Goal: Transaction & Acquisition: Download file/media

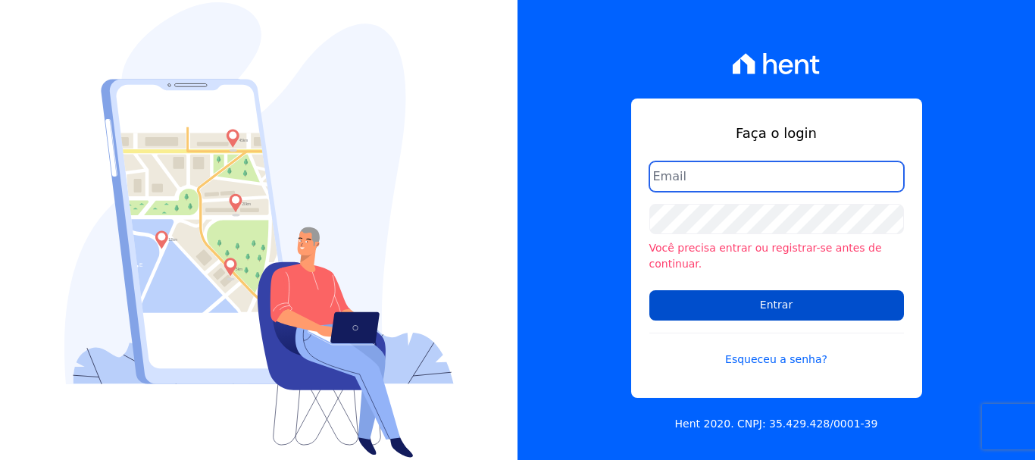
type input "[PERSON_NAME][EMAIL_ADDRESS][PERSON_NAME][DOMAIN_NAME]"
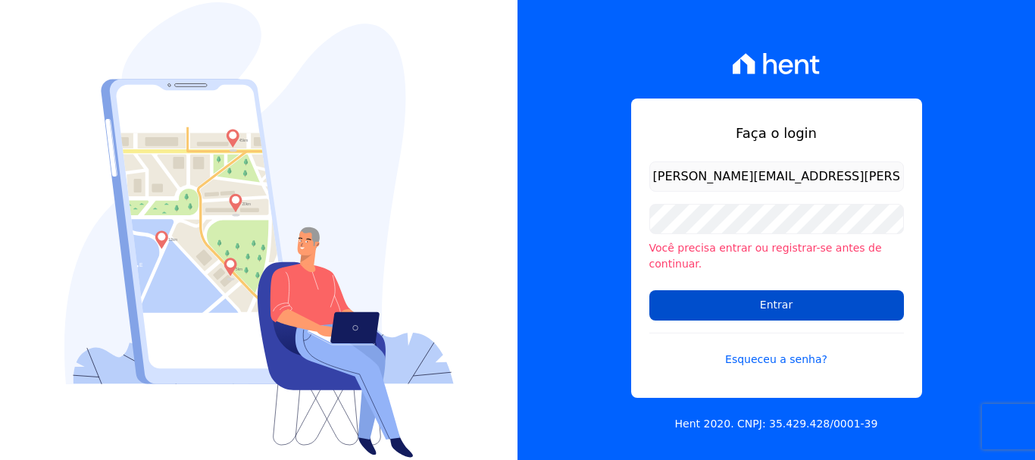
click at [691, 308] on input "Entrar" at bounding box center [776, 305] width 255 height 30
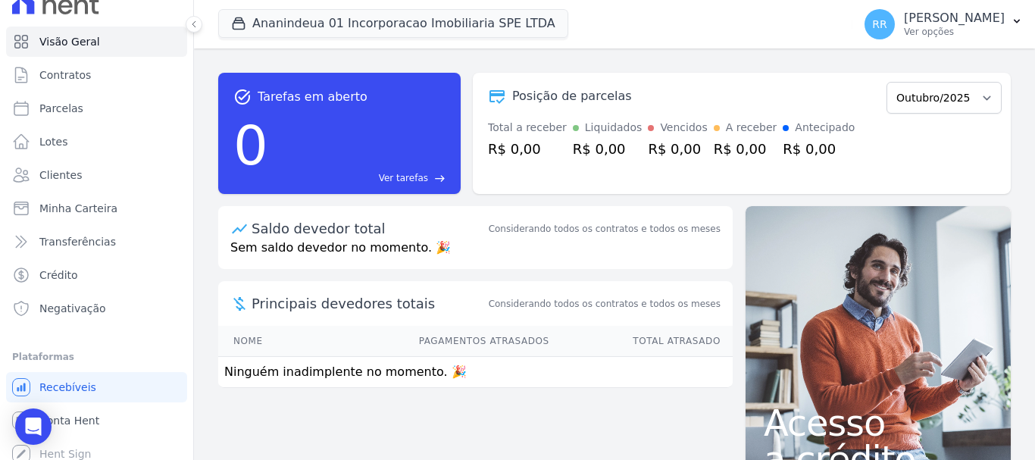
scroll to position [28, 0]
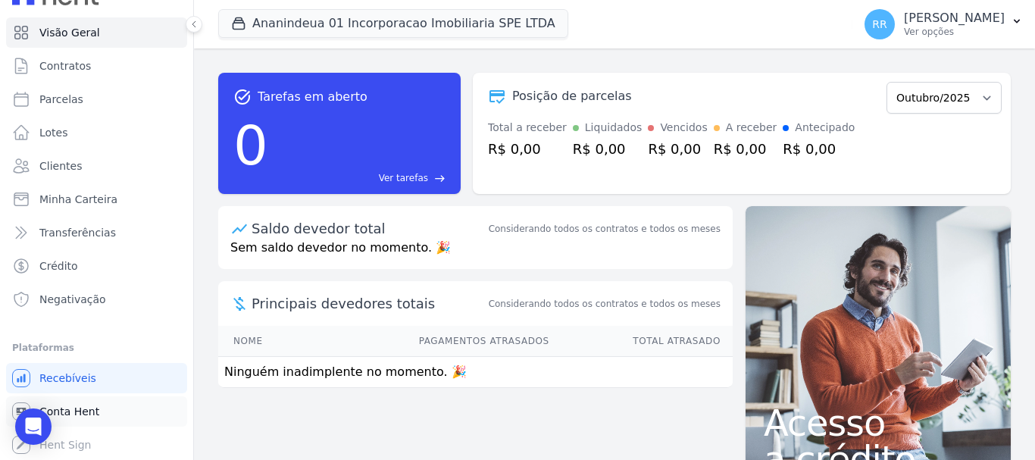
click at [73, 409] on span "Conta Hent" at bounding box center [69, 411] width 60 height 15
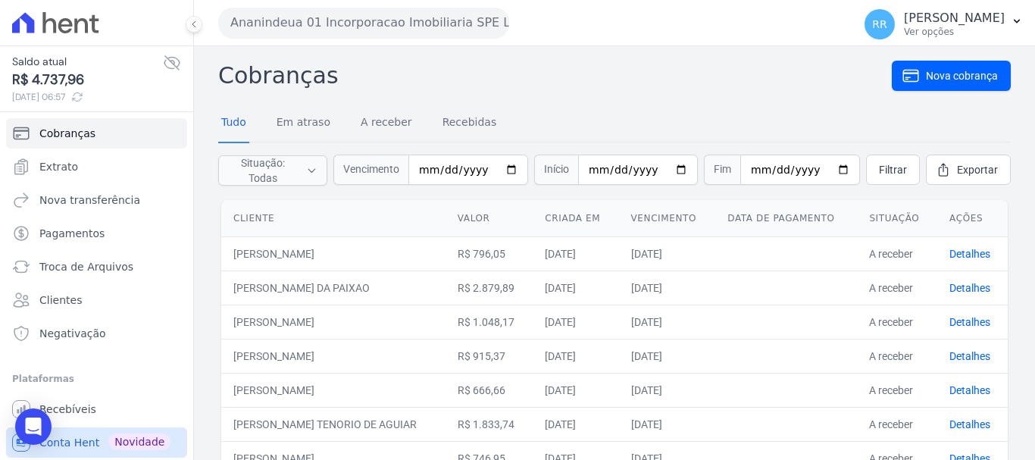
scroll to position [31, 0]
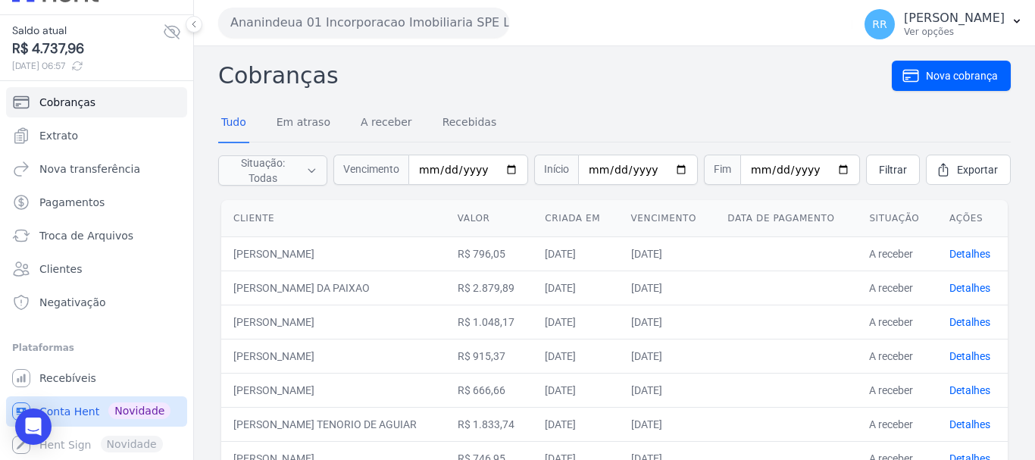
click at [68, 405] on span "Conta Hent" at bounding box center [69, 411] width 60 height 15
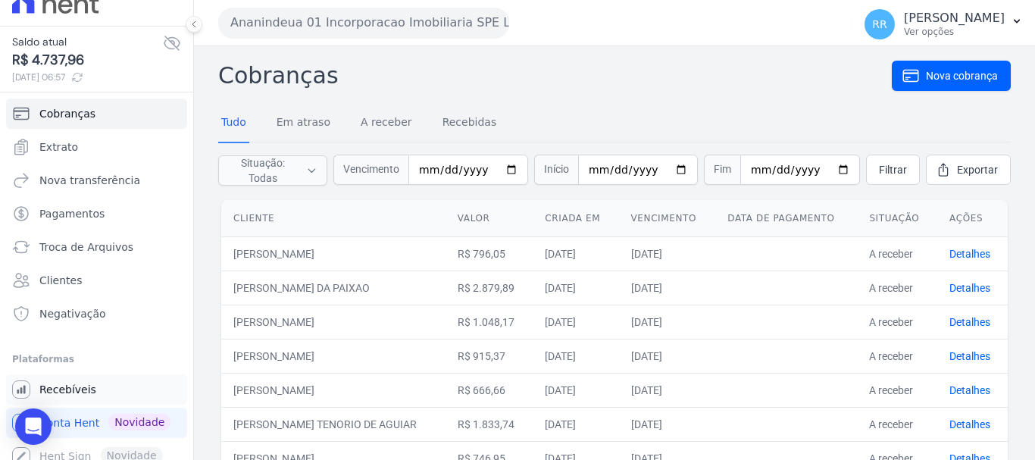
scroll to position [31, 0]
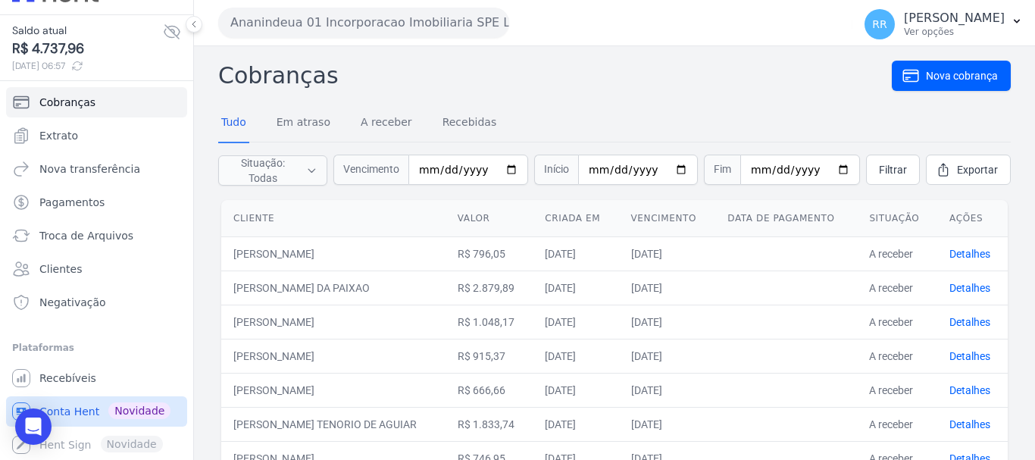
click at [77, 415] on span "Conta Hent" at bounding box center [69, 411] width 60 height 15
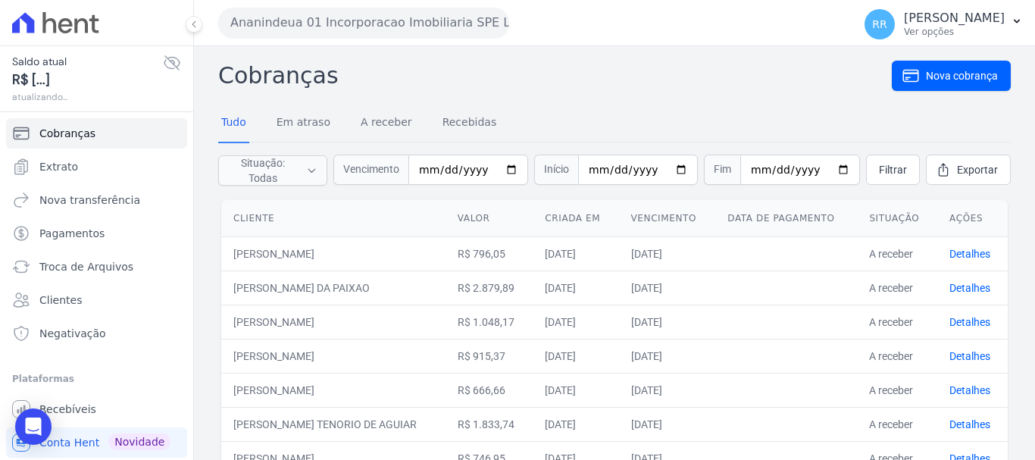
click at [349, 14] on button "Ananindeua 01 Incorporacao Imobiliaria SPE LTDA" at bounding box center [363, 23] width 291 height 30
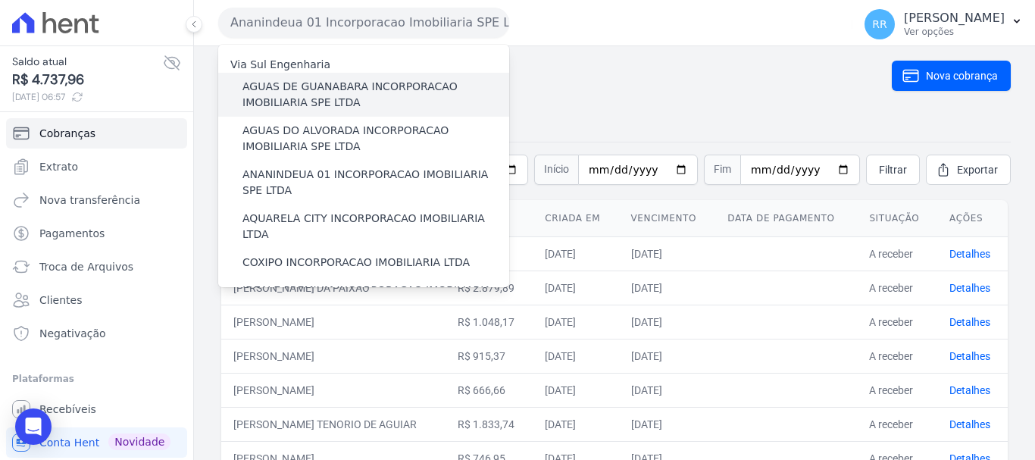
click at [305, 99] on label "AGUAS DE GUANABARA INCORPORACAO IMOBILIARIA SPE LTDA" at bounding box center [375, 95] width 267 height 32
click at [0, 0] on input "AGUAS DE GUANABARA INCORPORACAO IMOBILIARIA SPE LTDA" at bounding box center [0, 0] width 0 height 0
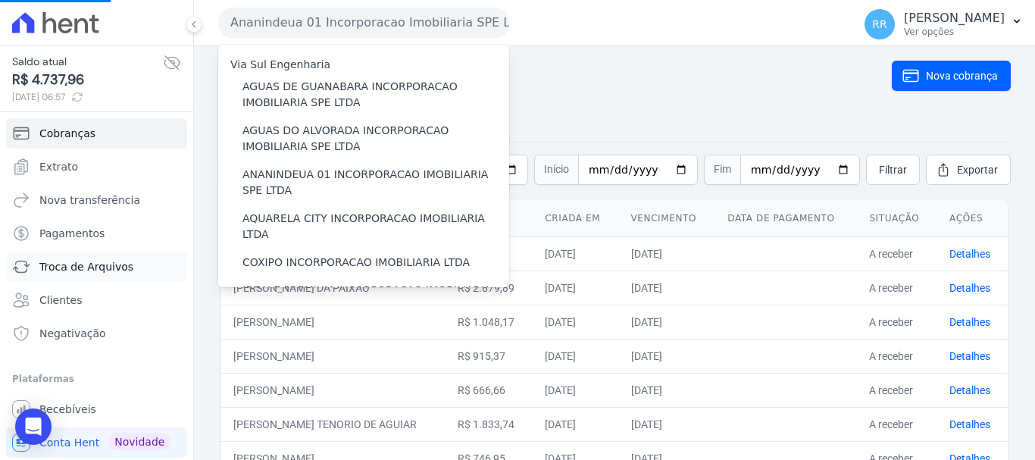
click at [73, 267] on span "Troca de Arquivos" at bounding box center [86, 266] width 94 height 15
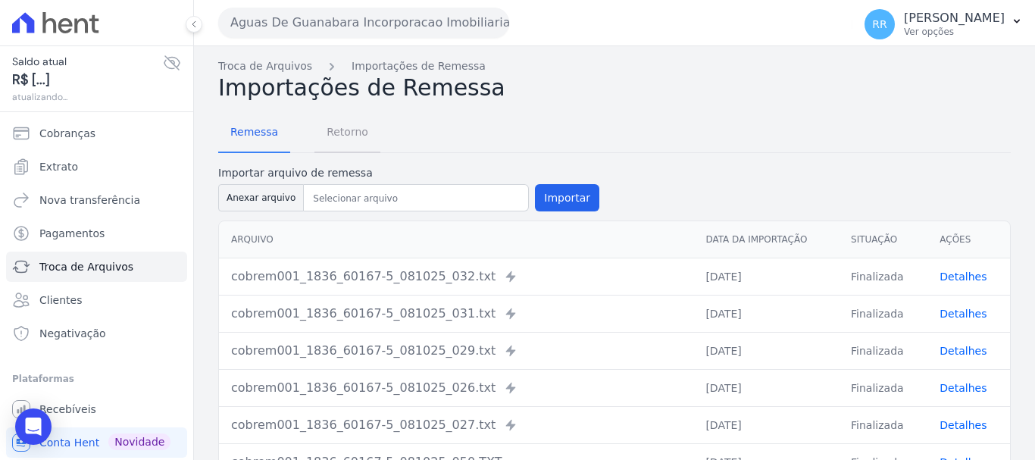
click at [339, 135] on span "Retorno" at bounding box center [347, 132] width 60 height 30
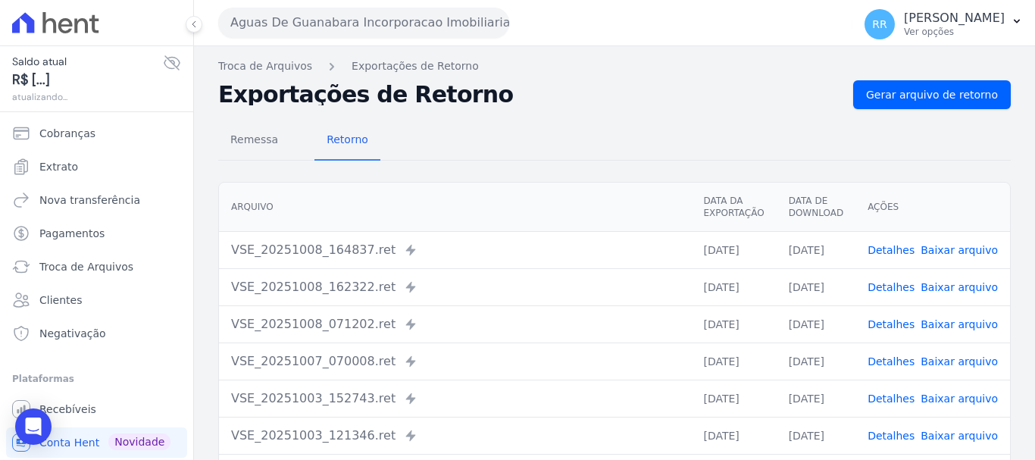
click at [938, 109] on div "Remessa Retorno [GEOGRAPHIC_DATA] Data da Exportação Data de Download Ações VSE…" at bounding box center [614, 383] width 793 height 548
click at [938, 90] on span "Gerar arquivo de retorno" at bounding box center [932, 94] width 132 height 15
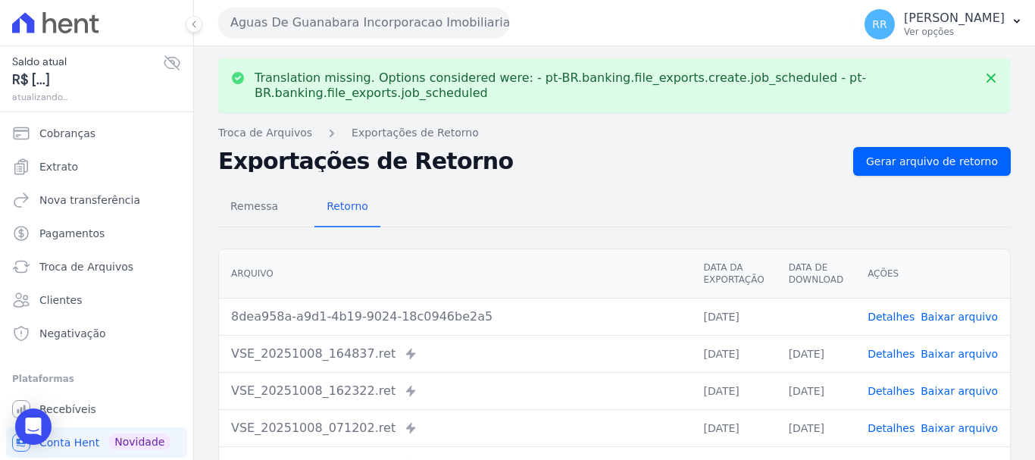
click at [963, 317] on link "Baixar arquivo" at bounding box center [959, 317] width 77 height 12
click at [314, 27] on button "Aguas De Guanabara Incorporacao Imobiliaria SPE LTDA" at bounding box center [363, 23] width 291 height 30
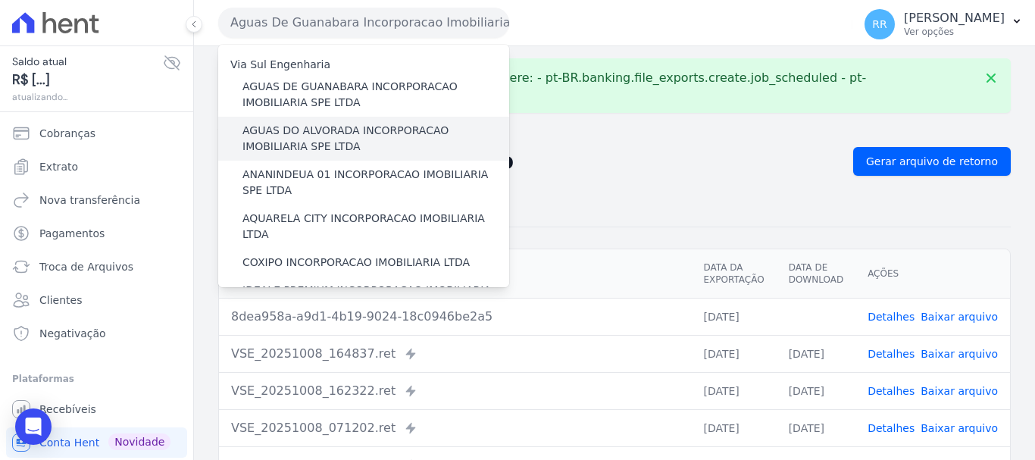
click at [302, 145] on label "AGUAS DO ALVORADA INCORPORACAO IMOBILIARIA SPE LTDA" at bounding box center [375, 139] width 267 height 32
click at [0, 0] on input "AGUAS DO ALVORADA INCORPORACAO IMOBILIARIA SPE LTDA" at bounding box center [0, 0] width 0 height 0
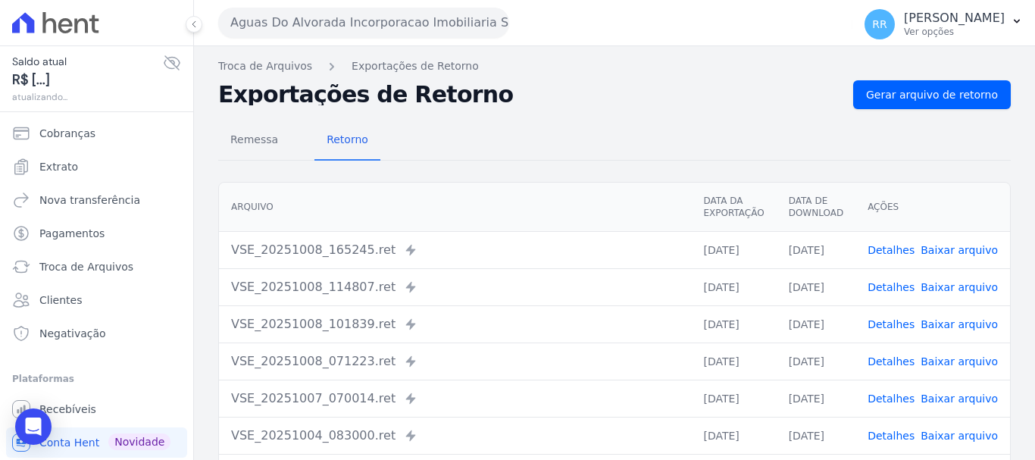
click at [923, 109] on div "Remessa Retorno [GEOGRAPHIC_DATA] Data da Exportação Data de Download Ações VSE…" at bounding box center [614, 383] width 793 height 548
click at [927, 100] on span "Gerar arquivo de retorno" at bounding box center [932, 94] width 132 height 15
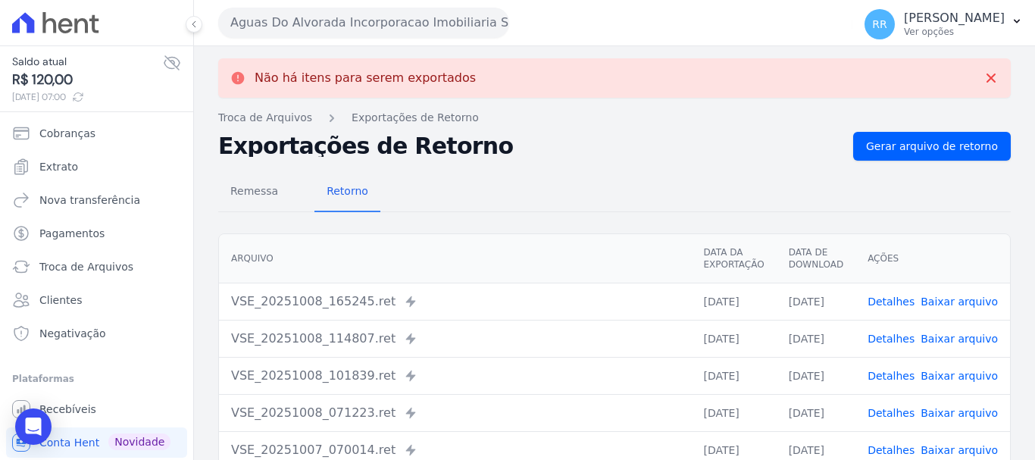
click at [306, 14] on button "Aguas Do Alvorada Incorporacao Imobiliaria SPE LTDA" at bounding box center [363, 23] width 291 height 30
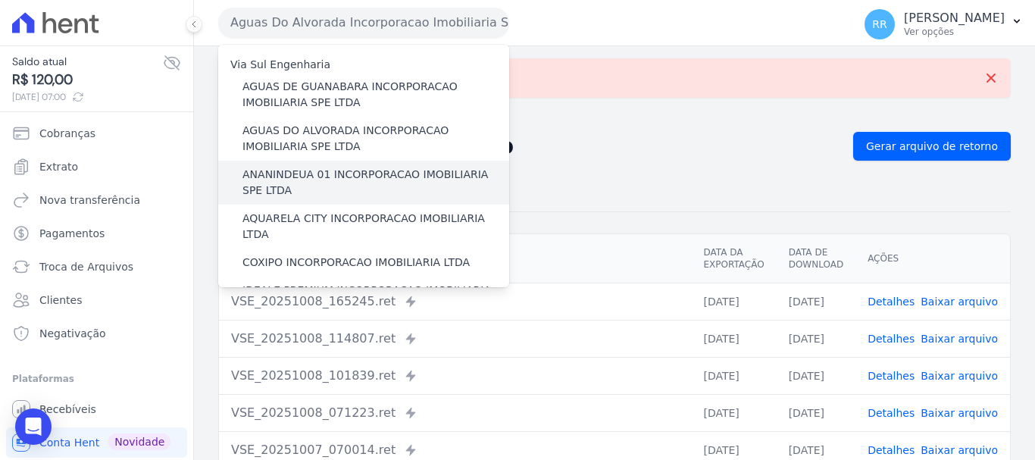
click at [286, 181] on label "ANANINDEUA 01 INCORPORACAO IMOBILIARIA SPE LTDA" at bounding box center [375, 183] width 267 height 32
click at [0, 0] on input "ANANINDEUA 01 INCORPORACAO IMOBILIARIA SPE LTDA" at bounding box center [0, 0] width 0 height 0
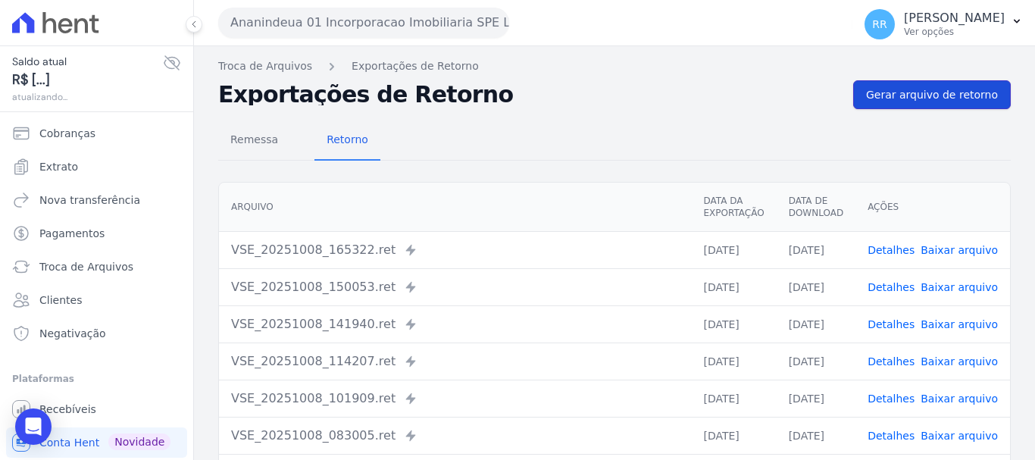
click at [907, 102] on link "Gerar arquivo de retorno" at bounding box center [932, 94] width 158 height 29
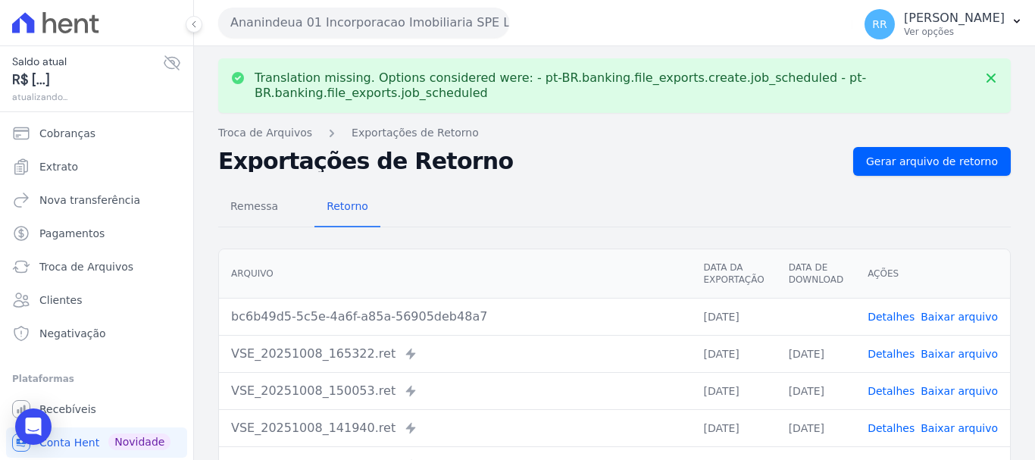
click at [951, 324] on span "Baixar arquivo" at bounding box center [959, 316] width 77 height 15
click at [951, 317] on link "Baixar arquivo" at bounding box center [959, 317] width 77 height 12
click at [389, 33] on button "Ananindeua 01 Incorporacao Imobiliaria SPE LTDA" at bounding box center [363, 23] width 291 height 30
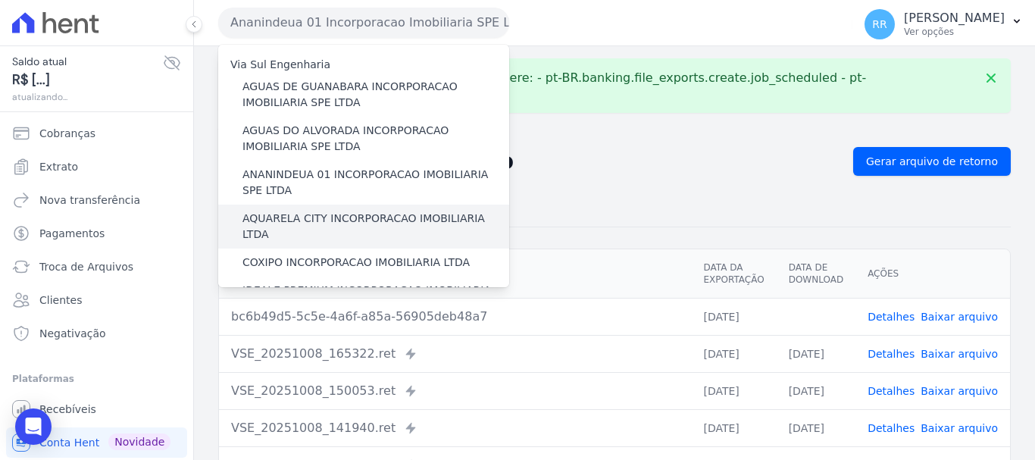
click at [355, 214] on label "AQUARELA CITY INCORPORACAO IMOBILIARIA LTDA" at bounding box center [375, 227] width 267 height 32
click at [0, 0] on input "AQUARELA CITY INCORPORACAO IMOBILIARIA LTDA" at bounding box center [0, 0] width 0 height 0
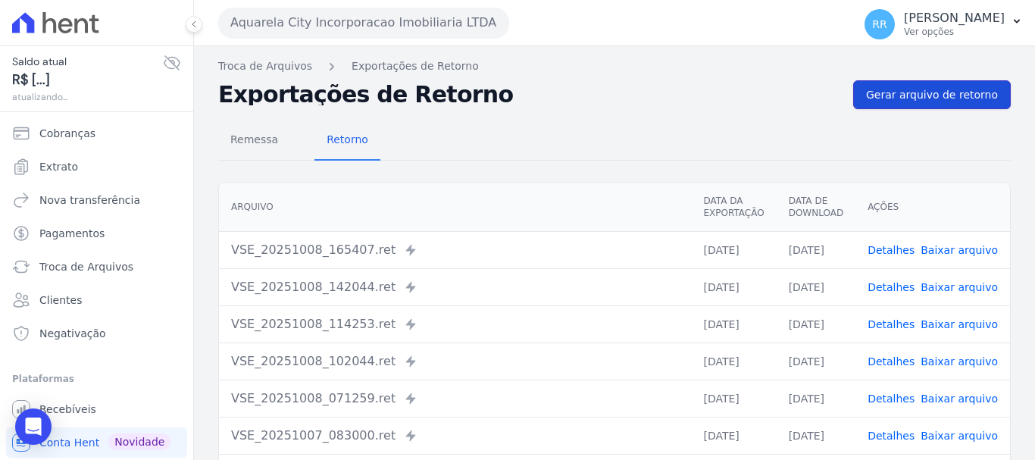
click at [935, 95] on span "Gerar arquivo de retorno" at bounding box center [932, 94] width 132 height 15
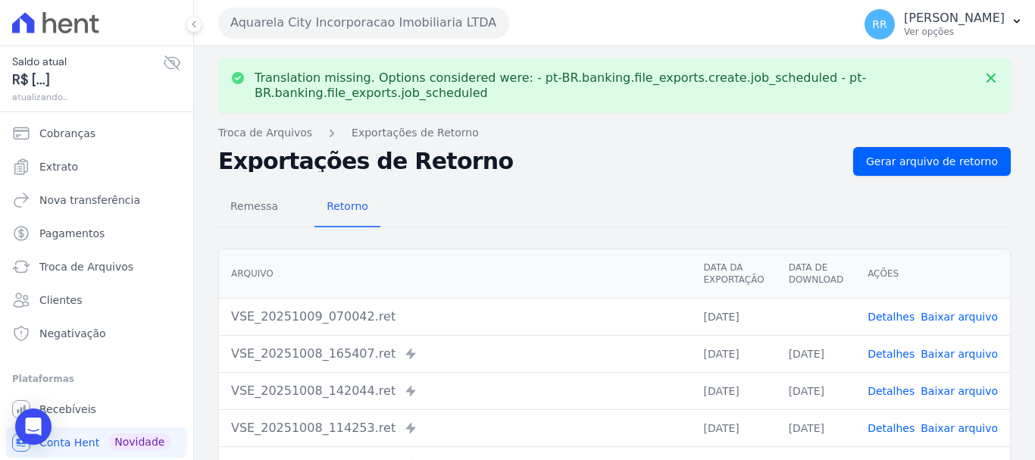
click at [943, 314] on link "Baixar arquivo" at bounding box center [959, 317] width 77 height 12
drag, startPoint x: 322, startPoint y: 23, endPoint x: 327, endPoint y: 32, distance: 10.2
click at [322, 23] on button "Aquarela City Incorporacao Imobiliaria LTDA" at bounding box center [363, 23] width 291 height 30
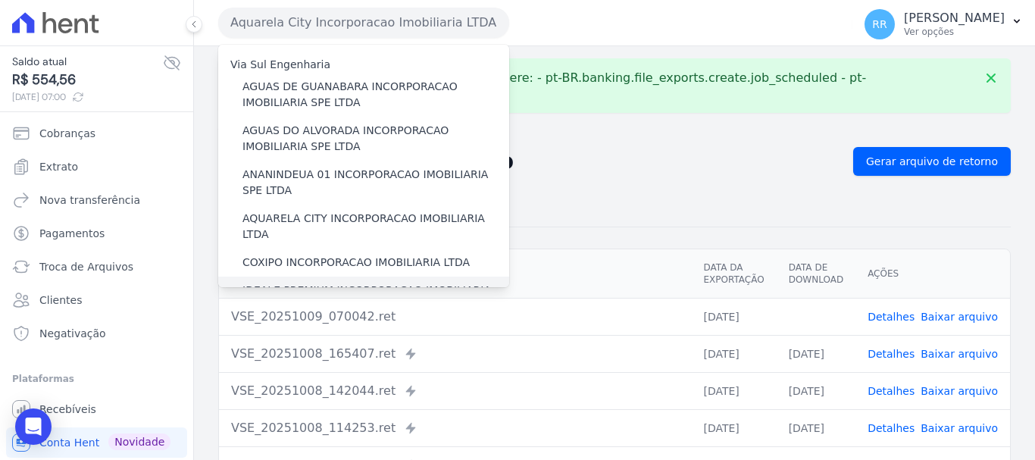
scroll to position [76, 0]
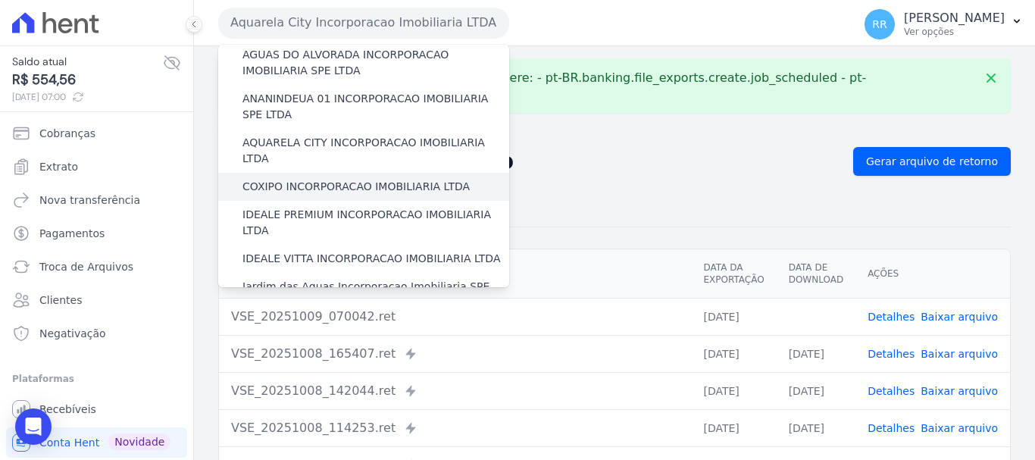
click at [352, 179] on label "COXIPO INCORPORACAO IMOBILIARIA LTDA" at bounding box center [355, 187] width 227 height 16
click at [0, 0] on input "COXIPO INCORPORACAO IMOBILIARIA LTDA" at bounding box center [0, 0] width 0 height 0
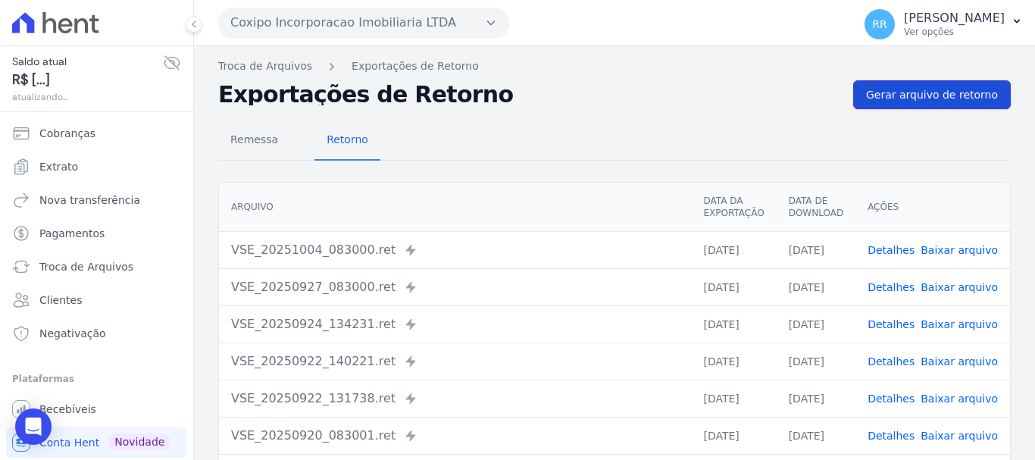
click at [893, 102] on link "Gerar arquivo de retorno" at bounding box center [932, 94] width 158 height 29
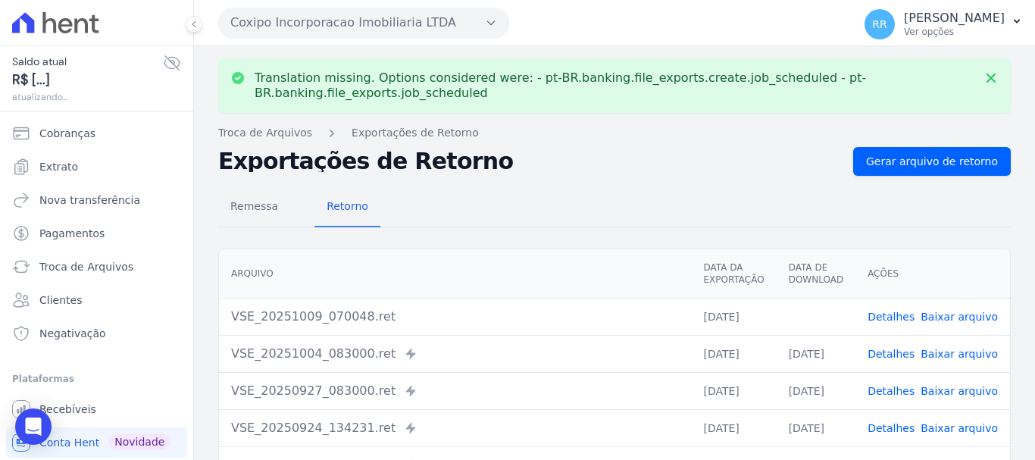
click at [963, 314] on link "Baixar arquivo" at bounding box center [959, 317] width 77 height 12
click at [339, 17] on button "Coxipo Incorporacao Imobiliaria LTDA" at bounding box center [363, 23] width 291 height 30
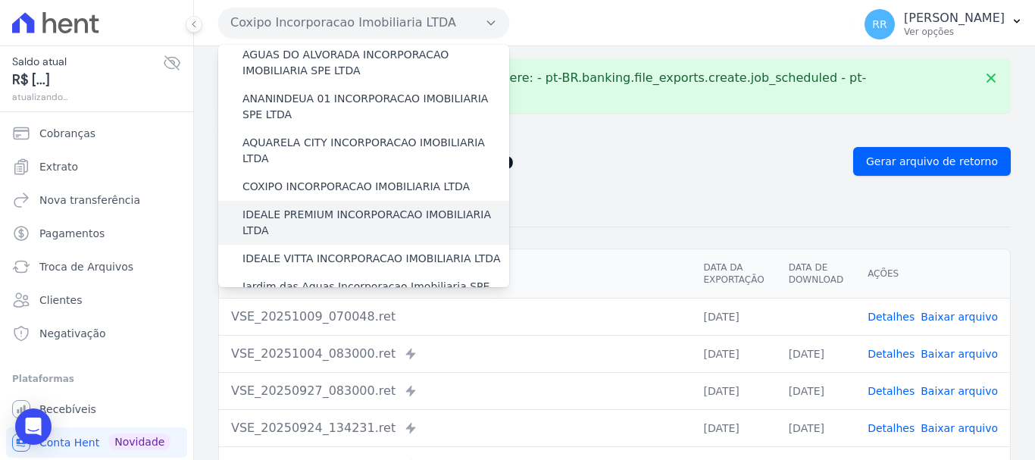
click at [308, 207] on label "IDEALE PREMIUM INCORPORACAO IMOBILIARIA LTDA" at bounding box center [375, 223] width 267 height 32
click at [0, 0] on input "IDEALE PREMIUM INCORPORACAO IMOBILIARIA LTDA" at bounding box center [0, 0] width 0 height 0
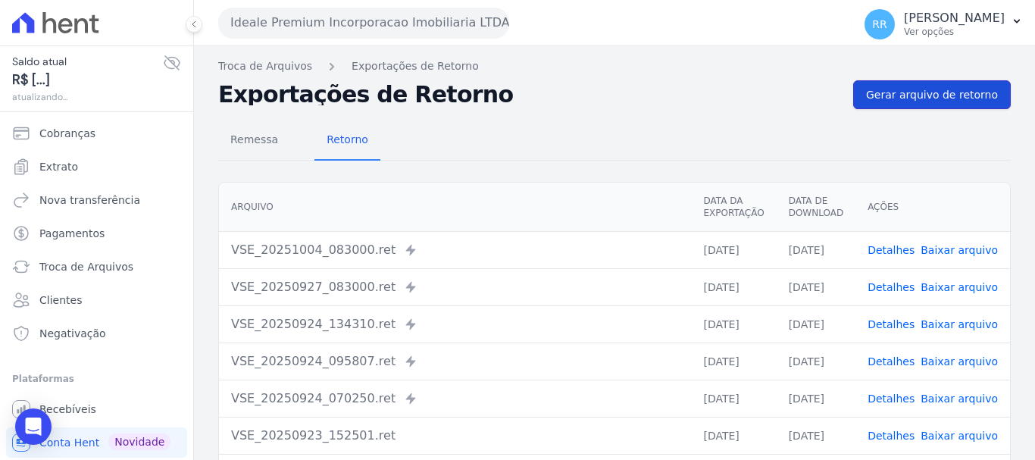
click at [900, 106] on link "Gerar arquivo de retorno" at bounding box center [932, 94] width 158 height 29
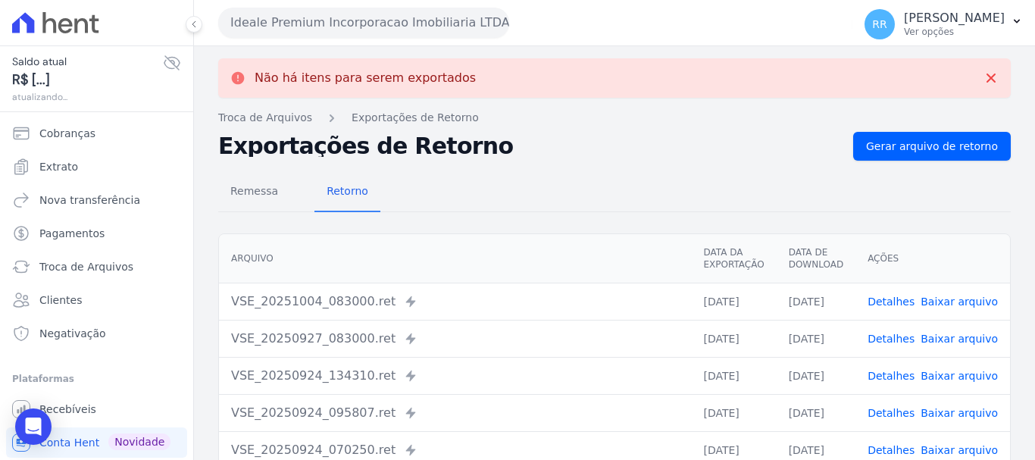
click at [370, 22] on button "Ideale Premium Incorporacao Imobiliaria LTDA" at bounding box center [363, 23] width 291 height 30
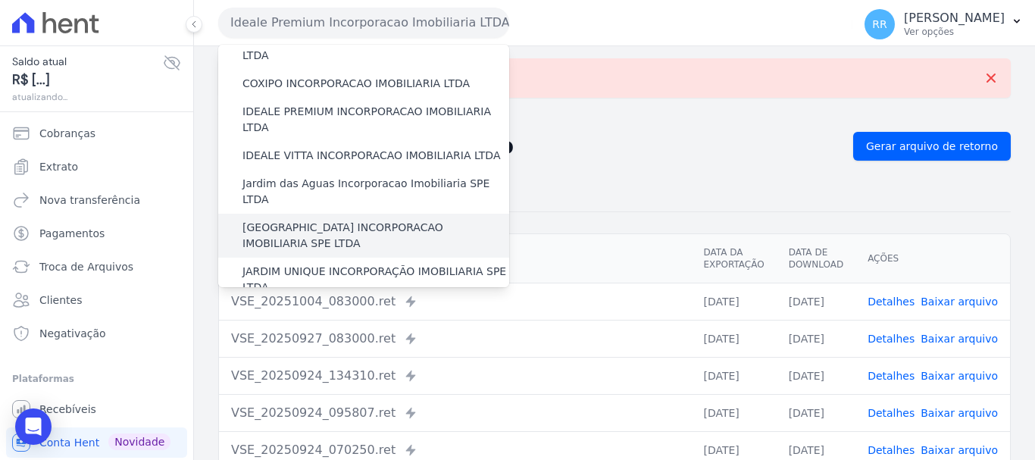
scroll to position [152, 0]
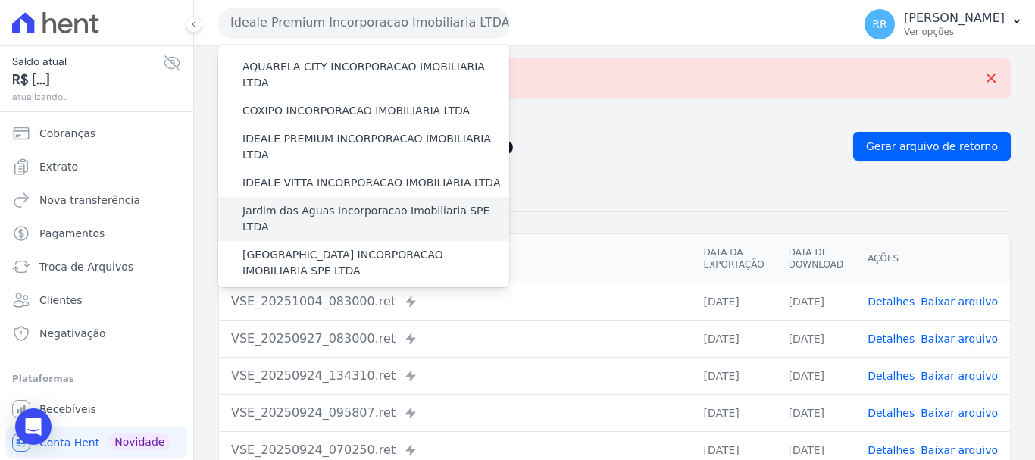
click at [306, 203] on label "Jardim das Aguas Incorporacao Imobiliaria SPE LTDA" at bounding box center [375, 219] width 267 height 32
click at [0, 0] on input "Jardim das Aguas Incorporacao Imobiliaria SPE LTDA" at bounding box center [0, 0] width 0 height 0
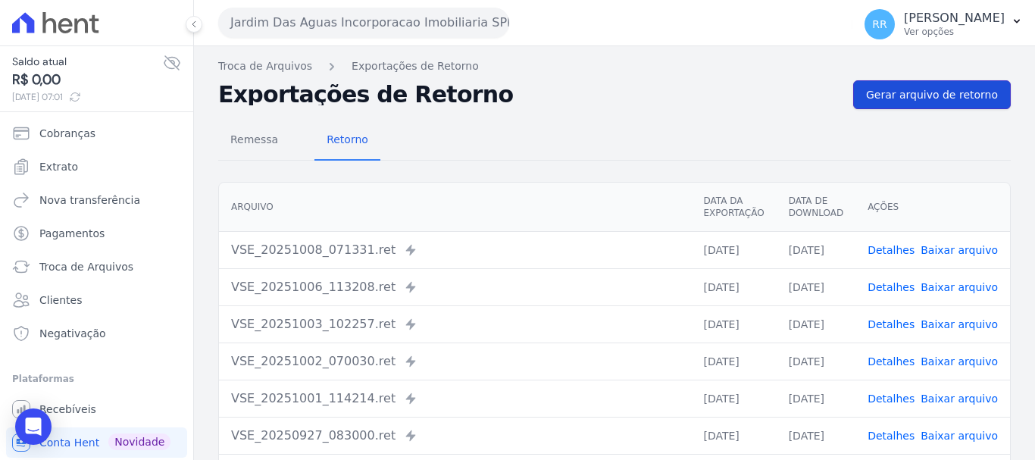
click at [897, 90] on span "Gerar arquivo de retorno" at bounding box center [932, 94] width 132 height 15
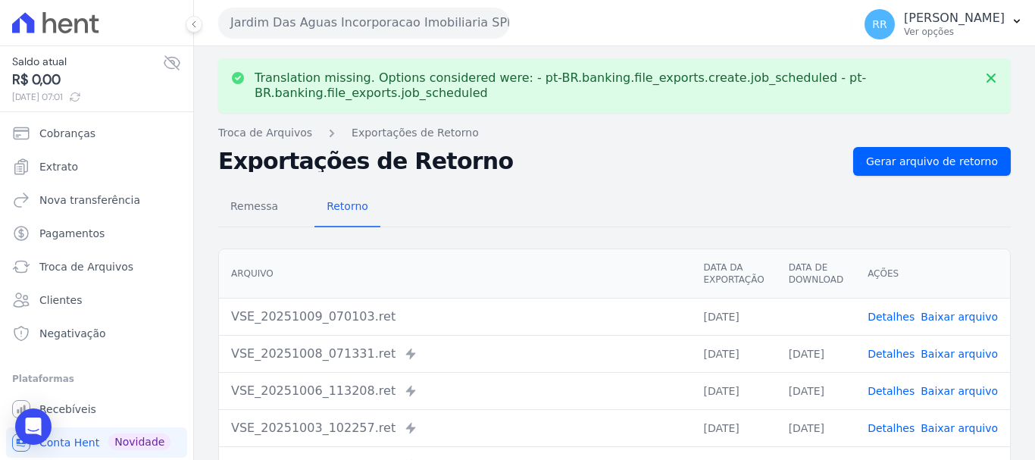
click at [969, 314] on link "Baixar arquivo" at bounding box center [959, 317] width 77 height 12
drag, startPoint x: 384, startPoint y: 14, endPoint x: 384, endPoint y: 24, distance: 10.6
click at [384, 14] on button "Jardim Das Aguas Incorporacao Imobiliaria SPE LTDA" at bounding box center [363, 23] width 291 height 30
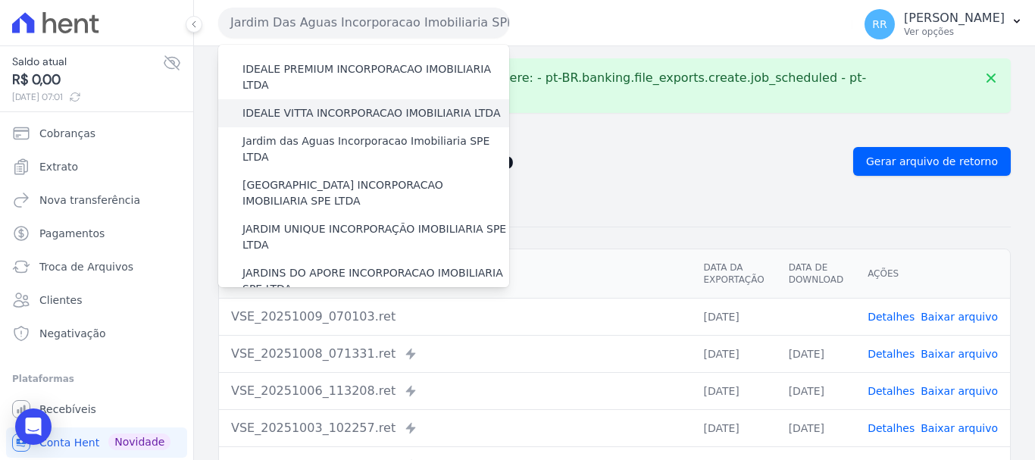
scroll to position [227, 0]
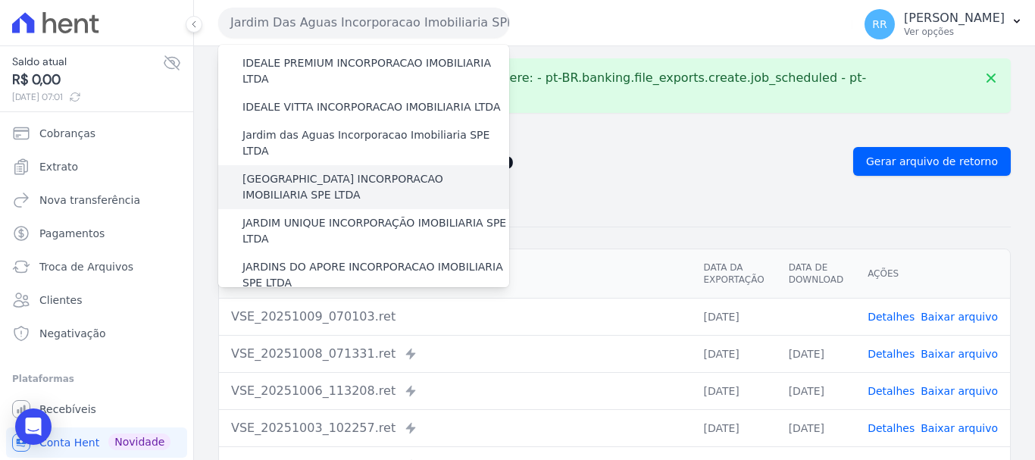
click at [348, 171] on label "[GEOGRAPHIC_DATA] INCORPORACAO IMOBILIARIA SPE LTDA" at bounding box center [375, 187] width 267 height 32
click at [0, 0] on input "[GEOGRAPHIC_DATA] INCORPORACAO IMOBILIARIA SPE LTDA" at bounding box center [0, 0] width 0 height 0
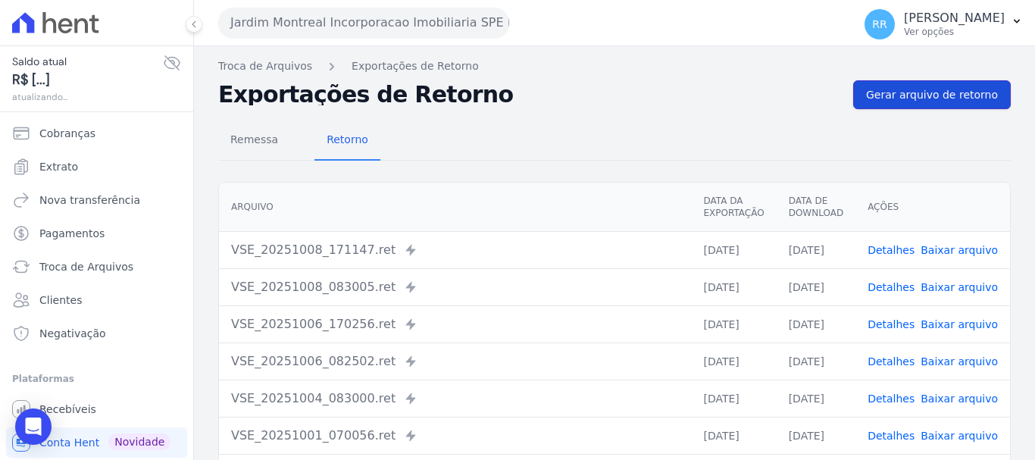
click at [917, 108] on link "Gerar arquivo de retorno" at bounding box center [932, 94] width 158 height 29
click at [914, 96] on span "Gerar arquivo de retorno" at bounding box center [932, 94] width 132 height 15
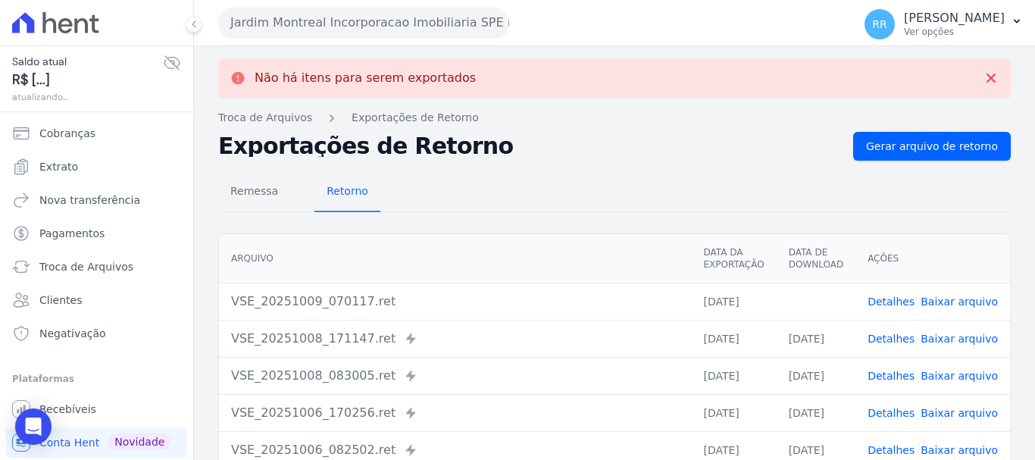
click at [327, 23] on button "Jardim Montreal Incorporacao Imobiliaria SPE LTDA" at bounding box center [363, 23] width 291 height 30
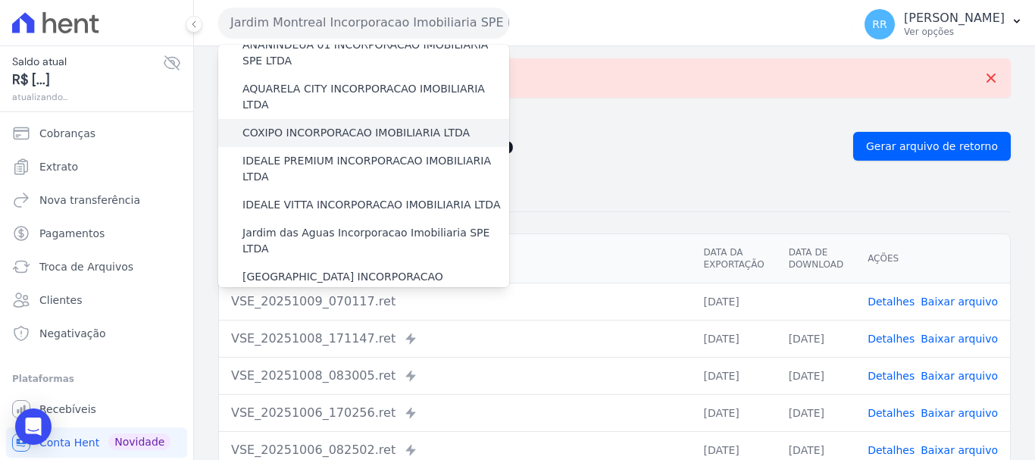
scroll to position [152, 0]
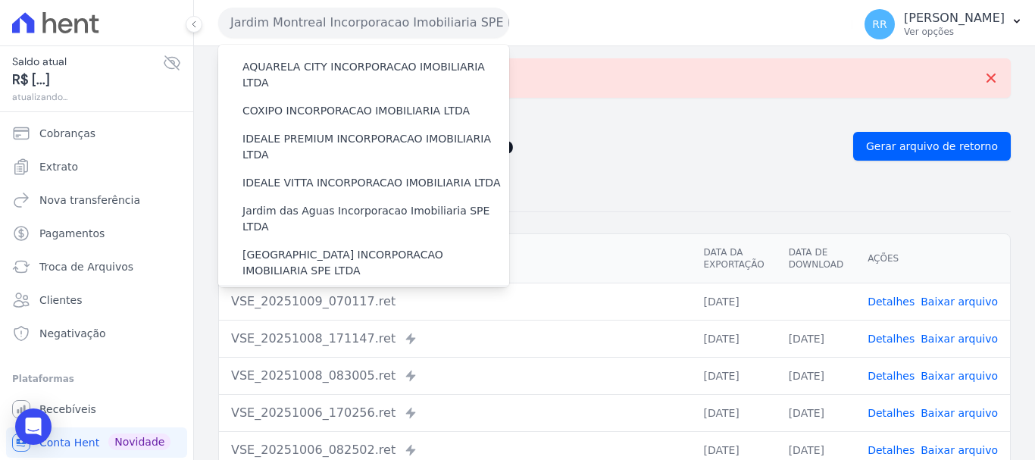
click at [302, 291] on label "JARDIM UNIQUE INCORPORAÇÃO IMOBILIARIA SPE LTDA" at bounding box center [375, 307] width 267 height 32
click at [0, 0] on input "JARDIM UNIQUE INCORPORAÇÃO IMOBILIARIA SPE LTDA" at bounding box center [0, 0] width 0 height 0
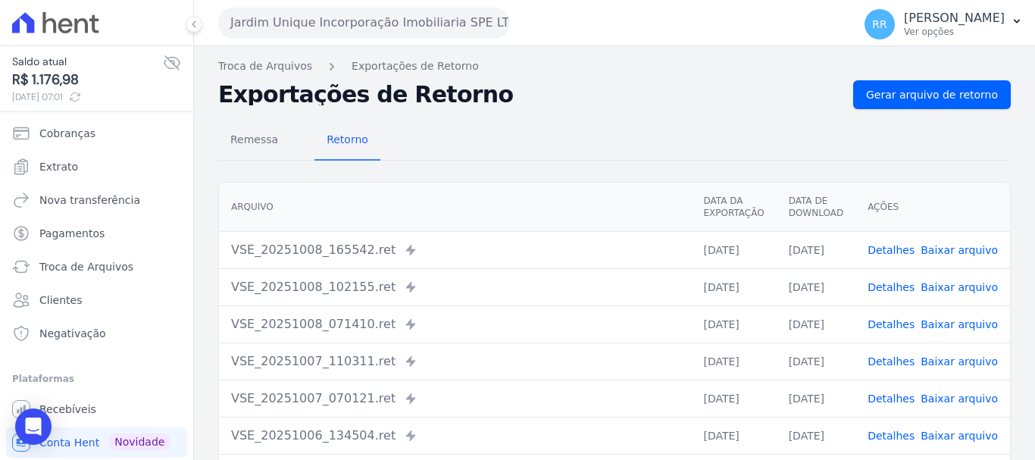
click at [894, 74] on div "Troca de Arquivos Exportações de Retorno Exportações de Retorno Gerar arquivo d…" at bounding box center [614, 357] width 841 height 623
click at [883, 99] on span "Gerar arquivo de retorno" at bounding box center [932, 94] width 132 height 15
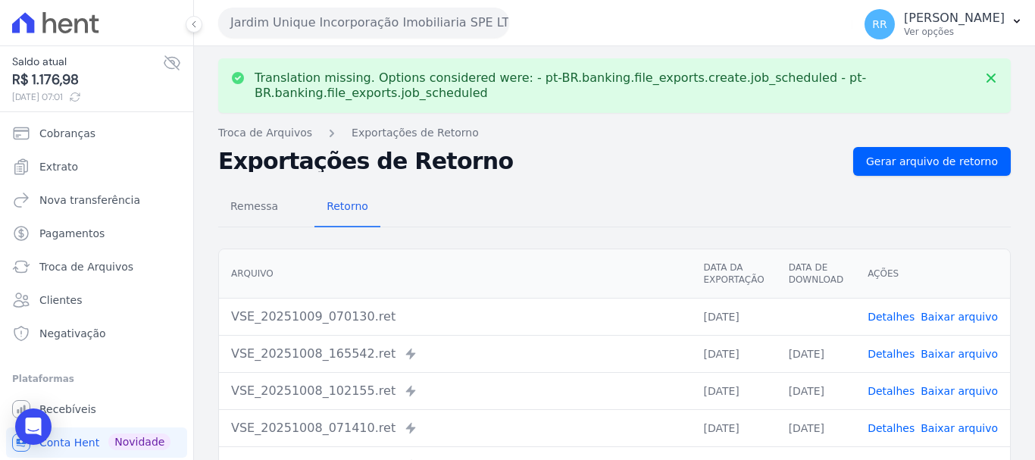
click at [974, 317] on link "Baixar arquivo" at bounding box center [959, 317] width 77 height 12
drag, startPoint x: 362, startPoint y: 35, endPoint x: 355, endPoint y: 43, distance: 10.8
click at [362, 35] on button "Jardim Unique Incorporação Imobiliaria SPE LTDA" at bounding box center [363, 23] width 291 height 30
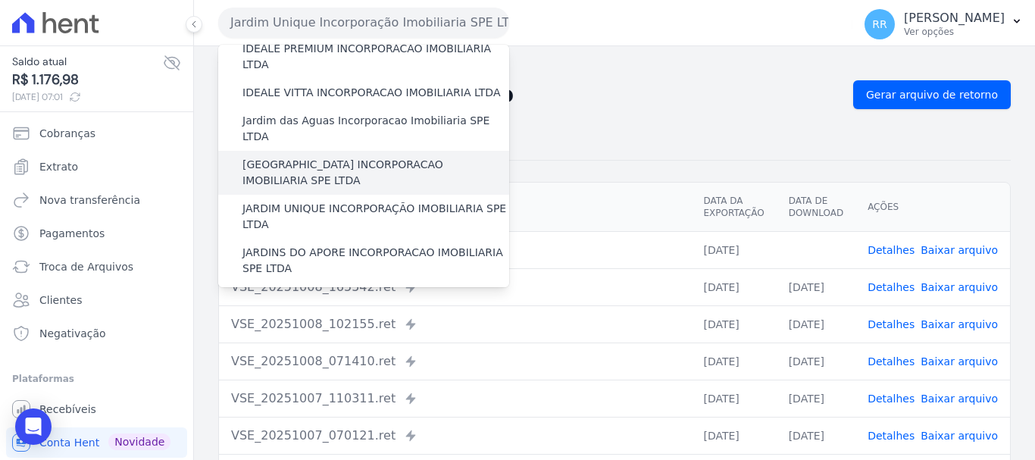
scroll to position [303, 0]
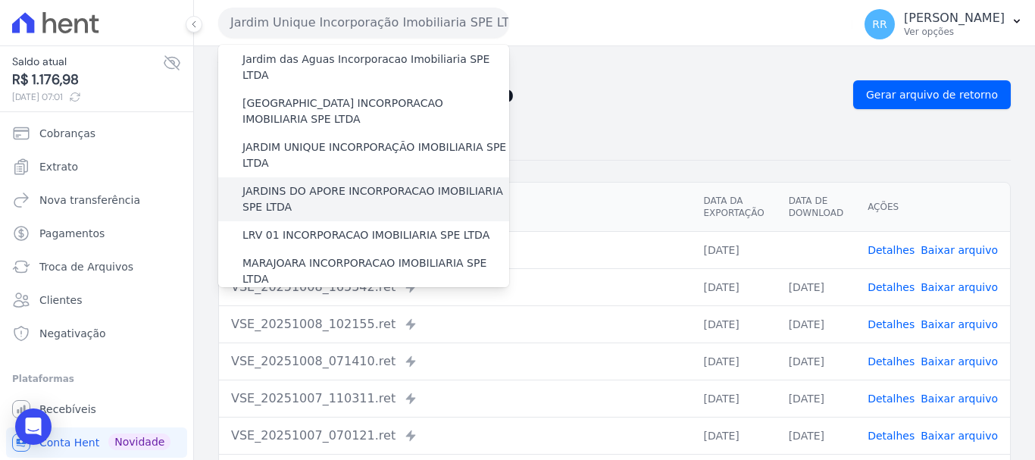
click at [315, 183] on label "JARDINS DO APORE INCORPORACAO IMOBILIARIA SPE LTDA" at bounding box center [375, 199] width 267 height 32
click at [0, 0] on input "JARDINS DO APORE INCORPORACAO IMOBILIARIA SPE LTDA" at bounding box center [0, 0] width 0 height 0
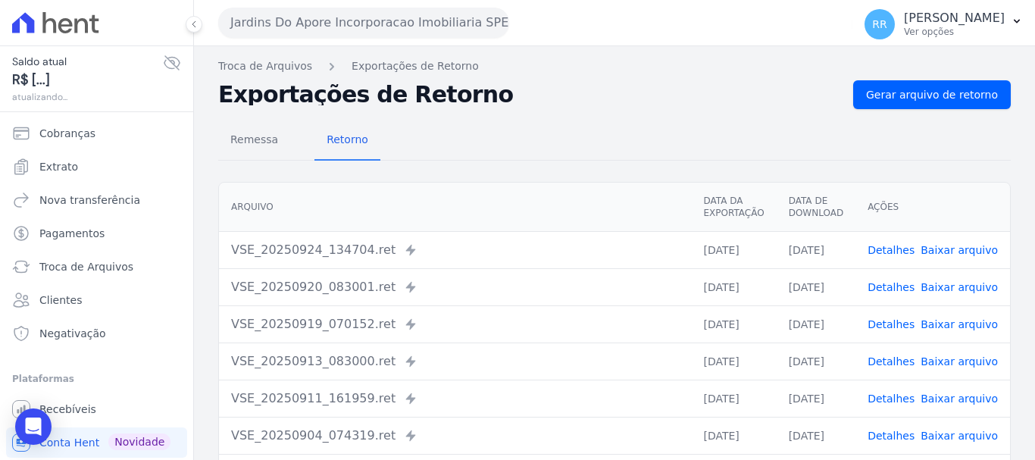
click at [360, 28] on button "Jardins Do Apore Incorporacao Imobiliaria SPE LTDA" at bounding box center [363, 23] width 291 height 30
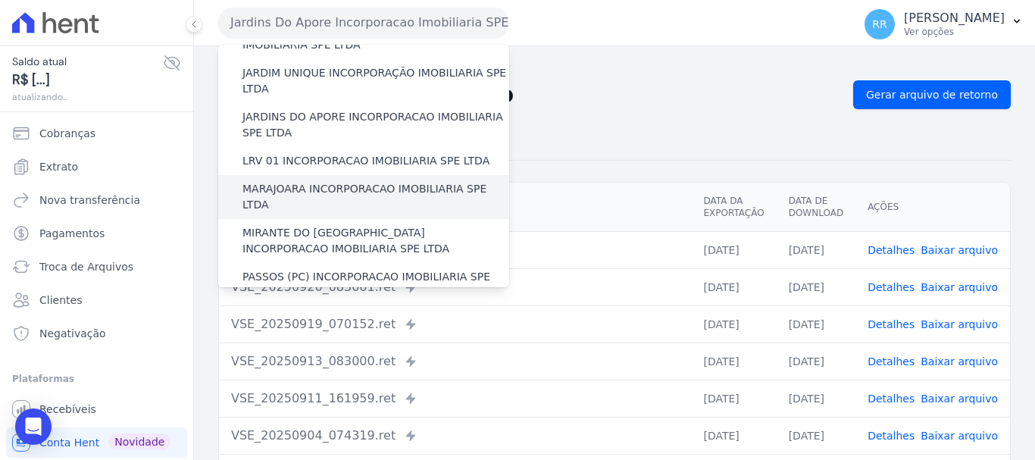
scroll to position [379, 0]
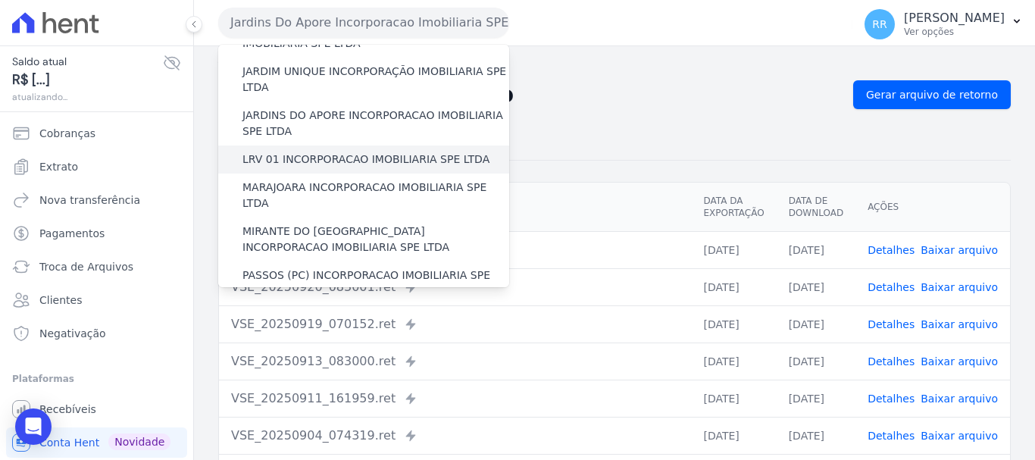
click at [288, 152] on label "LRV 01 INCORPORACAO IMOBILIARIA SPE LTDA" at bounding box center [365, 160] width 247 height 16
click at [0, 0] on input "LRV 01 INCORPORACAO IMOBILIARIA SPE LTDA" at bounding box center [0, 0] width 0 height 0
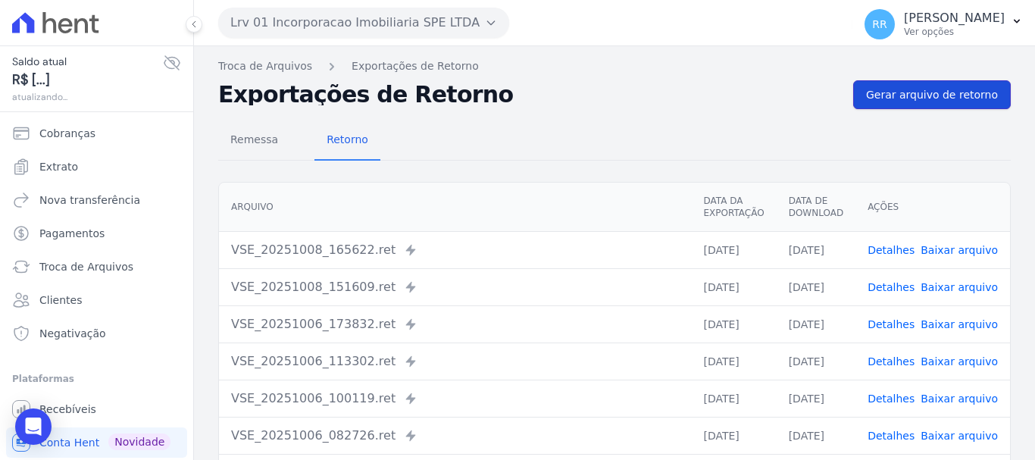
click at [919, 92] on span "Gerar arquivo de retorno" at bounding box center [932, 94] width 132 height 15
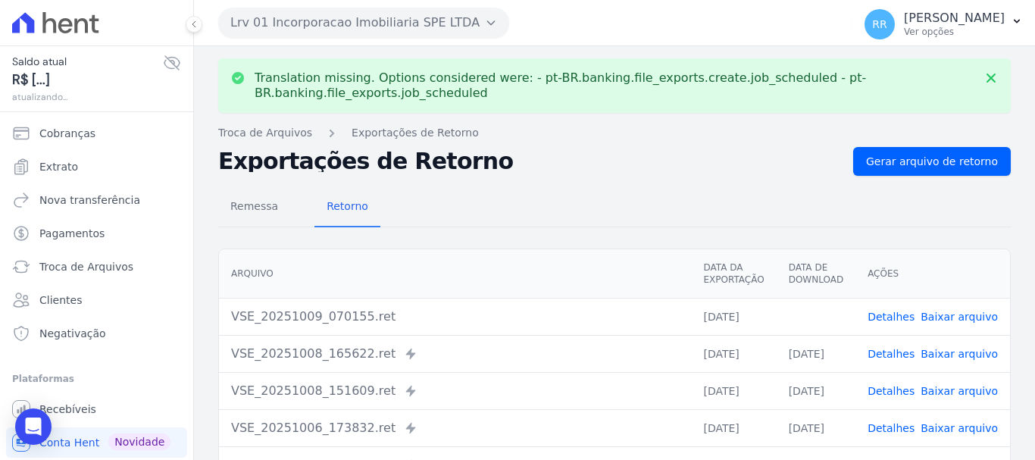
click at [956, 317] on link "Baixar arquivo" at bounding box center [959, 317] width 77 height 12
click at [292, 20] on button "Lrv 01 Incorporacao Imobiliaria SPE LTDA" at bounding box center [363, 23] width 291 height 30
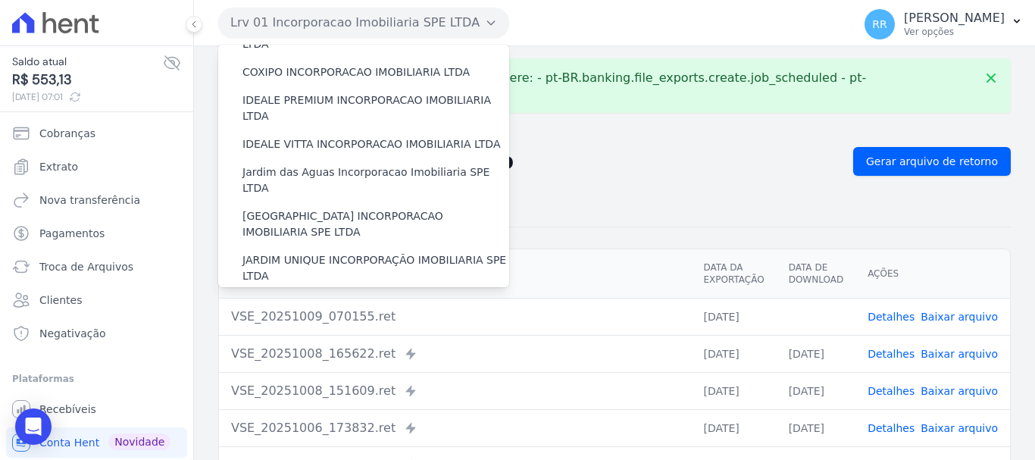
scroll to position [303, 0]
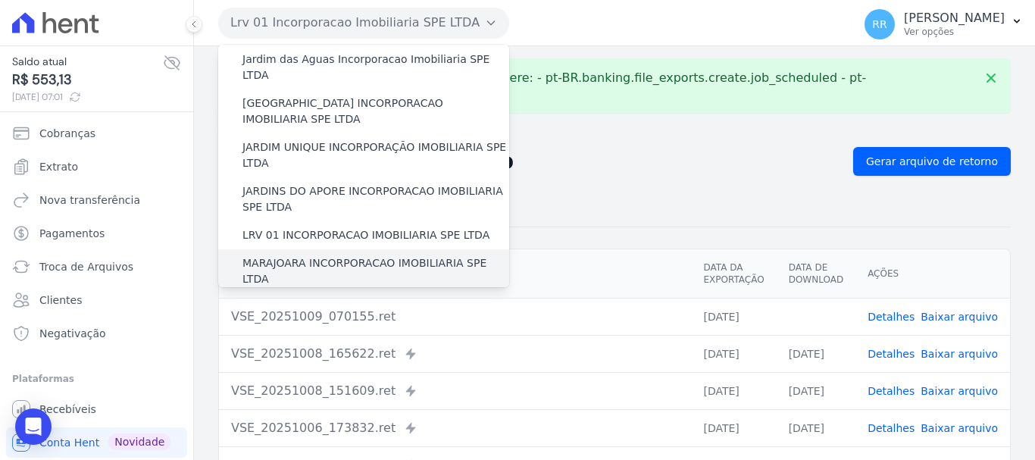
click at [325, 255] on label "MARAJOARA INCORPORACAO IMOBILIARIA SPE LTDA" at bounding box center [375, 271] width 267 height 32
click at [0, 0] on input "MARAJOARA INCORPORACAO IMOBILIARIA SPE LTDA" at bounding box center [0, 0] width 0 height 0
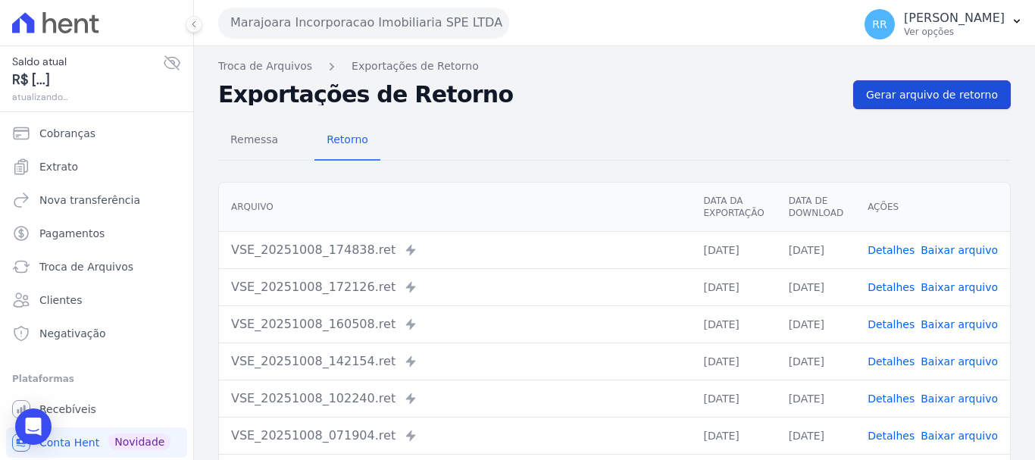
click at [946, 99] on span "Gerar arquivo de retorno" at bounding box center [932, 94] width 132 height 15
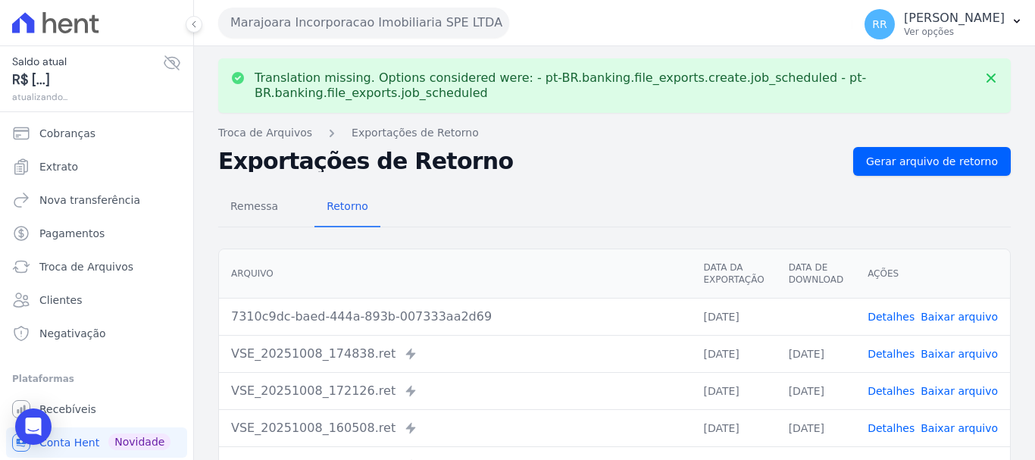
click at [302, 27] on button "Marajoara Incorporacao Imobiliaria SPE LTDA" at bounding box center [363, 23] width 291 height 30
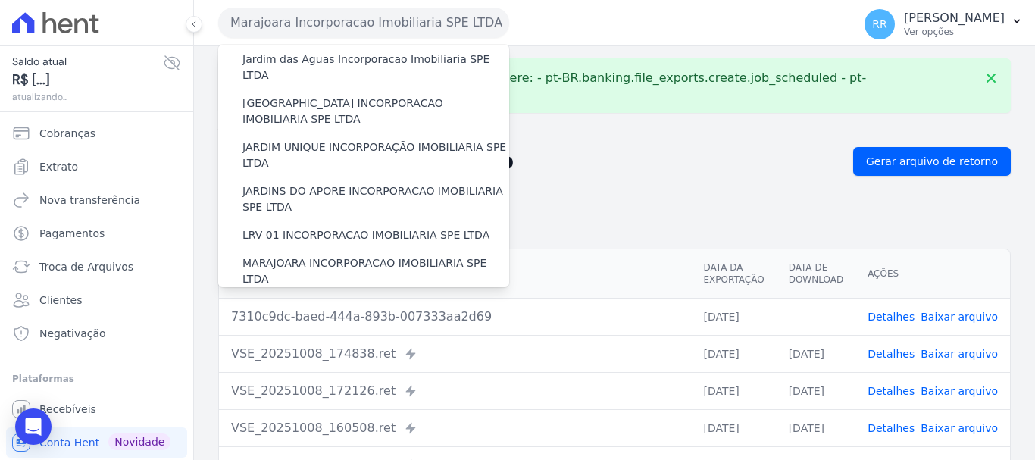
click at [330, 299] on label "MIRANTE DO [GEOGRAPHIC_DATA] INCORPORACAO IMOBILIARIA SPE LTDA" at bounding box center [375, 315] width 267 height 32
click at [0, 0] on input "MIRANTE DO [GEOGRAPHIC_DATA] INCORPORACAO IMOBILIARIA SPE LTDA" at bounding box center [0, 0] width 0 height 0
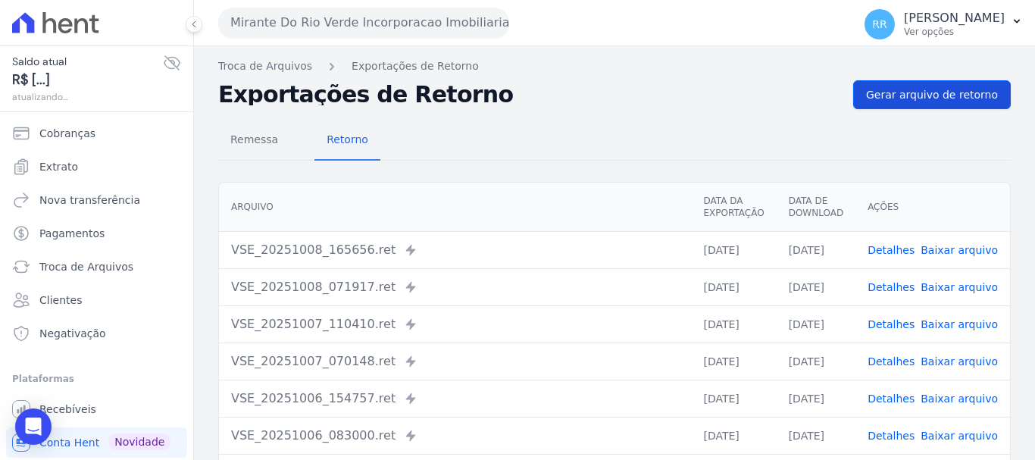
click at [867, 90] on div "Exportações de Retorno Gerar arquivo de retorno" at bounding box center [614, 94] width 793 height 29
click at [868, 90] on span "Gerar arquivo de retorno" at bounding box center [932, 94] width 132 height 15
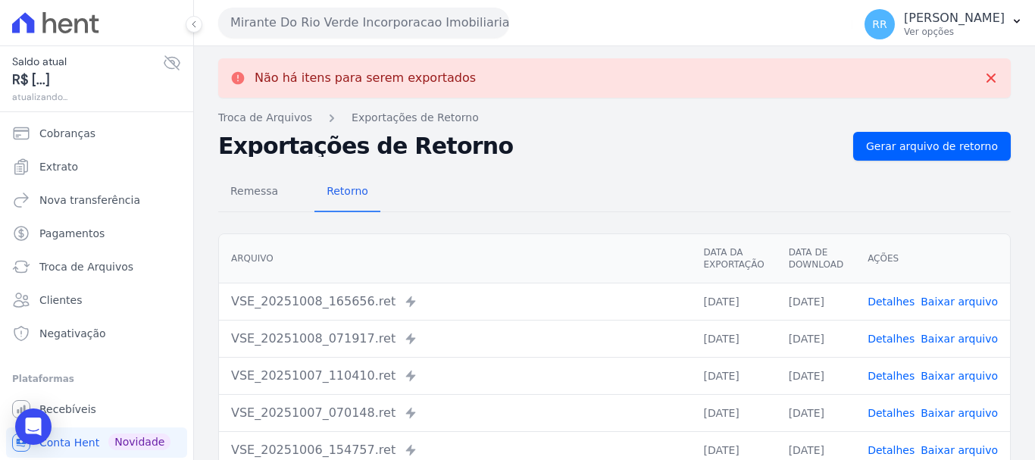
click at [366, 20] on button "Mirante Do Rio Verde Incorporacao Imobiliaria SPE LTDA" at bounding box center [363, 23] width 291 height 30
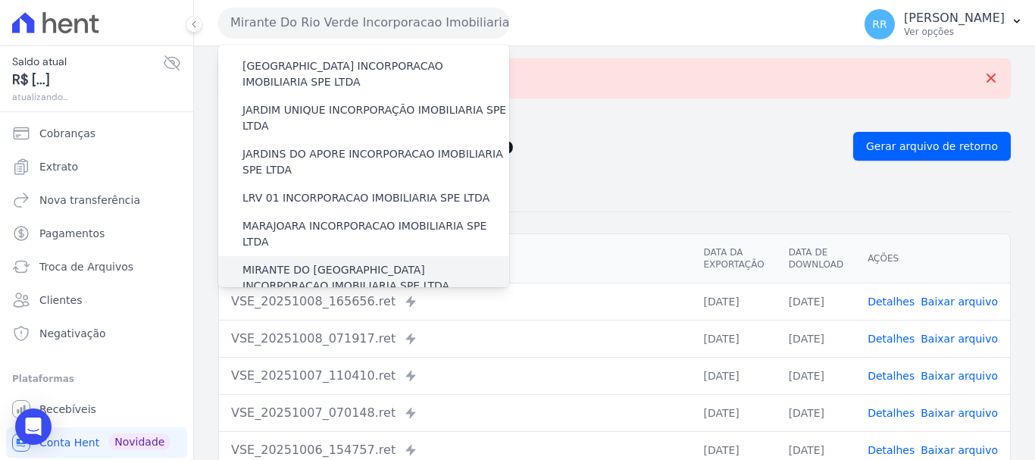
scroll to position [379, 0]
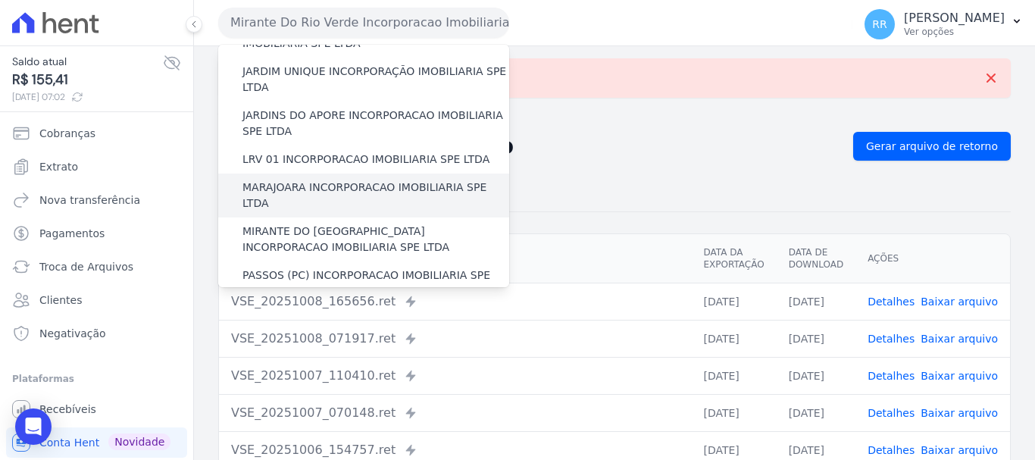
click at [300, 180] on label "MARAJOARA INCORPORACAO IMOBILIARIA SPE LTDA" at bounding box center [375, 196] width 267 height 32
click at [0, 0] on input "MARAJOARA INCORPORACAO IMOBILIARIA SPE LTDA" at bounding box center [0, 0] width 0 height 0
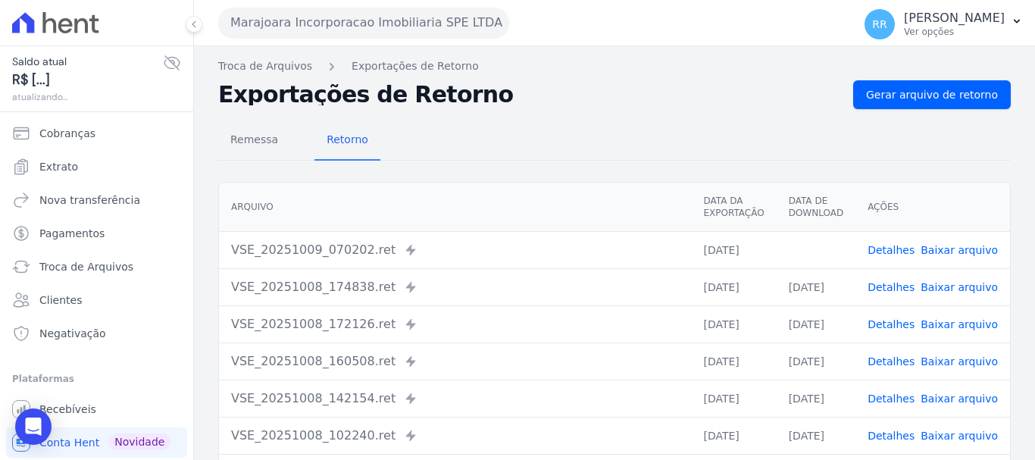
click at [949, 236] on td "Detalhes Baixar arquivo" at bounding box center [932, 249] width 155 height 37
click at [946, 252] on link "Baixar arquivo" at bounding box center [959, 250] width 77 height 12
click at [302, 26] on button "Marajoara Incorporacao Imobiliaria SPE LTDA" at bounding box center [363, 23] width 291 height 30
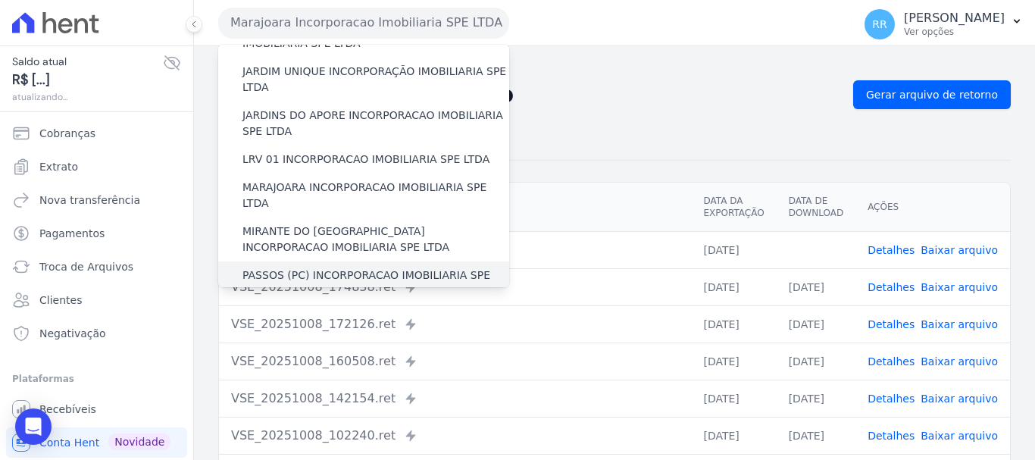
click at [296, 267] on label "PASSOS (PC) INCORPORACAO IMOBILIARIA SPE LTDA" at bounding box center [375, 283] width 267 height 32
click at [0, 0] on input "PASSOS (PC) INCORPORACAO IMOBILIARIA SPE LTDA" at bounding box center [0, 0] width 0 height 0
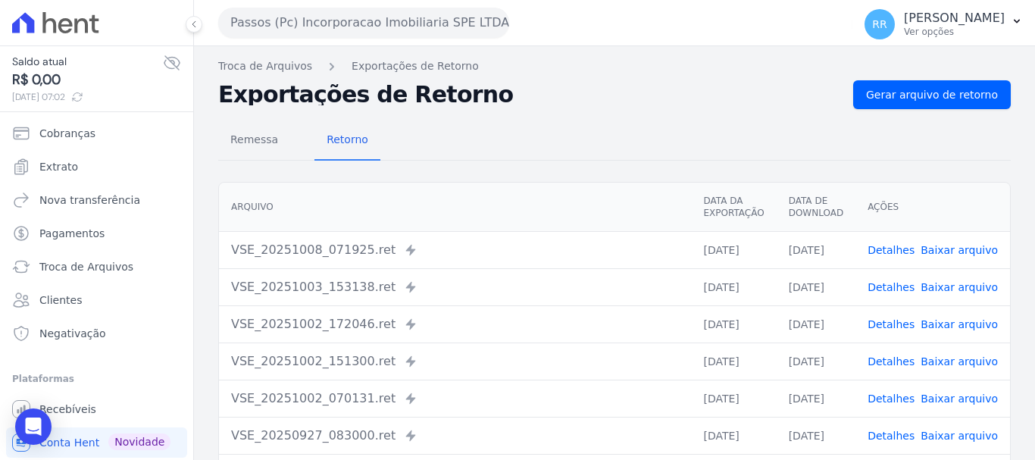
click at [388, 12] on button "Passos (Pc) Incorporacao Imobiliaria SPE LTDA" at bounding box center [363, 23] width 291 height 30
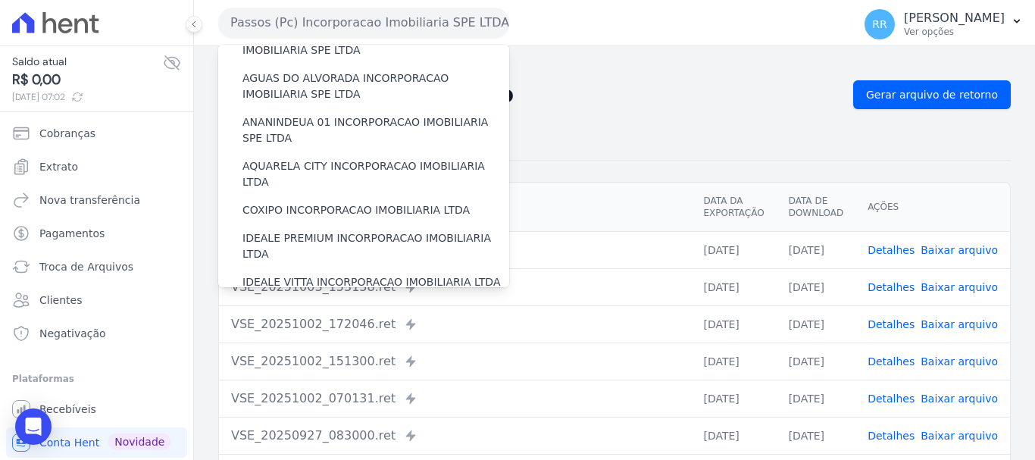
scroll to position [455, 0]
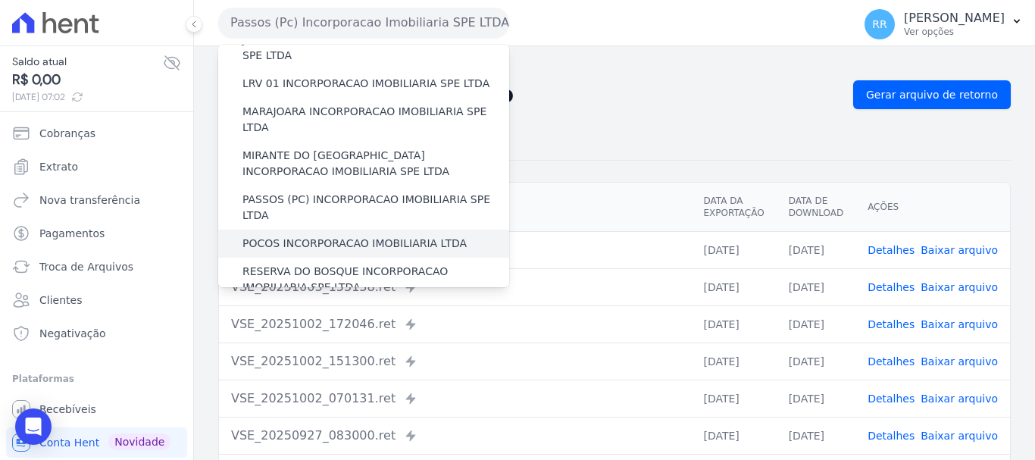
click at [321, 236] on label "POCOS INCORPORACAO IMOBILIARIA LTDA" at bounding box center [354, 244] width 224 height 16
click at [0, 0] on input "POCOS INCORPORACAO IMOBILIARIA LTDA" at bounding box center [0, 0] width 0 height 0
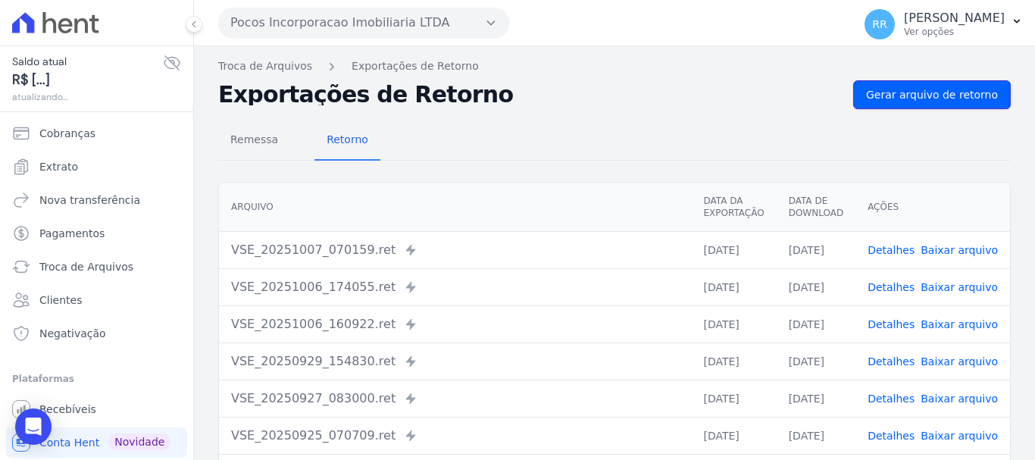
click at [886, 84] on link "Gerar arquivo de retorno" at bounding box center [932, 94] width 158 height 29
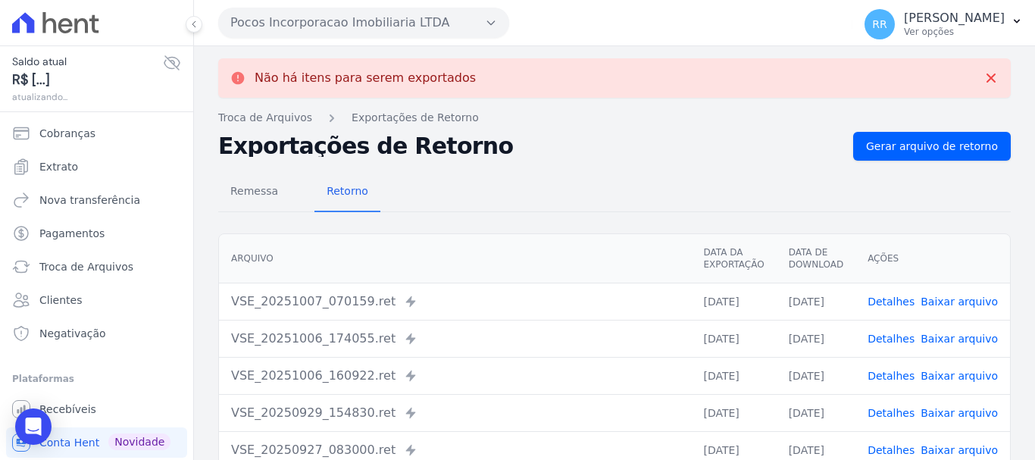
click at [370, 26] on button "Pocos Incorporacao Imobiliaria LTDA" at bounding box center [363, 23] width 291 height 30
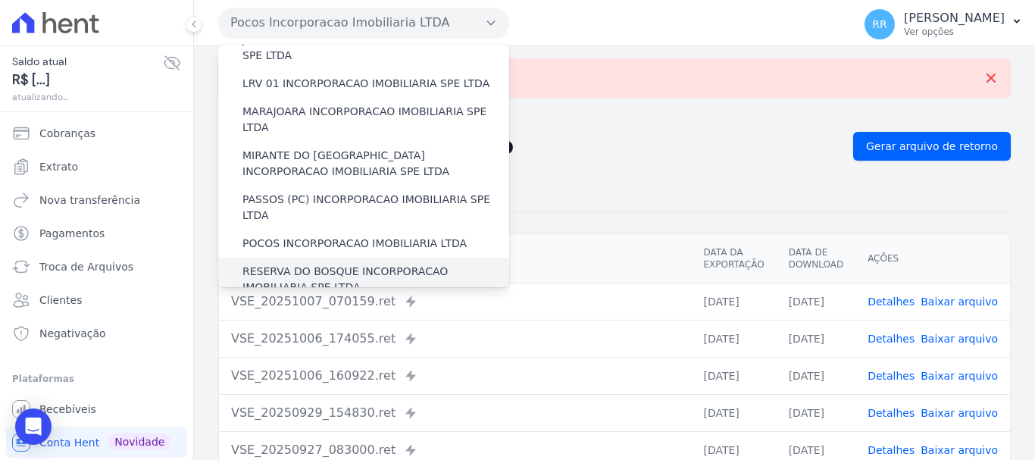
click at [324, 264] on label "RESERVA DO BOSQUE INCORPORACAO IMOBILIARIA SPE LTDA" at bounding box center [375, 280] width 267 height 32
click at [0, 0] on input "RESERVA DO BOSQUE INCORPORACAO IMOBILIARIA SPE LTDA" at bounding box center [0, 0] width 0 height 0
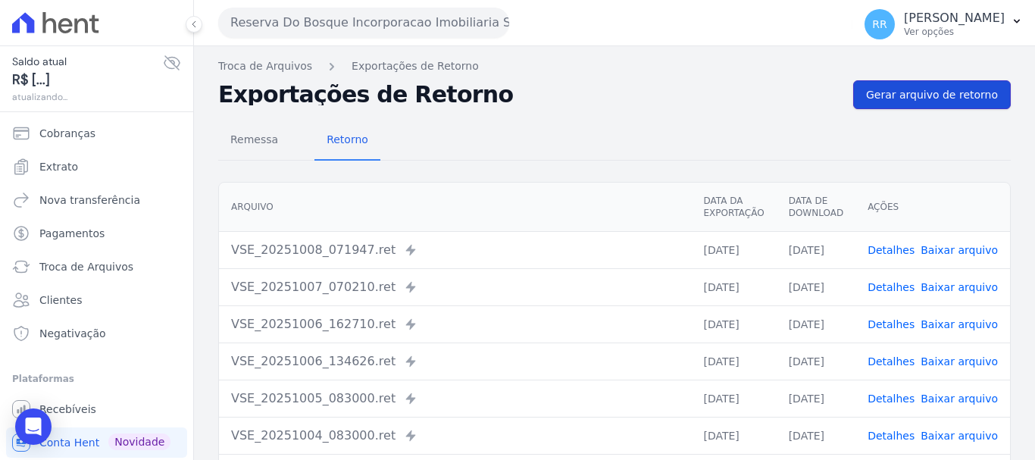
click at [926, 80] on link "Gerar arquivo de retorno" at bounding box center [932, 94] width 158 height 29
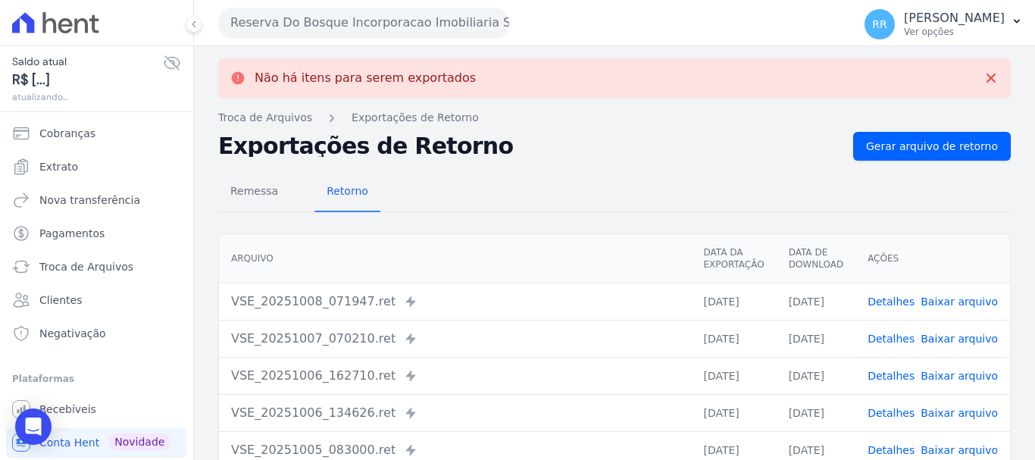
click at [431, 19] on button "Reserva Do Bosque Incorporacao Imobiliaria SPE LTDA" at bounding box center [363, 23] width 291 height 30
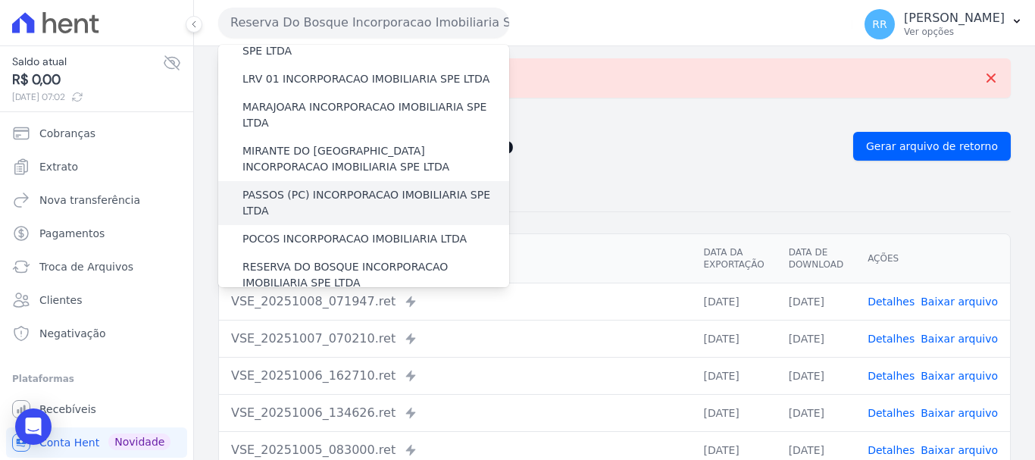
scroll to position [606, 0]
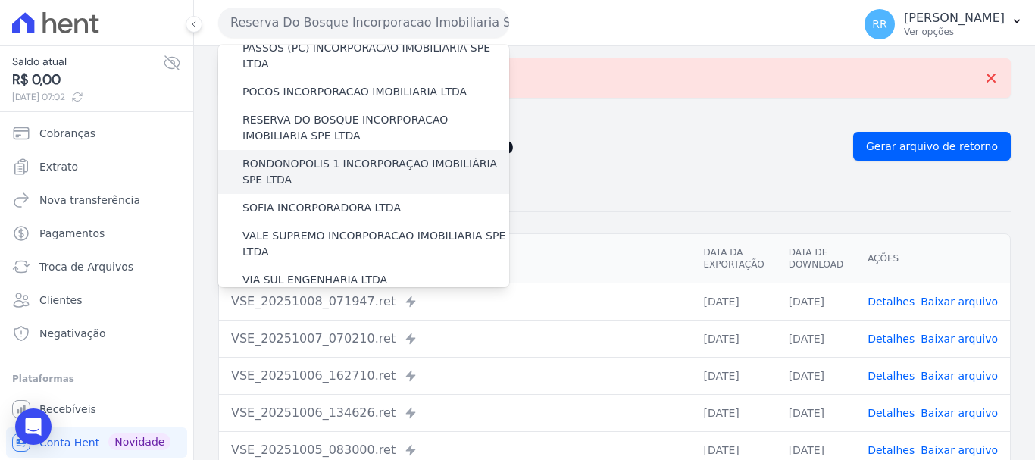
click at [320, 156] on label "RONDONOPOLIS 1 INCORPORAÇÃO IMOBILIÁRIA SPE LTDA" at bounding box center [375, 172] width 267 height 32
click at [0, 0] on input "RONDONOPOLIS 1 INCORPORAÇÃO IMOBILIÁRIA SPE LTDA" at bounding box center [0, 0] width 0 height 0
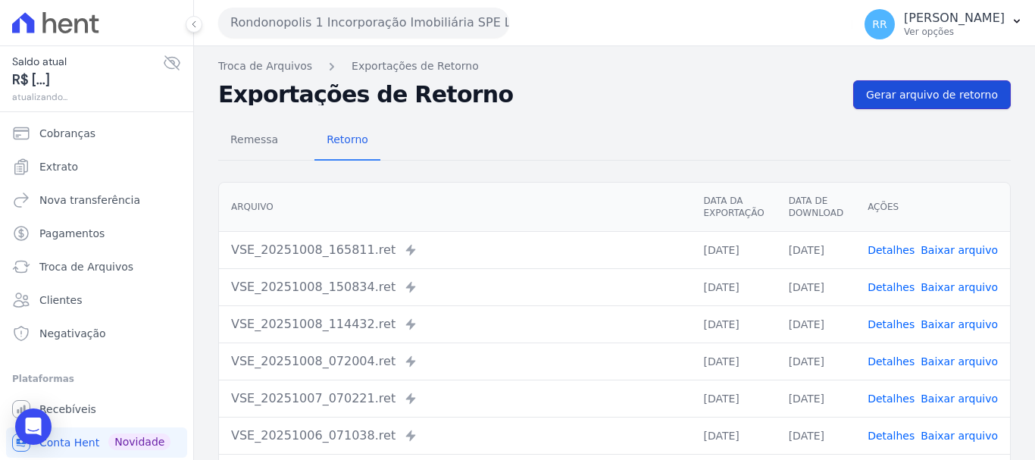
click at [920, 100] on span "Gerar arquivo de retorno" at bounding box center [932, 94] width 132 height 15
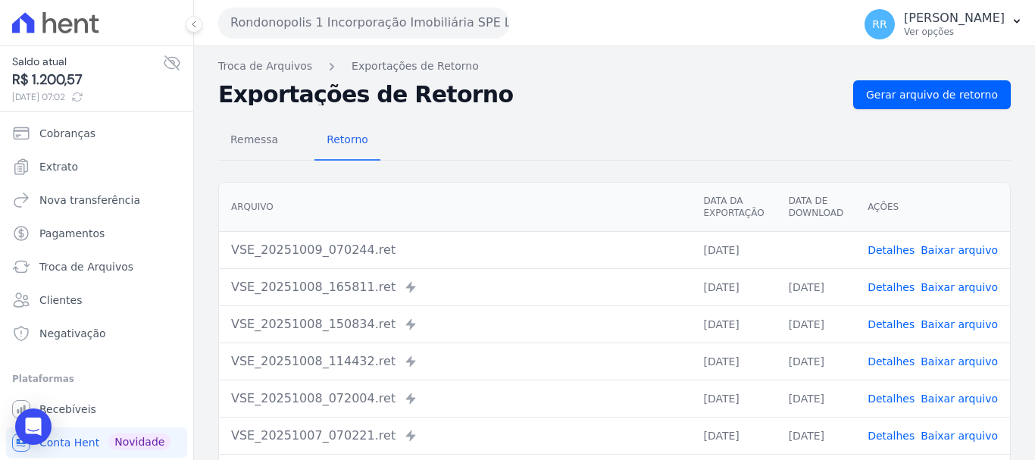
click at [868, 80] on div "Translation missing. Options considered were: - pt-BR.banking.file_exports.crea…" at bounding box center [614, 357] width 841 height 623
click at [944, 248] on link "Baixar arquivo" at bounding box center [959, 250] width 77 height 12
click at [293, 26] on button "Rondonopolis 1 Incorporação Imobiliária SPE LTDA" at bounding box center [363, 23] width 291 height 30
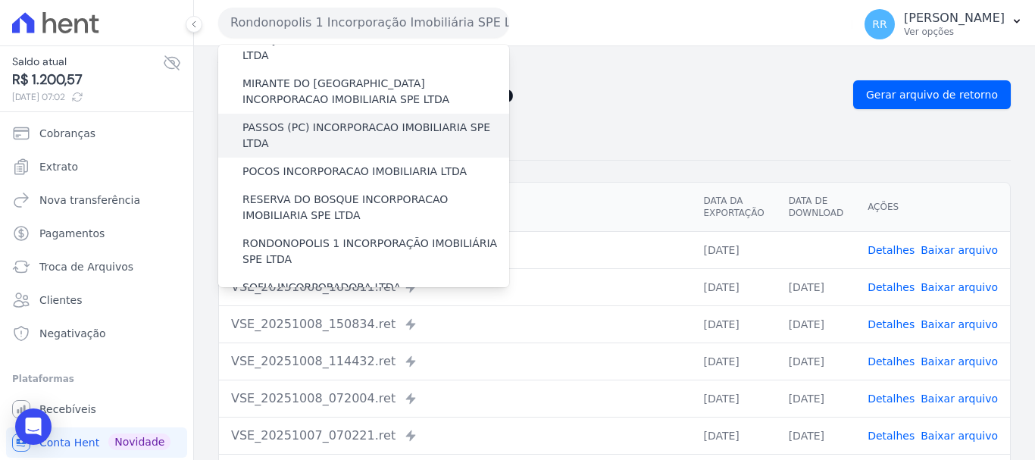
scroll to position [530, 0]
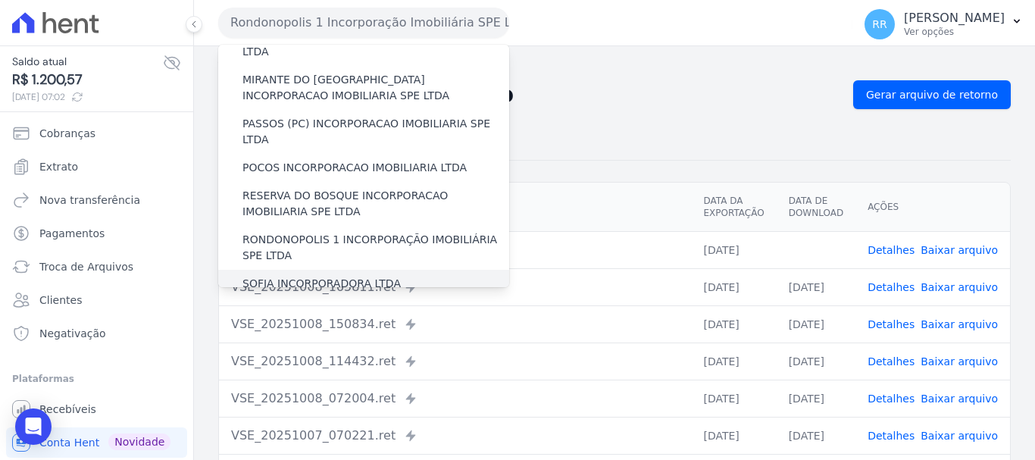
click at [311, 276] on label "SOFIA INCORPORADORA LTDA" at bounding box center [321, 284] width 158 height 16
click at [0, 0] on input "SOFIA INCORPORADORA LTDA" at bounding box center [0, 0] width 0 height 0
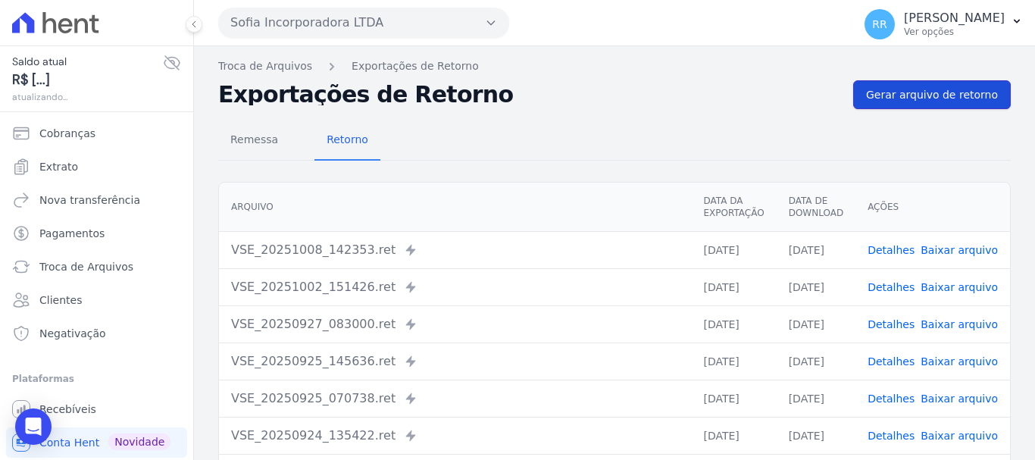
click at [904, 95] on span "Gerar arquivo de retorno" at bounding box center [932, 94] width 132 height 15
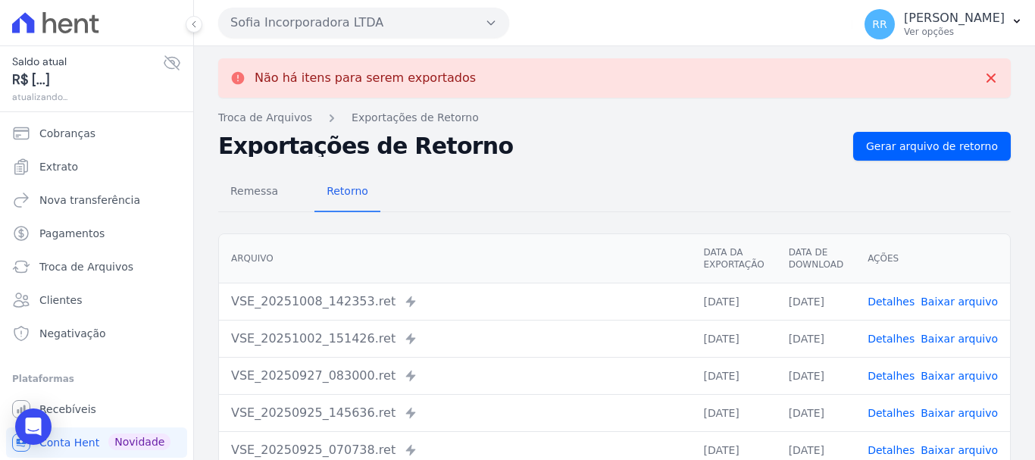
click at [341, 24] on button "Sofia Incorporadora LTDA" at bounding box center [363, 23] width 291 height 30
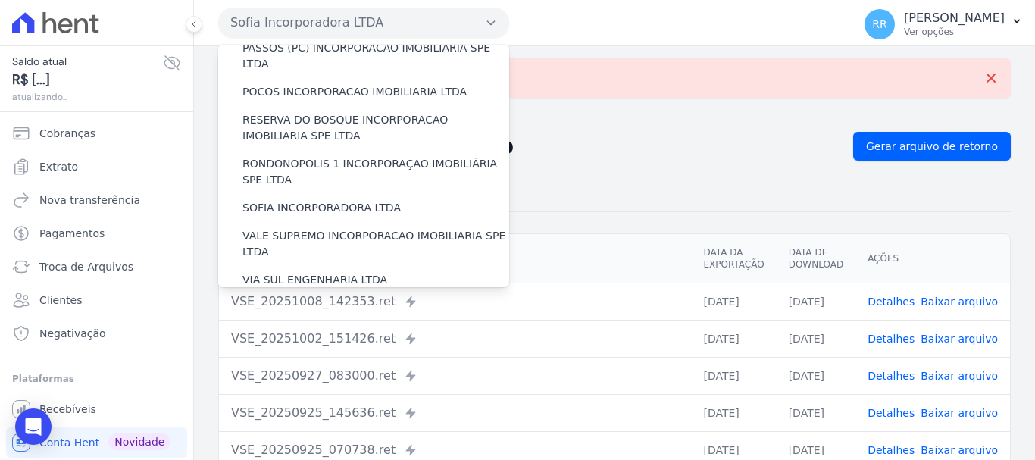
scroll to position [661, 0]
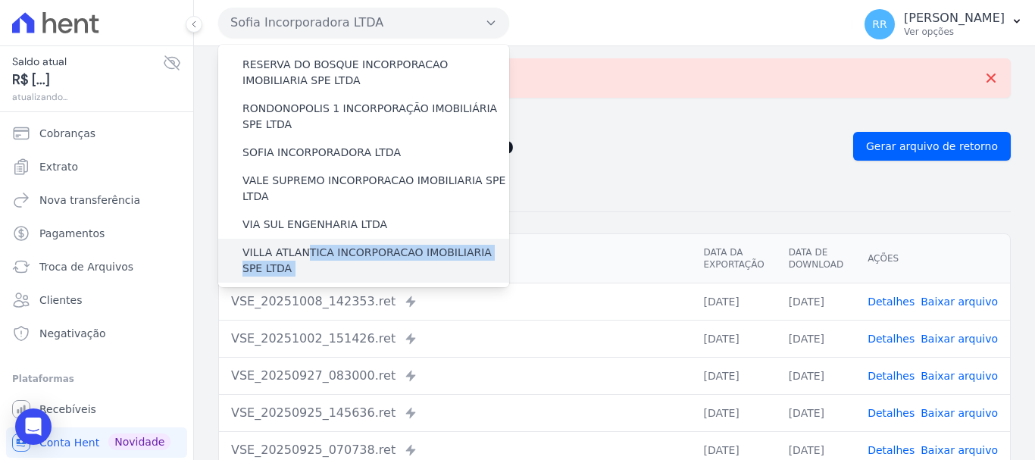
drag, startPoint x: 286, startPoint y: 217, endPoint x: 302, endPoint y: 178, distance: 42.5
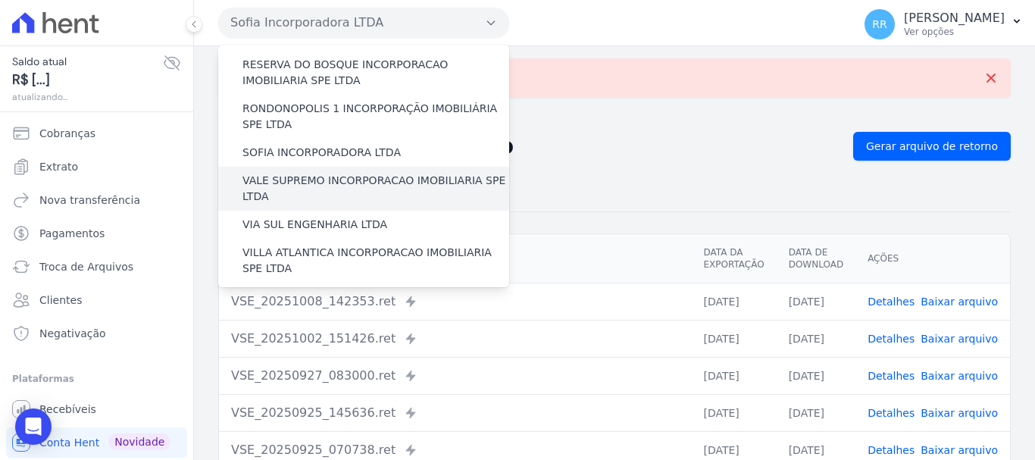
click at [272, 173] on label "VALE SUPREMO INCORPORACAO IMOBILIARIA SPE LTDA" at bounding box center [375, 189] width 267 height 32
click at [0, 0] on input "VALE SUPREMO INCORPORACAO IMOBILIARIA SPE LTDA" at bounding box center [0, 0] width 0 height 0
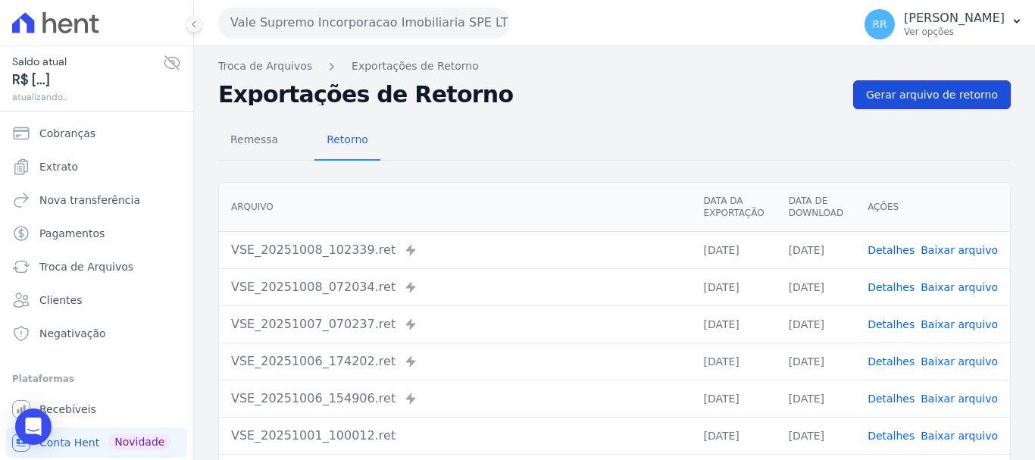
click at [914, 99] on span "Gerar arquivo de retorno" at bounding box center [932, 94] width 132 height 15
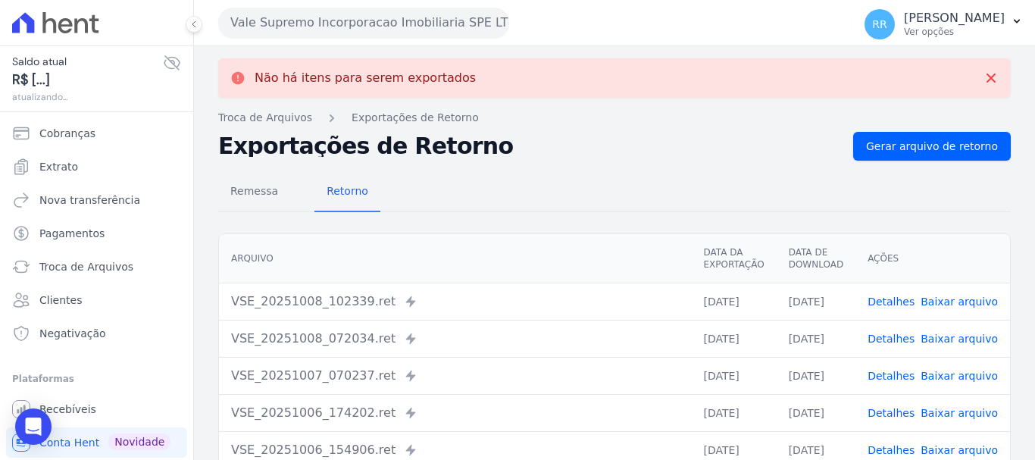
click at [390, 25] on button "Vale Supremo Incorporacao Imobiliaria SPE LTDA" at bounding box center [363, 23] width 291 height 30
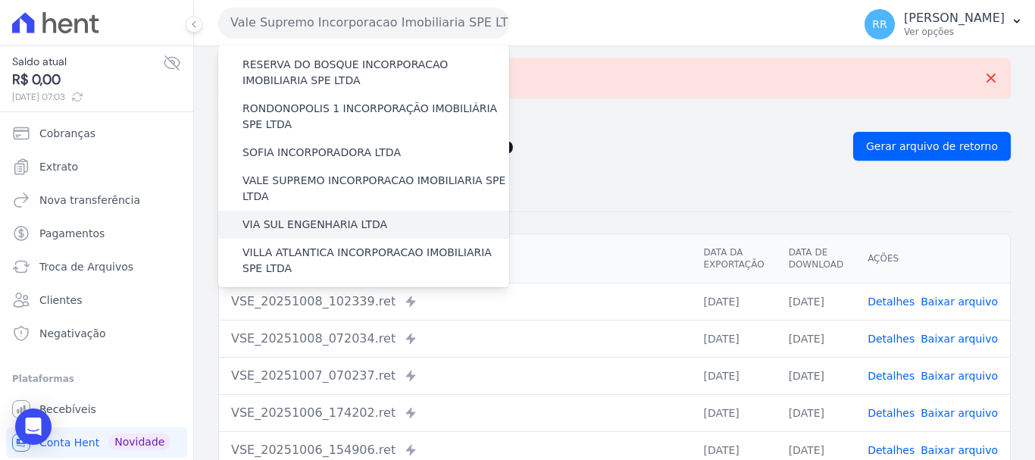
click at [289, 217] on label "VIA SUL ENGENHARIA LTDA" at bounding box center [314, 225] width 145 height 16
click at [0, 0] on input "VIA SUL ENGENHARIA LTDA" at bounding box center [0, 0] width 0 height 0
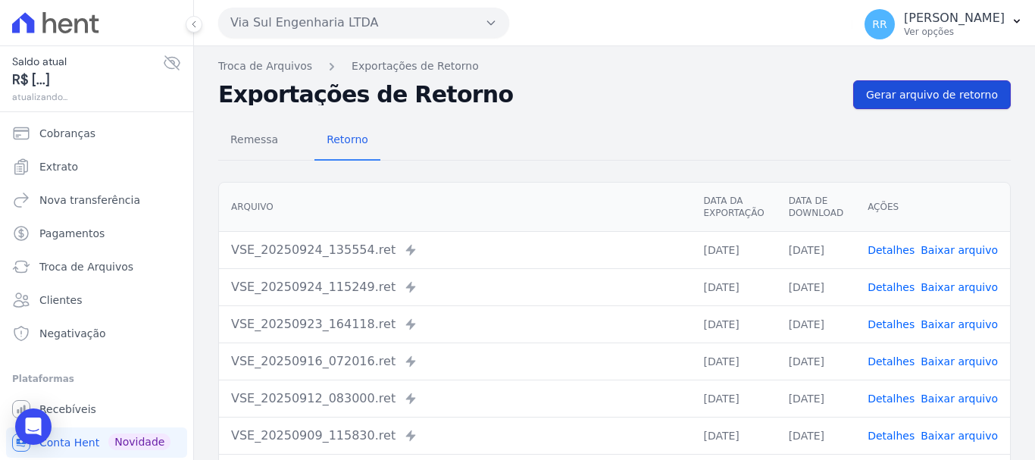
click at [931, 98] on span "Gerar arquivo de retorno" at bounding box center [932, 94] width 132 height 15
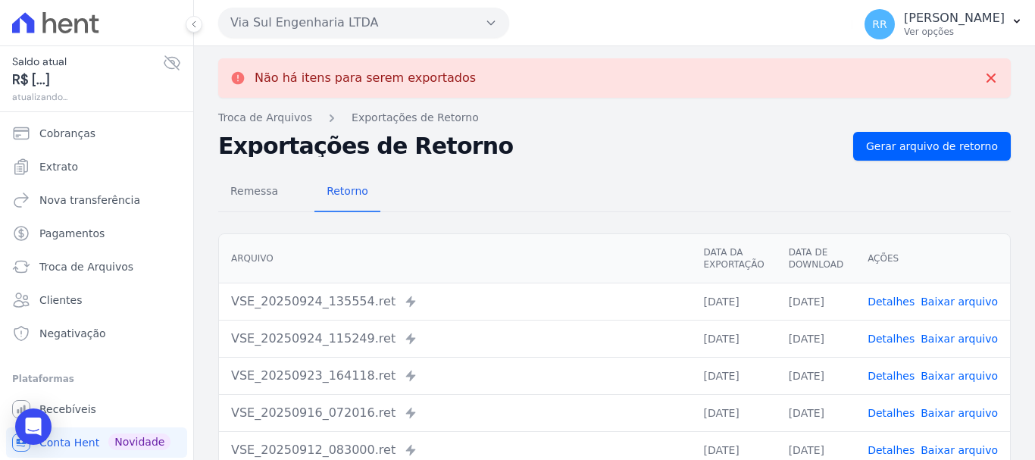
drag, startPoint x: 567, startPoint y: 208, endPoint x: 565, endPoint y: 195, distance: 13.8
click at [567, 208] on div "Remessa Retorno" at bounding box center [614, 192] width 793 height 39
click at [300, 15] on button "Via Sul Engenharia LTDA" at bounding box center [363, 23] width 291 height 30
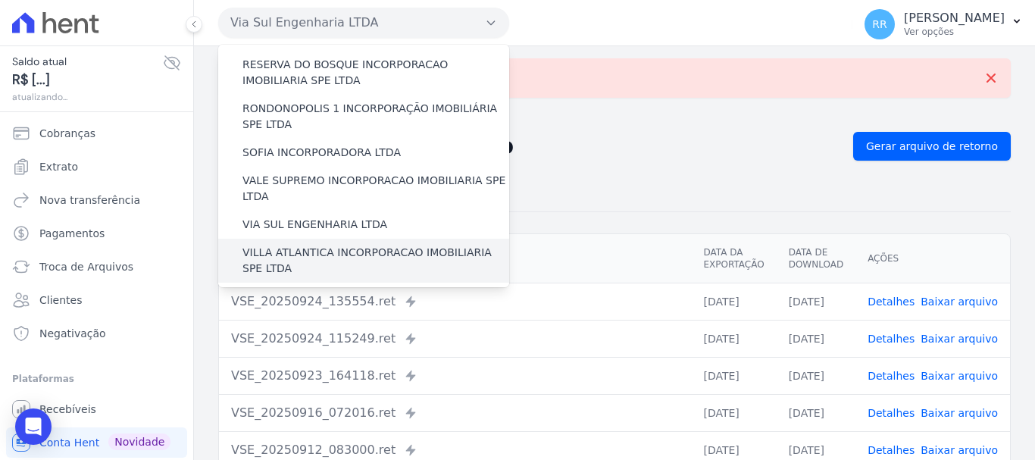
click at [317, 245] on label "VILLA ATLANTICA INCORPORACAO IMOBILIARIA SPE LTDA" at bounding box center [375, 261] width 267 height 32
click at [0, 0] on input "VILLA ATLANTICA INCORPORACAO IMOBILIARIA SPE LTDA" at bounding box center [0, 0] width 0 height 0
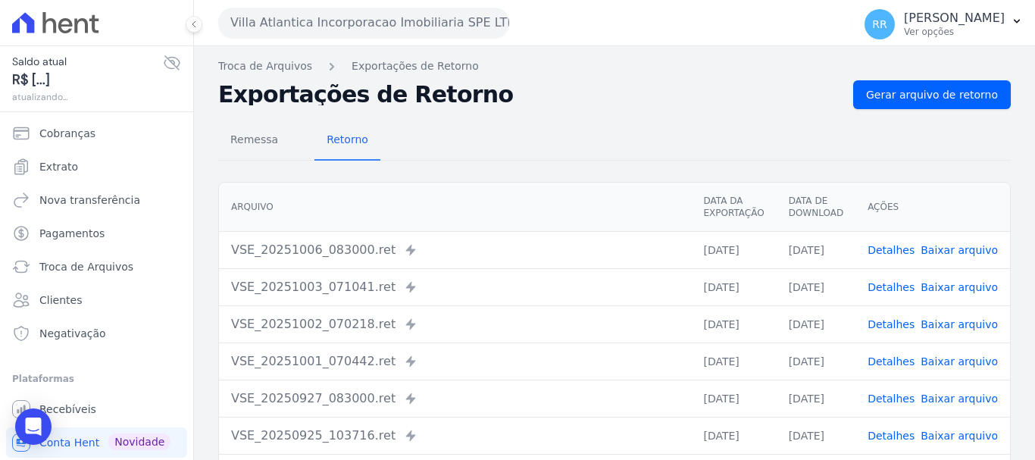
click at [896, 113] on div "Remessa Retorno [GEOGRAPHIC_DATA] Data da Exportação Data de Download Ações VSE…" at bounding box center [614, 383] width 793 height 548
click at [901, 102] on link "Gerar arquivo de retorno" at bounding box center [932, 94] width 158 height 29
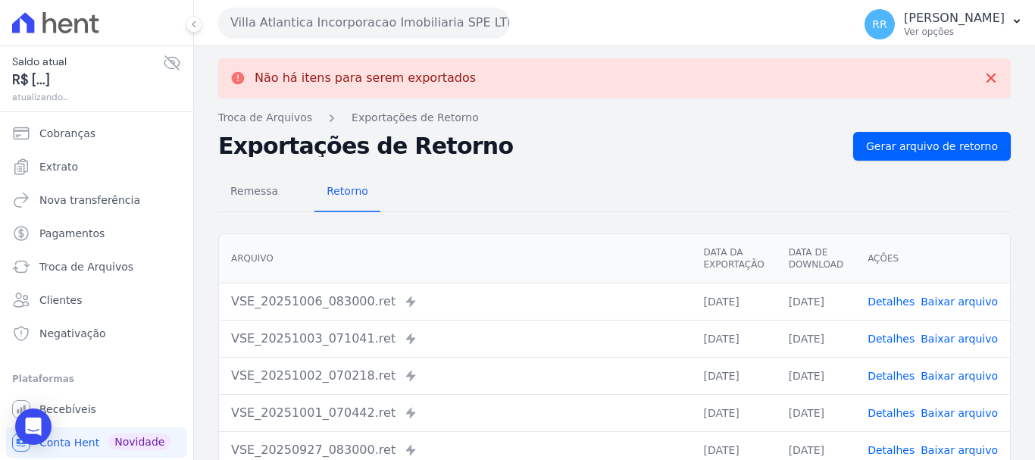
click at [295, 18] on button "Villa Atlantica Incorporacao Imobiliaria SPE LTDA" at bounding box center [363, 23] width 291 height 30
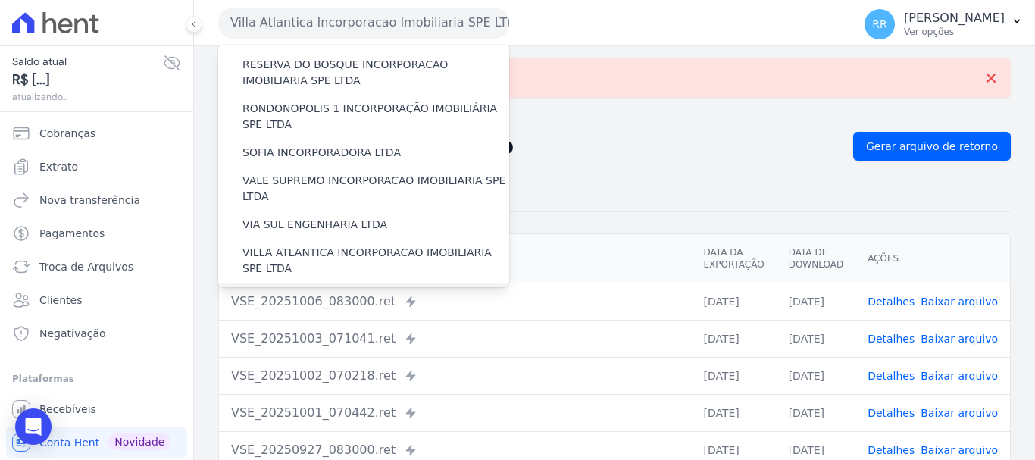
click at [300, 289] on label "[GEOGRAPHIC_DATA] INCORPORACAO IMOBILIARIA SPE LTDA" at bounding box center [375, 305] width 267 height 32
click at [0, 0] on input "[GEOGRAPHIC_DATA] INCORPORACAO IMOBILIARIA SPE LTDA" at bounding box center [0, 0] width 0 height 0
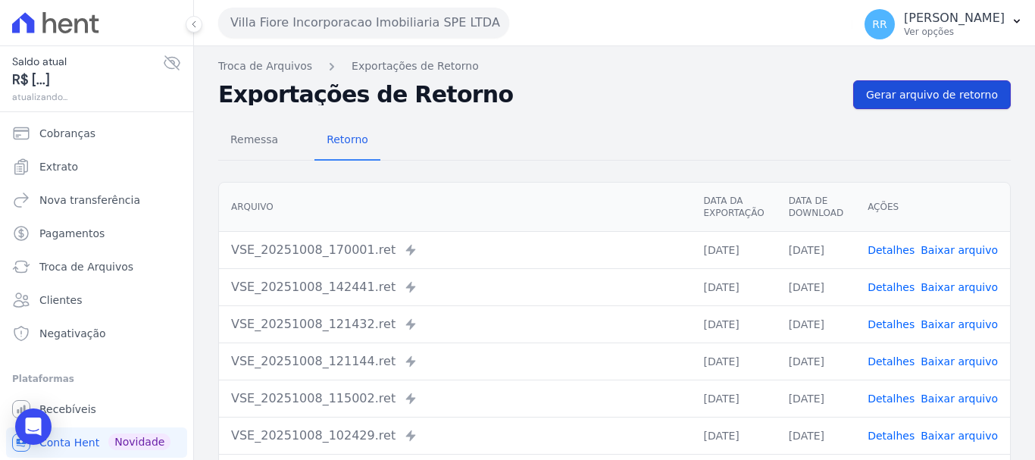
click at [911, 89] on span "Gerar arquivo de retorno" at bounding box center [932, 94] width 132 height 15
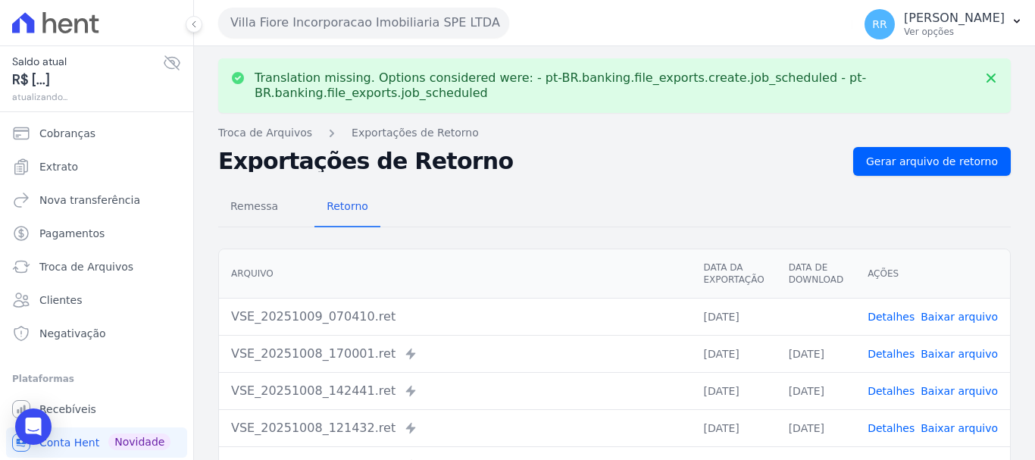
click at [960, 317] on link "Baixar arquivo" at bounding box center [959, 317] width 77 height 12
click at [417, 23] on button "Villa Fiore Incorporacao Imobiliaria SPE LTDA" at bounding box center [363, 23] width 291 height 30
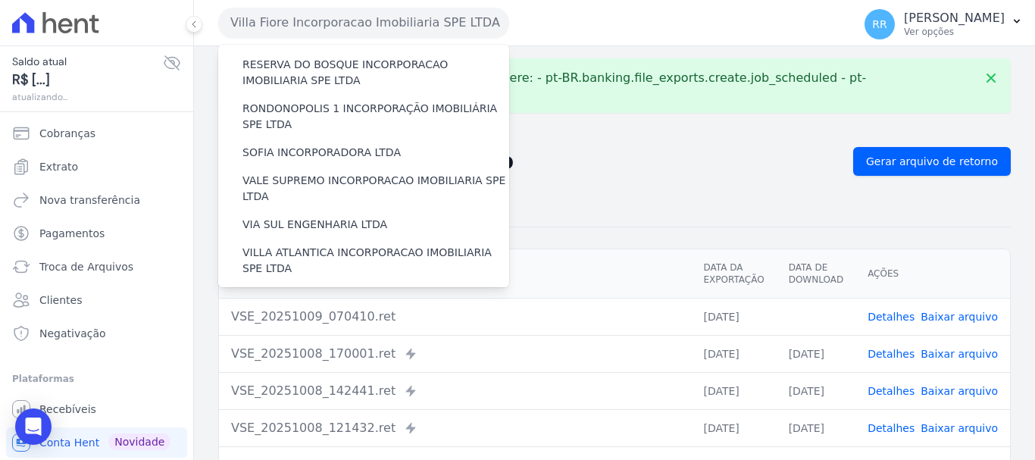
click at [334, 333] on label "VILLA TROPICAL INCORPORAÇÃO IMOBILIÁRIA SPE LTDA" at bounding box center [375, 349] width 267 height 32
click at [0, 0] on input "VILLA TROPICAL INCORPORAÇÃO IMOBILIÁRIA SPE LTDA" at bounding box center [0, 0] width 0 height 0
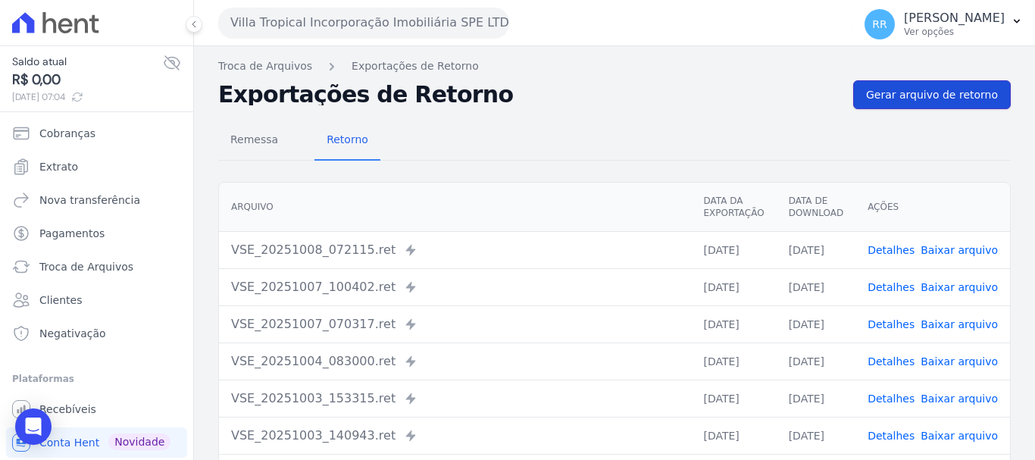
click at [901, 83] on link "Gerar arquivo de retorno" at bounding box center [932, 94] width 158 height 29
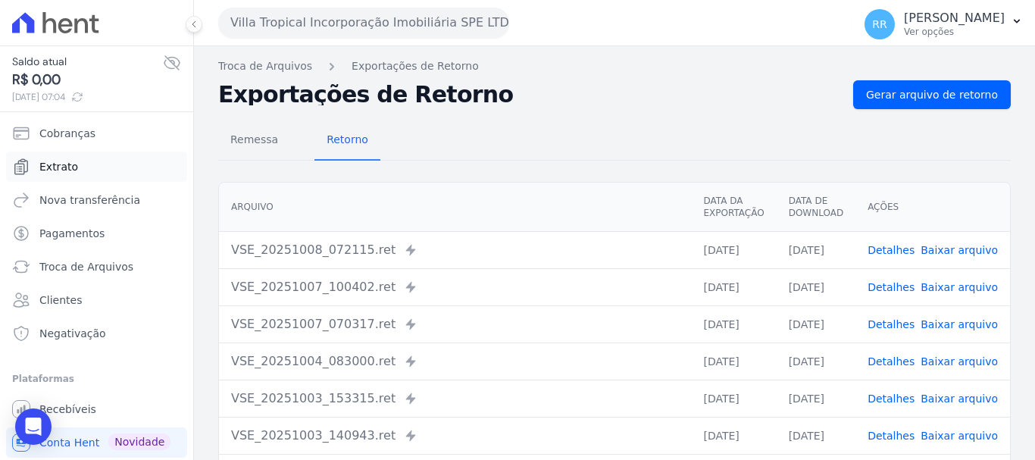
click at [72, 165] on span "Extrato" at bounding box center [58, 166] width 39 height 15
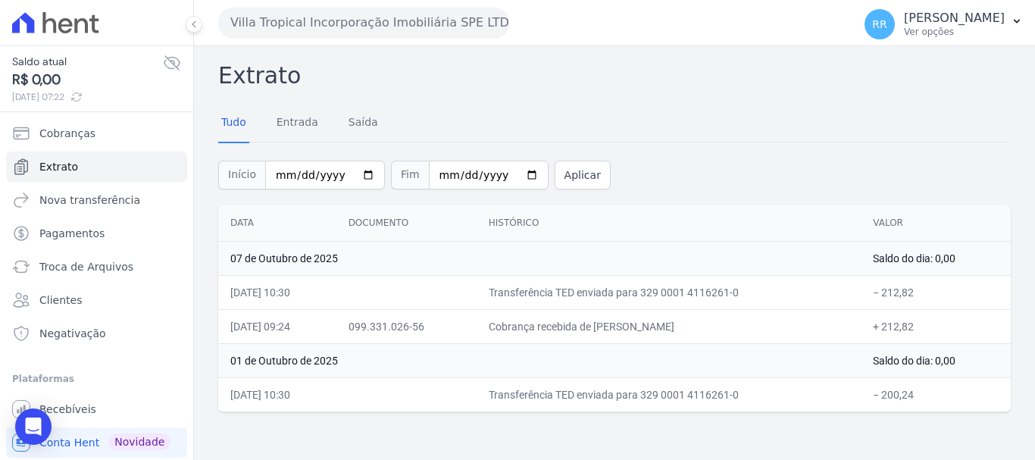
click at [387, 23] on button "Villa Tropical Incorporação Imobiliária SPE LTDA" at bounding box center [363, 23] width 291 height 30
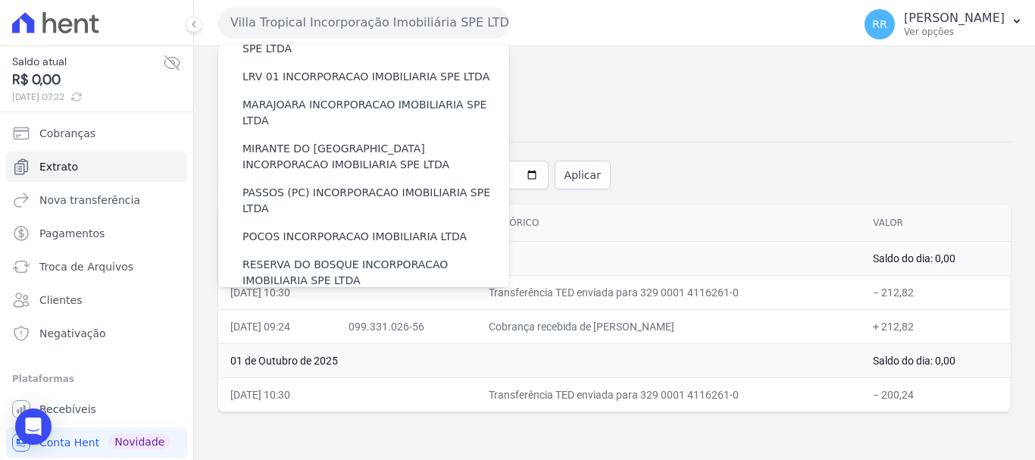
scroll to position [661, 0]
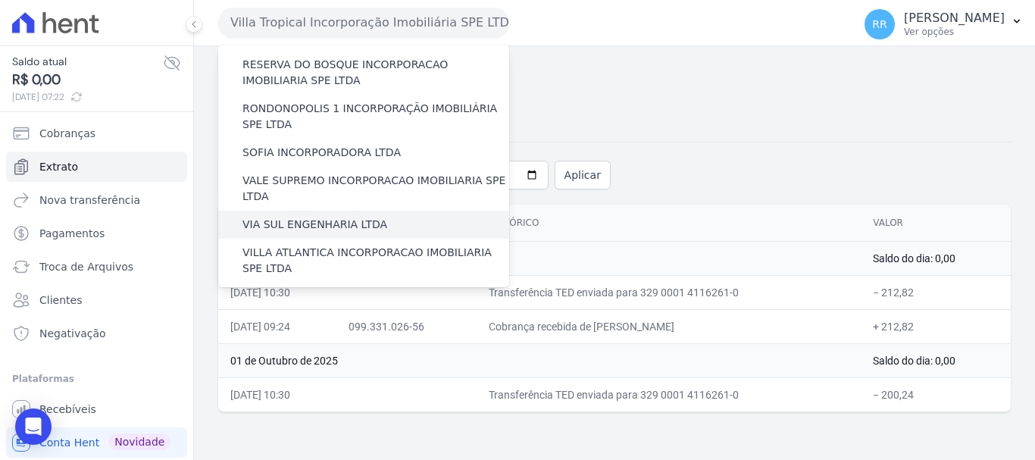
click at [294, 217] on label "VIA SUL ENGENHARIA LTDA" at bounding box center [314, 225] width 145 height 16
click at [0, 0] on input "VIA SUL ENGENHARIA LTDA" at bounding box center [0, 0] width 0 height 0
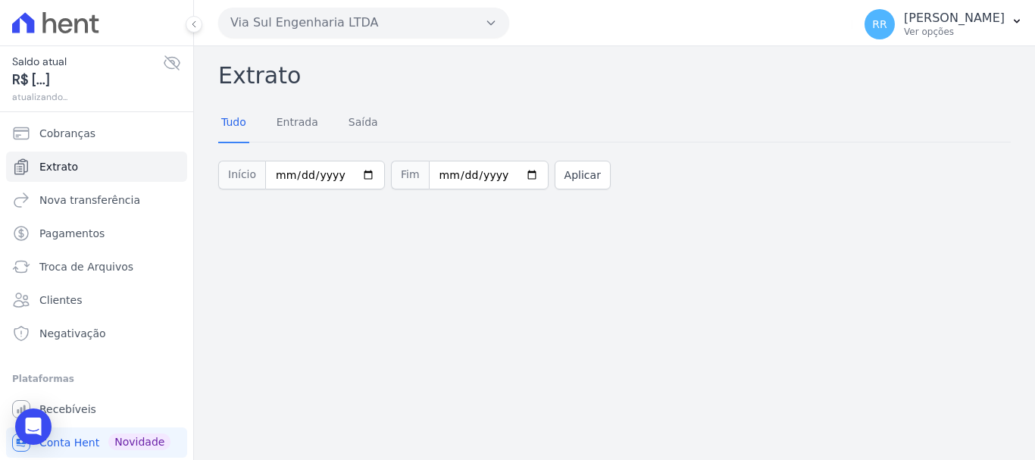
click at [345, 32] on button "Via Sul Engenharia LTDA" at bounding box center [363, 23] width 291 height 30
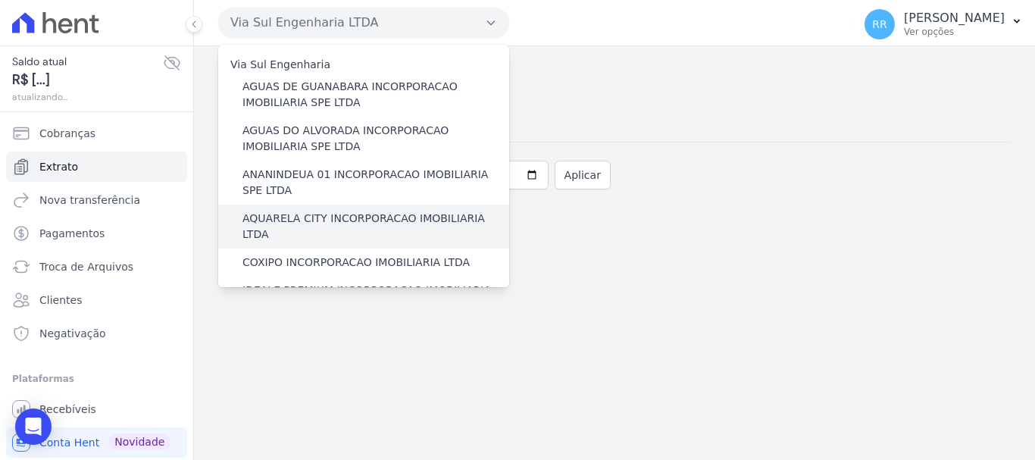
click at [330, 223] on label "AQUARELA CITY INCORPORACAO IMOBILIARIA LTDA" at bounding box center [375, 227] width 267 height 32
click at [0, 0] on input "AQUARELA CITY INCORPORACAO IMOBILIARIA LTDA" at bounding box center [0, 0] width 0 height 0
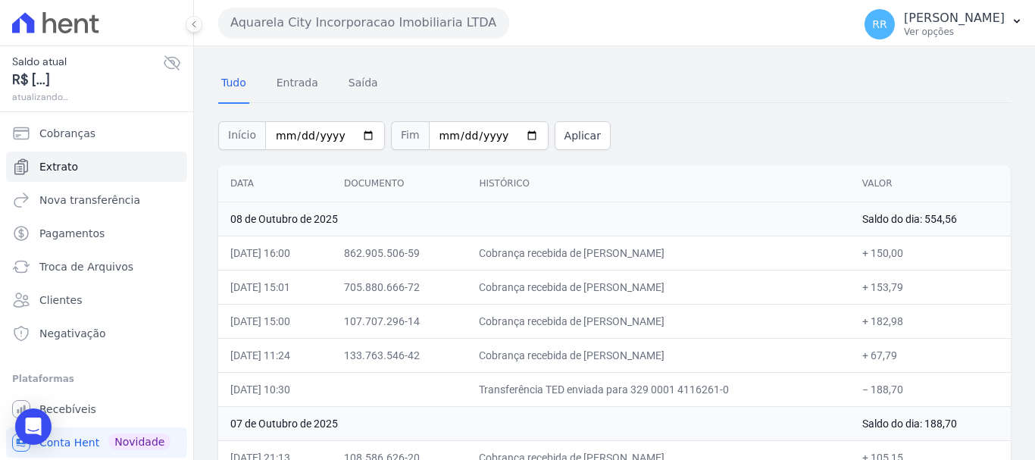
scroll to position [76, 0]
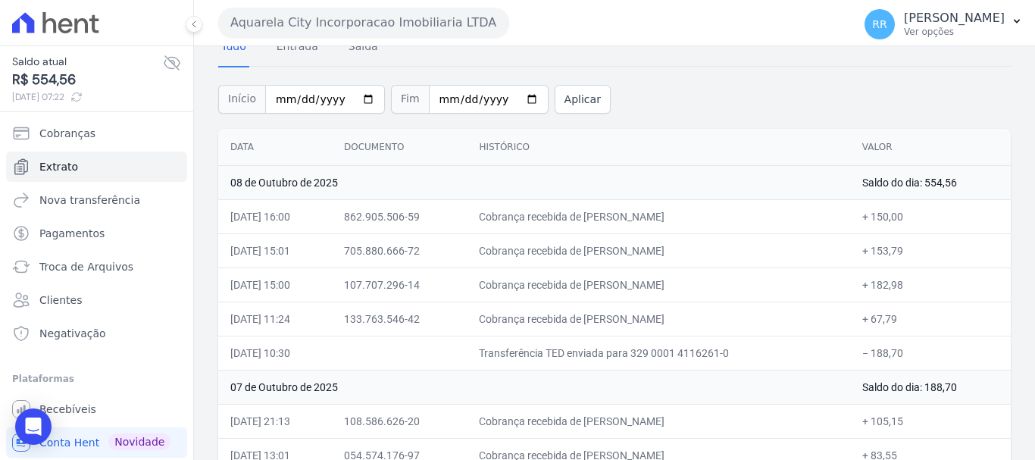
click at [365, 27] on button "Aquarela City Incorporacao Imobiliaria LTDA" at bounding box center [363, 23] width 291 height 30
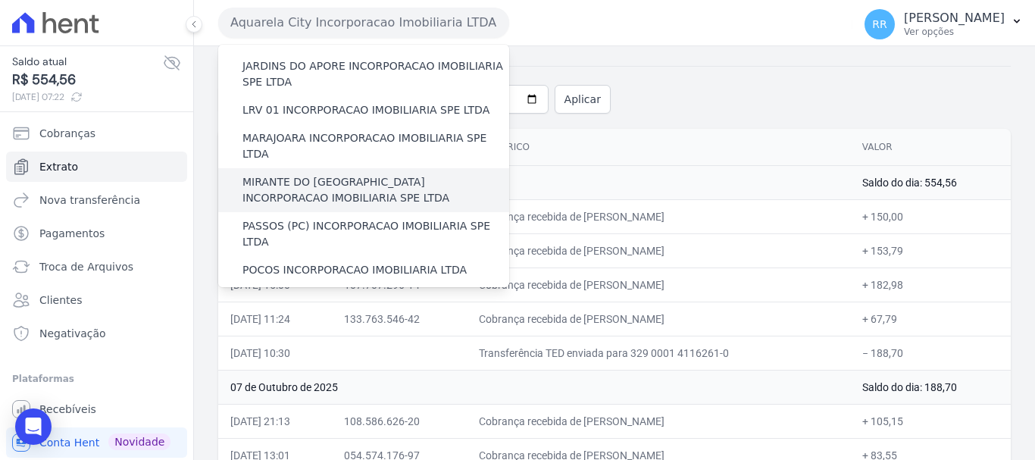
scroll to position [455, 0]
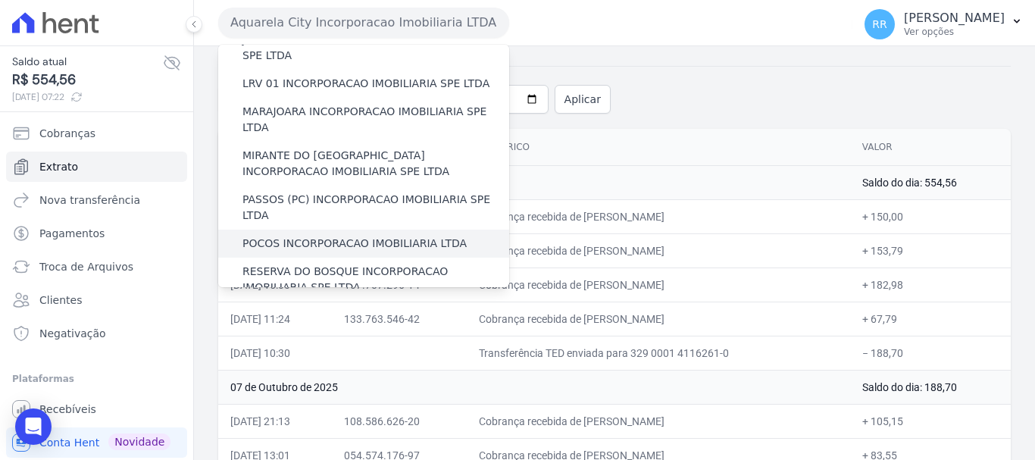
click at [329, 230] on div "POCOS INCORPORACAO IMOBILIARIA LTDA" at bounding box center [363, 244] width 291 height 28
click at [329, 236] on label "POCOS INCORPORACAO IMOBILIARIA LTDA" at bounding box center [354, 244] width 224 height 16
click at [0, 0] on input "POCOS INCORPORACAO IMOBILIARIA LTDA" at bounding box center [0, 0] width 0 height 0
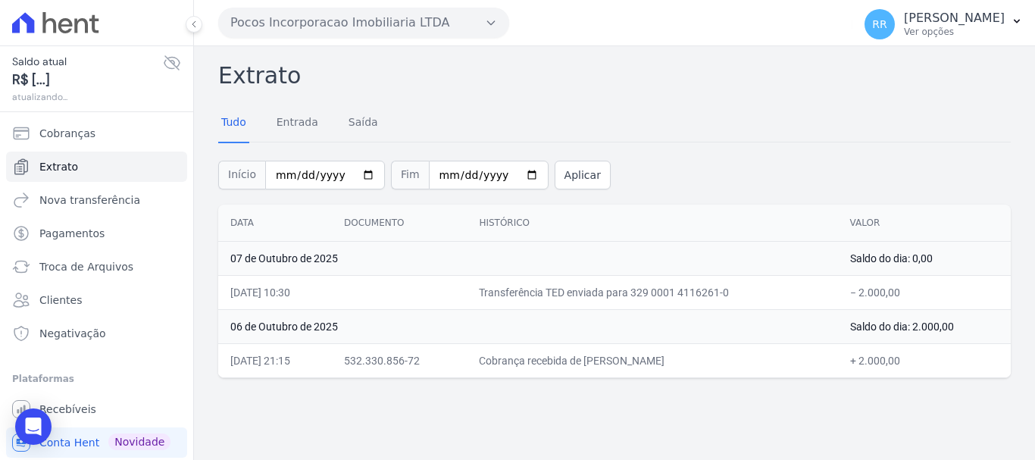
click at [367, 46] on div "Extrato Tudo Entrada [GEOGRAPHIC_DATA] Início [DATE] Fim [DATE] Aplicar Data Do…" at bounding box center [614, 253] width 841 height 414
click at [367, 21] on button "Pocos Incorporacao Imobiliaria LTDA" at bounding box center [363, 23] width 291 height 30
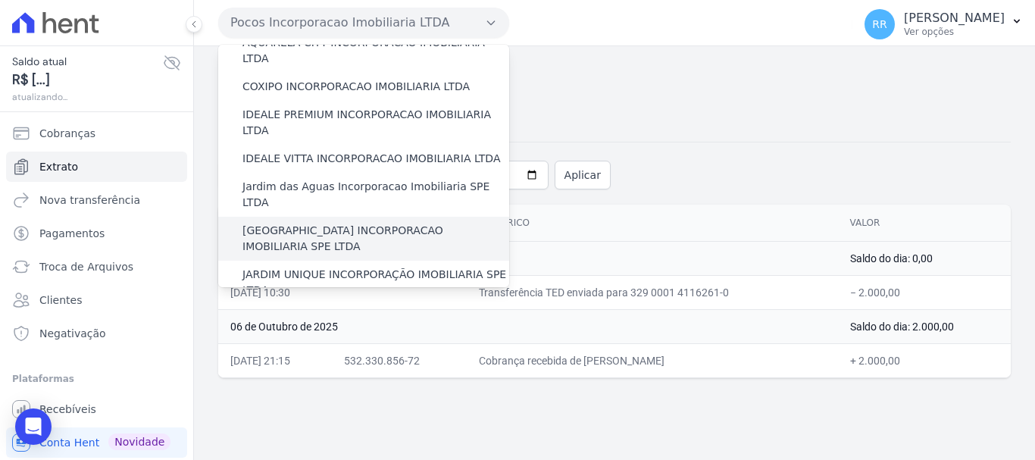
scroll to position [152, 0]
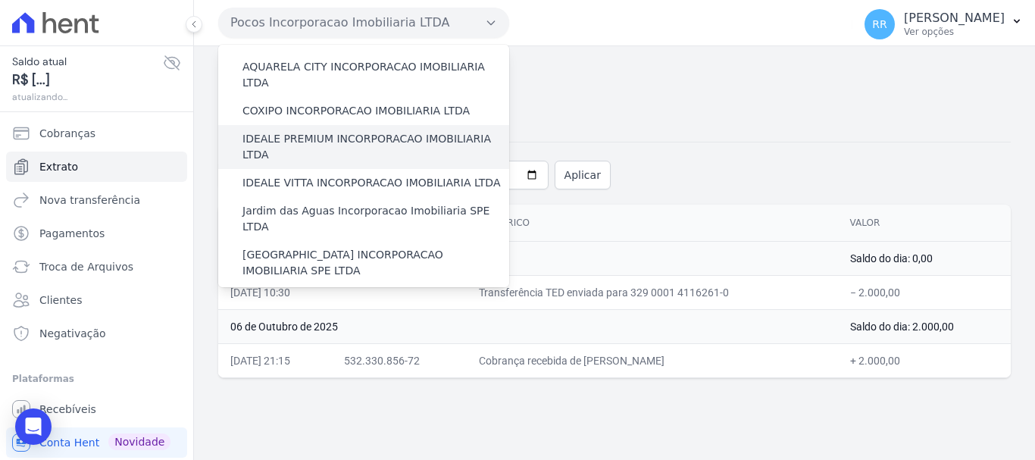
click at [308, 131] on label "IDEALE PREMIUM INCORPORACAO IMOBILIARIA LTDA" at bounding box center [375, 147] width 267 height 32
click at [0, 0] on input "IDEALE PREMIUM INCORPORACAO IMOBILIARIA LTDA" at bounding box center [0, 0] width 0 height 0
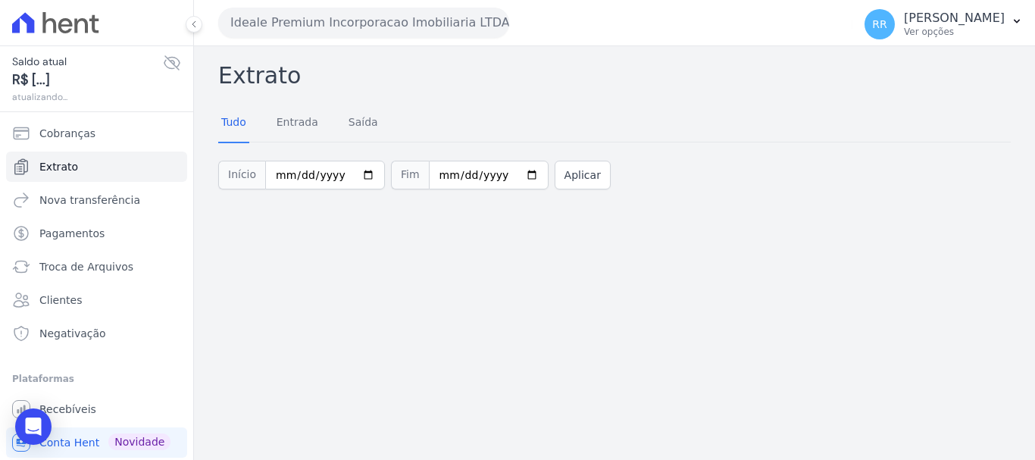
click at [368, 15] on button "Ideale Premium Incorporacao Imobiliaria LTDA" at bounding box center [363, 23] width 291 height 30
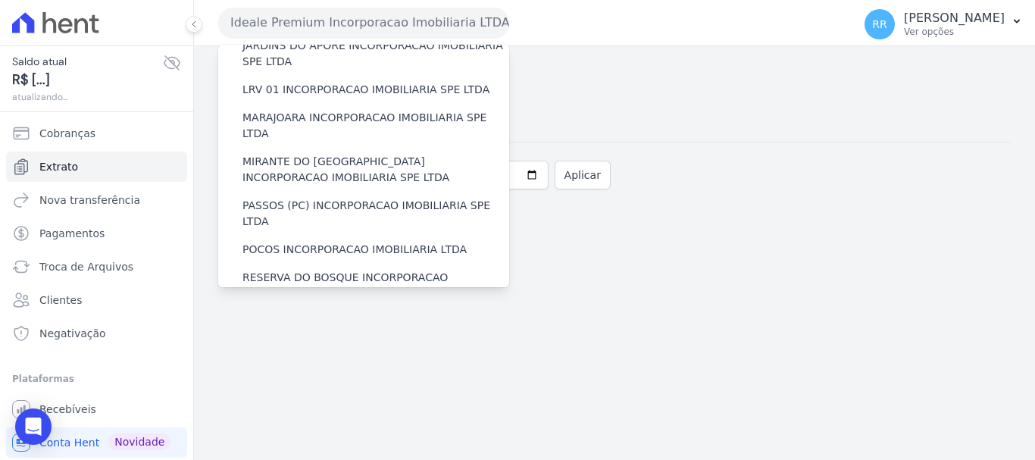
scroll to position [434, 0]
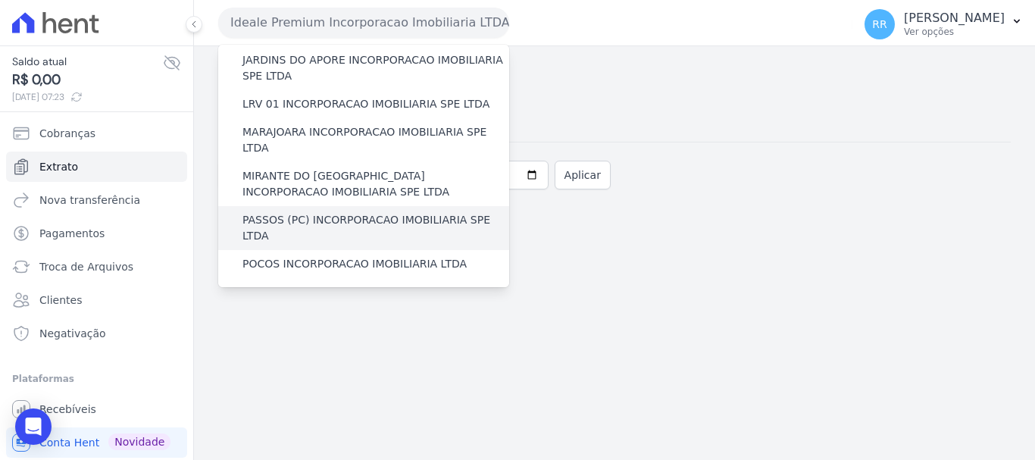
click at [327, 212] on label "PASSOS (PC) INCORPORACAO IMOBILIARIA SPE LTDA" at bounding box center [375, 228] width 267 height 32
click at [0, 0] on input "PASSOS (PC) INCORPORACAO IMOBILIARIA SPE LTDA" at bounding box center [0, 0] width 0 height 0
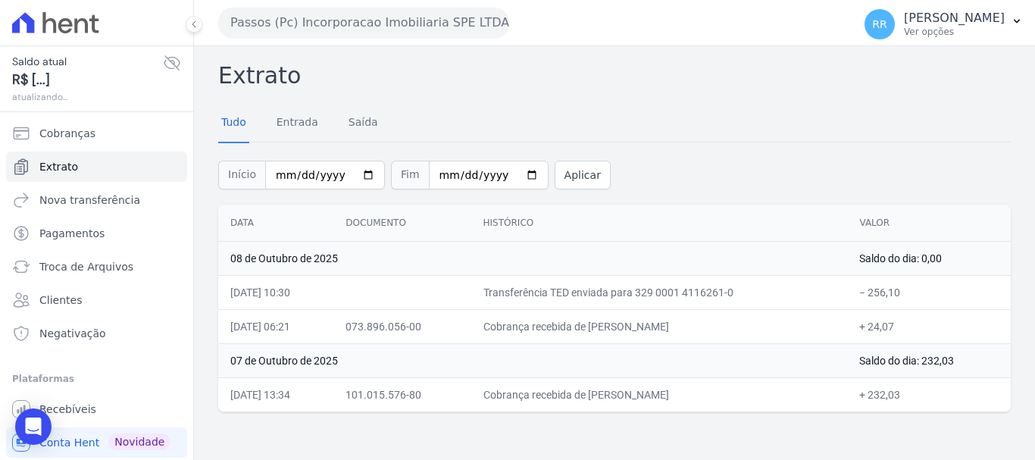
click at [163, 59] on icon at bounding box center [172, 63] width 18 height 18
click at [407, 5] on div "Passos (Pc) Incorporacao Imobiliaria SPE LTDA Via Sul Engenharia AGUAS DE [GEOG…" at bounding box center [532, 22] width 628 height 47
click at [400, 21] on button "Passos (Pc) Incorporacao Imobiliaria SPE LTDA" at bounding box center [363, 23] width 291 height 30
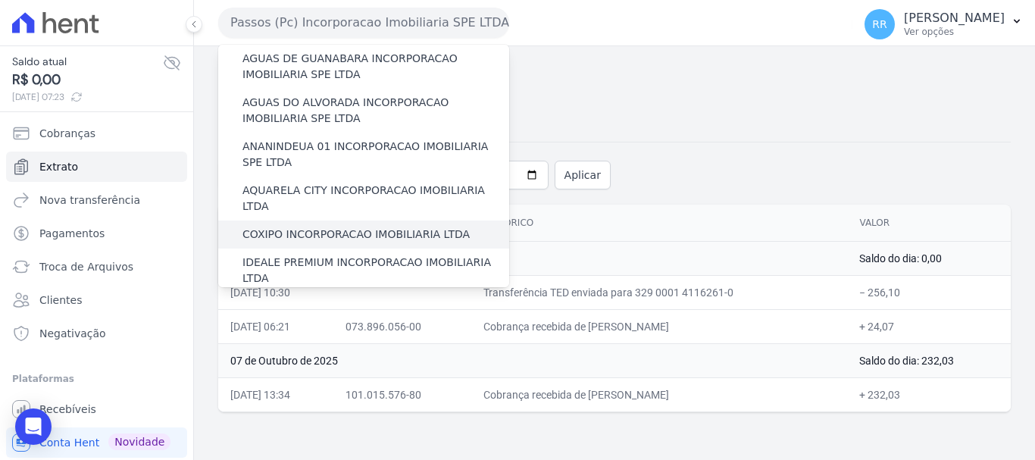
scroll to position [76, 0]
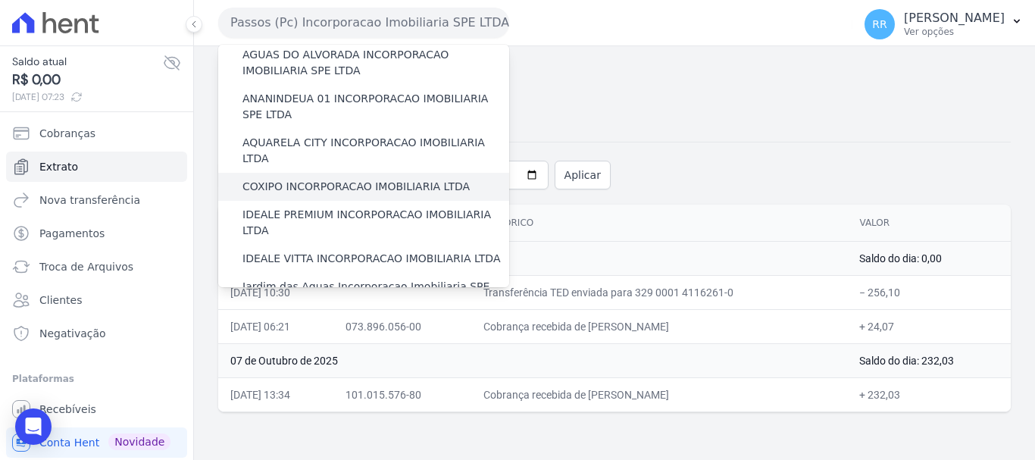
click at [333, 173] on div "COXIPO INCORPORACAO IMOBILIARIA LTDA" at bounding box center [363, 187] width 291 height 28
click at [333, 179] on label "COXIPO INCORPORACAO IMOBILIARIA LTDA" at bounding box center [355, 187] width 227 height 16
click at [0, 0] on input "COXIPO INCORPORACAO IMOBILIARIA LTDA" at bounding box center [0, 0] width 0 height 0
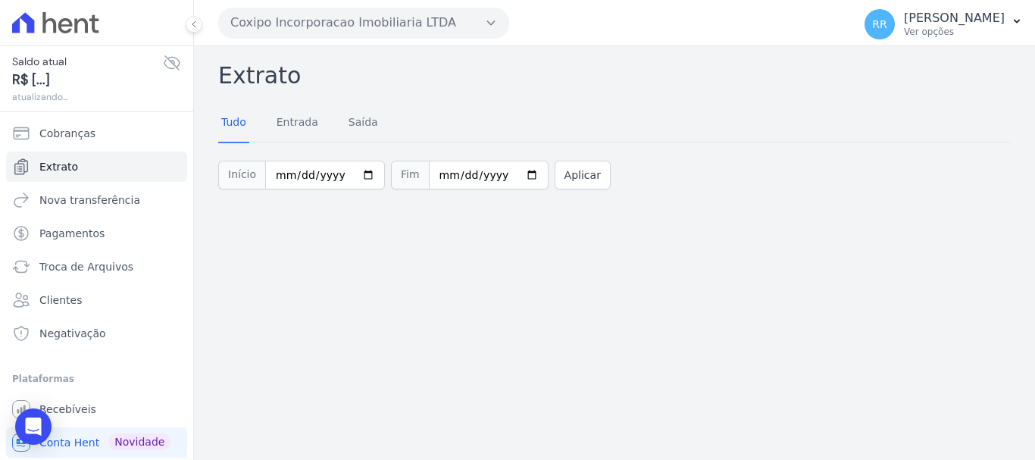
click at [310, 30] on button "Coxipo Incorporacao Imobiliaria LTDA" at bounding box center [363, 23] width 291 height 30
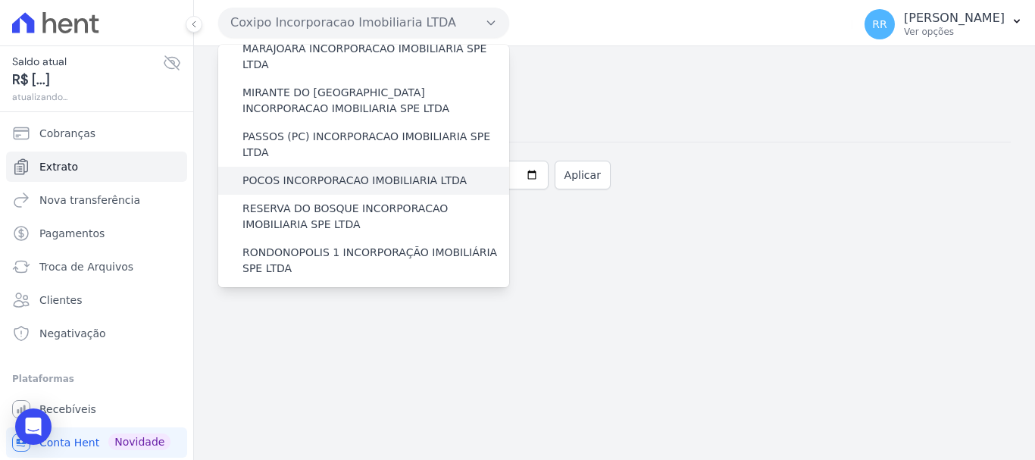
scroll to position [661, 0]
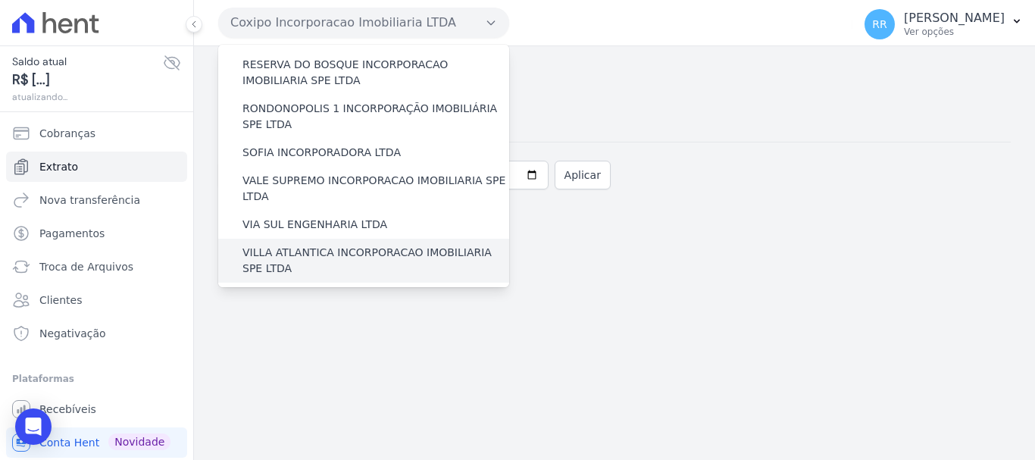
click at [320, 245] on label "VILLA ATLANTICA INCORPORACAO IMOBILIARIA SPE LTDA" at bounding box center [375, 261] width 267 height 32
click at [0, 0] on input "VILLA ATLANTICA INCORPORACAO IMOBILIARIA SPE LTDA" at bounding box center [0, 0] width 0 height 0
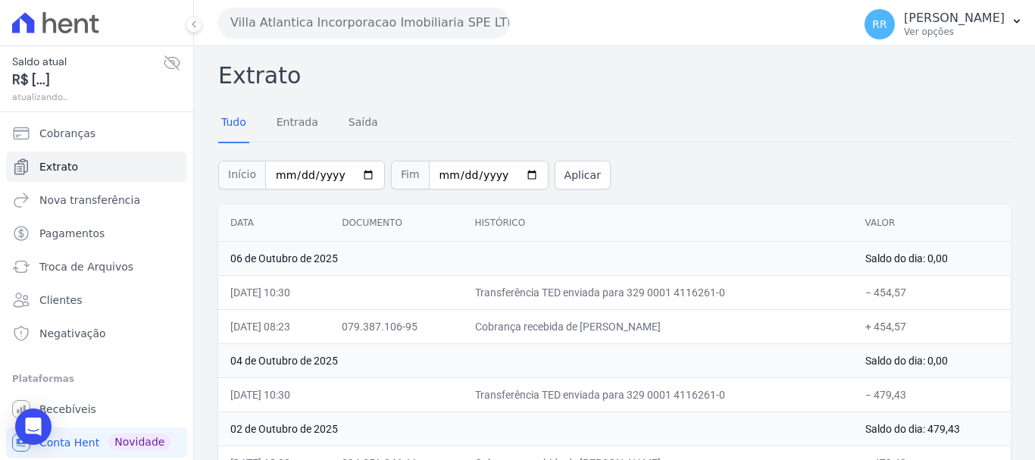
click at [355, 15] on button "Villa Atlantica Incorporacao Imobiliaria SPE LTDA" at bounding box center [363, 23] width 291 height 30
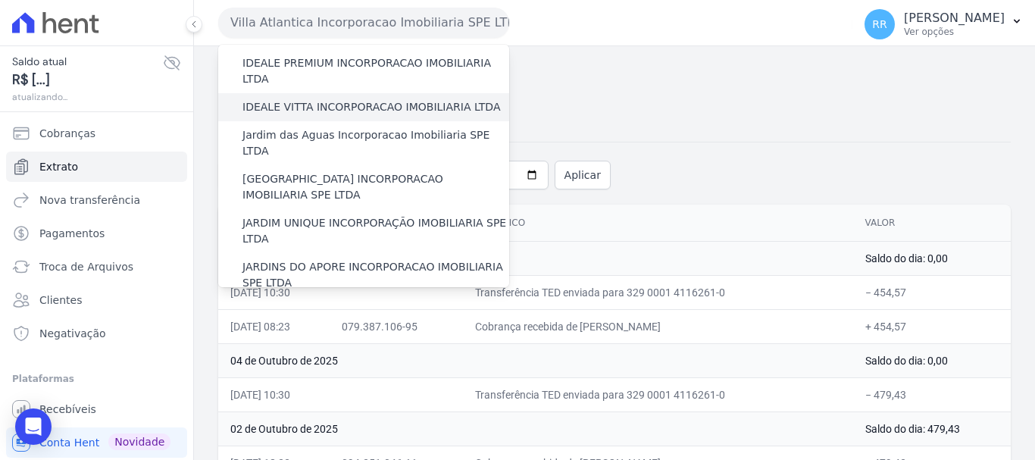
scroll to position [0, 0]
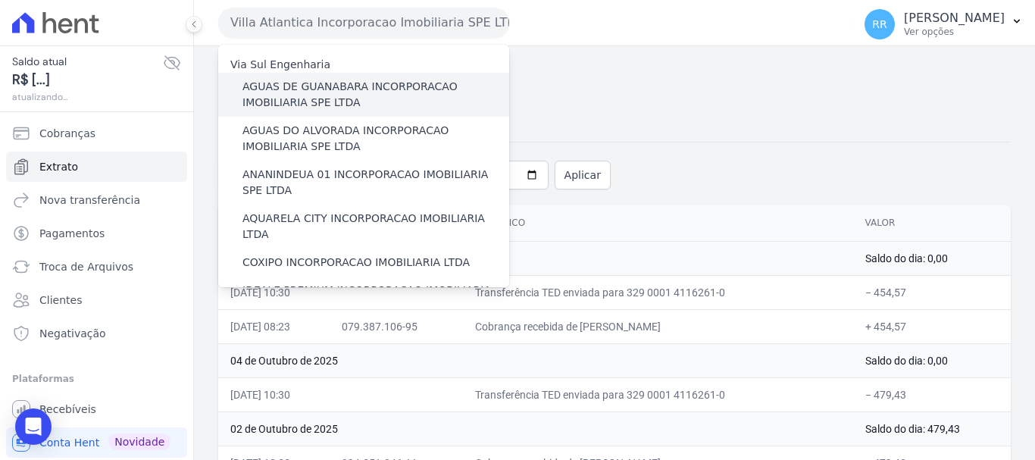
click at [349, 101] on label "AGUAS DE GUANABARA INCORPORACAO IMOBILIARIA SPE LTDA" at bounding box center [375, 95] width 267 height 32
click at [0, 0] on input "AGUAS DE GUANABARA INCORPORACAO IMOBILIARIA SPE LTDA" at bounding box center [0, 0] width 0 height 0
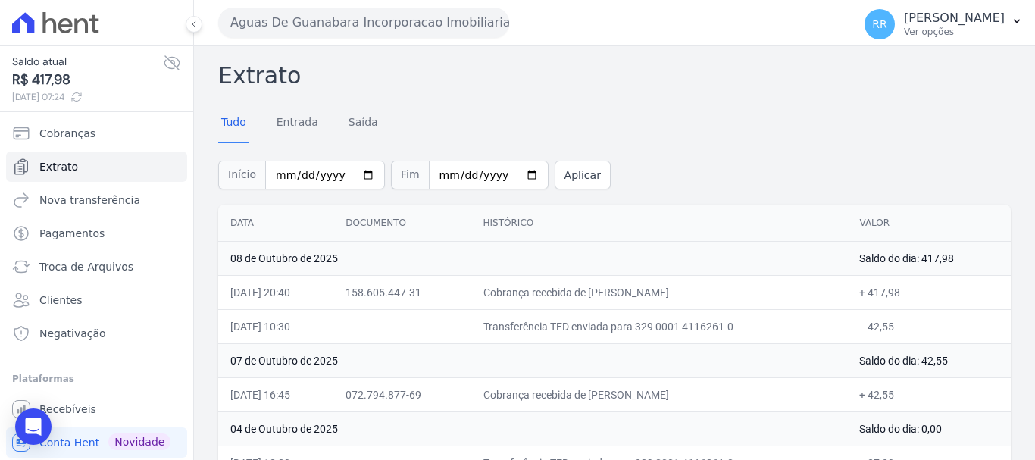
click at [400, 24] on button "Aguas De Guanabara Incorporacao Imobiliaria SPE LTDA" at bounding box center [363, 23] width 291 height 30
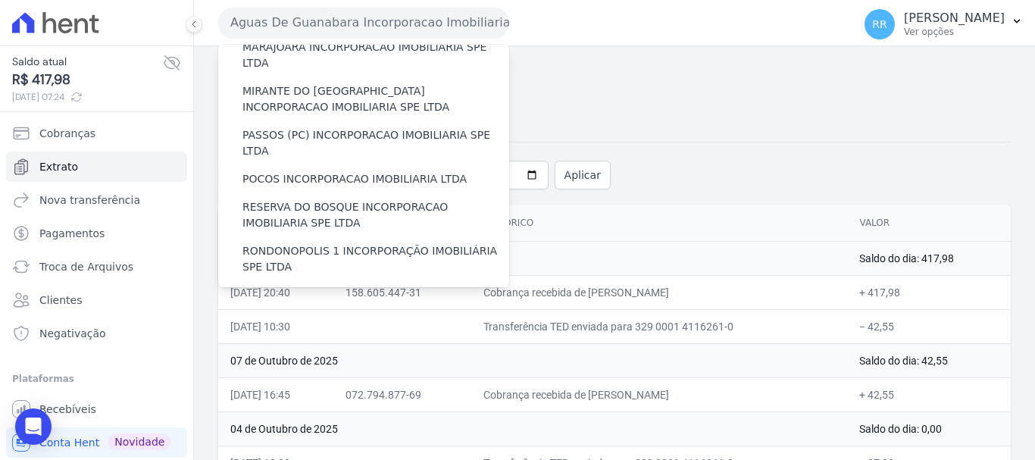
scroll to position [661, 0]
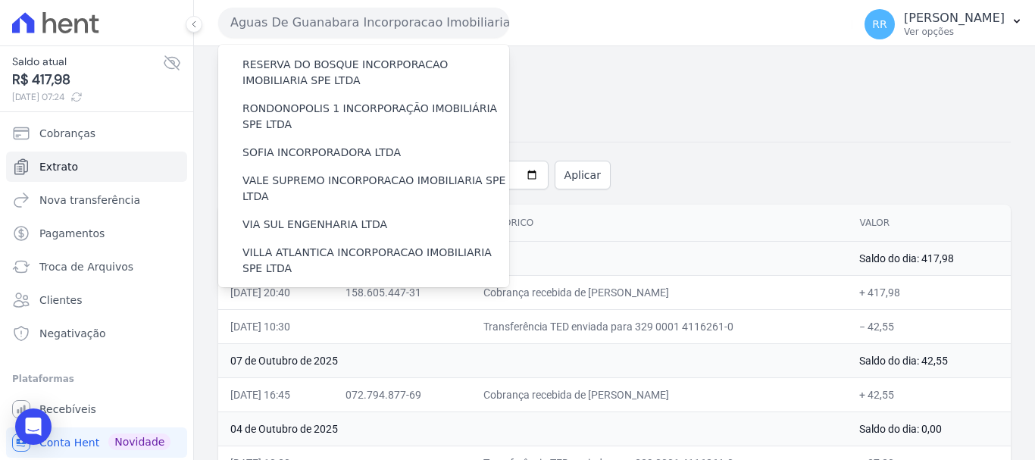
click at [343, 333] on label "VILLA TROPICAL INCORPORAÇÃO IMOBILIÁRIA SPE LTDA" at bounding box center [375, 349] width 267 height 32
click at [0, 0] on input "VILLA TROPICAL INCORPORAÇÃO IMOBILIÁRIA SPE LTDA" at bounding box center [0, 0] width 0 height 0
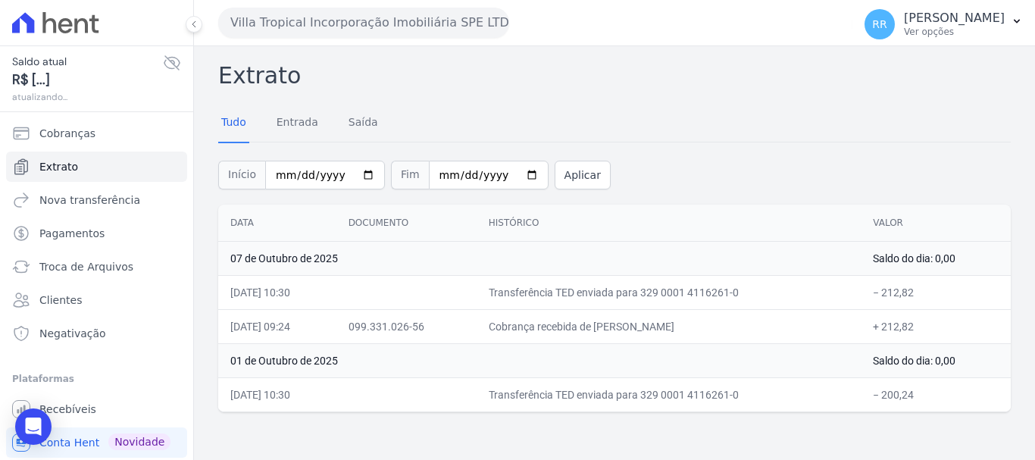
click at [421, 20] on button "Villa Tropical Incorporação Imobiliária SPE LTDA" at bounding box center [363, 23] width 291 height 30
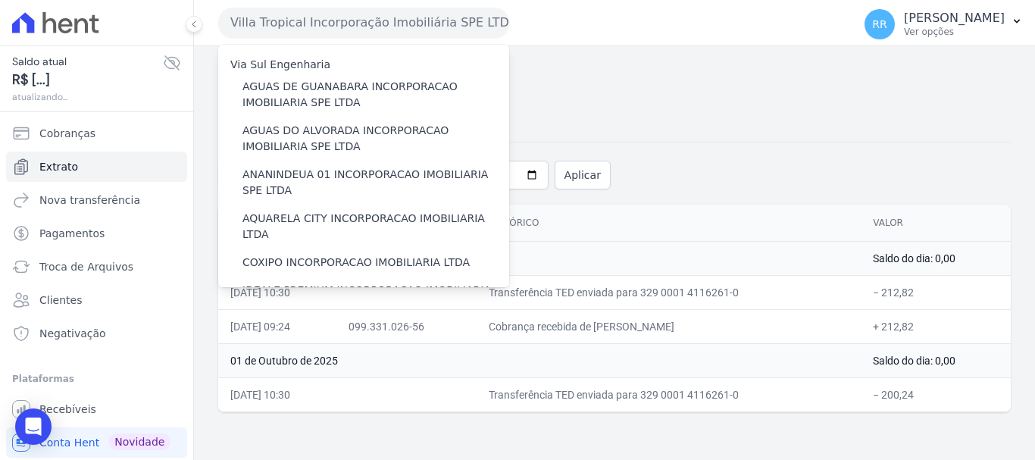
click at [421, 20] on button "Villa Tropical Incorporação Imobiliária SPE LTDA" at bounding box center [363, 23] width 291 height 30
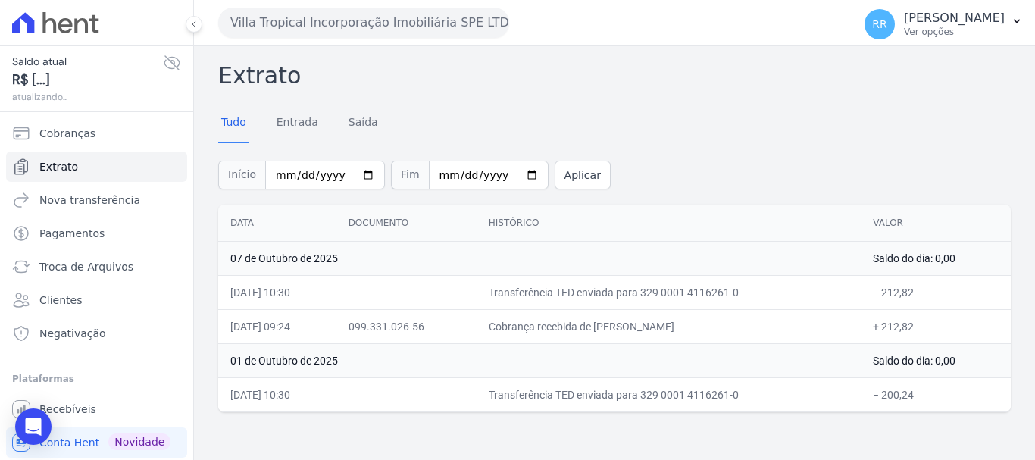
click at [421, 20] on button "Villa Tropical Incorporação Imobiliária SPE LTDA" at bounding box center [363, 23] width 291 height 30
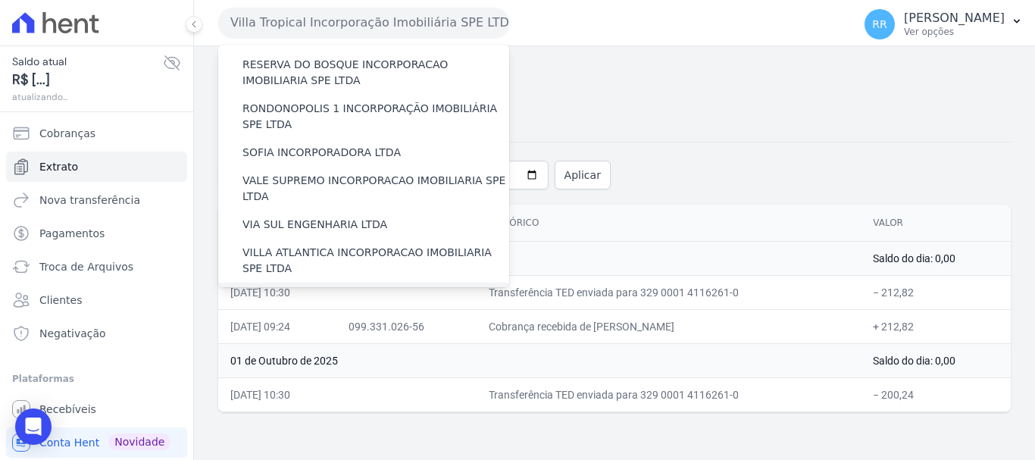
click at [319, 289] on label "[GEOGRAPHIC_DATA] INCORPORACAO IMOBILIARIA SPE LTDA" at bounding box center [375, 305] width 267 height 32
click at [0, 0] on input "[GEOGRAPHIC_DATA] INCORPORACAO IMOBILIARIA SPE LTDA" at bounding box center [0, 0] width 0 height 0
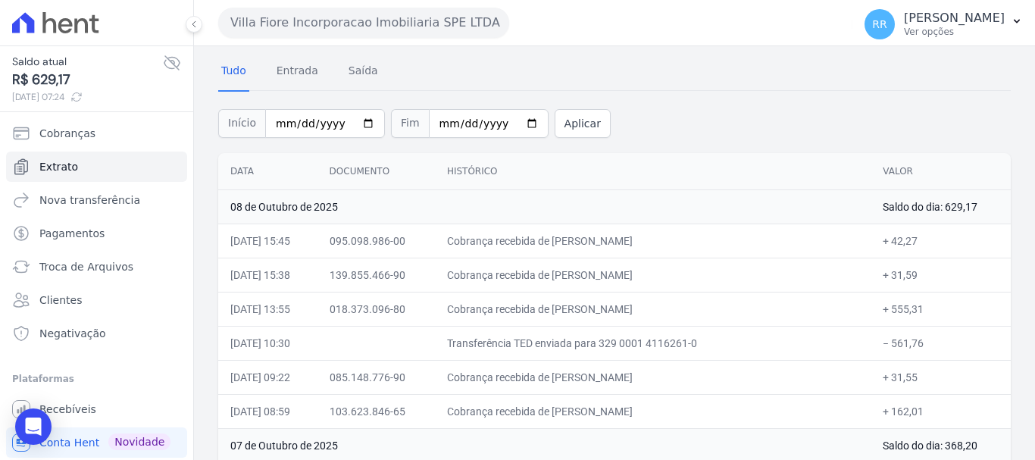
scroll to position [76, 0]
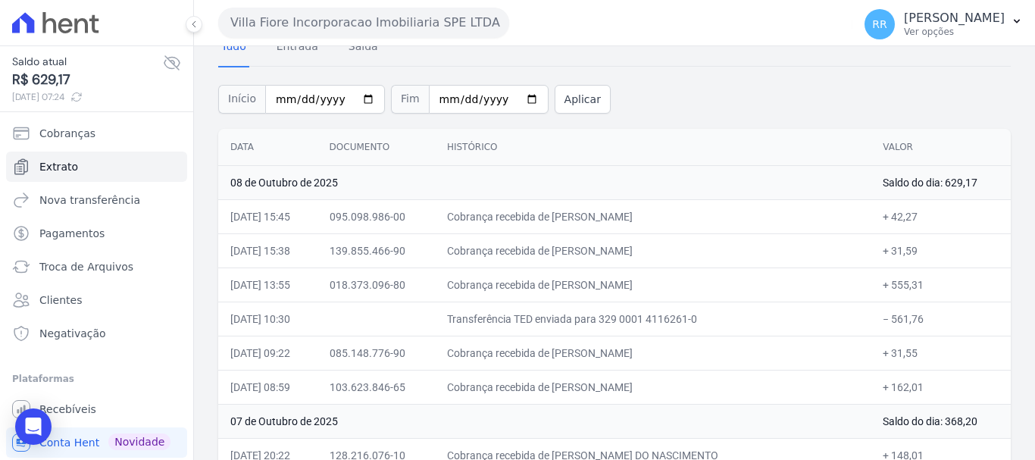
click at [572, 200] on td "Cobrança recebida de [PERSON_NAME]" at bounding box center [653, 216] width 436 height 34
click at [355, 16] on button "Villa Fiore Incorporacao Imobiliaria SPE LTDA" at bounding box center [363, 23] width 291 height 30
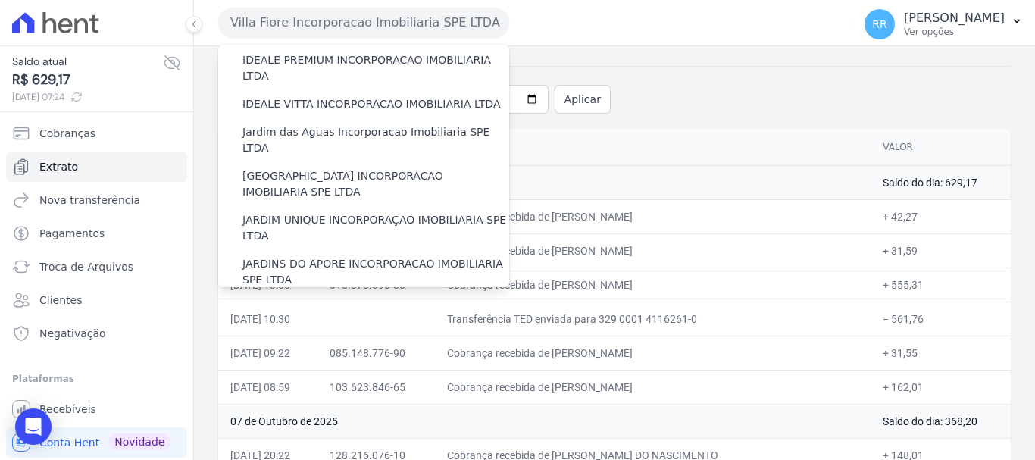
scroll to position [379, 0]
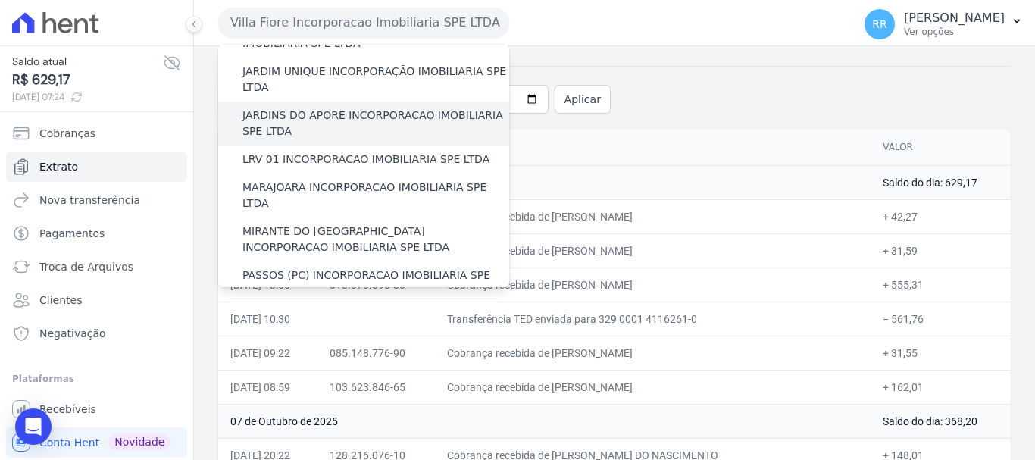
click at [347, 108] on label "JARDINS DO APORE INCORPORACAO IMOBILIARIA SPE LTDA" at bounding box center [375, 124] width 267 height 32
click at [0, 0] on input "JARDINS DO APORE INCORPORACAO IMOBILIARIA SPE LTDA" at bounding box center [0, 0] width 0 height 0
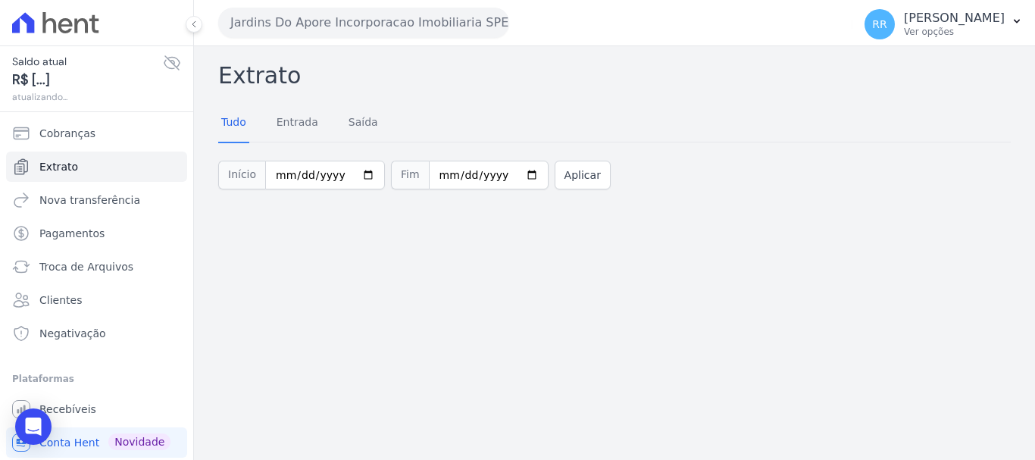
click at [314, 24] on button "Jardins Do Apore Incorporacao Imobiliaria SPE LTDA" at bounding box center [363, 23] width 291 height 30
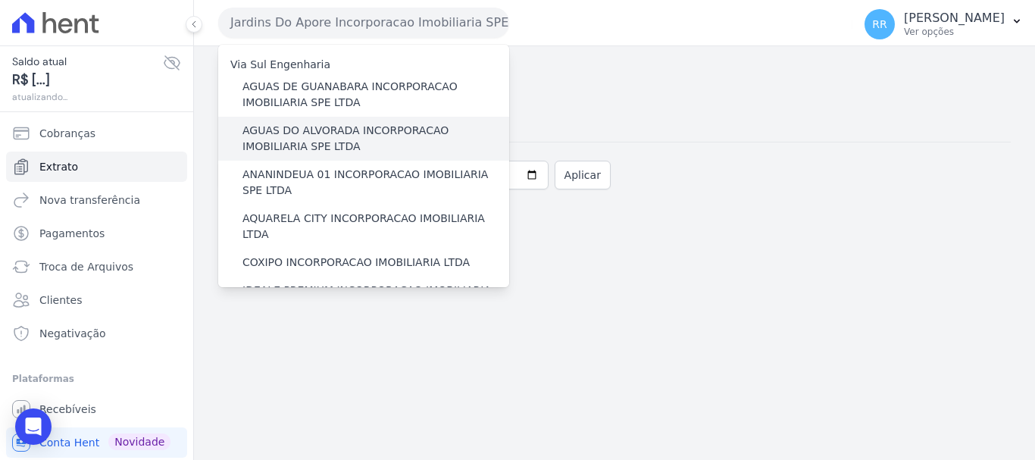
click at [347, 128] on label "AGUAS DO ALVORADA INCORPORACAO IMOBILIARIA SPE LTDA" at bounding box center [375, 139] width 267 height 32
click at [0, 0] on input "AGUAS DO ALVORADA INCORPORACAO IMOBILIARIA SPE LTDA" at bounding box center [0, 0] width 0 height 0
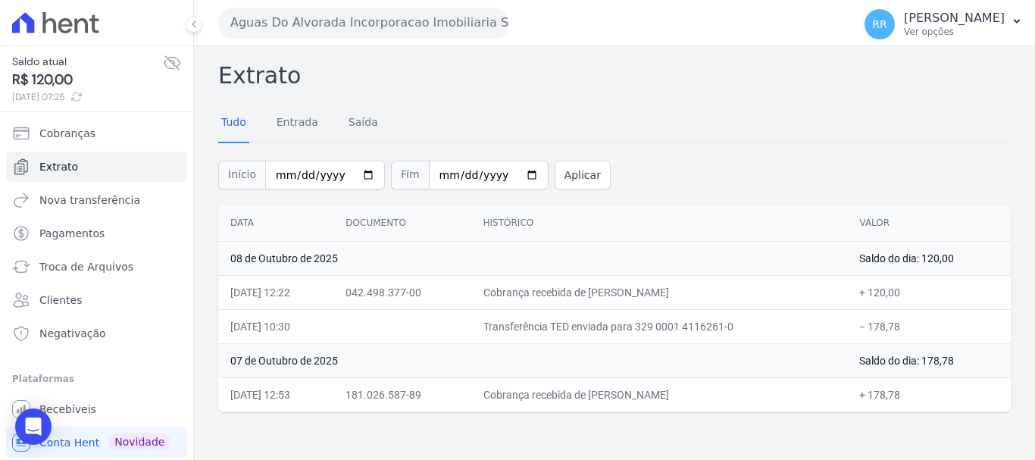
click at [400, 49] on div "Extrato Tudo Entrada [GEOGRAPHIC_DATA] Início [DATE] Fim [DATE] Aplicar Data Do…" at bounding box center [614, 253] width 841 height 414
click at [396, 27] on button "Aguas Do Alvorada Incorporacao Imobiliaria SPE LTDA" at bounding box center [363, 23] width 291 height 30
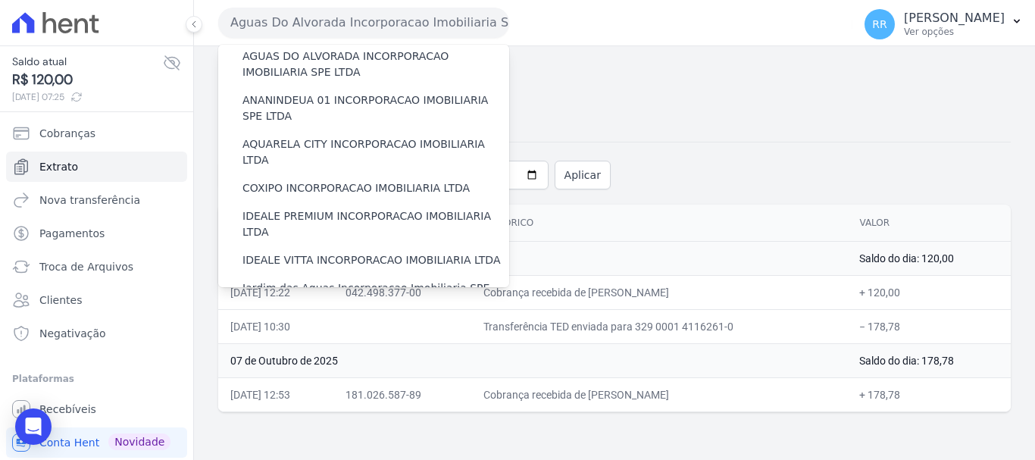
scroll to position [303, 0]
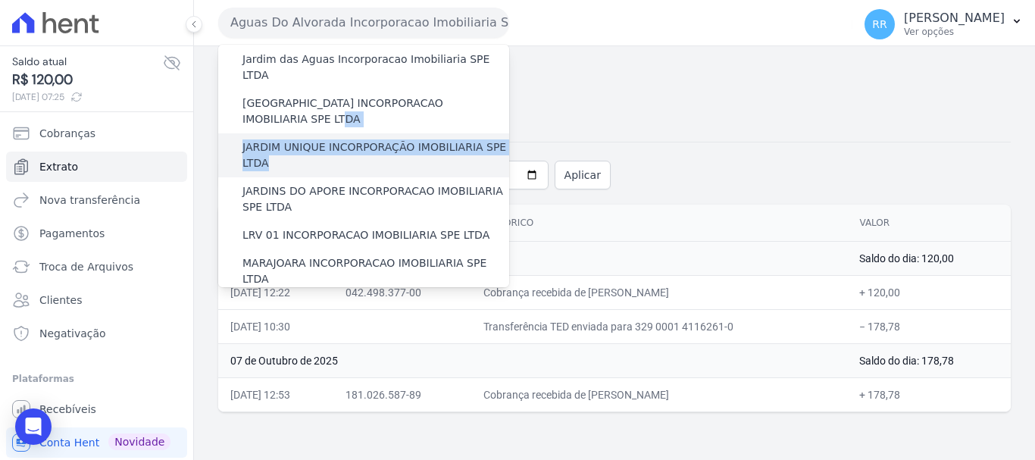
drag, startPoint x: 332, startPoint y: 67, endPoint x: 327, endPoint y: 114, distance: 47.2
click at [327, 114] on div "Via Sul Engenharia AGUAS DE [GEOGRAPHIC_DATA] INCORPORACAO IMOBILIARIA SPE LTDA…" at bounding box center [363, 241] width 291 height 999
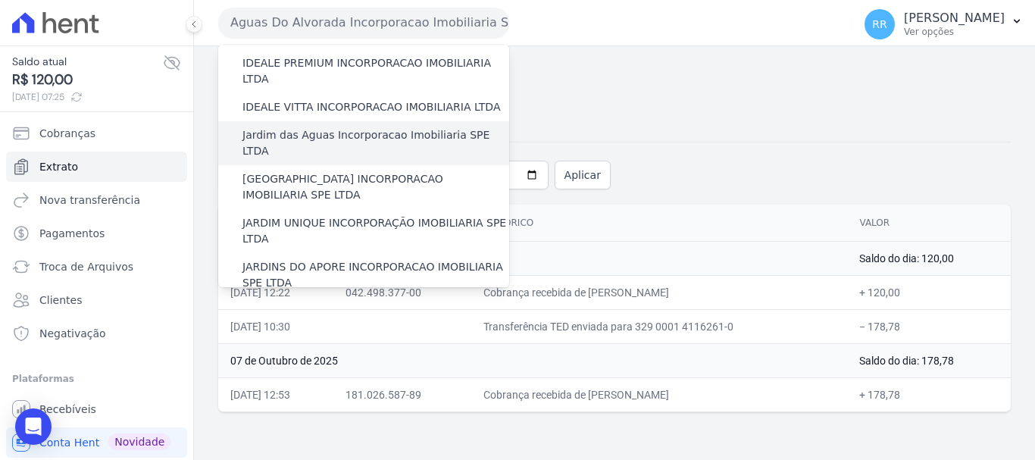
click at [325, 127] on label "Jardim das Aguas Incorporacao Imobiliaria SPE LTDA" at bounding box center [375, 143] width 267 height 32
click at [0, 0] on input "Jardim das Aguas Incorporacao Imobiliaria SPE LTDA" at bounding box center [0, 0] width 0 height 0
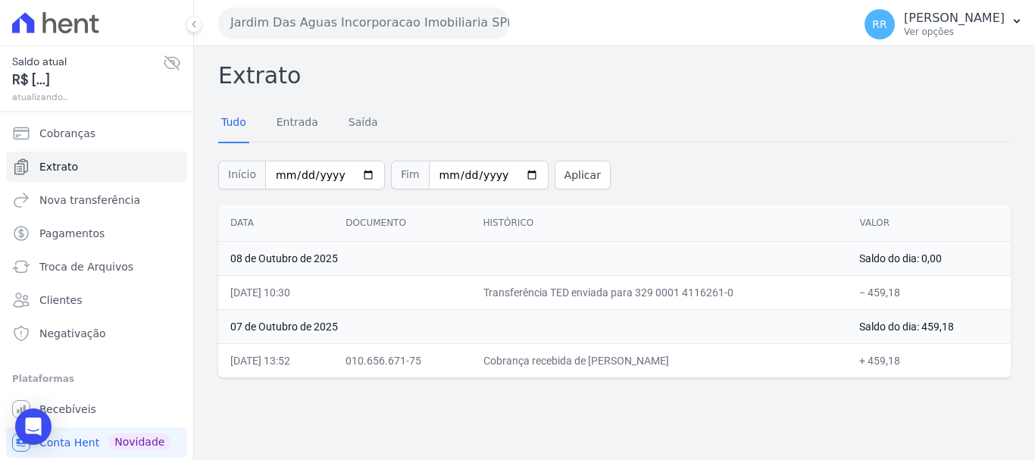
click at [399, 12] on button "Jardim Das Aguas Incorporacao Imobiliaria SPE LTDA" at bounding box center [363, 23] width 291 height 30
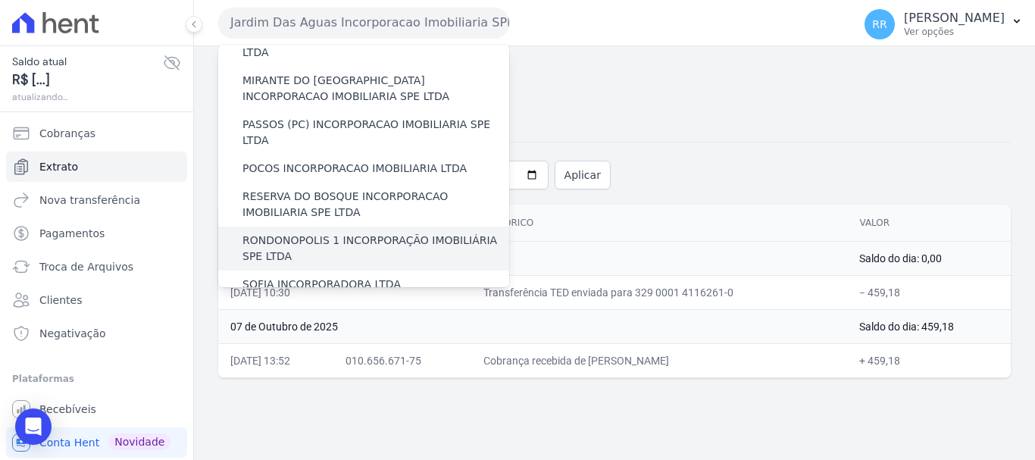
scroll to position [530, 0]
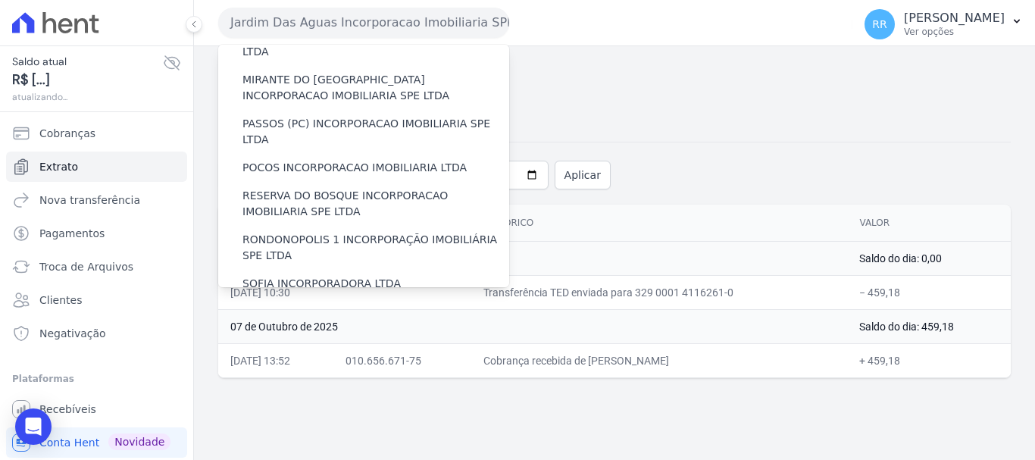
click at [326, 304] on label "VALE SUPREMO INCORPORACAO IMOBILIARIA SPE LTDA" at bounding box center [375, 320] width 267 height 32
click at [0, 0] on input "VALE SUPREMO INCORPORACAO IMOBILIARIA SPE LTDA" at bounding box center [0, 0] width 0 height 0
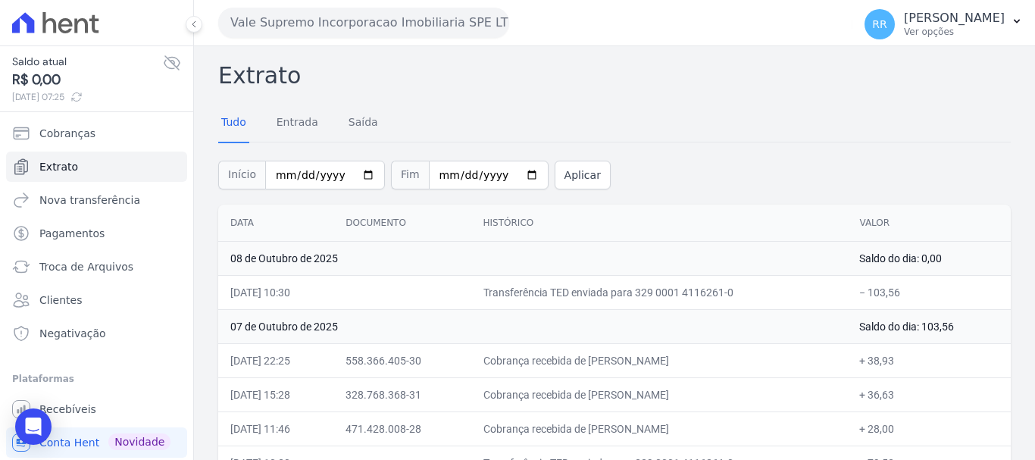
click at [455, 15] on button "Vale Supremo Incorporacao Imobiliaria SPE LTDA" at bounding box center [363, 23] width 291 height 30
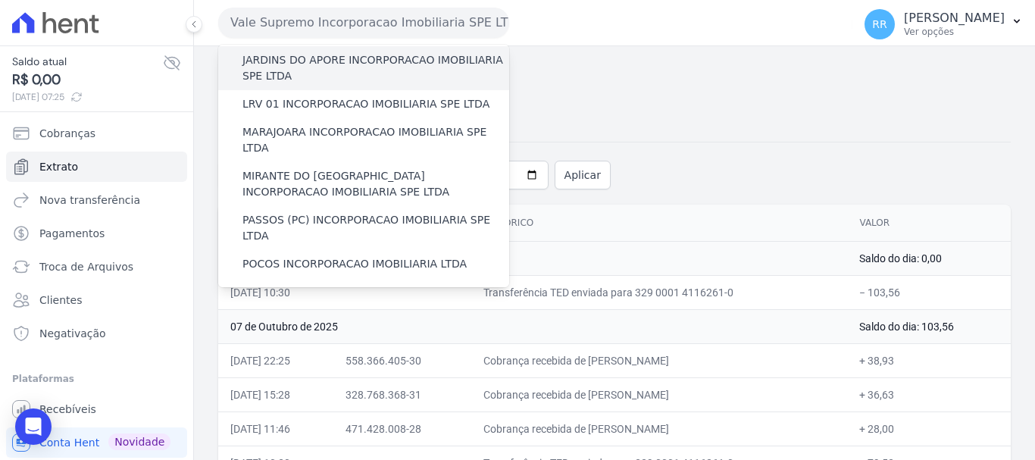
scroll to position [379, 0]
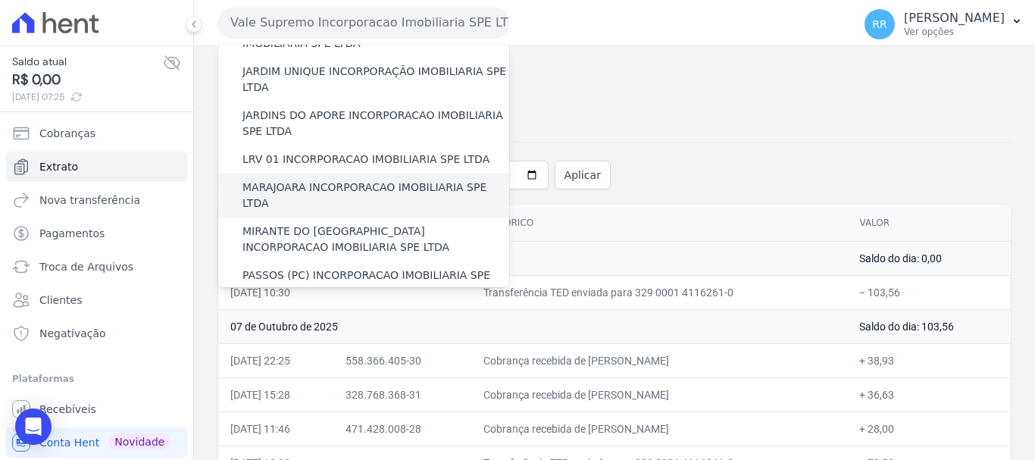
click at [318, 180] on label "MARAJOARA INCORPORACAO IMOBILIARIA SPE LTDA" at bounding box center [375, 196] width 267 height 32
click at [0, 0] on input "MARAJOARA INCORPORACAO IMOBILIARIA SPE LTDA" at bounding box center [0, 0] width 0 height 0
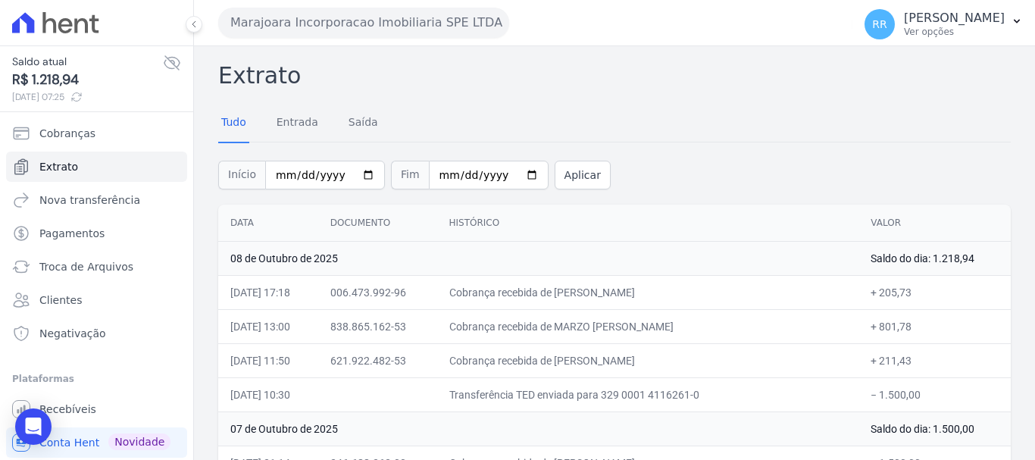
click at [433, 30] on button "Marajoara Incorporacao Imobiliaria SPE LTDA" at bounding box center [363, 23] width 291 height 30
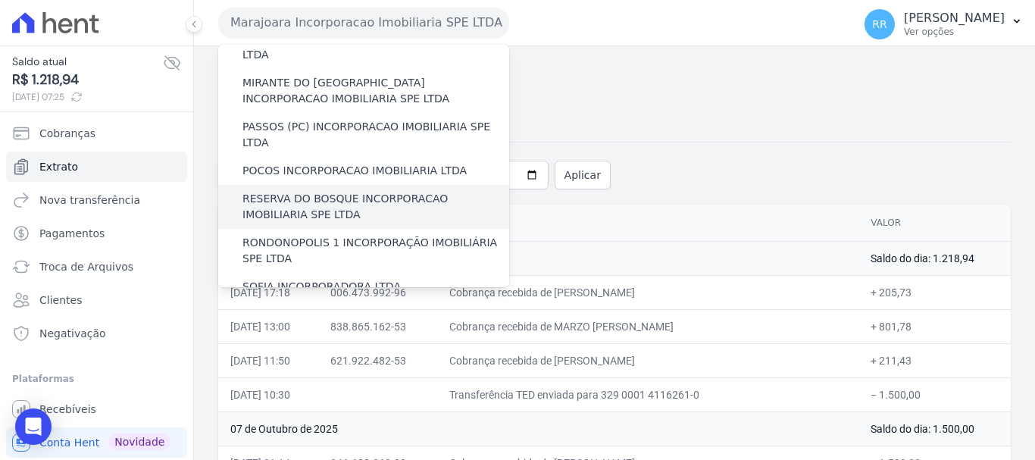
scroll to position [510, 0]
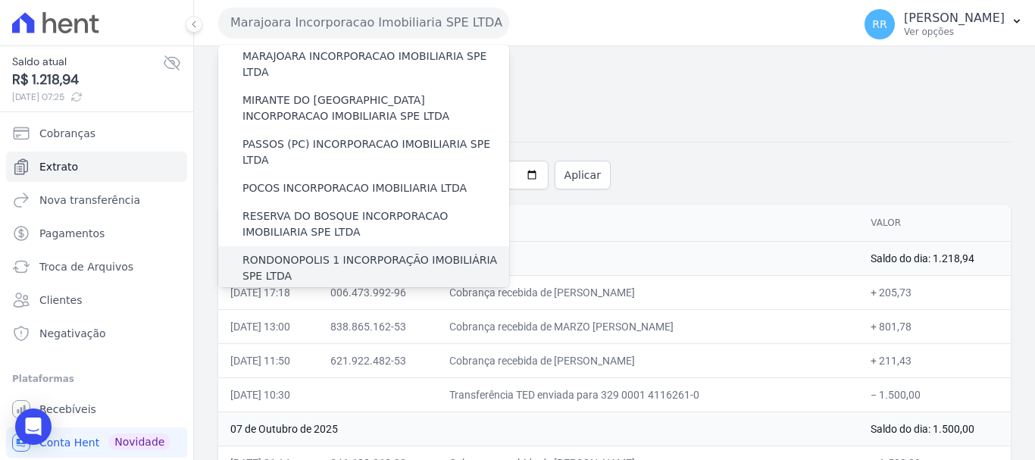
click at [283, 252] on label "RONDONOPOLIS 1 INCORPORAÇÃO IMOBILIÁRIA SPE LTDA" at bounding box center [375, 268] width 267 height 32
click at [0, 0] on input "RONDONOPOLIS 1 INCORPORAÇÃO IMOBILIÁRIA SPE LTDA" at bounding box center [0, 0] width 0 height 0
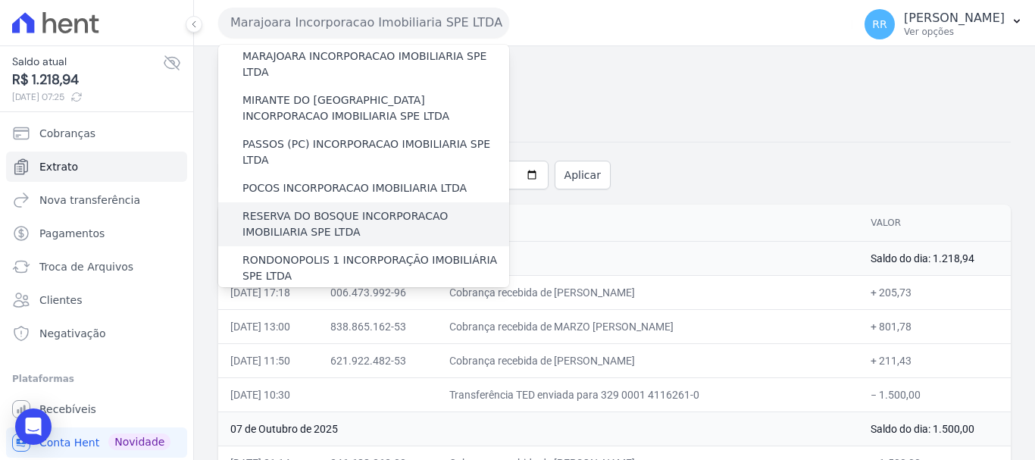
click at [286, 208] on label "RESERVA DO BOSQUE INCORPORACAO IMOBILIARIA SPE LTDA" at bounding box center [375, 224] width 267 height 32
click at [0, 0] on input "RESERVA DO BOSQUE INCORPORACAO IMOBILIARIA SPE LTDA" at bounding box center [0, 0] width 0 height 0
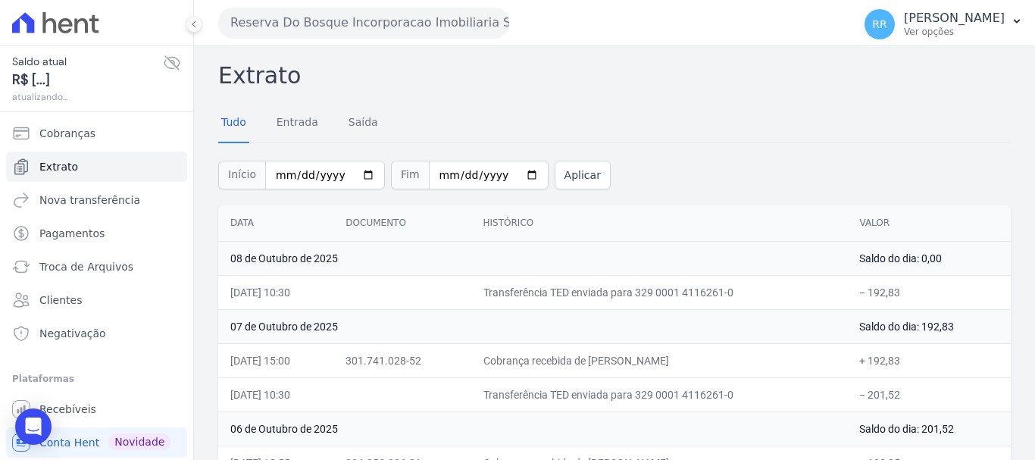
click at [377, 36] on button "Reserva Do Bosque Incorporacao Imobiliaria SPE LTDA" at bounding box center [363, 23] width 291 height 30
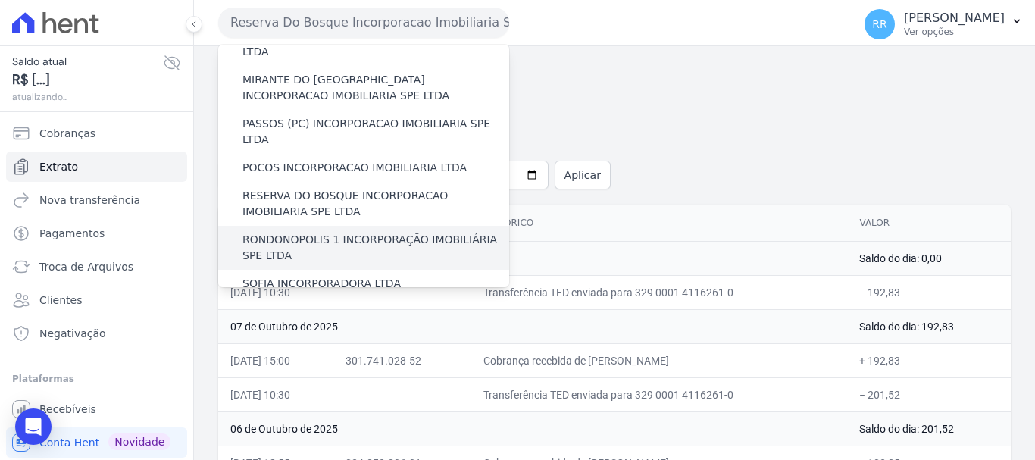
scroll to position [227, 0]
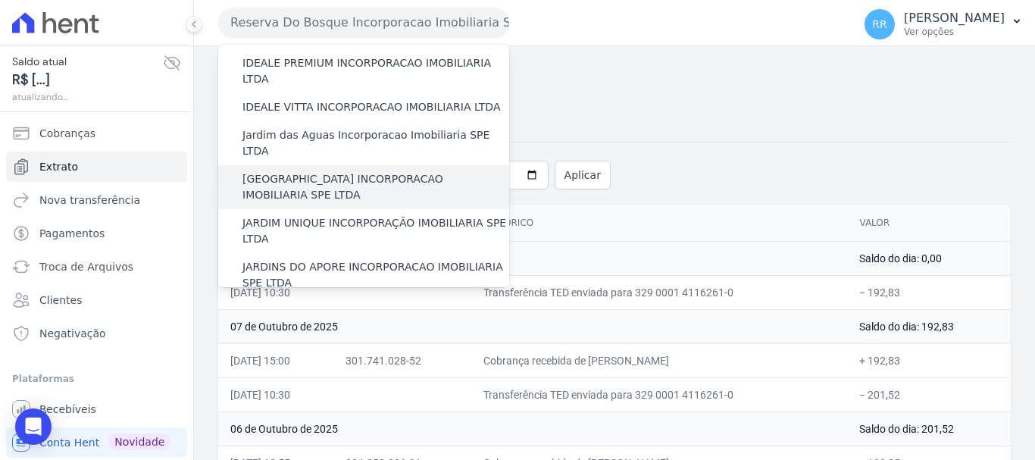
click at [348, 171] on label "[GEOGRAPHIC_DATA] INCORPORACAO IMOBILIARIA SPE LTDA" at bounding box center [375, 187] width 267 height 32
click at [0, 0] on input "[GEOGRAPHIC_DATA] INCORPORACAO IMOBILIARIA SPE LTDA" at bounding box center [0, 0] width 0 height 0
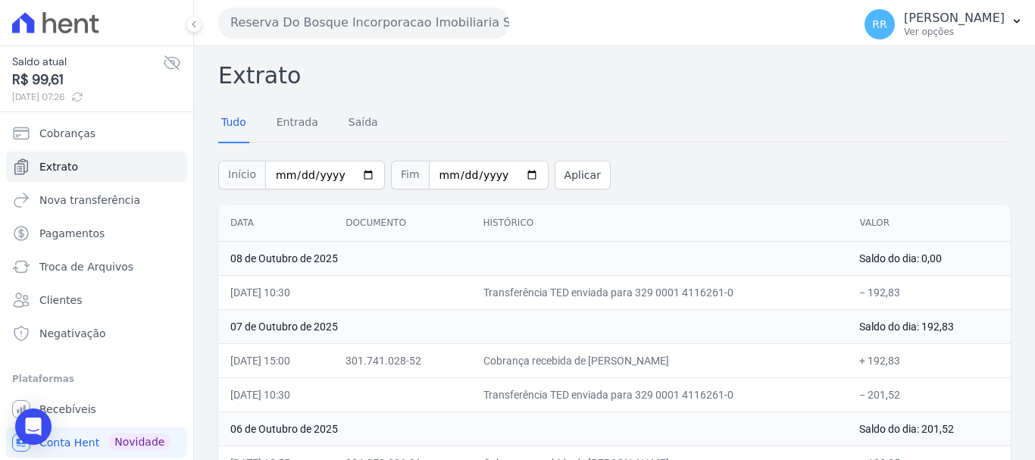
click at [375, 27] on button "Reserva Do Bosque Incorporacao Imobiliaria SPE LTDA" at bounding box center [363, 23] width 291 height 30
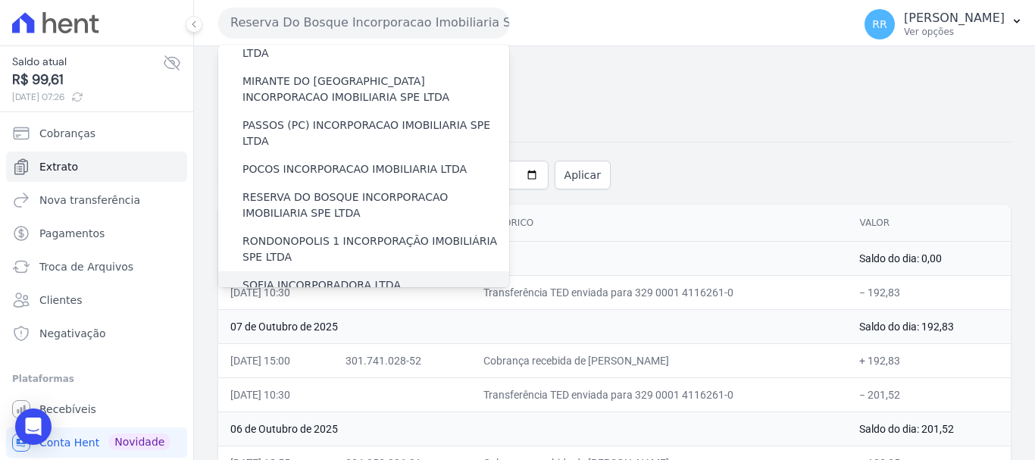
scroll to position [530, 0]
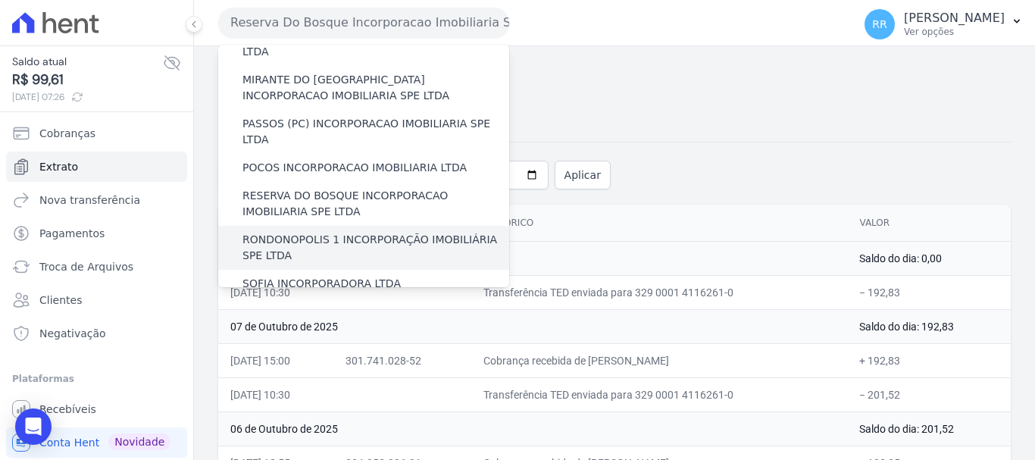
click at [311, 232] on label "RONDONOPOLIS 1 INCORPORAÇÃO IMOBILIÁRIA SPE LTDA" at bounding box center [375, 248] width 267 height 32
click at [0, 0] on input "RONDONOPOLIS 1 INCORPORAÇÃO IMOBILIÁRIA SPE LTDA" at bounding box center [0, 0] width 0 height 0
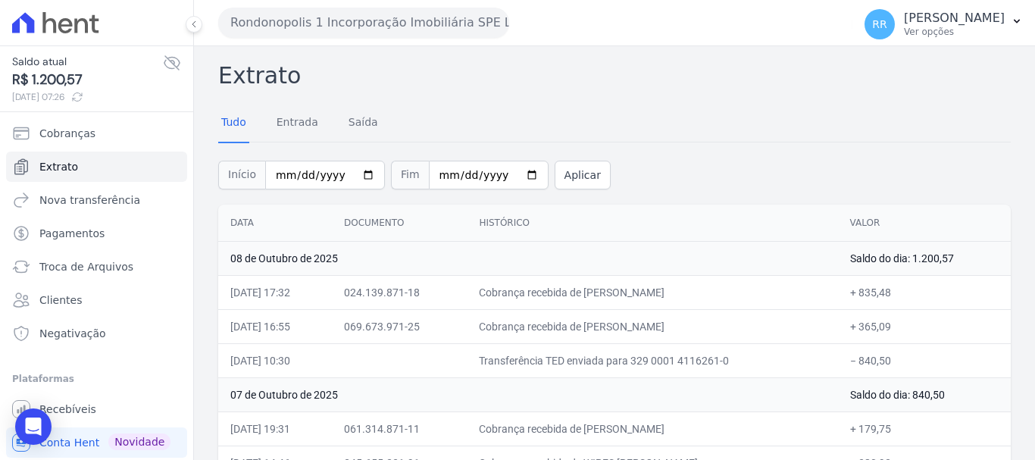
click at [396, 32] on button "Rondonopolis 1 Incorporação Imobiliária SPE LTDA" at bounding box center [363, 23] width 291 height 30
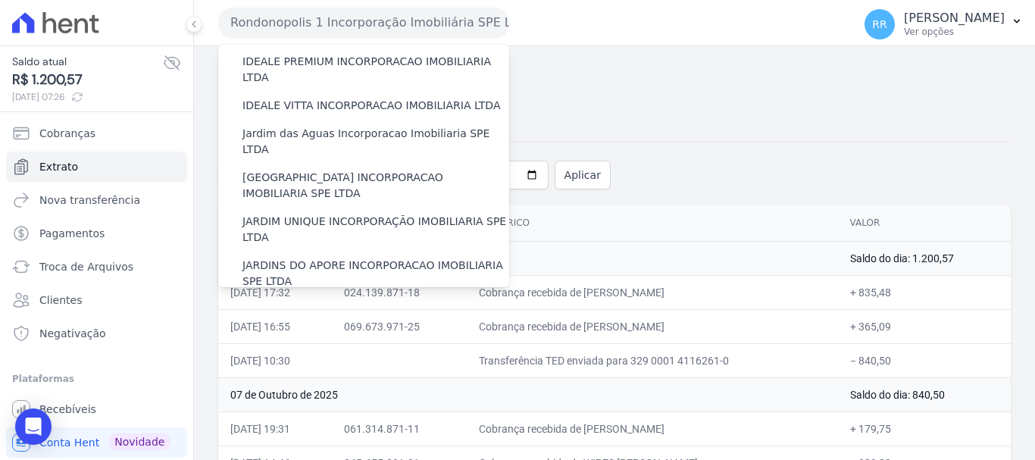
scroll to position [227, 0]
click at [276, 215] on label "JARDIM UNIQUE INCORPORAÇÃO IMOBILIARIA SPE LTDA" at bounding box center [375, 231] width 267 height 32
click at [0, 0] on input "JARDIM UNIQUE INCORPORAÇÃO IMOBILIARIA SPE LTDA" at bounding box center [0, 0] width 0 height 0
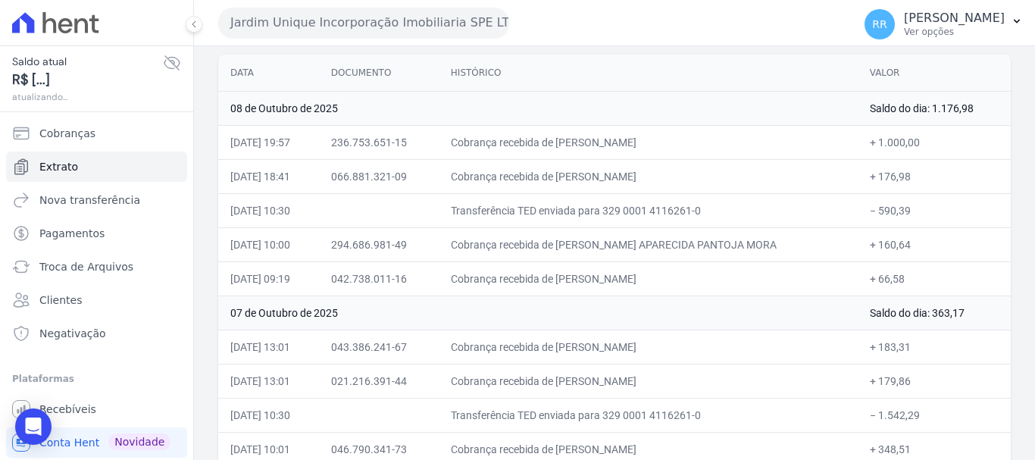
scroll to position [152, 0]
click at [580, 283] on td "Cobrança recebida de [PERSON_NAME]" at bounding box center [648, 277] width 419 height 34
click at [341, 20] on button "Jardim Unique Incorporação Imobiliaria SPE LTDA" at bounding box center [363, 23] width 291 height 30
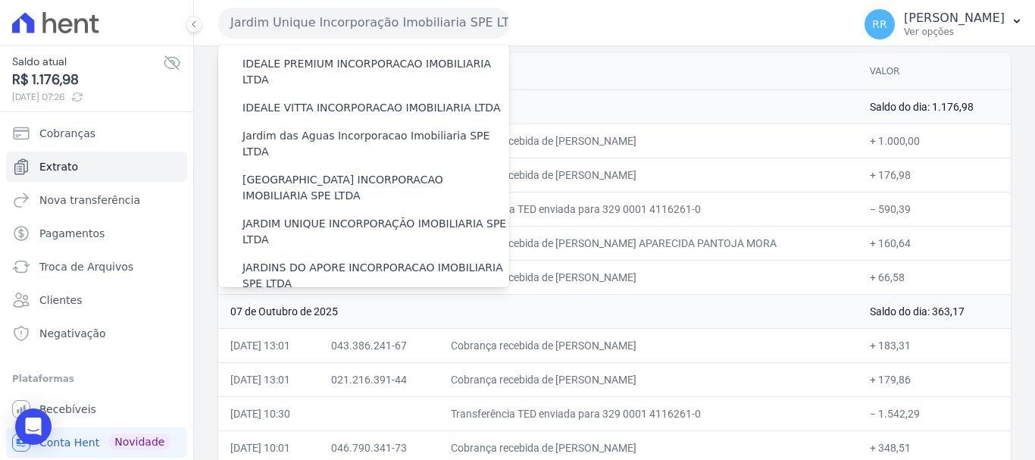
scroll to position [379, 0]
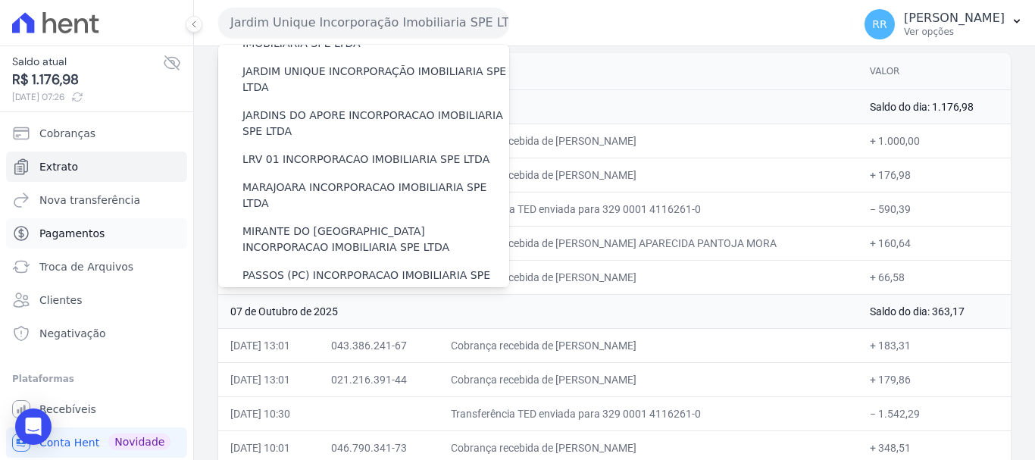
drag, startPoint x: 309, startPoint y: 173, endPoint x: 11, endPoint y: 239, distance: 305.1
click at [309, 224] on label "MIRANTE DO [GEOGRAPHIC_DATA] INCORPORACAO IMOBILIARIA SPE LTDA" at bounding box center [375, 240] width 267 height 32
click at [0, 0] on input "MIRANTE DO [GEOGRAPHIC_DATA] INCORPORACAO IMOBILIARIA SPE LTDA" at bounding box center [0, 0] width 0 height 0
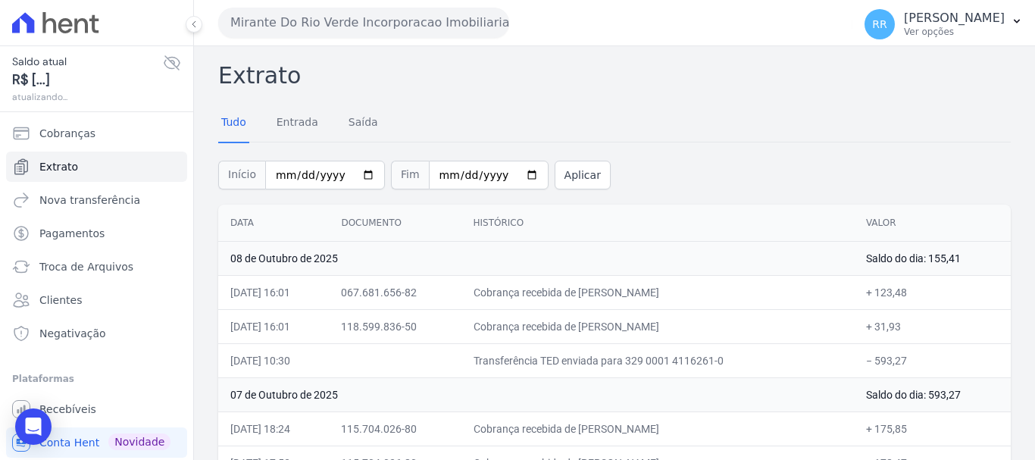
click at [302, 29] on button "Mirante Do Rio Verde Incorporacao Imobiliaria SPE LTDA" at bounding box center [363, 23] width 291 height 30
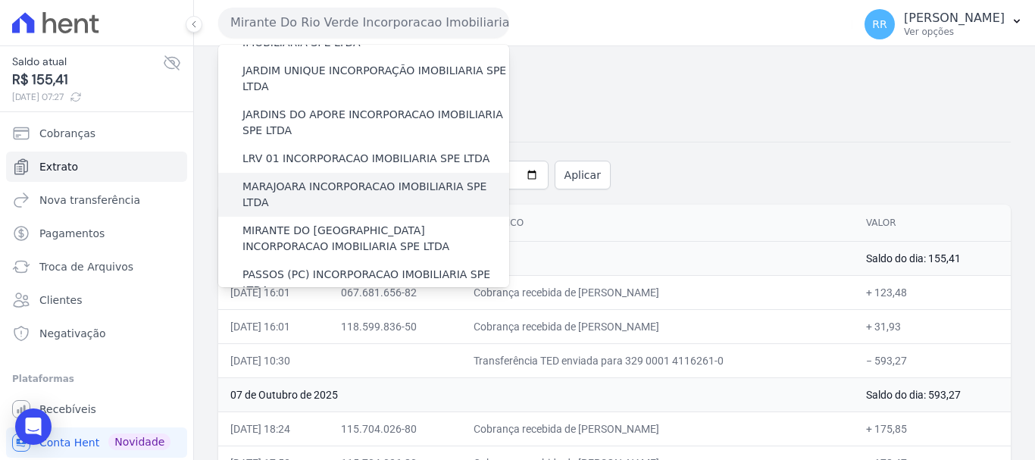
scroll to position [358, 0]
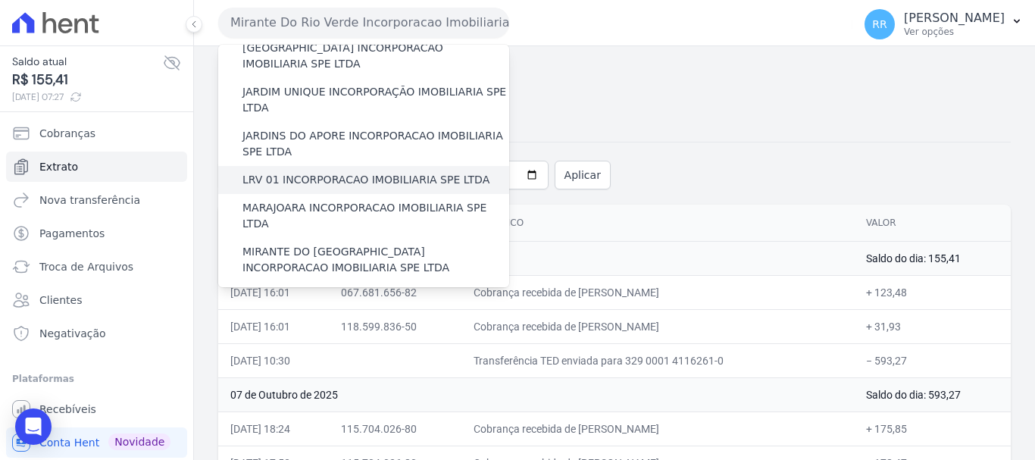
click at [295, 172] on label "LRV 01 INCORPORACAO IMOBILIARIA SPE LTDA" at bounding box center [365, 180] width 247 height 16
click at [0, 0] on input "LRV 01 INCORPORACAO IMOBILIARIA SPE LTDA" at bounding box center [0, 0] width 0 height 0
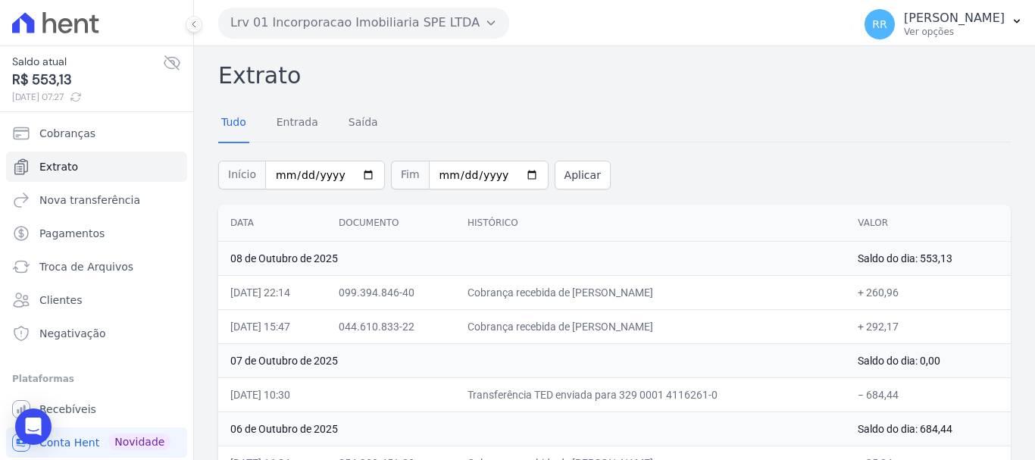
click at [374, 30] on button "Lrv 01 Incorporacao Imobiliaria SPE LTDA" at bounding box center [363, 23] width 291 height 30
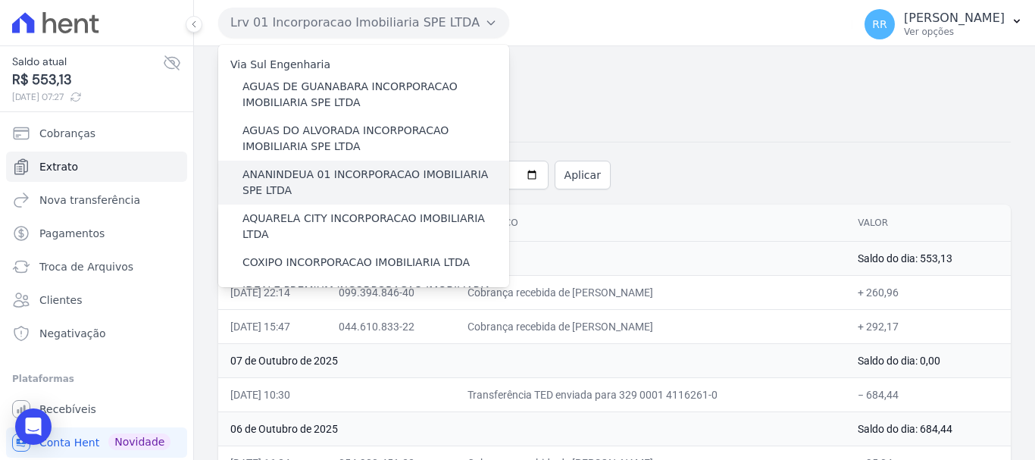
click at [298, 188] on label "ANANINDEUA 01 INCORPORACAO IMOBILIARIA SPE LTDA" at bounding box center [375, 183] width 267 height 32
click at [0, 0] on input "ANANINDEUA 01 INCORPORACAO IMOBILIARIA SPE LTDA" at bounding box center [0, 0] width 0 height 0
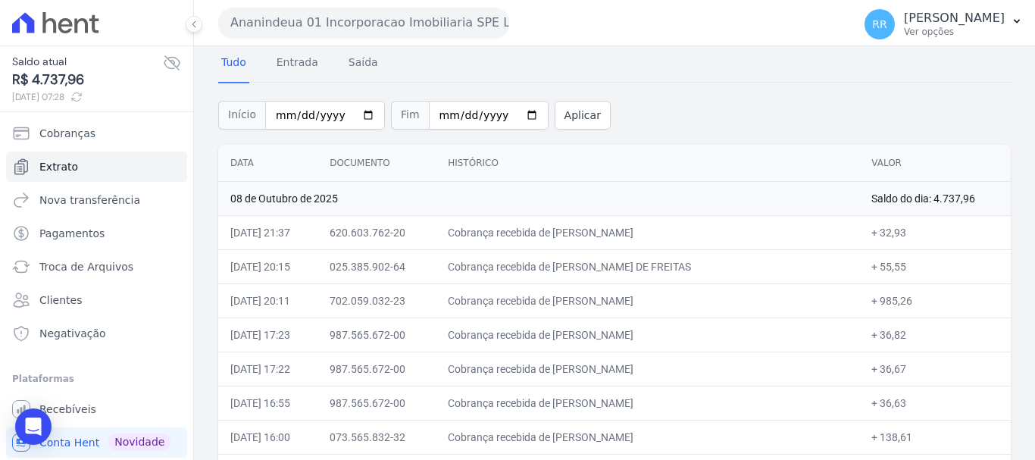
scroll to position [152, 0]
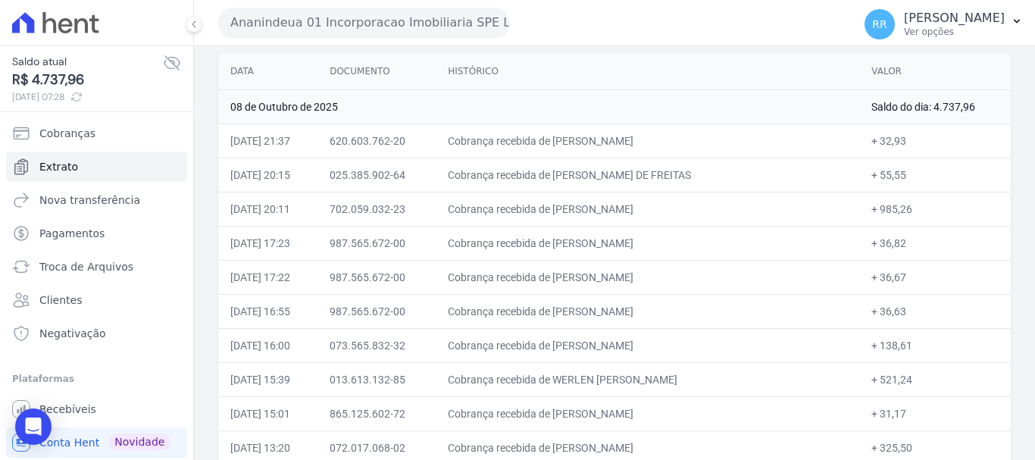
drag, startPoint x: 442, startPoint y: 33, endPoint x: 442, endPoint y: 17, distance: 15.2
click at [442, 33] on button "Ananindeua 01 Incorporacao Imobiliaria SPE LTDA" at bounding box center [363, 23] width 291 height 30
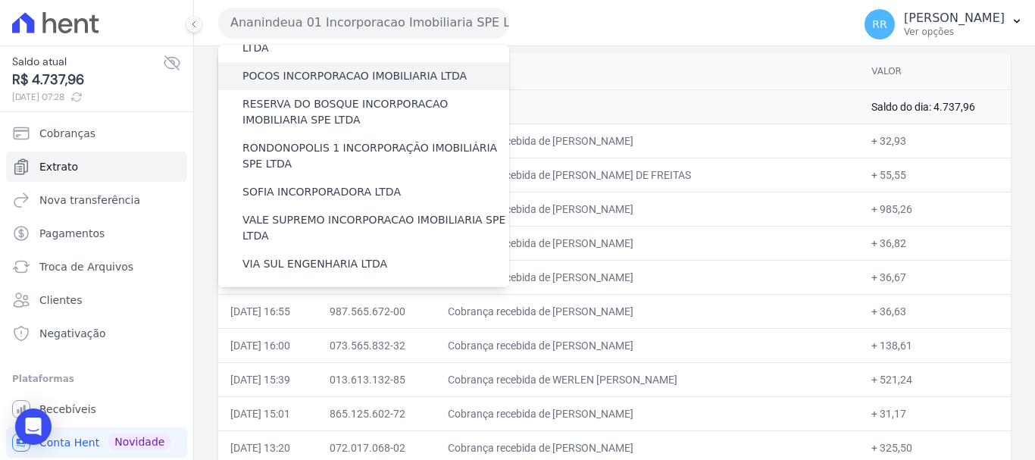
scroll to position [661, 0]
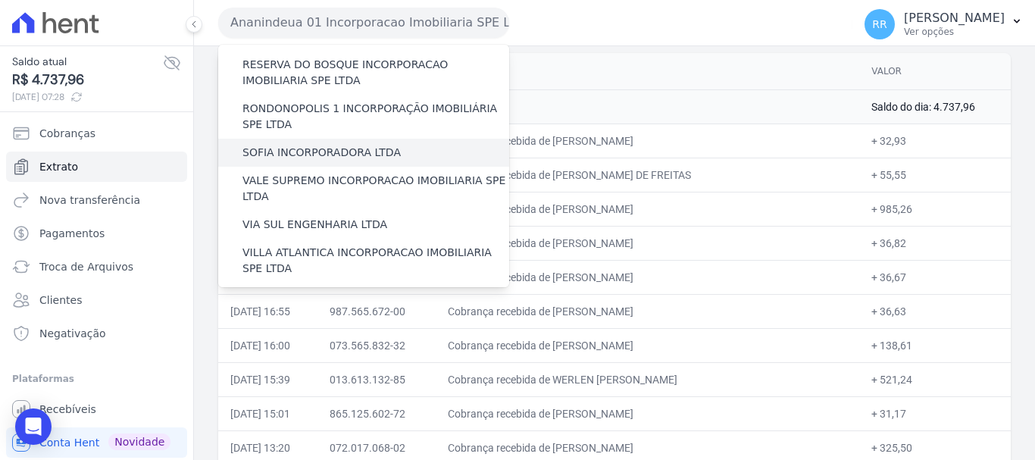
click at [324, 145] on label "SOFIA INCORPORADORA LTDA" at bounding box center [321, 153] width 158 height 16
click at [0, 0] on input "SOFIA INCORPORADORA LTDA" at bounding box center [0, 0] width 0 height 0
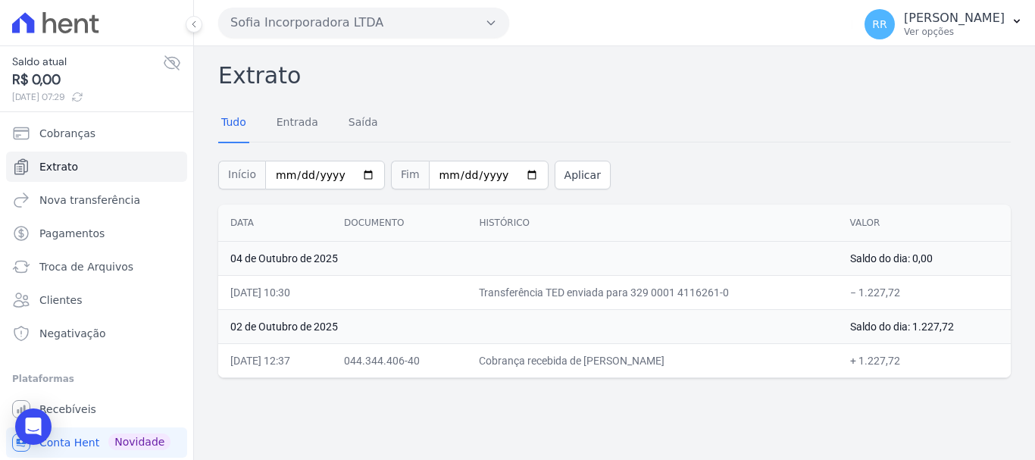
drag, startPoint x: 295, startPoint y: 12, endPoint x: 298, endPoint y: 24, distance: 12.3
click at [297, 11] on button "Sofia Incorporadora LTDA" at bounding box center [363, 23] width 291 height 30
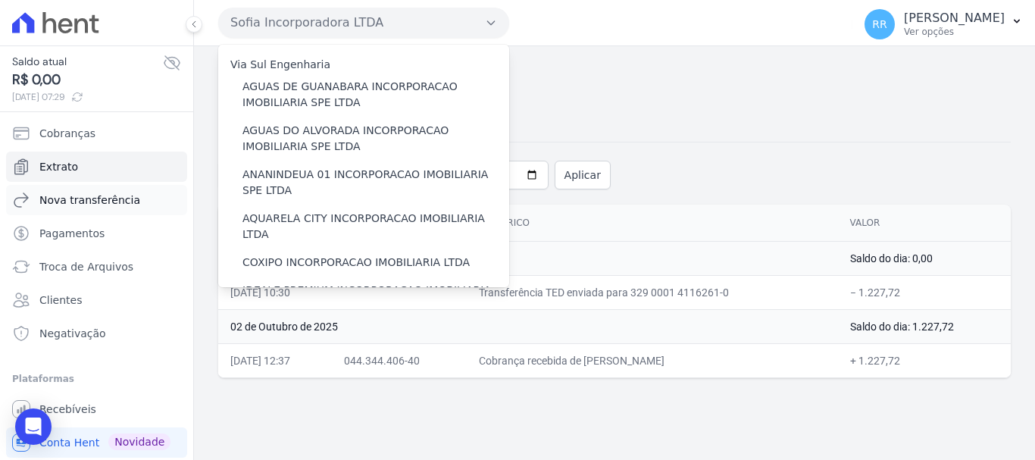
drag, startPoint x: 279, startPoint y: 179, endPoint x: 158, endPoint y: 185, distance: 120.6
click at [279, 179] on label "ANANINDEUA 01 INCORPORACAO IMOBILIARIA SPE LTDA" at bounding box center [375, 183] width 267 height 32
click at [0, 0] on input "ANANINDEUA 01 INCORPORACAO IMOBILIARIA SPE LTDA" at bounding box center [0, 0] width 0 height 0
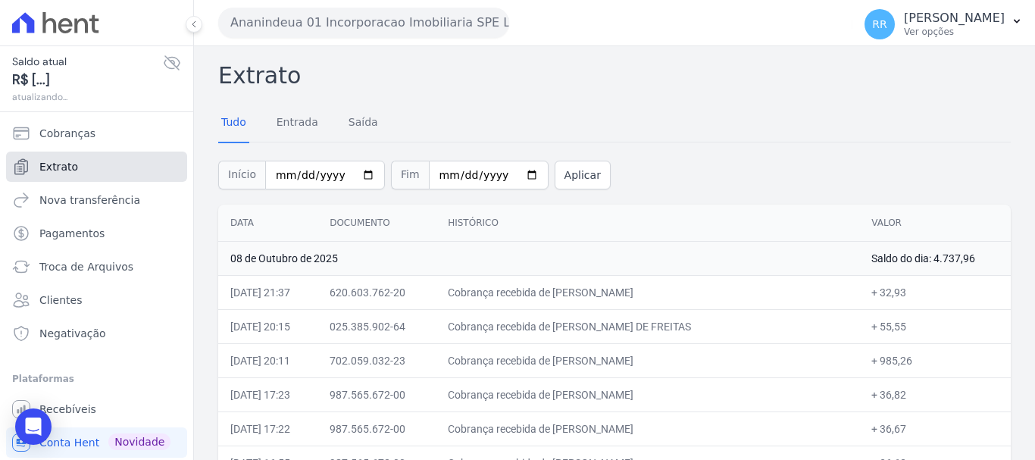
click at [96, 180] on link "Extrato" at bounding box center [96, 167] width 181 height 30
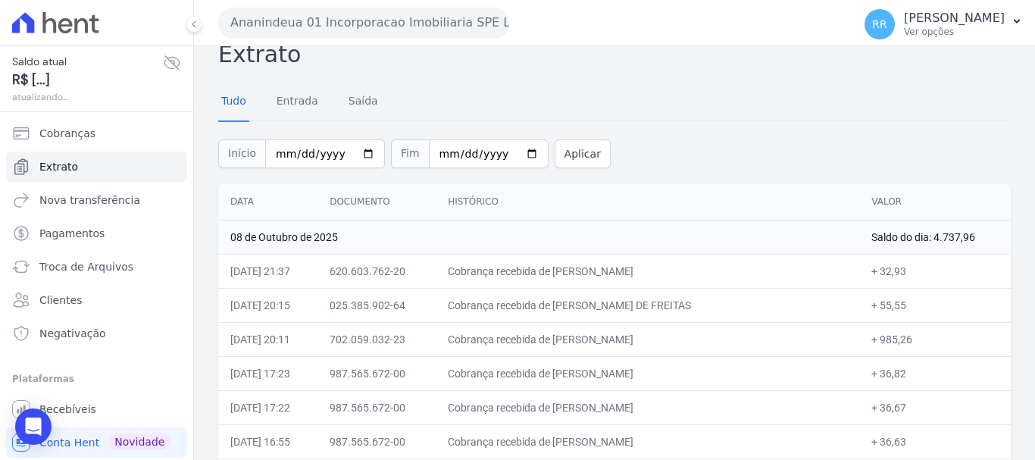
scroll to position [0, 0]
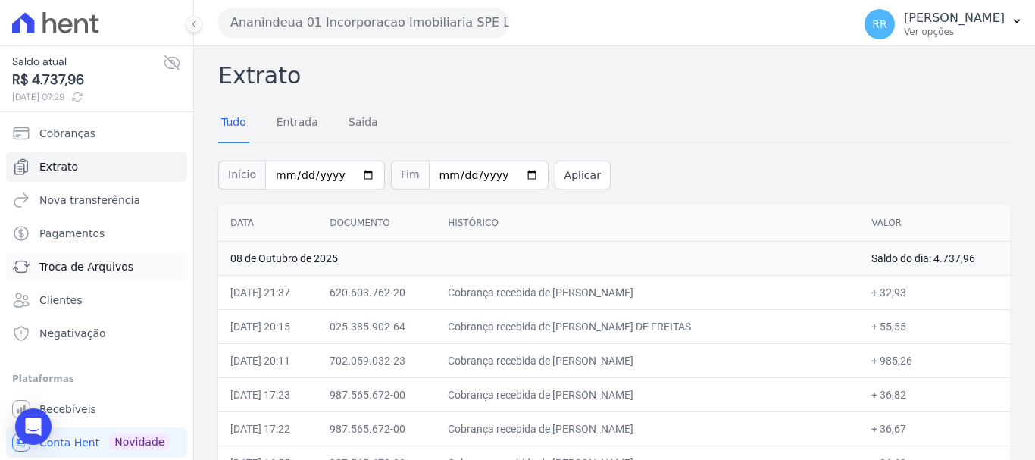
click at [92, 265] on span "Troca de Arquivos" at bounding box center [86, 266] width 94 height 15
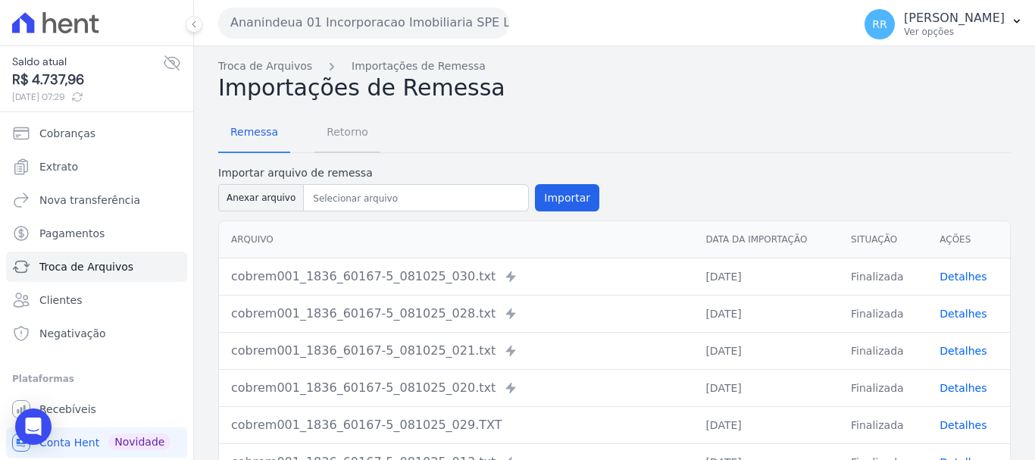
click at [321, 133] on span "Retorno" at bounding box center [347, 132] width 60 height 30
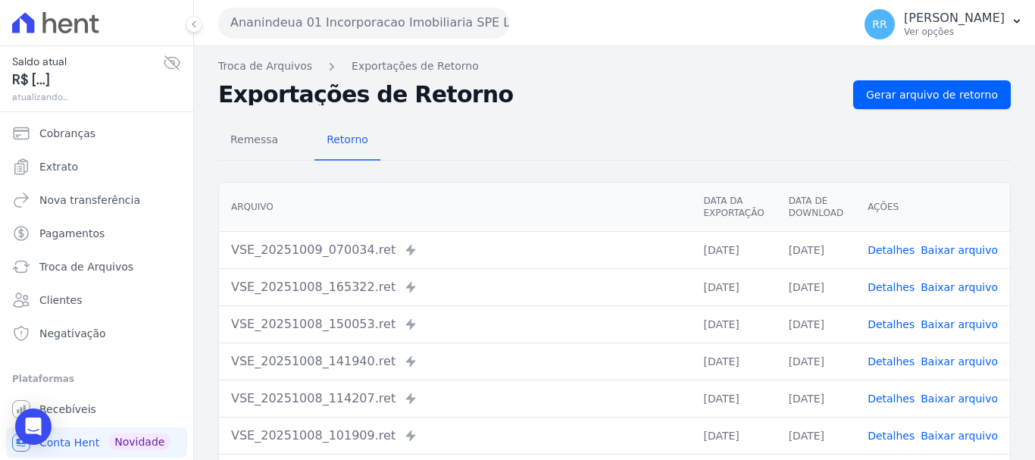
scroll to position [76, 0]
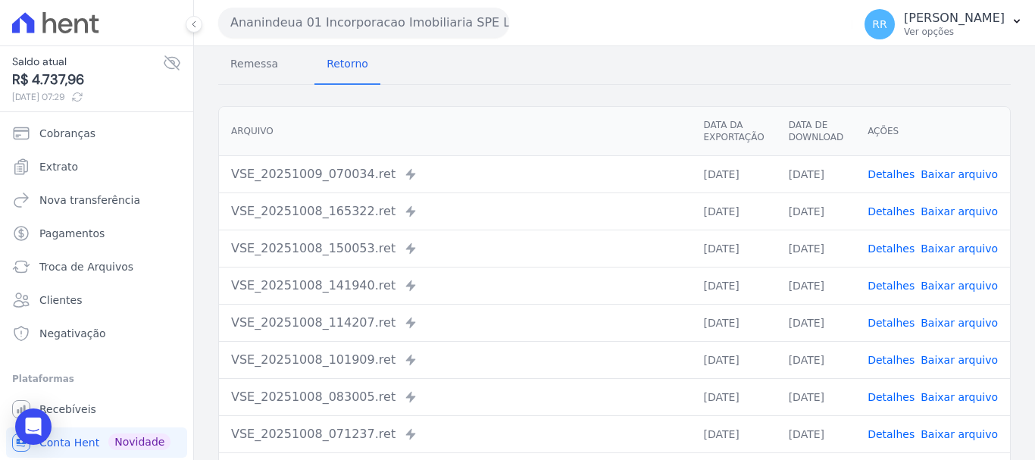
click at [906, 174] on link "Detalhes" at bounding box center [891, 174] width 47 height 12
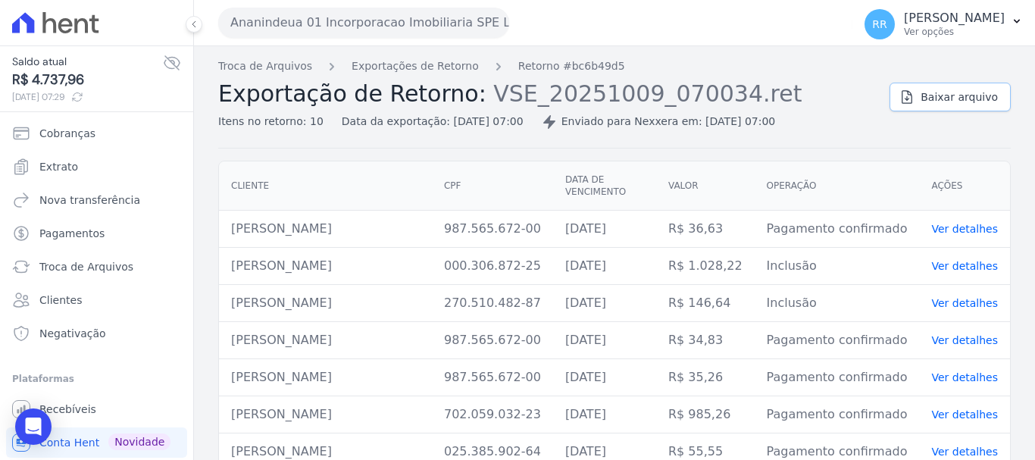
click at [955, 89] on link "Baixar arquivo" at bounding box center [949, 97] width 121 height 29
click at [419, 72] on link "Exportações de Retorno" at bounding box center [415, 66] width 127 height 16
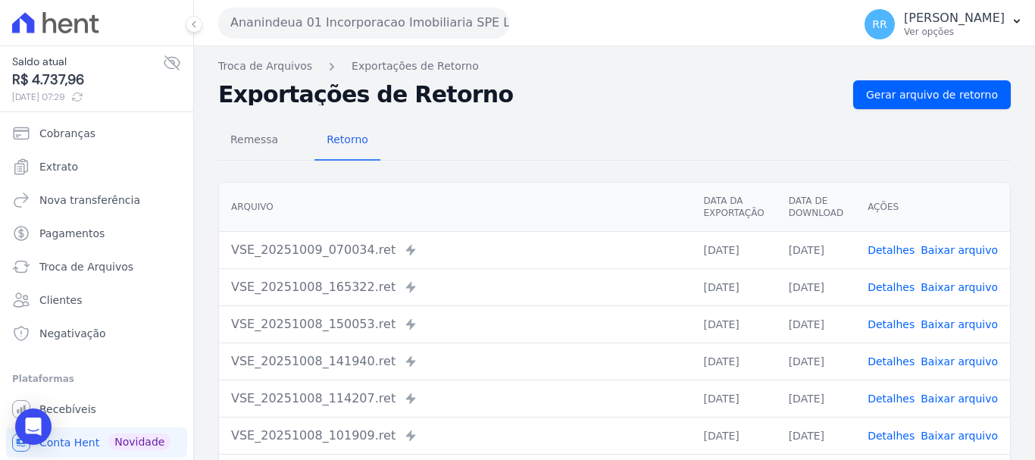
click at [894, 281] on link "Detalhes" at bounding box center [891, 287] width 47 height 12
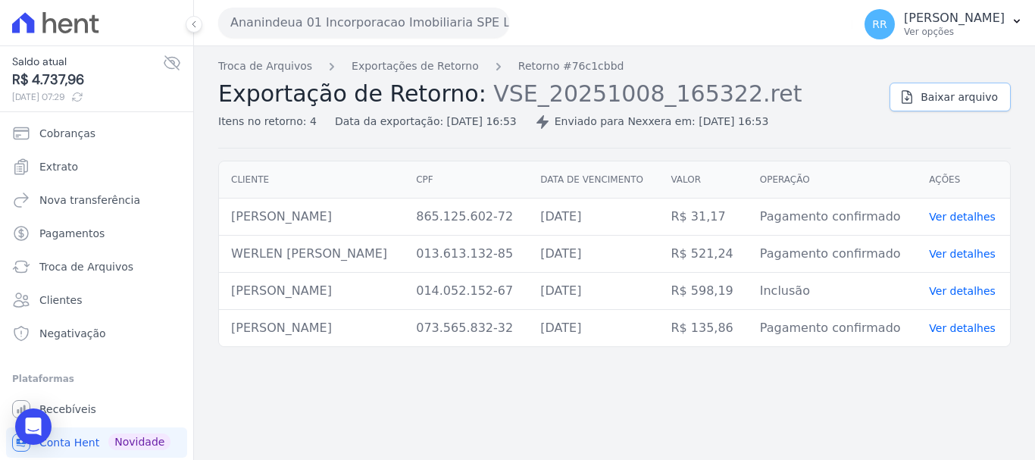
click at [977, 102] on span "Baixar arquivo" at bounding box center [959, 96] width 77 height 15
click at [430, 80] on span "Exportação de Retorno:" at bounding box center [352, 93] width 268 height 27
click at [425, 64] on link "Exportações de Retorno" at bounding box center [415, 66] width 127 height 16
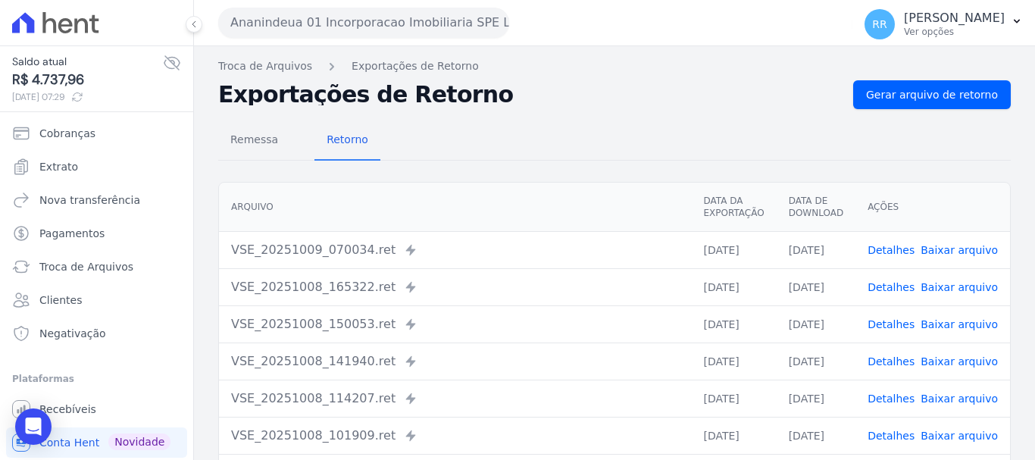
click at [897, 323] on link "Detalhes" at bounding box center [891, 324] width 47 height 12
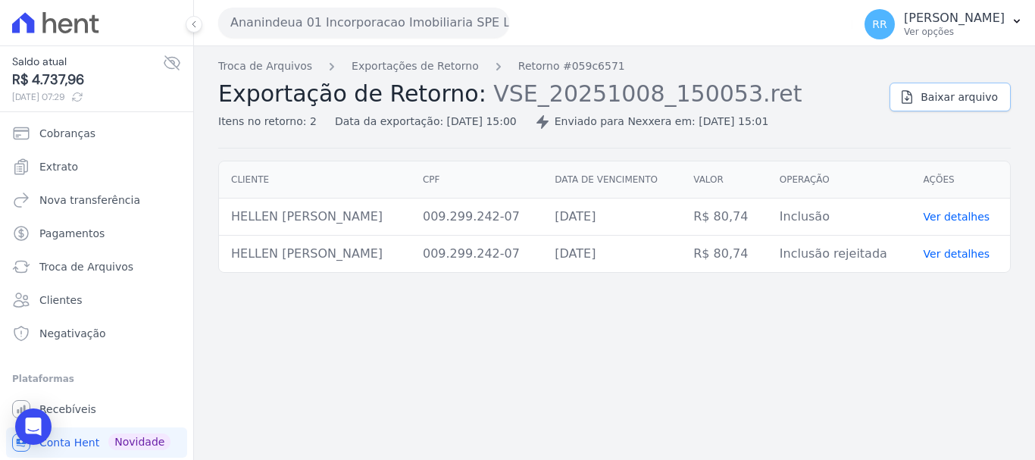
click at [930, 105] on link "Baixar arquivo" at bounding box center [949, 97] width 121 height 29
click at [433, 70] on link "Exportações de Retorno" at bounding box center [415, 66] width 127 height 16
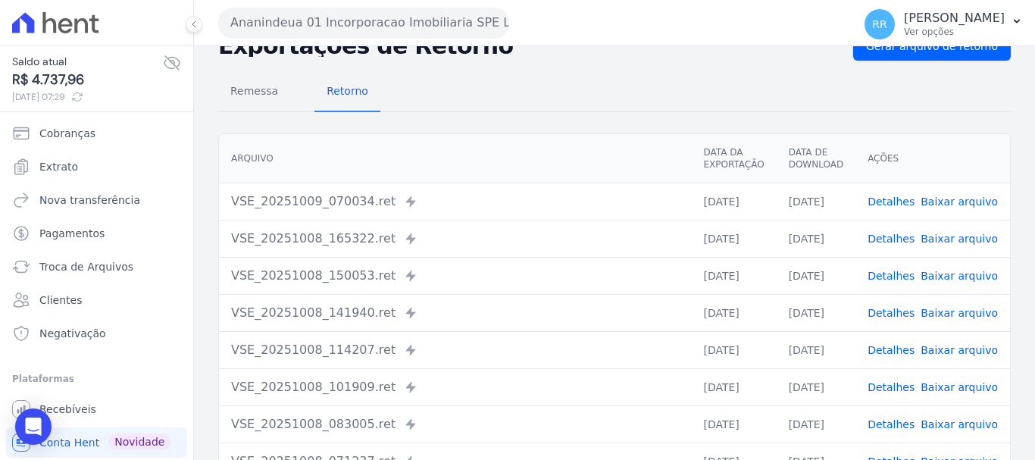
scroll to position [76, 0]
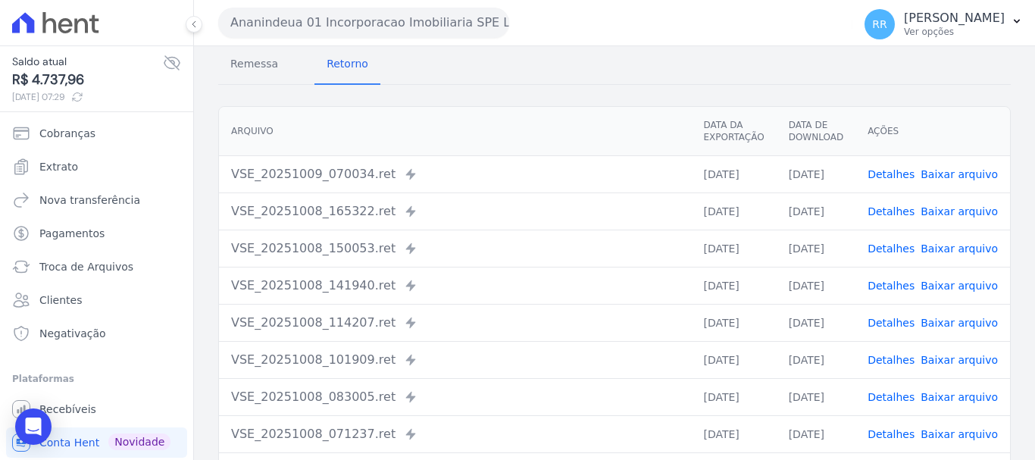
click at [899, 329] on link "Detalhes" at bounding box center [891, 323] width 47 height 12
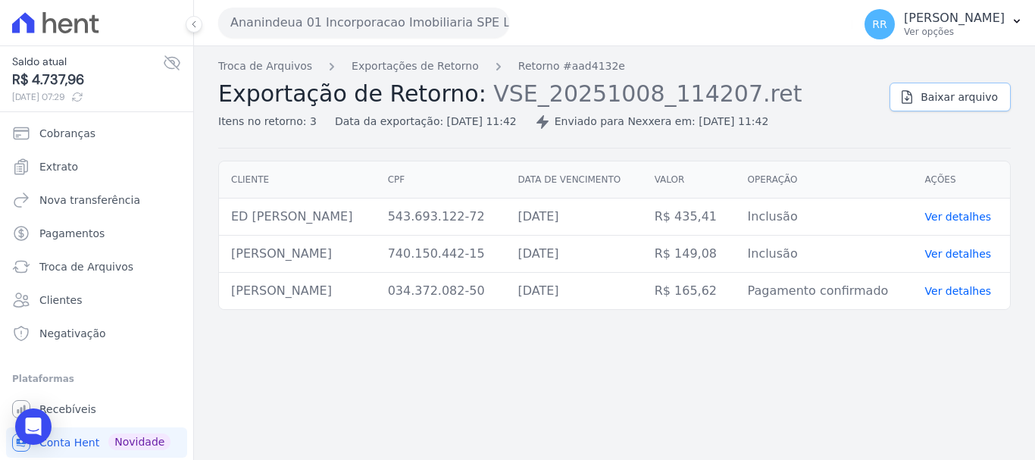
drag, startPoint x: 946, startPoint y: 98, endPoint x: 703, endPoint y: 111, distance: 242.8
click at [946, 98] on span "Baixar arquivo" at bounding box center [959, 96] width 77 height 15
click at [391, 65] on link "Exportações de Retorno" at bounding box center [415, 66] width 127 height 16
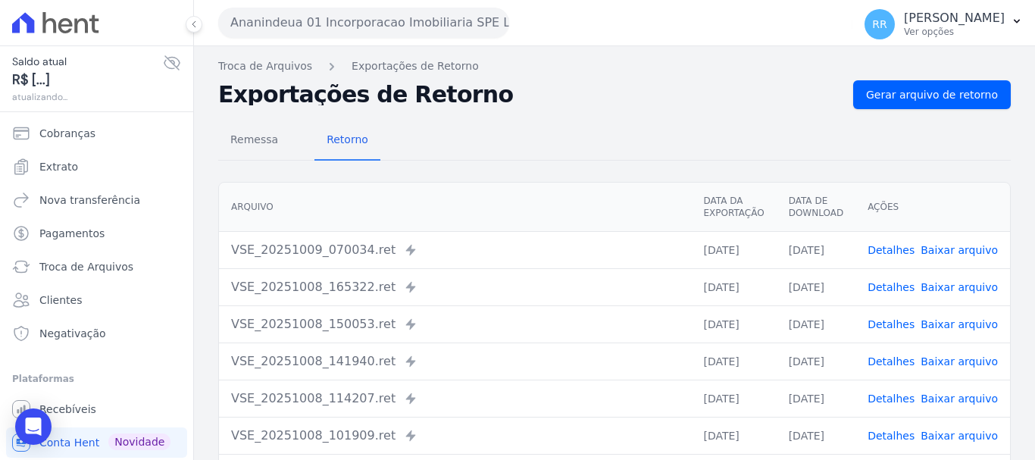
scroll to position [76, 0]
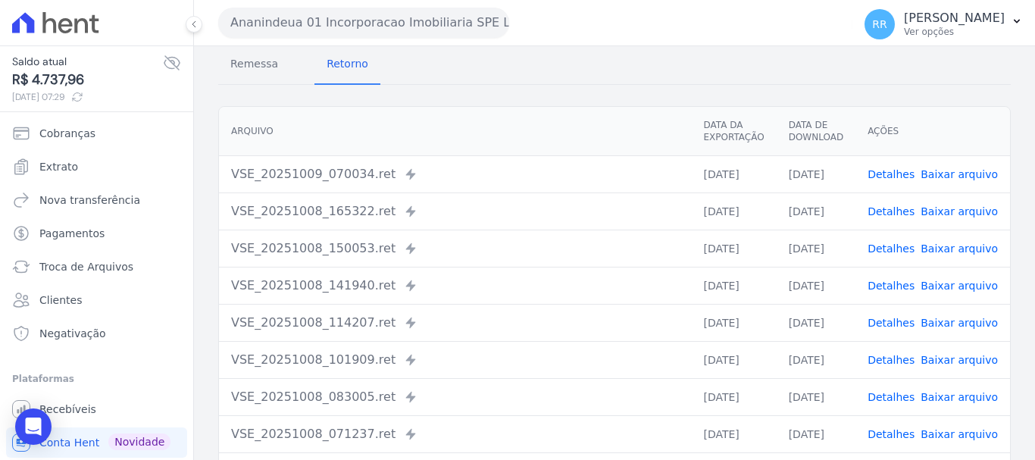
click at [893, 364] on link "Detalhes" at bounding box center [891, 360] width 47 height 12
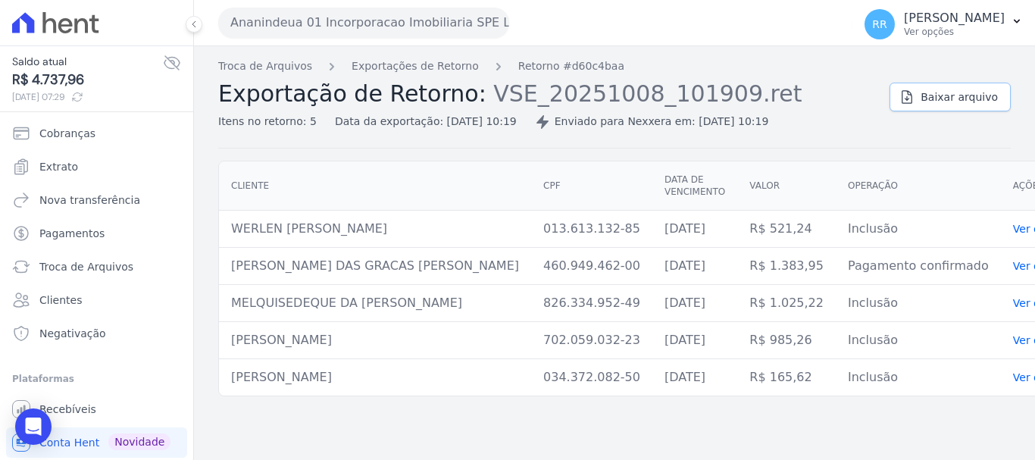
drag, startPoint x: 938, startPoint y: 95, endPoint x: 477, endPoint y: 112, distance: 461.7
click at [938, 93] on span "Baixar arquivo" at bounding box center [959, 96] width 77 height 15
click at [424, 71] on link "Exportações de Retorno" at bounding box center [415, 66] width 127 height 16
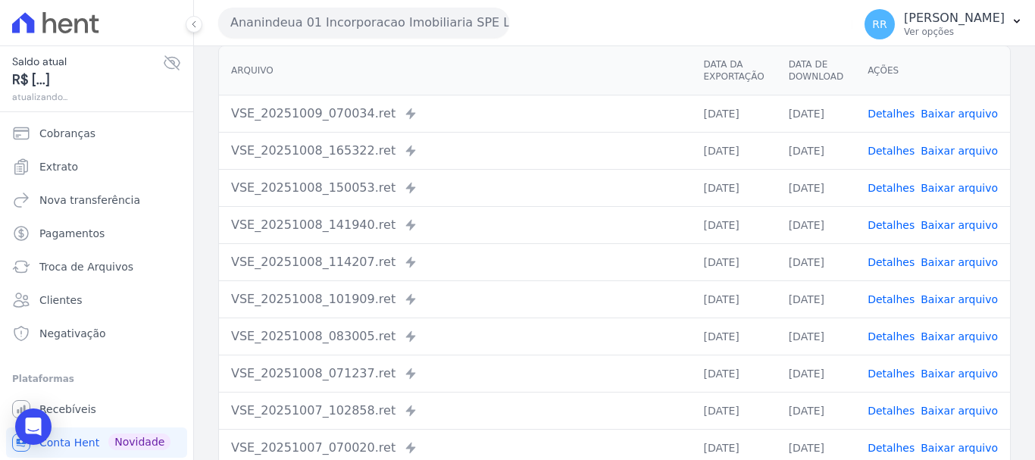
scroll to position [152, 0]
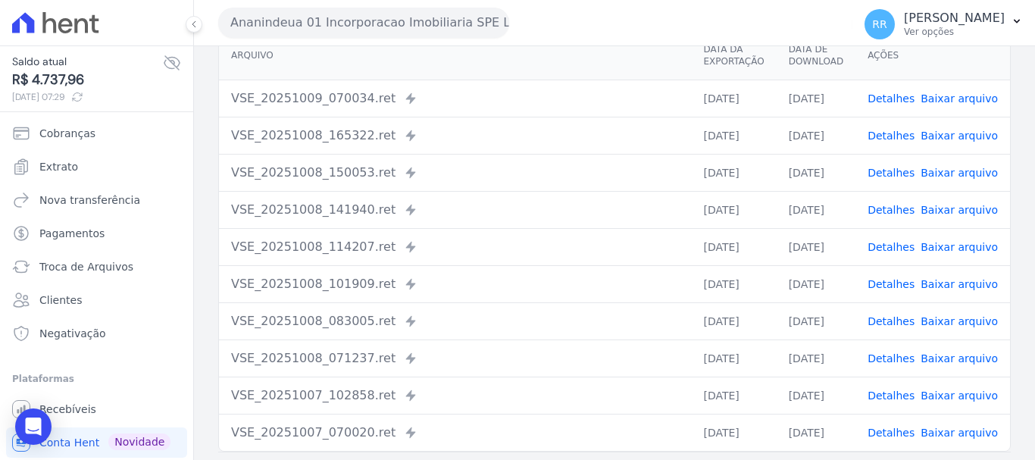
click at [885, 361] on link "Detalhes" at bounding box center [891, 358] width 47 height 12
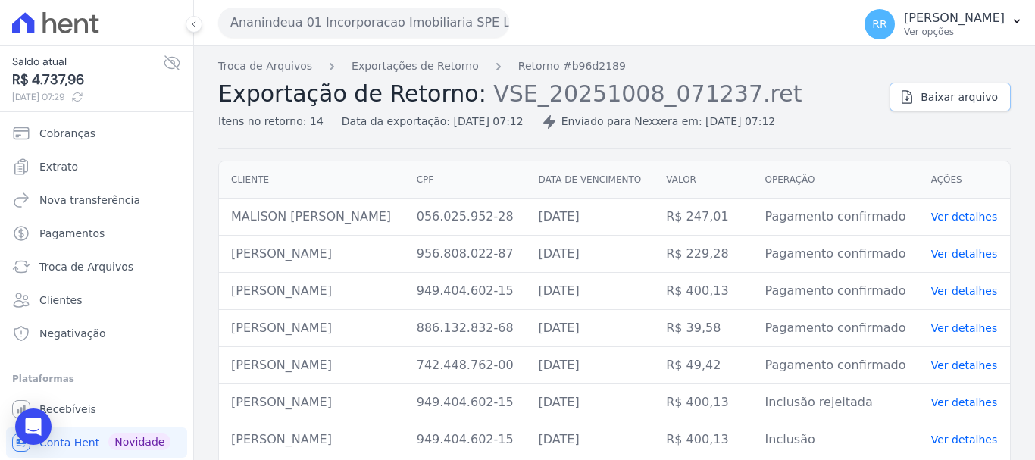
click at [915, 99] on link "Baixar arquivo" at bounding box center [949, 97] width 121 height 29
click at [433, 71] on link "Exportações de Retorno" at bounding box center [415, 66] width 127 height 16
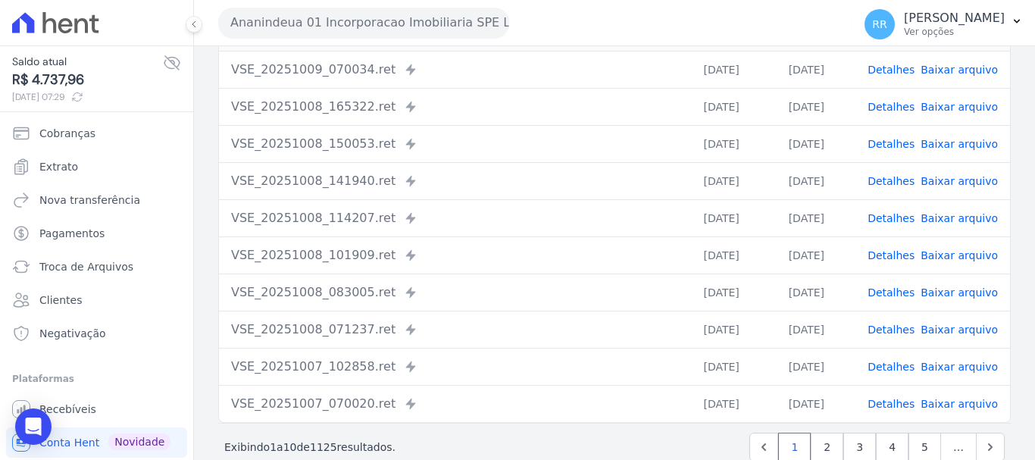
scroll to position [209, 0]
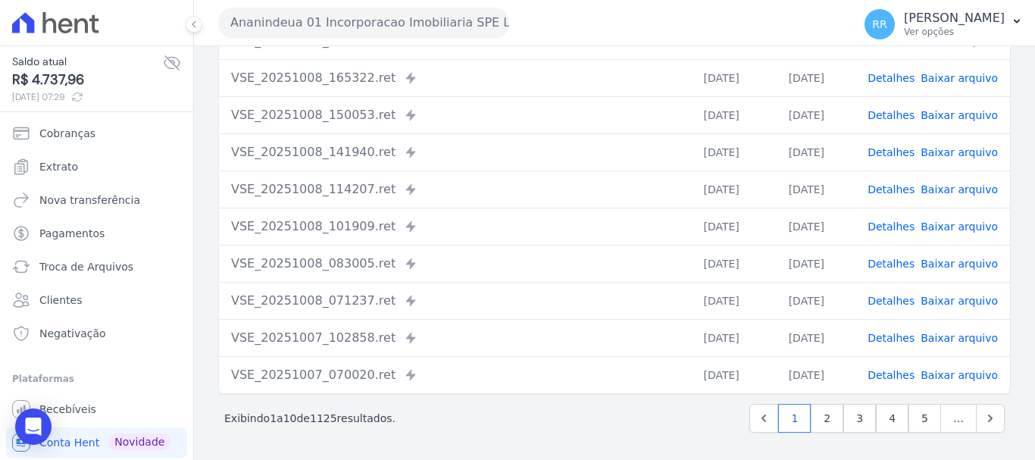
drag, startPoint x: 895, startPoint y: 258, endPoint x: 893, endPoint y: 245, distance: 13.0
click at [895, 258] on link "Detalhes" at bounding box center [891, 264] width 47 height 12
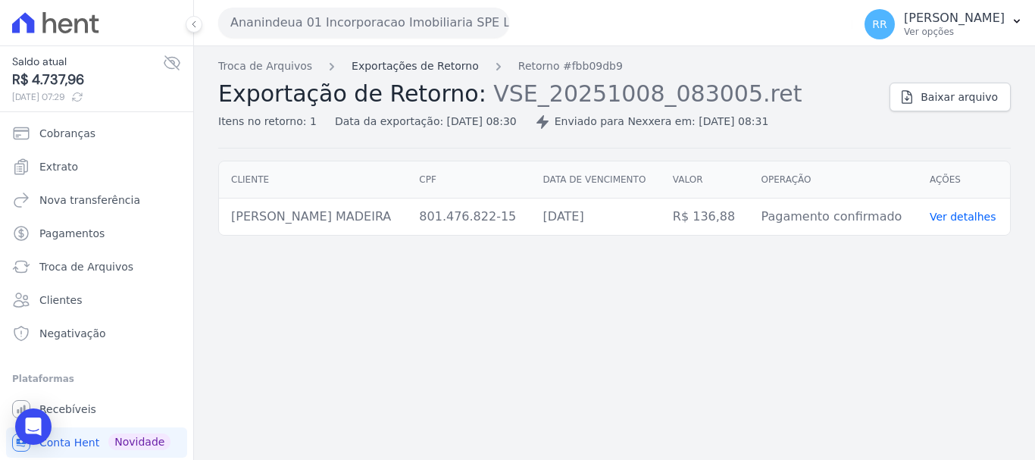
click at [423, 61] on link "Exportações de Retorno" at bounding box center [415, 66] width 127 height 16
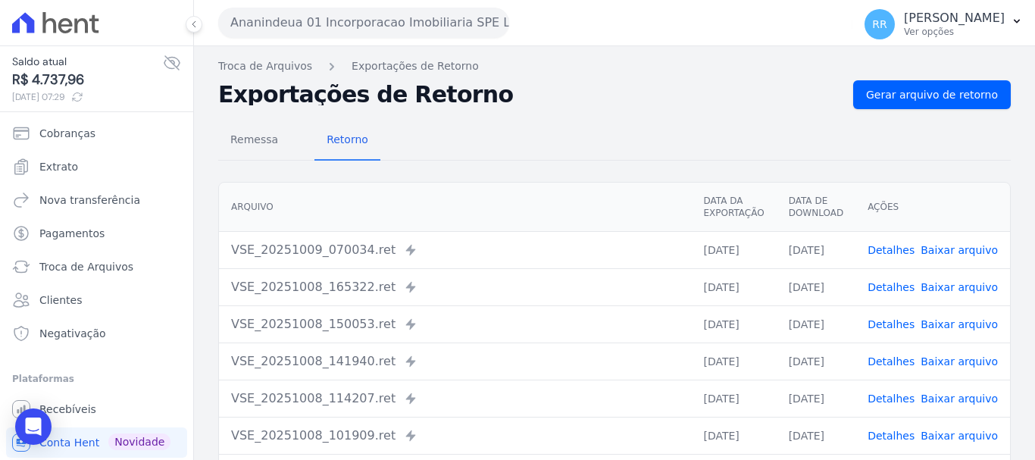
click at [889, 361] on link "Detalhes" at bounding box center [891, 361] width 47 height 12
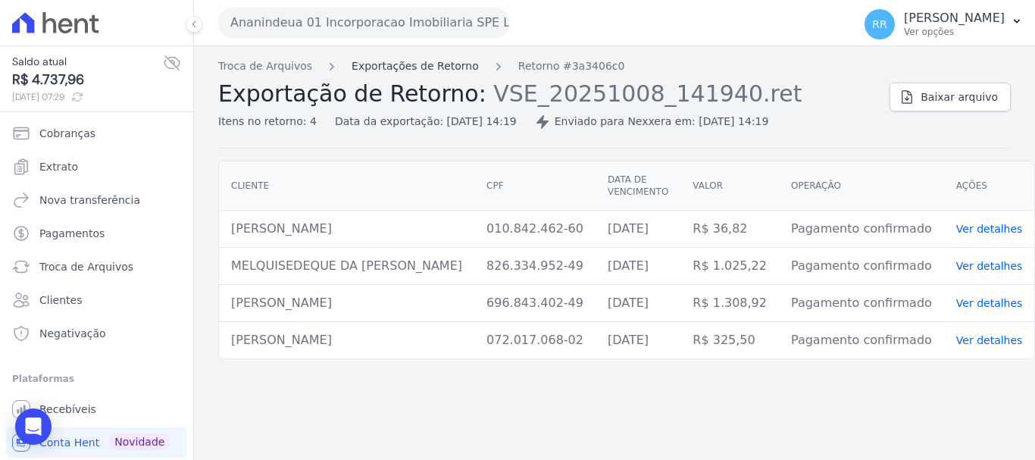
click at [411, 61] on link "Exportações de Retorno" at bounding box center [415, 66] width 127 height 16
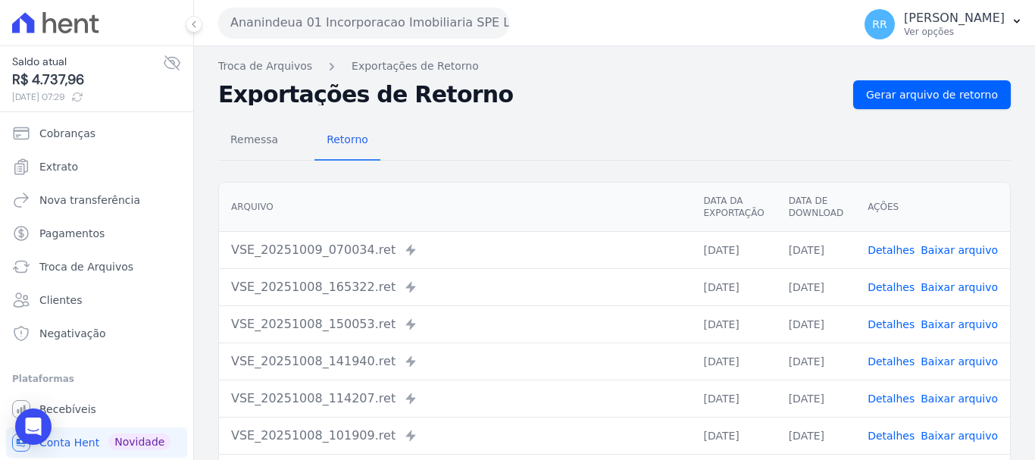
click at [324, 15] on button "Ananindeua 01 Incorporacao Imobiliaria SPE LTDA" at bounding box center [363, 23] width 291 height 30
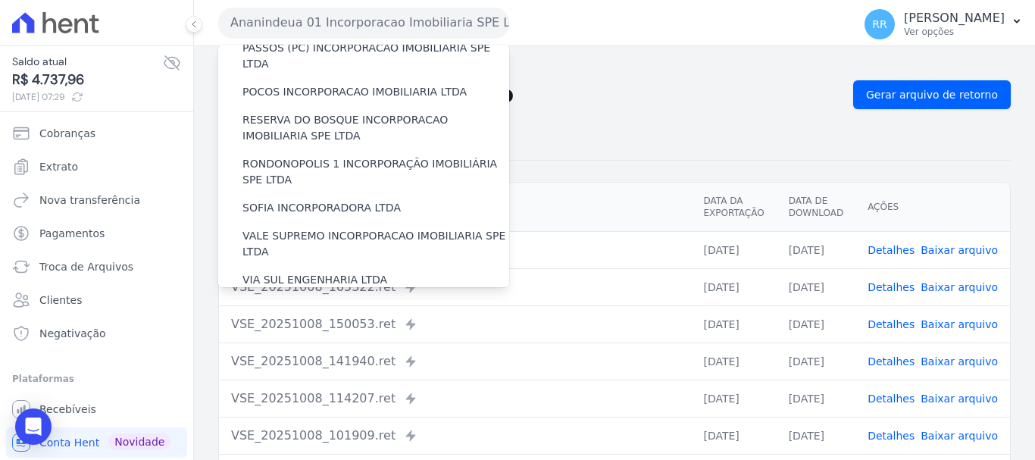
scroll to position [661, 0]
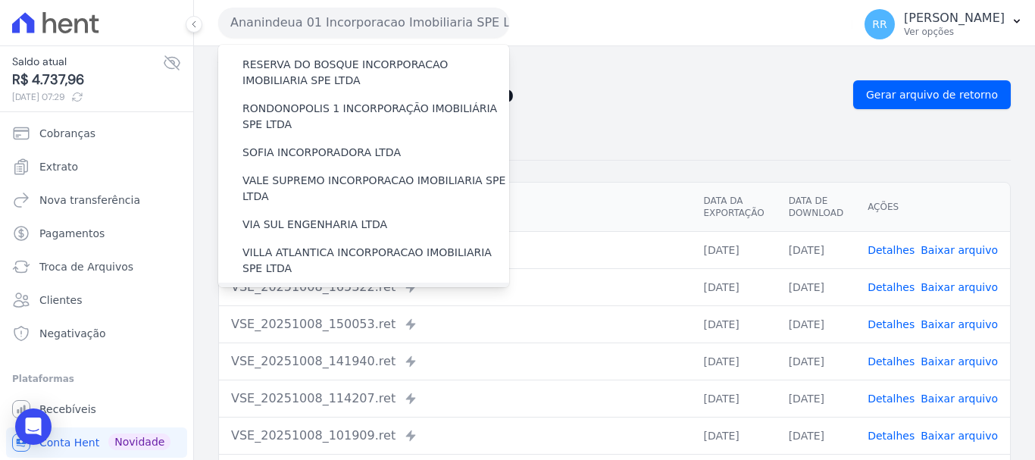
click at [309, 289] on label "[GEOGRAPHIC_DATA] INCORPORACAO IMOBILIARIA SPE LTDA" at bounding box center [375, 305] width 267 height 32
click at [0, 0] on input "[GEOGRAPHIC_DATA] INCORPORACAO IMOBILIARIA SPE LTDA" at bounding box center [0, 0] width 0 height 0
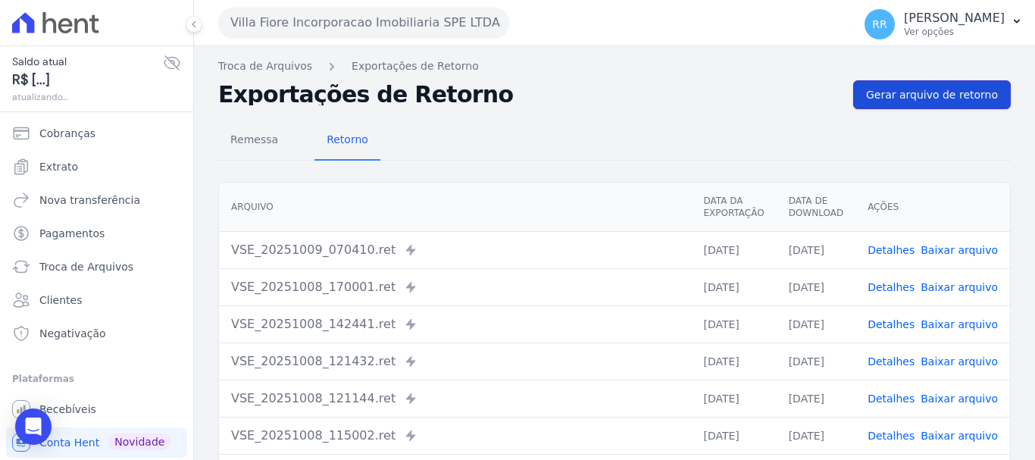
drag, startPoint x: 909, startPoint y: 86, endPoint x: 901, endPoint y: 86, distance: 8.3
click at [909, 86] on link "Gerar arquivo de retorno" at bounding box center [932, 94] width 158 height 29
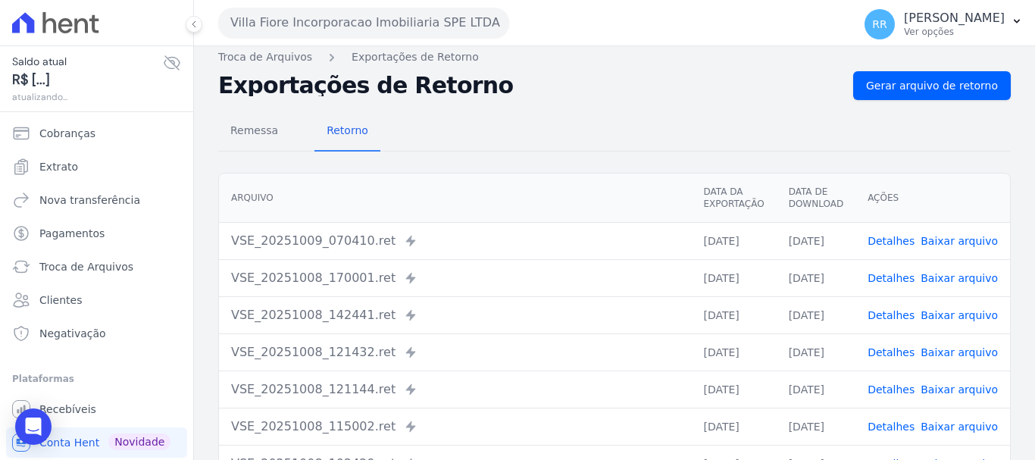
scroll to position [152, 0]
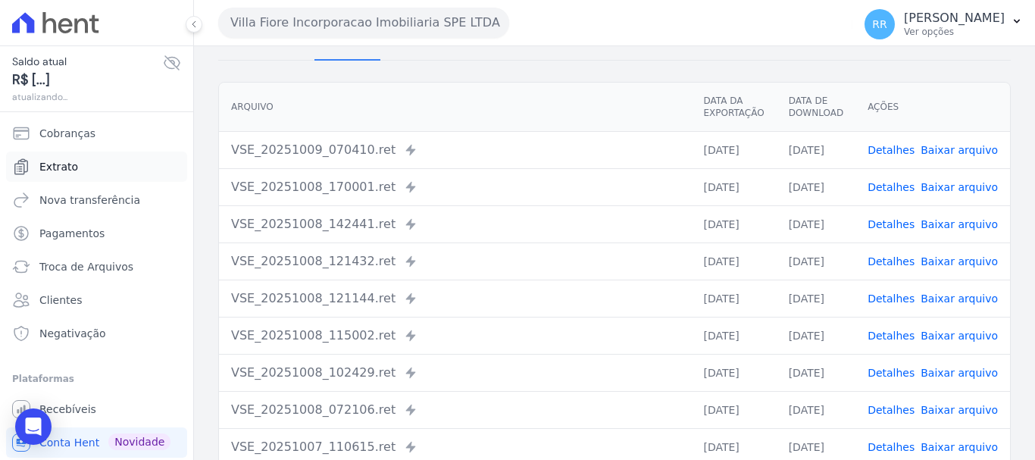
click at [50, 161] on span "Extrato" at bounding box center [58, 166] width 39 height 15
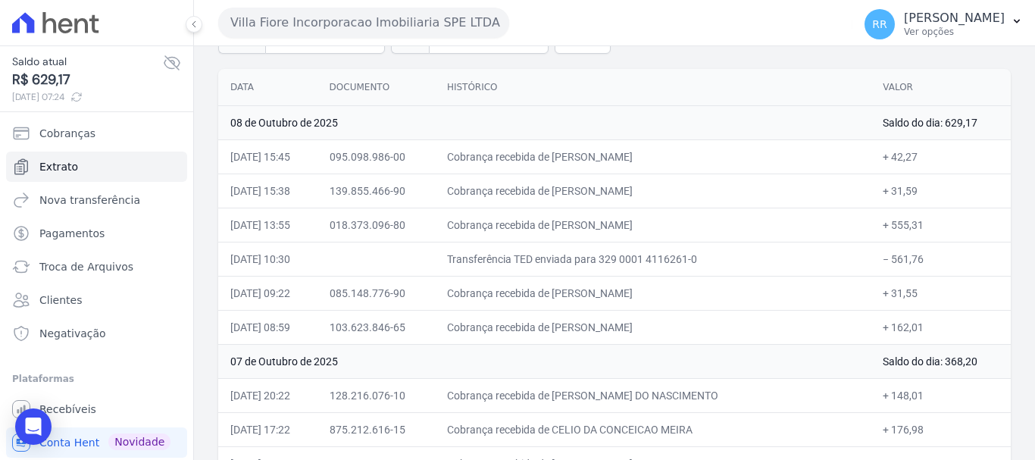
scroll to position [152, 0]
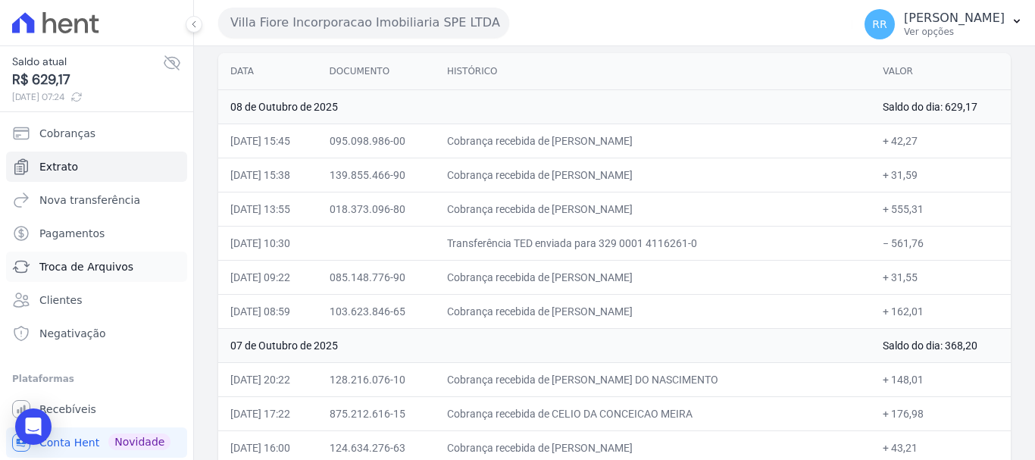
click at [88, 268] on span "Troca de Arquivos" at bounding box center [86, 266] width 94 height 15
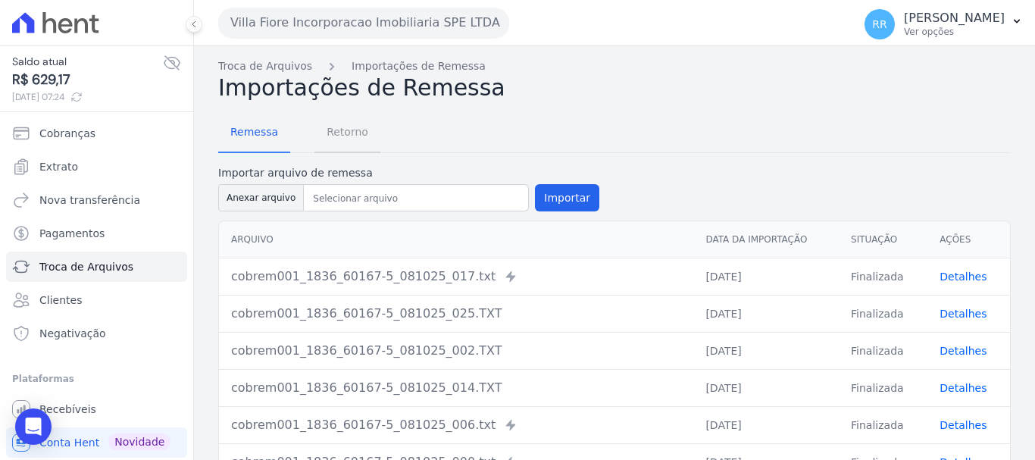
click at [342, 138] on span "Retorno" at bounding box center [347, 132] width 60 height 30
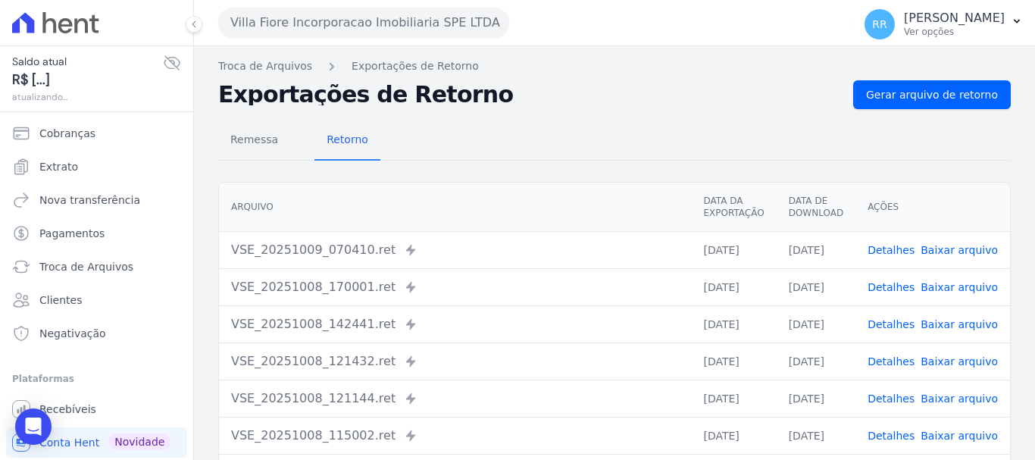
click at [892, 254] on link "Detalhes" at bounding box center [891, 250] width 47 height 12
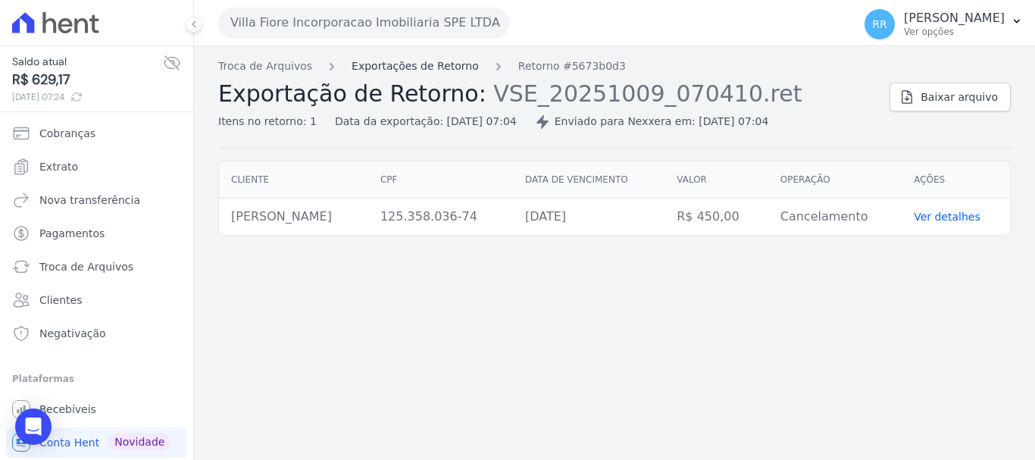
click at [409, 58] on link "Exportações de Retorno" at bounding box center [415, 66] width 127 height 16
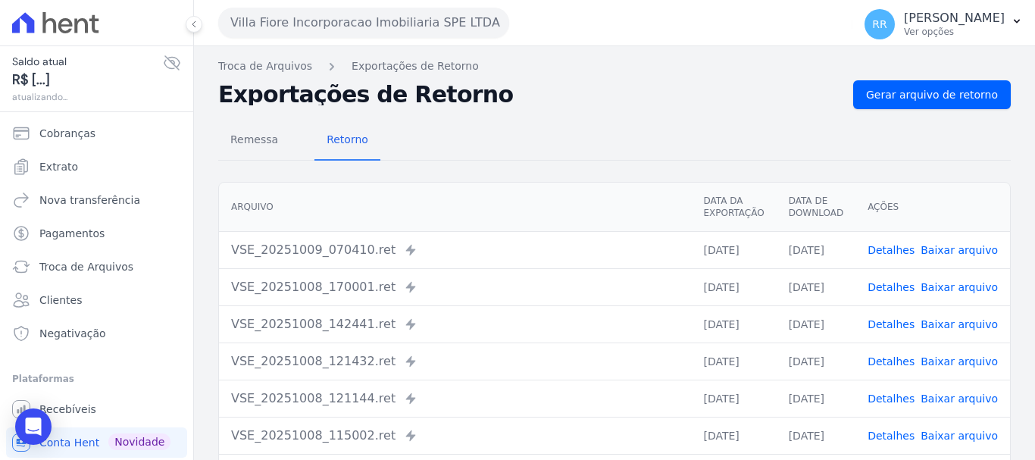
drag, startPoint x: 880, startPoint y: 288, endPoint x: 864, endPoint y: 288, distance: 15.9
click at [880, 288] on link "Detalhes" at bounding box center [891, 287] width 47 height 12
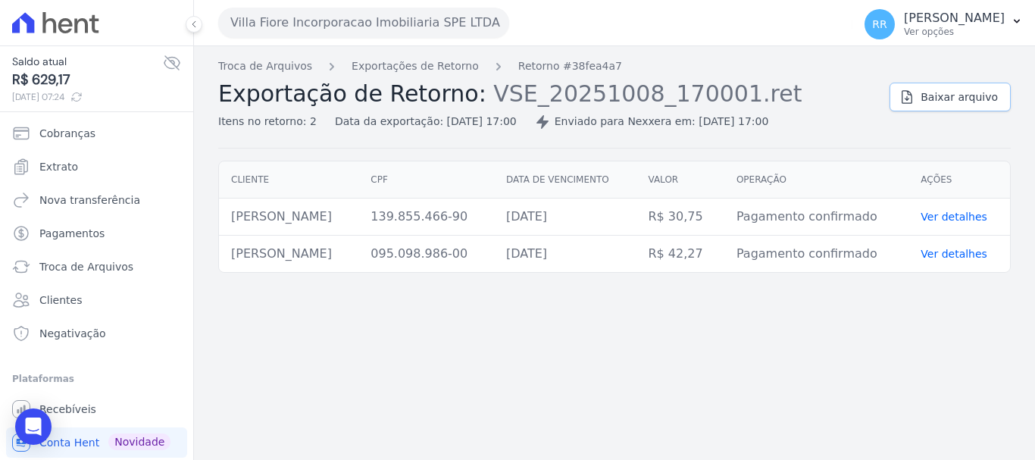
drag, startPoint x: 943, startPoint y: 83, endPoint x: 880, endPoint y: 87, distance: 62.3
click at [943, 83] on link "Baixar arquivo" at bounding box center [949, 97] width 121 height 29
click at [411, 63] on link "Exportações de Retorno" at bounding box center [415, 66] width 127 height 16
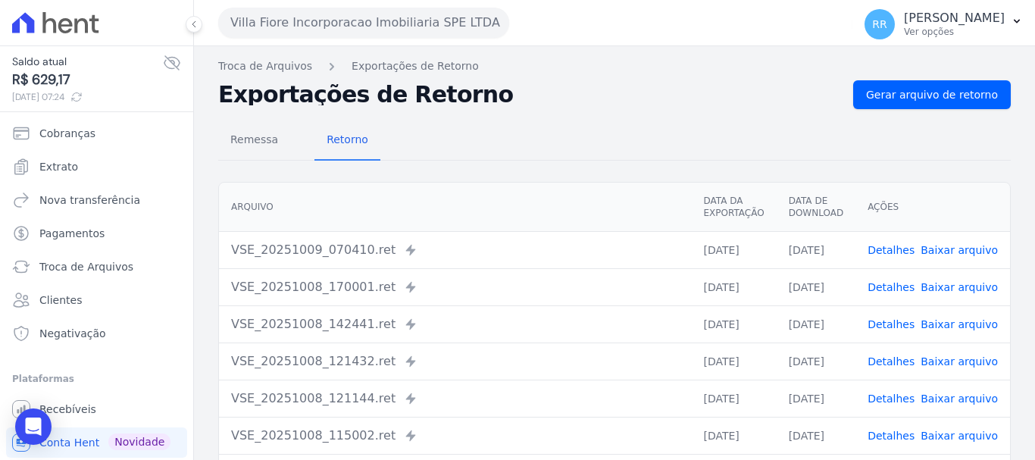
click at [899, 320] on link "Detalhes" at bounding box center [891, 324] width 47 height 12
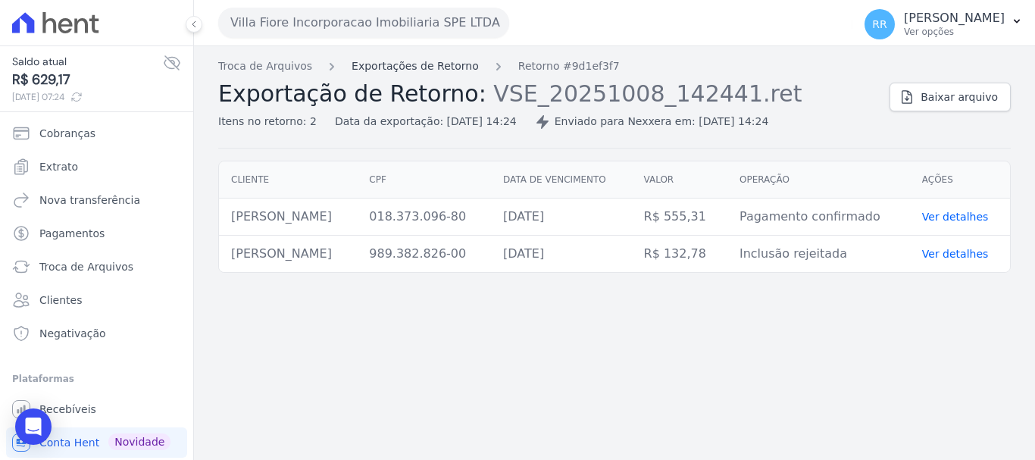
click at [425, 71] on link "Exportações de Retorno" at bounding box center [415, 66] width 127 height 16
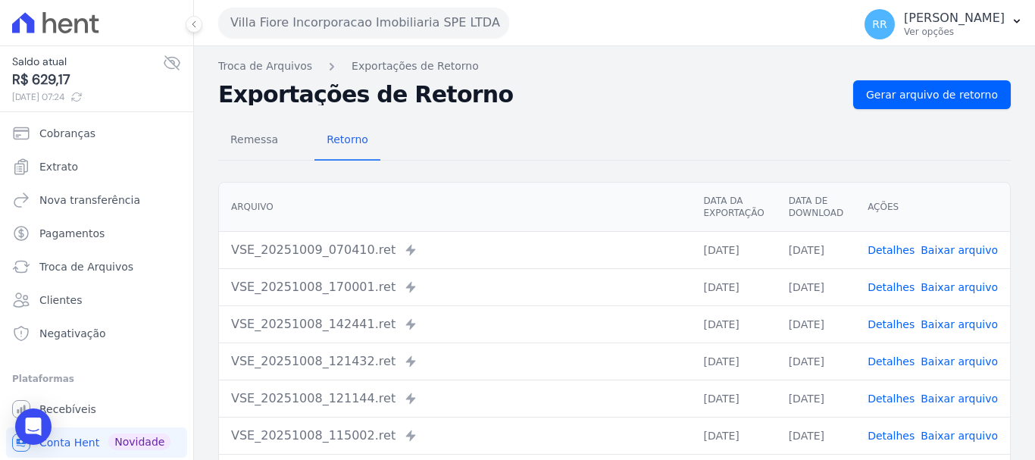
click at [901, 327] on link "Detalhes" at bounding box center [891, 324] width 47 height 12
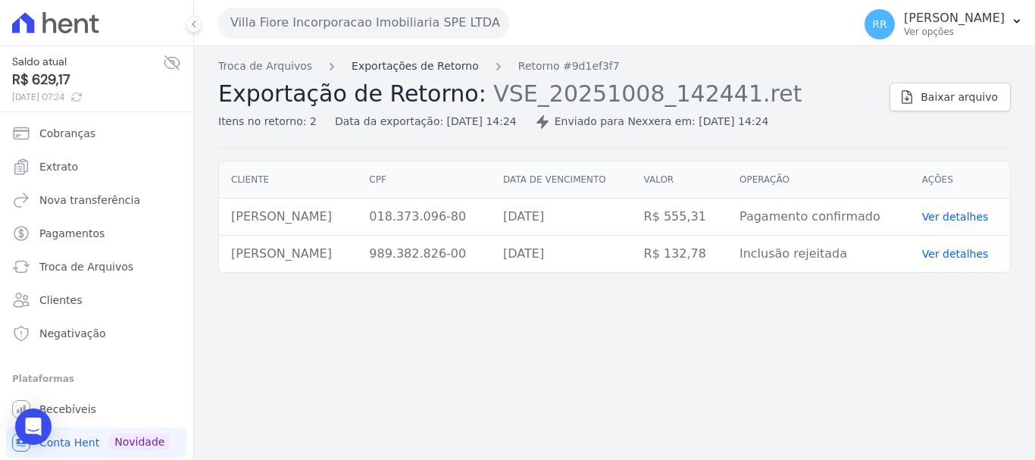
click at [363, 66] on link "Exportações de Retorno" at bounding box center [415, 66] width 127 height 16
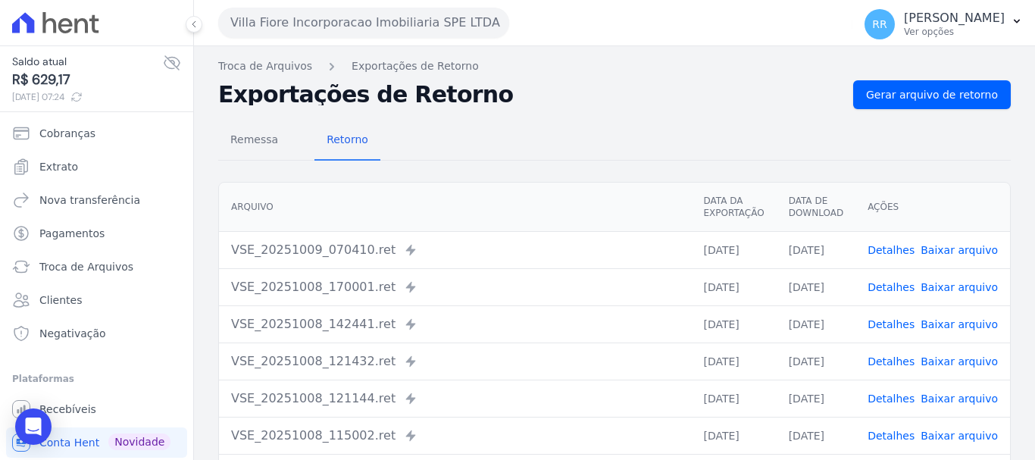
click at [895, 358] on link "Detalhes" at bounding box center [891, 361] width 47 height 12
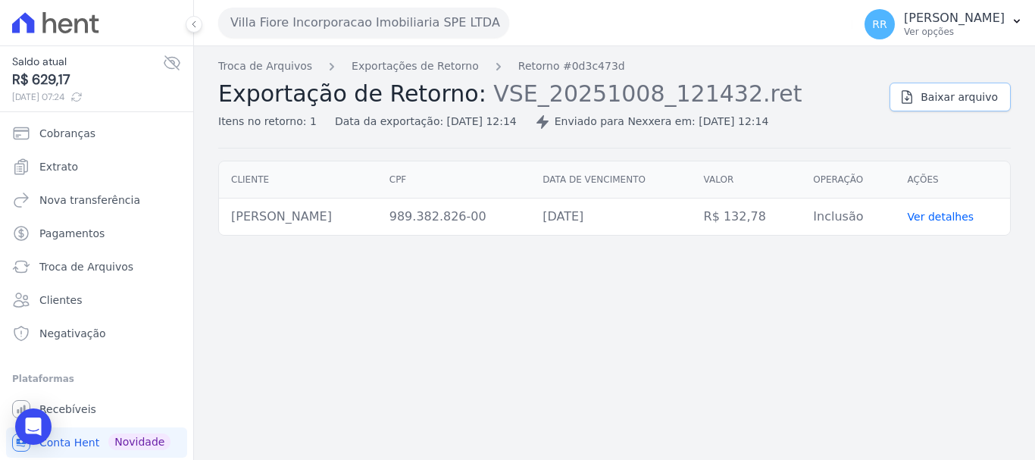
drag, startPoint x: 970, startPoint y: 105, endPoint x: 943, endPoint y: 107, distance: 26.6
click at [969, 105] on link "Baixar arquivo" at bounding box center [949, 97] width 121 height 29
click at [418, 76] on div "Troca de Arquivos Exportações de Retorno Retorno #0d3c473d Exportação de Retorn…" at bounding box center [547, 93] width 659 height 71
click at [433, 77] on div "Troca de Arquivos Exportações de Retorno Retorno #0d3c473d Exportação de Retorn…" at bounding box center [547, 93] width 659 height 71
click at [433, 70] on link "Exportações de Retorno" at bounding box center [415, 66] width 127 height 16
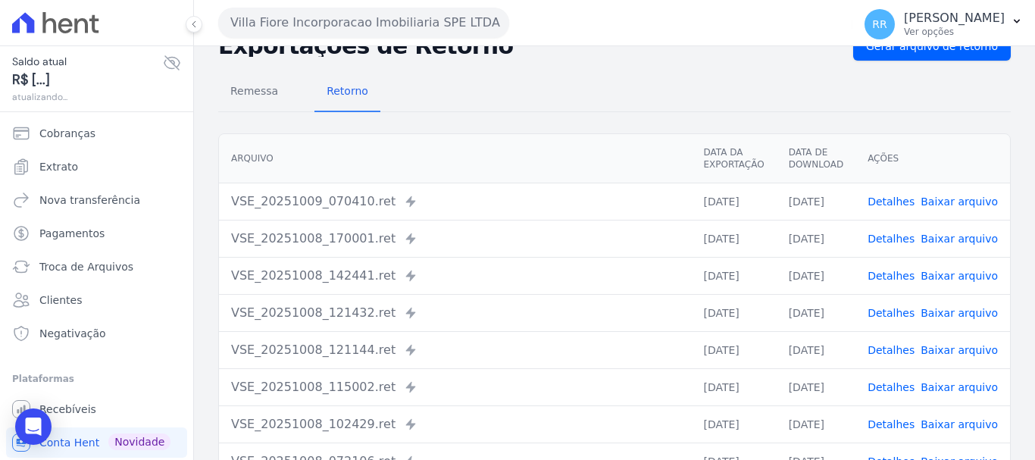
scroll to position [76, 0]
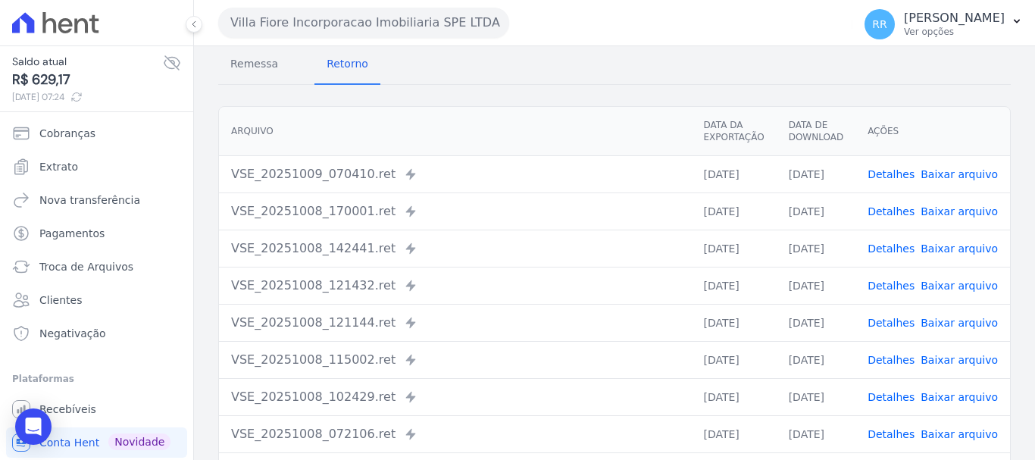
click at [907, 327] on link "Detalhes" at bounding box center [891, 323] width 47 height 12
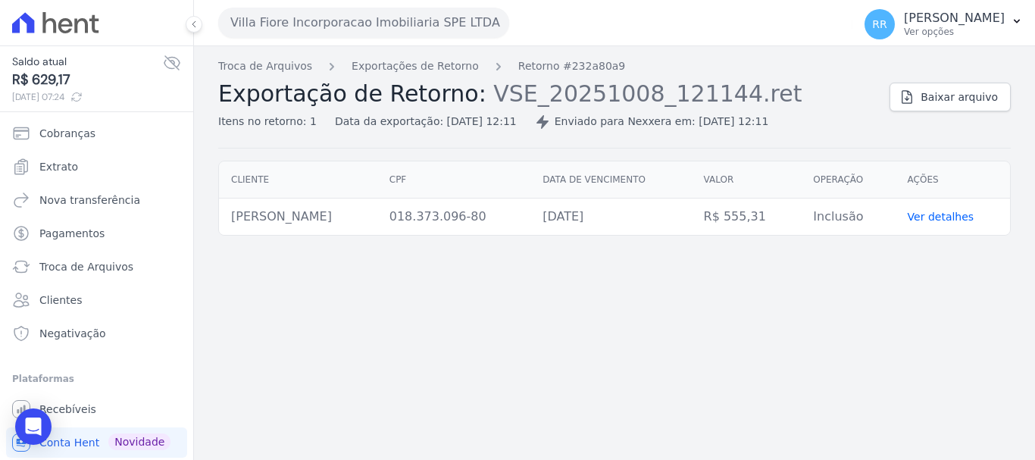
click at [984, 112] on div "Troca de Arquivos Exportações de Retorno Retorno #232a80a9 Exportação de Retorn…" at bounding box center [614, 103] width 793 height 90
click at [979, 102] on span "Baixar arquivo" at bounding box center [959, 96] width 77 height 15
click at [424, 70] on link "Exportações de Retorno" at bounding box center [415, 66] width 127 height 16
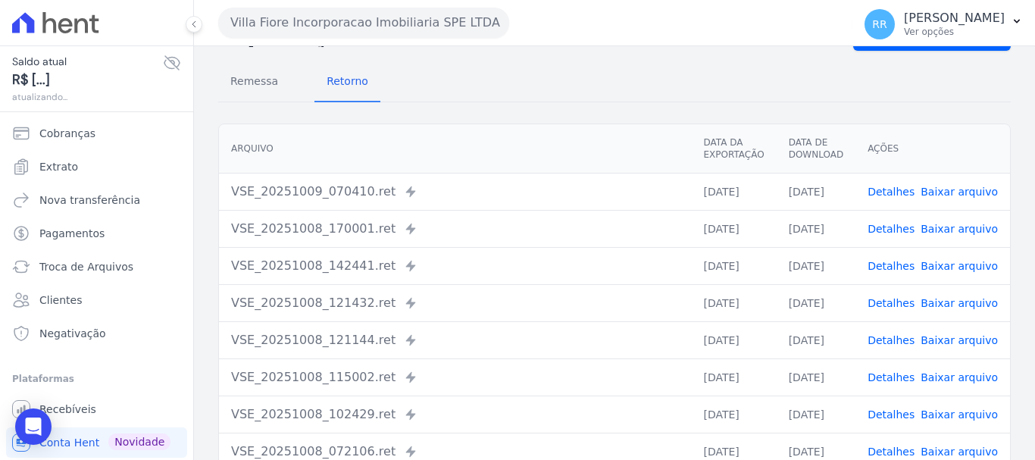
scroll to position [76, 0]
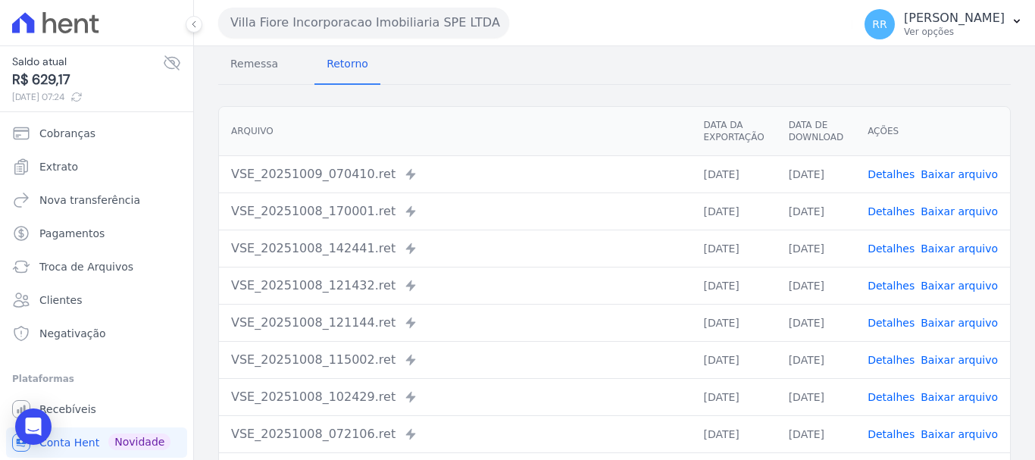
click at [899, 356] on link "Detalhes" at bounding box center [891, 360] width 47 height 12
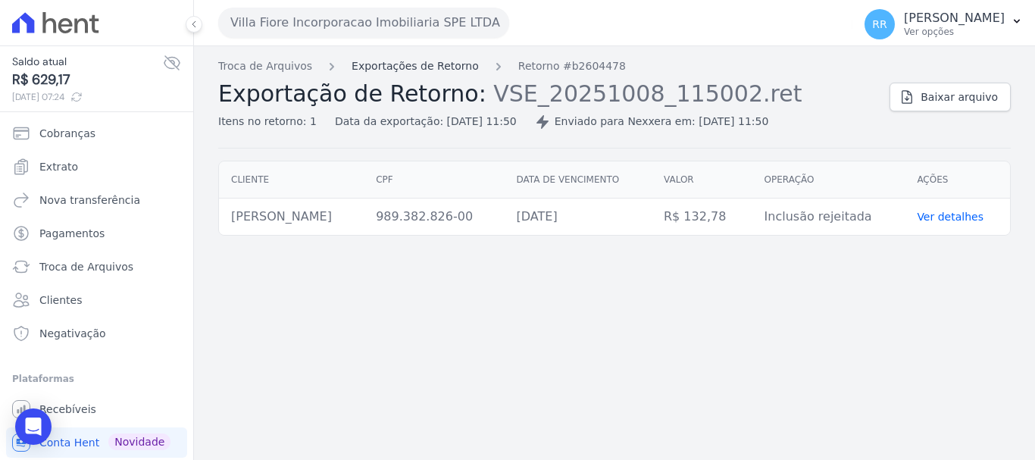
click at [389, 66] on link "Exportações de Retorno" at bounding box center [415, 66] width 127 height 16
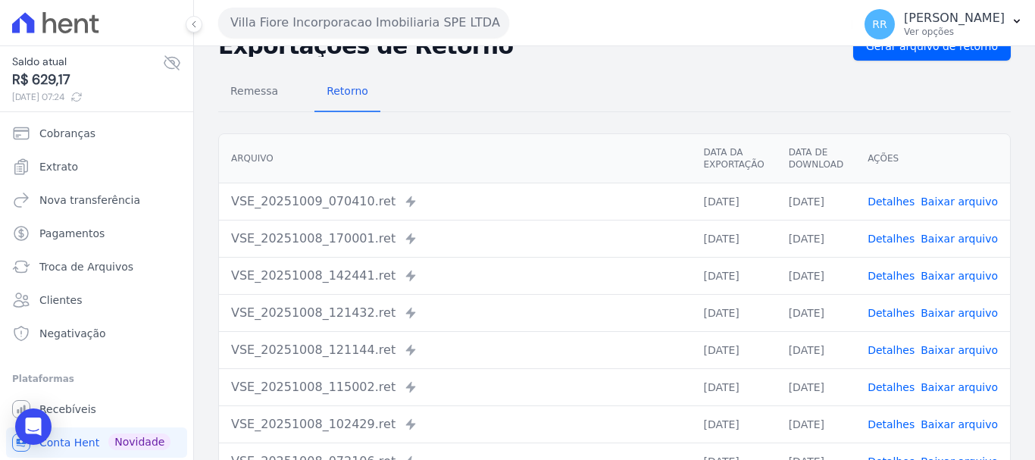
scroll to position [76, 0]
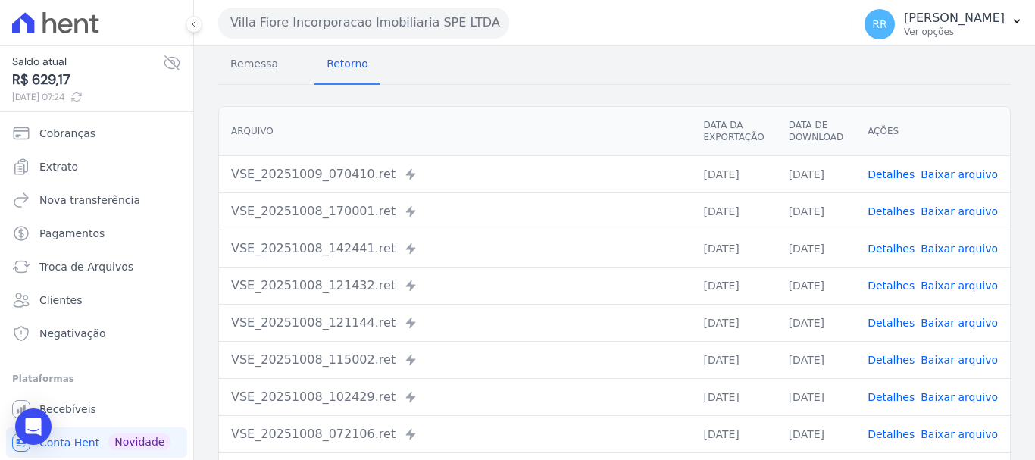
click at [901, 392] on link "Detalhes" at bounding box center [891, 397] width 47 height 12
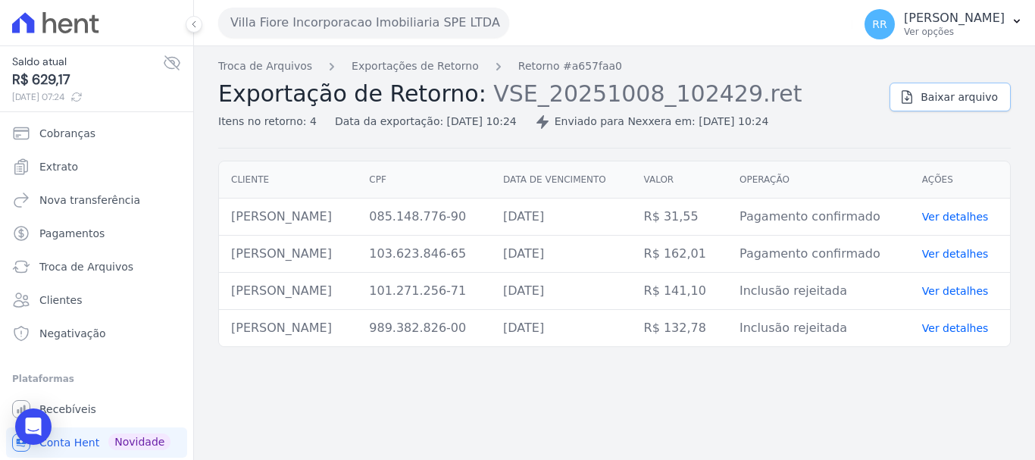
click at [953, 95] on span "Baixar arquivo" at bounding box center [959, 96] width 77 height 15
click at [437, 67] on link "Exportações de Retorno" at bounding box center [415, 66] width 127 height 16
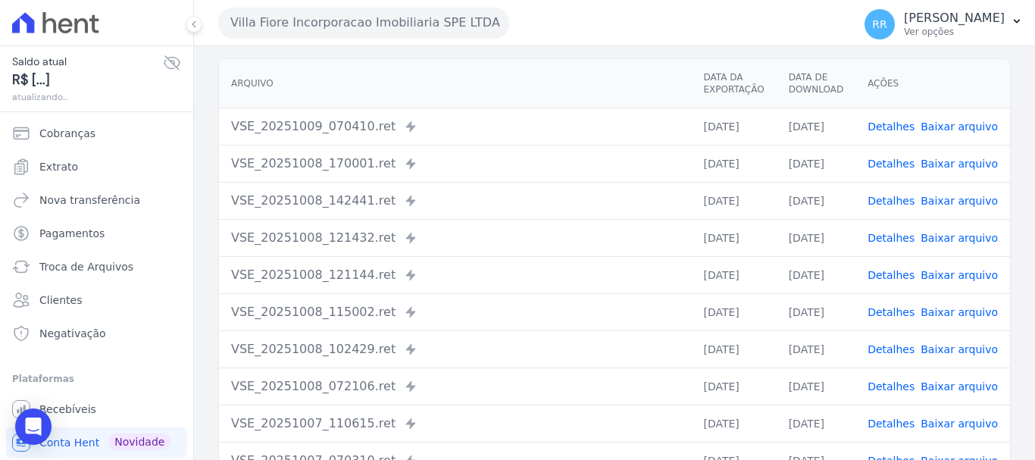
scroll to position [209, 0]
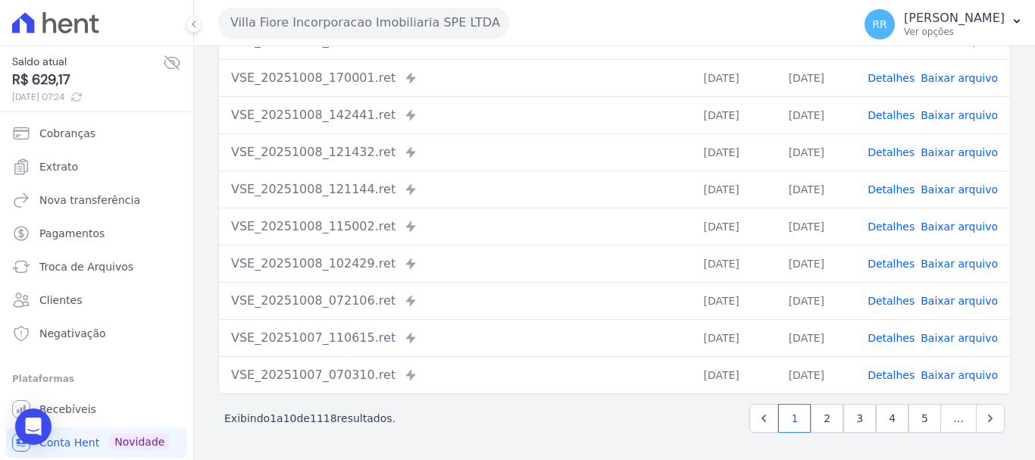
click at [886, 303] on link "Detalhes" at bounding box center [891, 301] width 47 height 12
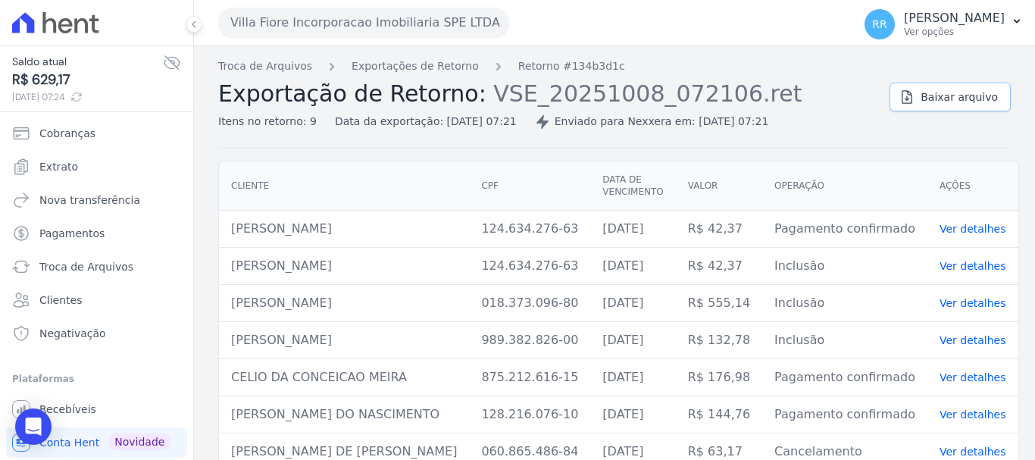
drag, startPoint x: 934, startPoint y: 97, endPoint x: 345, endPoint y: 113, distance: 589.7
click at [934, 97] on span "Baixar arquivo" at bounding box center [959, 96] width 77 height 15
click at [64, 170] on span "Extrato" at bounding box center [58, 166] width 39 height 15
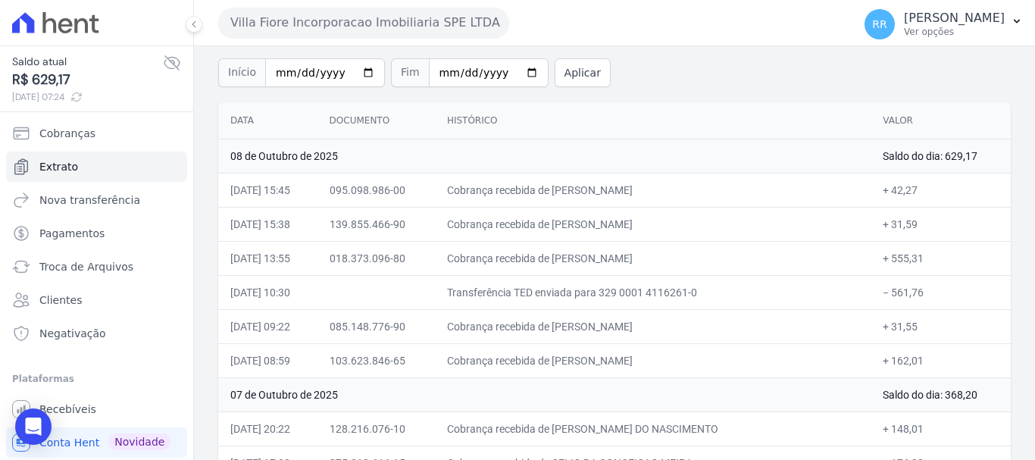
scroll to position [76, 0]
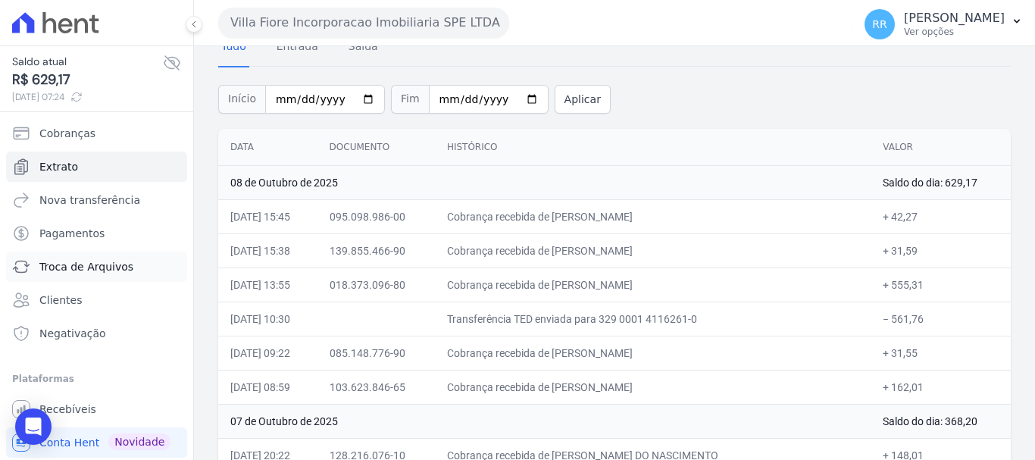
click at [103, 261] on span "Troca de Arquivos" at bounding box center [86, 266] width 94 height 15
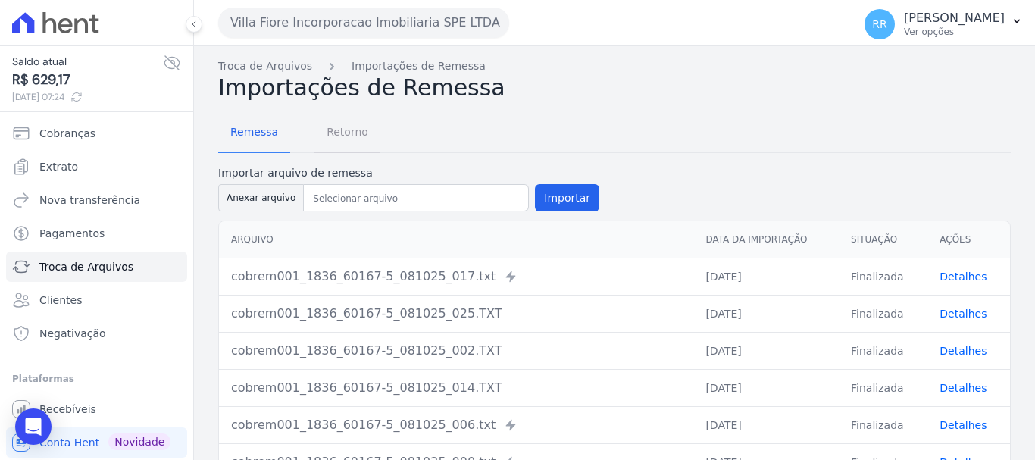
click at [327, 128] on span "Retorno" at bounding box center [347, 132] width 60 height 30
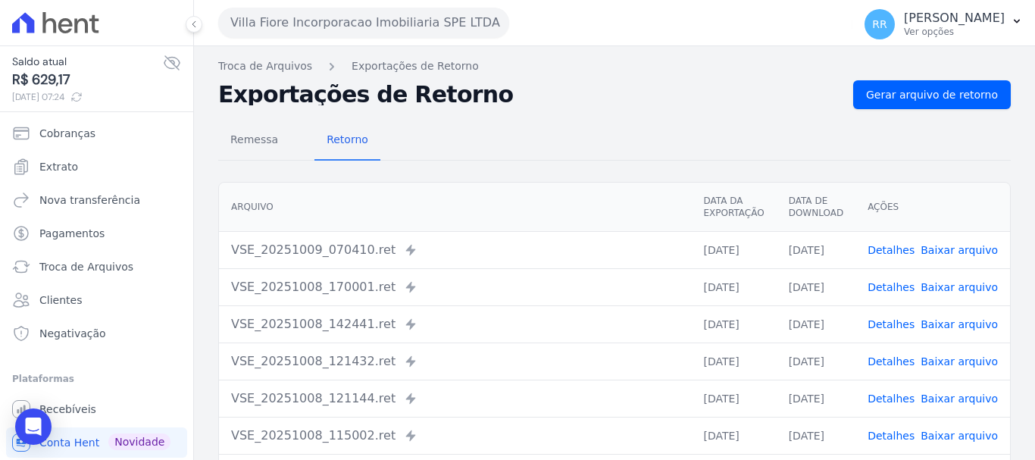
click at [889, 246] on link "Detalhes" at bounding box center [891, 250] width 47 height 12
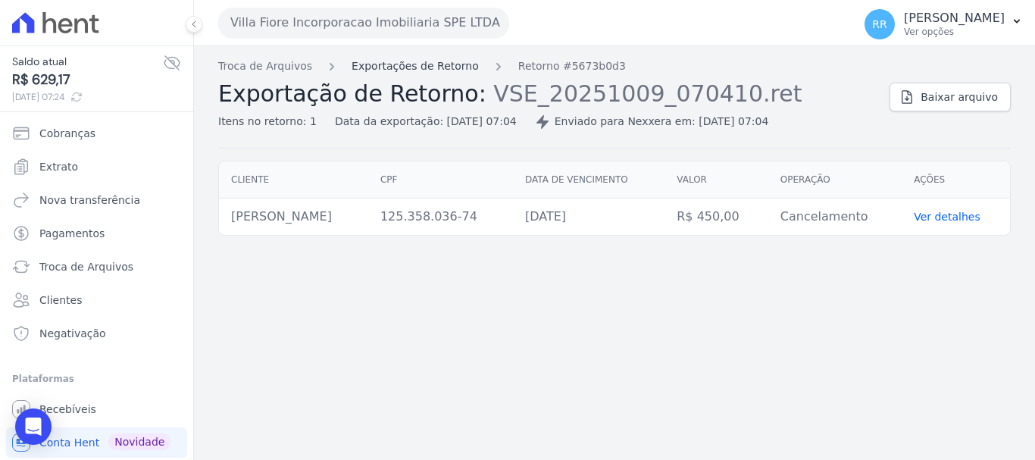
click at [407, 67] on link "Exportações de Retorno" at bounding box center [415, 66] width 127 height 16
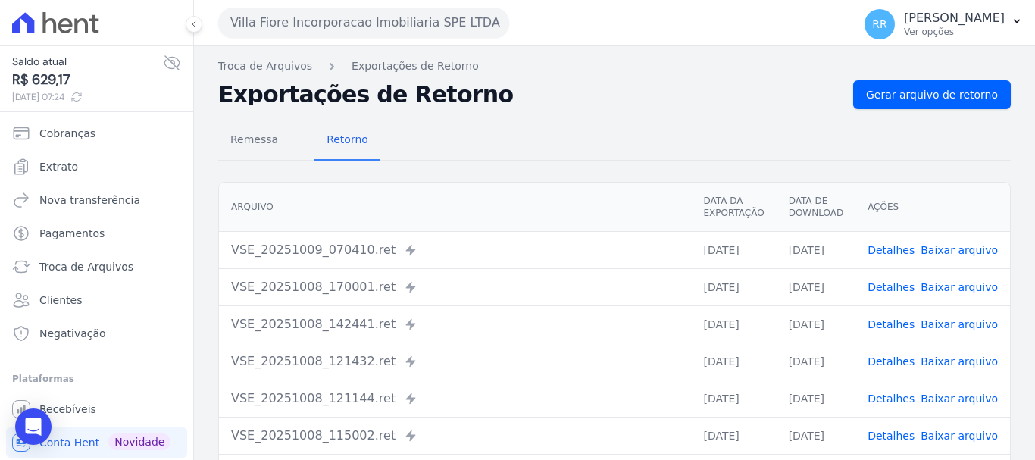
click at [908, 292] on link "Detalhes" at bounding box center [891, 287] width 47 height 12
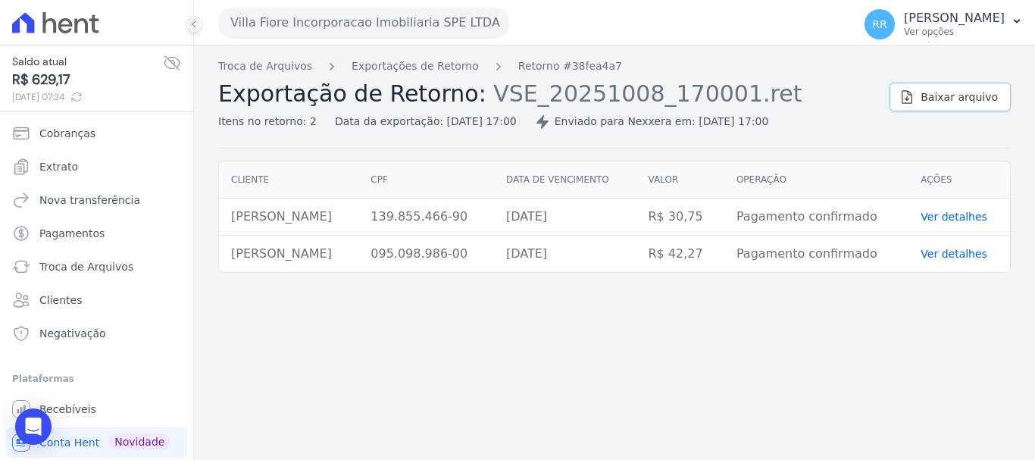
click at [945, 102] on span "Baixar arquivo" at bounding box center [959, 96] width 77 height 15
click at [392, 58] on link "Exportações de Retorno" at bounding box center [415, 66] width 127 height 16
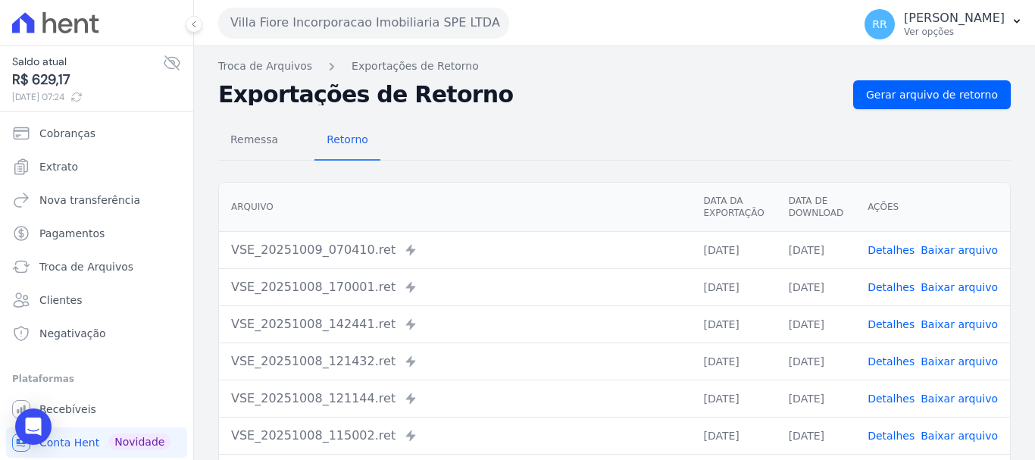
click at [877, 332] on td "Detalhes Baixar arquivo" at bounding box center [932, 323] width 155 height 37
click at [885, 321] on link "Detalhes" at bounding box center [891, 324] width 47 height 12
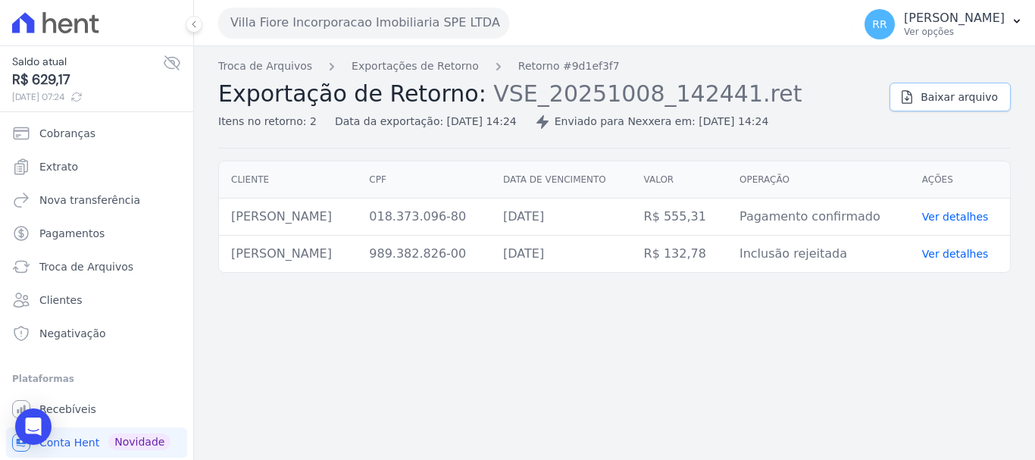
click at [943, 107] on link "Baixar arquivo" at bounding box center [949, 97] width 121 height 29
click at [427, 70] on link "Exportações de Retorno" at bounding box center [415, 66] width 127 height 16
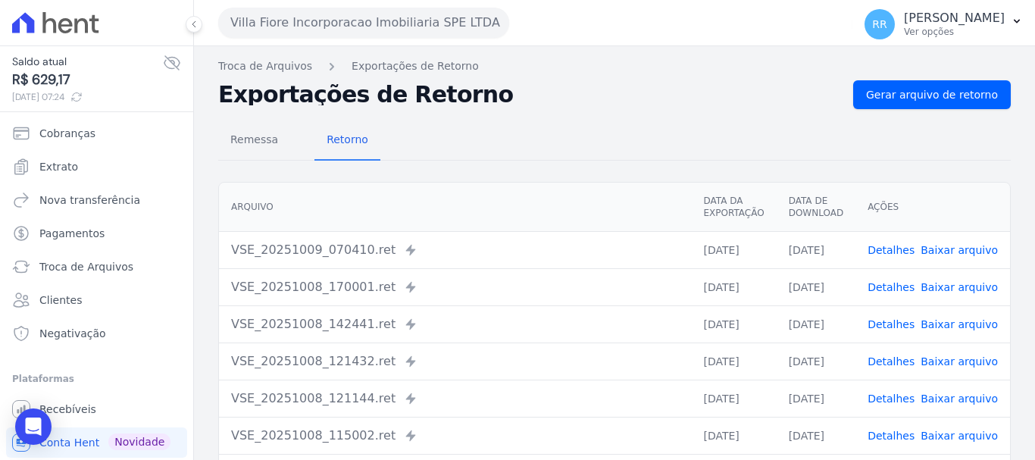
click at [893, 363] on link "Detalhes" at bounding box center [891, 361] width 47 height 12
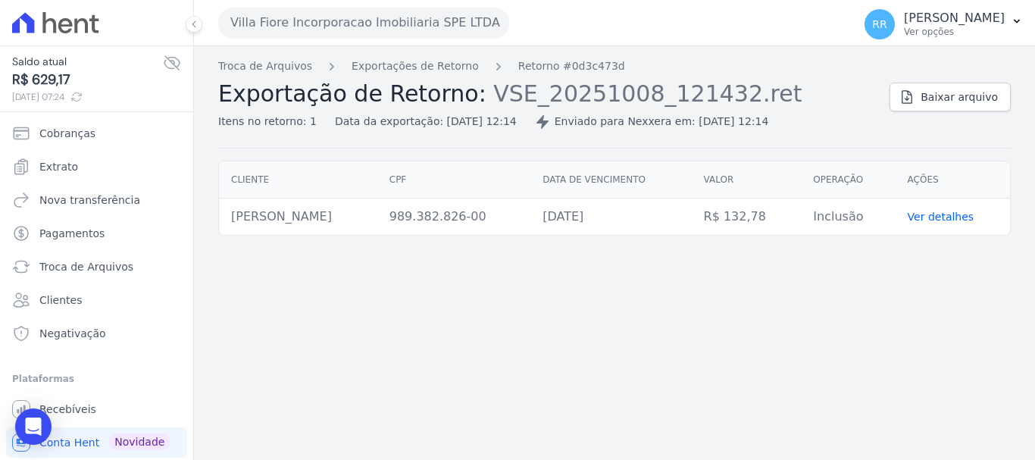
click at [430, 49] on div "Troca de Arquivos Exportações de Retorno Retorno #0d3c473d Exportação de Retorn…" at bounding box center [614, 253] width 841 height 414
click at [426, 68] on link "Exportações de Retorno" at bounding box center [415, 66] width 127 height 16
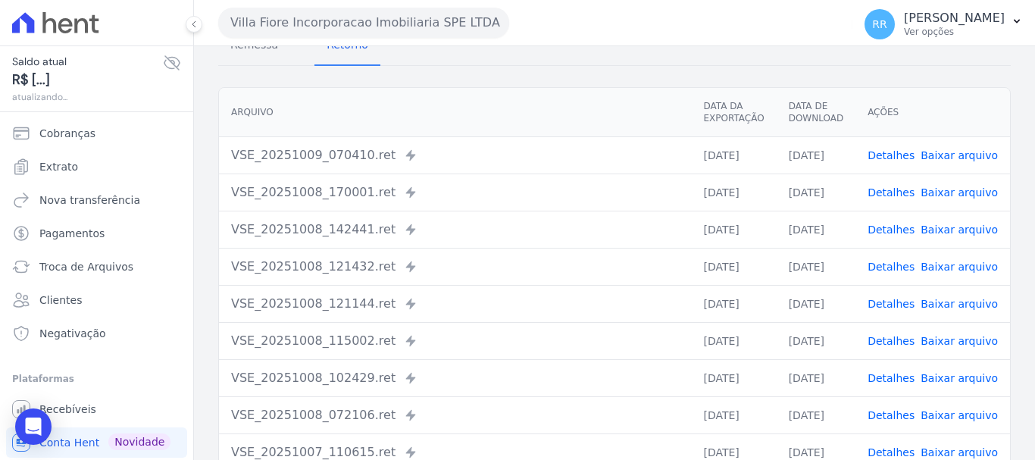
scroll to position [152, 0]
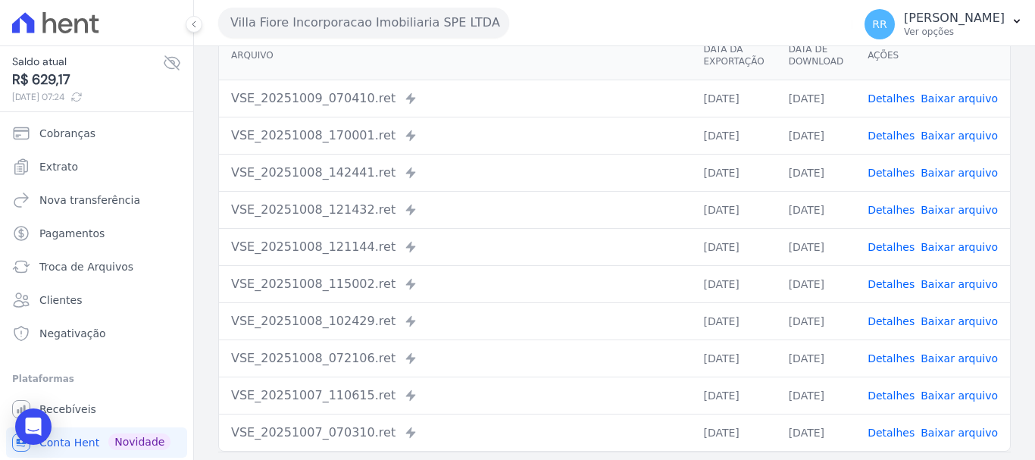
click at [905, 361] on link "Detalhes" at bounding box center [891, 358] width 47 height 12
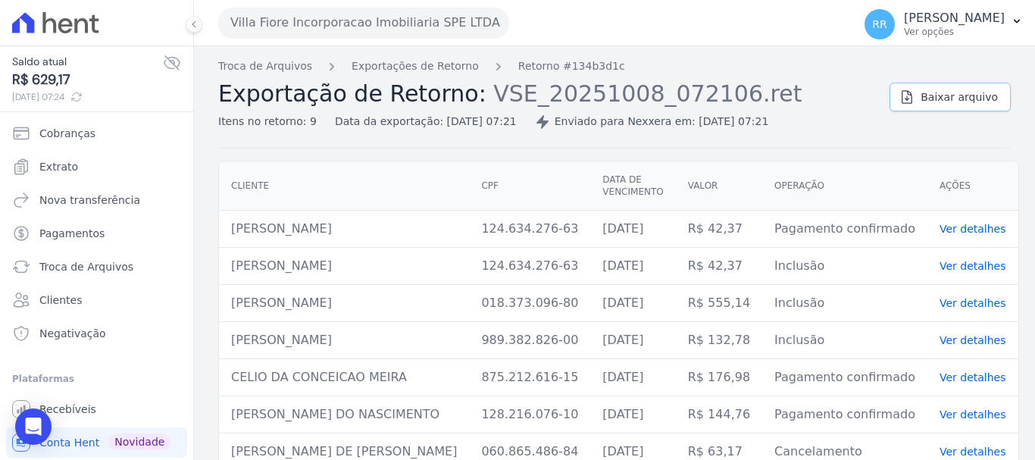
click at [934, 98] on span "Baixar arquivo" at bounding box center [959, 96] width 77 height 15
drag, startPoint x: 521, startPoint y: 283, endPoint x: 514, endPoint y: 264, distance: 20.1
click at [521, 285] on td "018.373.096-80" at bounding box center [529, 303] width 121 height 37
click at [291, 27] on button "Villa Fiore Incorporacao Imobiliaria SPE LTDA" at bounding box center [363, 23] width 291 height 30
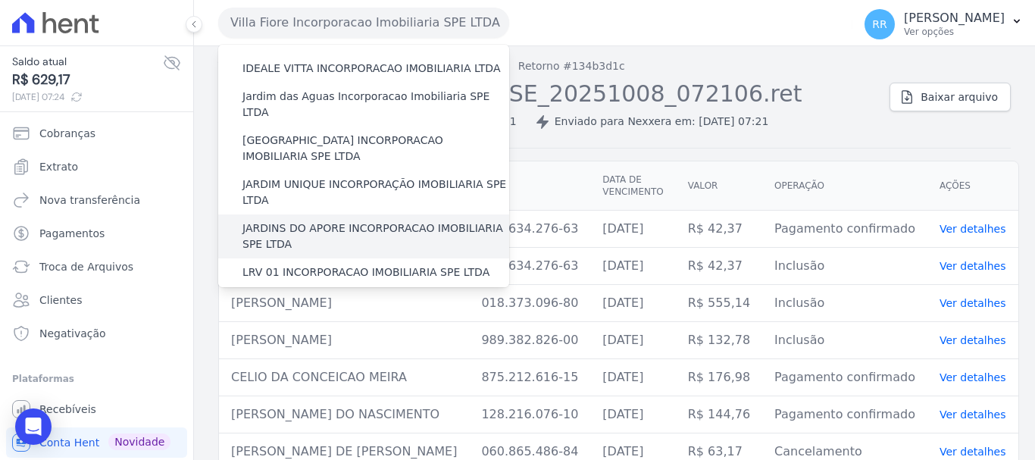
scroll to position [303, 0]
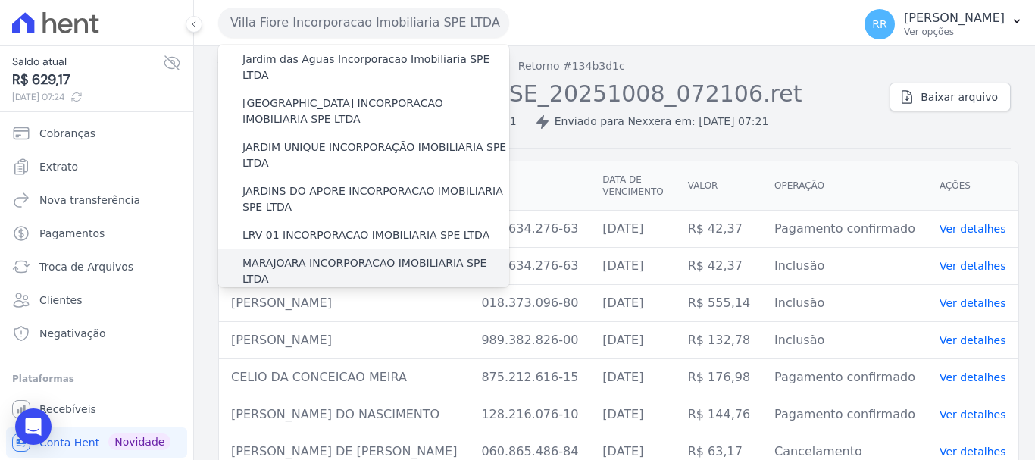
click at [317, 255] on label "MARAJOARA INCORPORACAO IMOBILIARIA SPE LTDA" at bounding box center [375, 271] width 267 height 32
click at [0, 0] on input "MARAJOARA INCORPORACAO IMOBILIARIA SPE LTDA" at bounding box center [0, 0] width 0 height 0
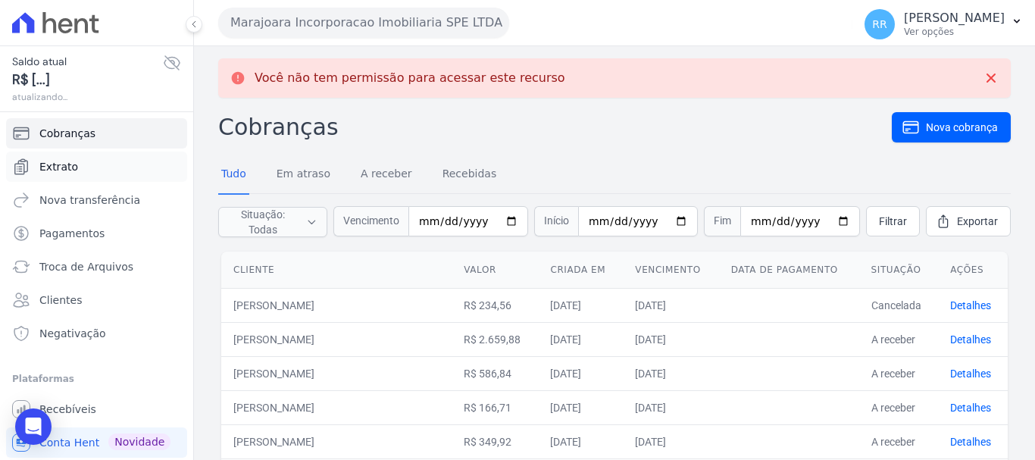
click at [66, 164] on span "Extrato" at bounding box center [58, 166] width 39 height 15
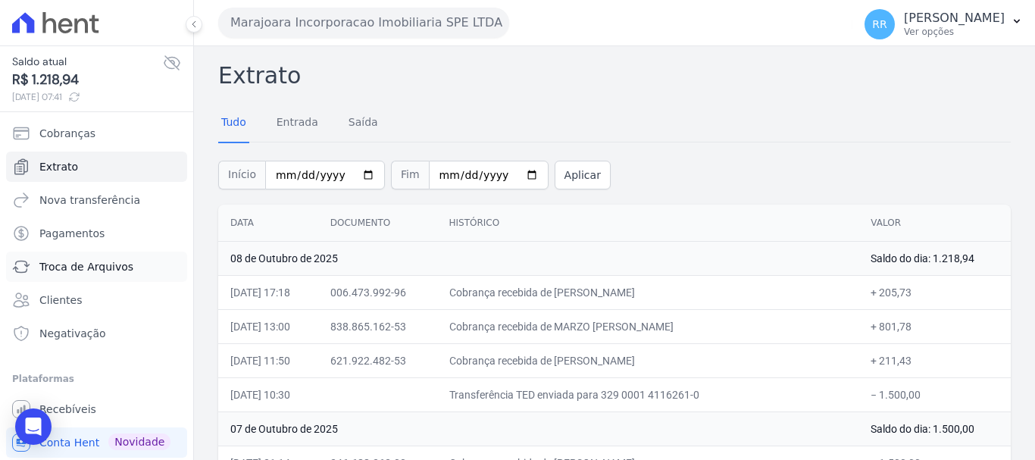
click at [63, 273] on span "Troca de Arquivos" at bounding box center [86, 266] width 94 height 15
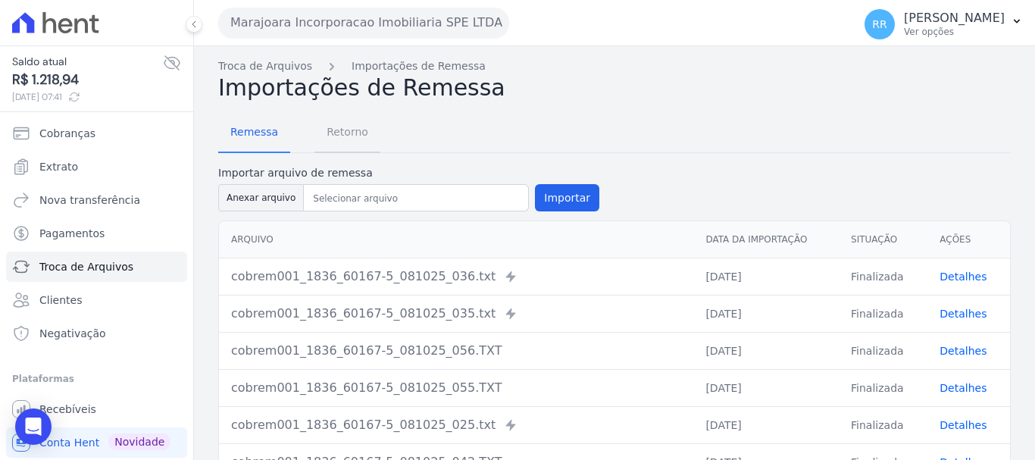
click at [325, 135] on span "Retorno" at bounding box center [347, 132] width 60 height 30
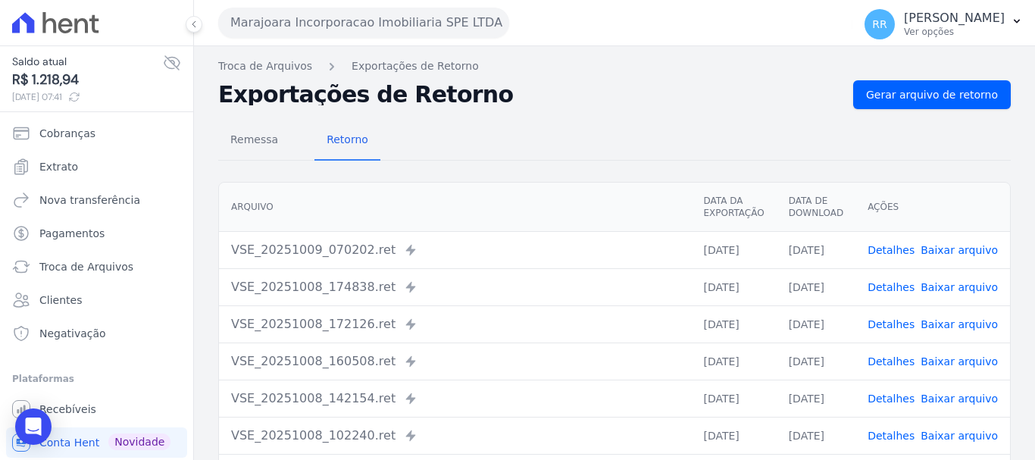
click at [896, 286] on link "Detalhes" at bounding box center [891, 287] width 47 height 12
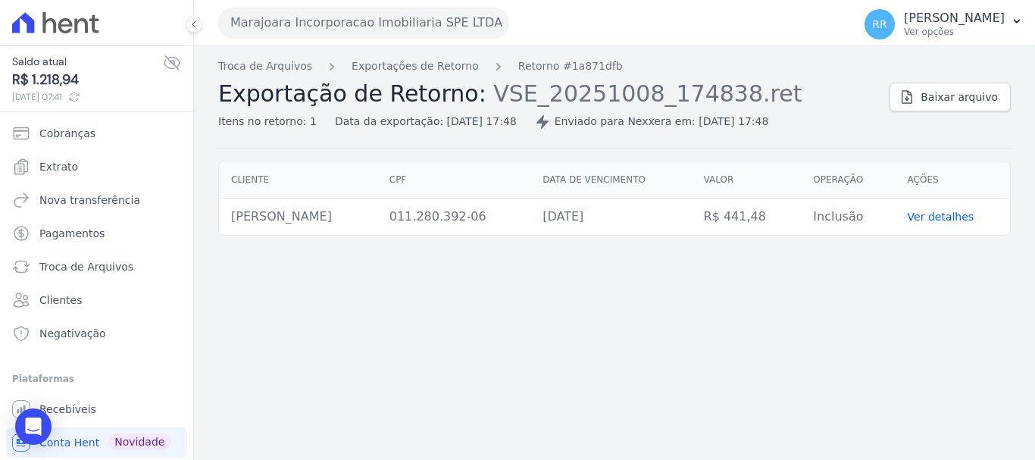
click at [409, 75] on div "Troca de Arquivos Exportações de Retorno Retorno #1a871dfb Exportação de Retorn…" at bounding box center [547, 93] width 659 height 71
click at [419, 60] on link "Exportações de Retorno" at bounding box center [415, 66] width 127 height 16
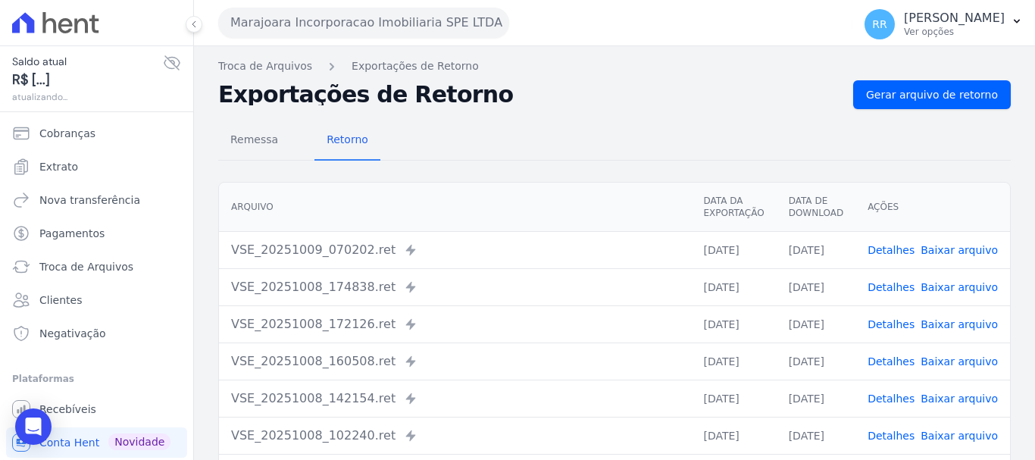
click at [886, 233] on td "Detalhes Baixar arquivo" at bounding box center [932, 249] width 155 height 37
click at [889, 246] on link "Detalhes" at bounding box center [891, 250] width 47 height 12
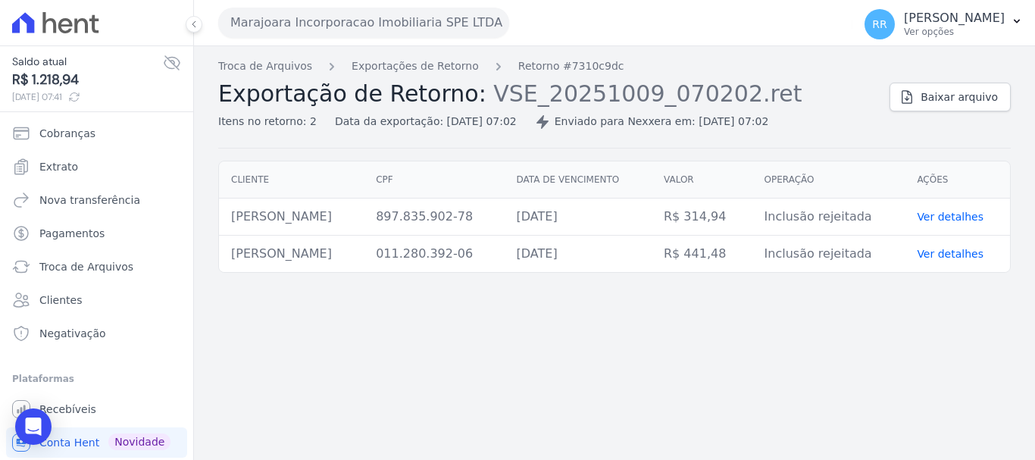
click at [385, 75] on div "Troca de Arquivos Exportações de Retorno Retorno #7310c9dc Exportação de Retorn…" at bounding box center [547, 93] width 659 height 71
click at [410, 64] on link "Exportações de Retorno" at bounding box center [415, 66] width 127 height 16
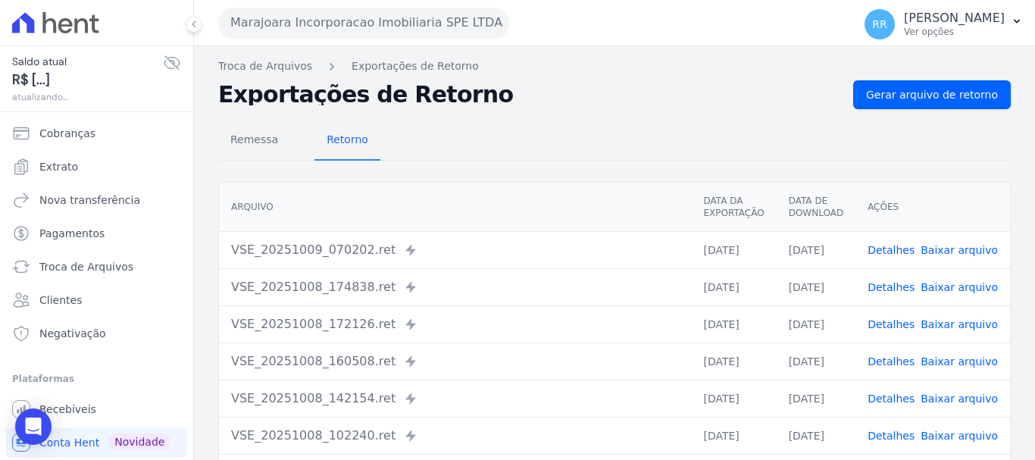
click at [899, 361] on link "Detalhes" at bounding box center [891, 361] width 47 height 12
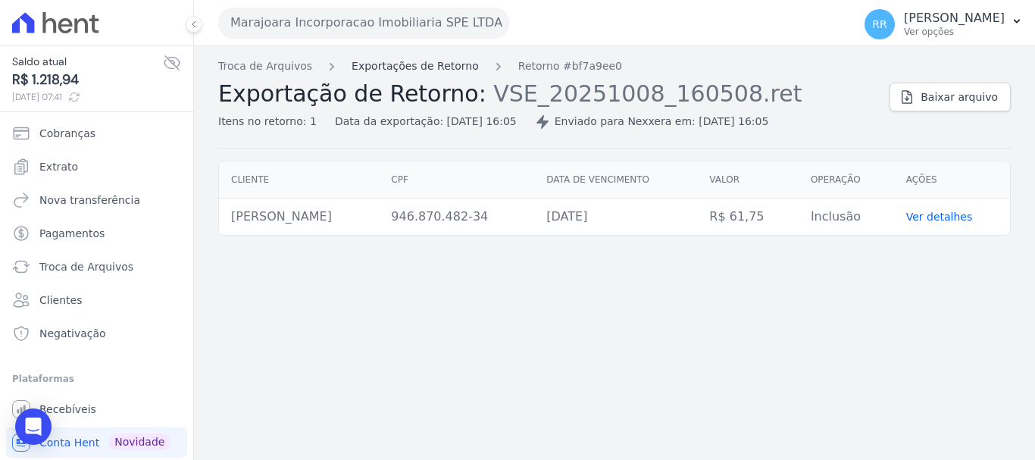
click at [378, 65] on link "Exportações de Retorno" at bounding box center [415, 66] width 127 height 16
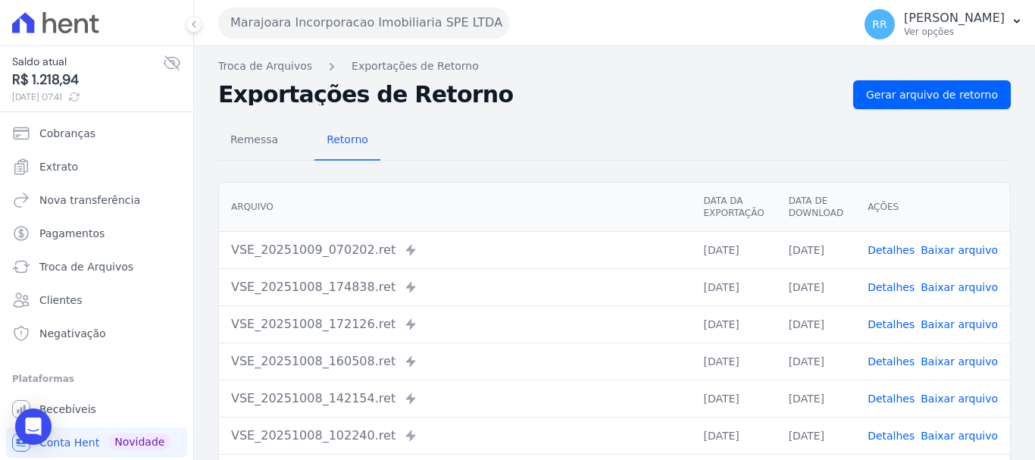
click at [899, 392] on link "Detalhes" at bounding box center [891, 398] width 47 height 12
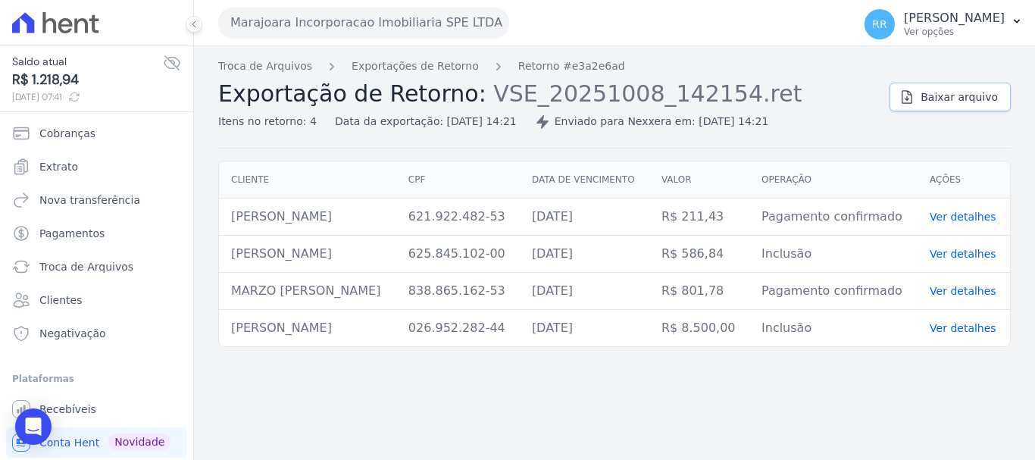
click at [947, 90] on span "Baixar arquivo" at bounding box center [959, 96] width 77 height 15
click at [385, 64] on link "Exportações de Retorno" at bounding box center [415, 66] width 127 height 16
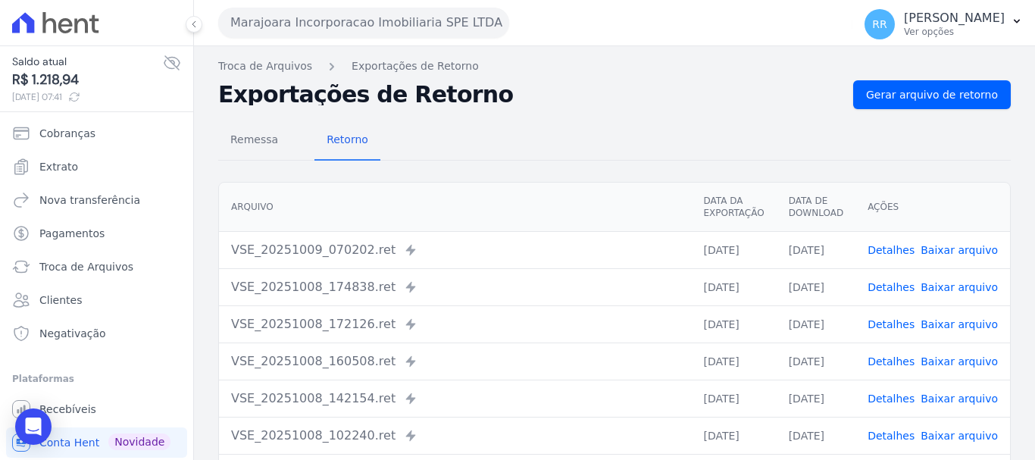
click at [894, 395] on link "Detalhes" at bounding box center [891, 398] width 47 height 12
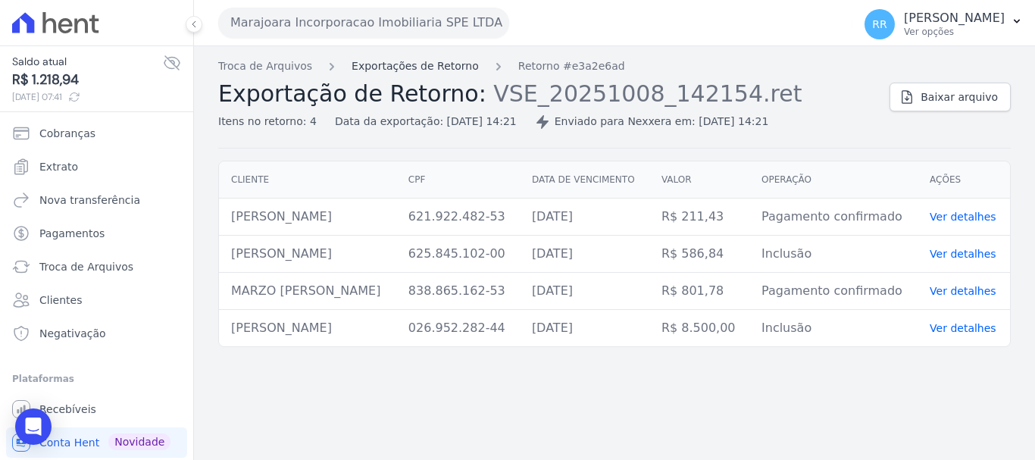
click at [426, 60] on link "Exportações de Retorno" at bounding box center [415, 66] width 127 height 16
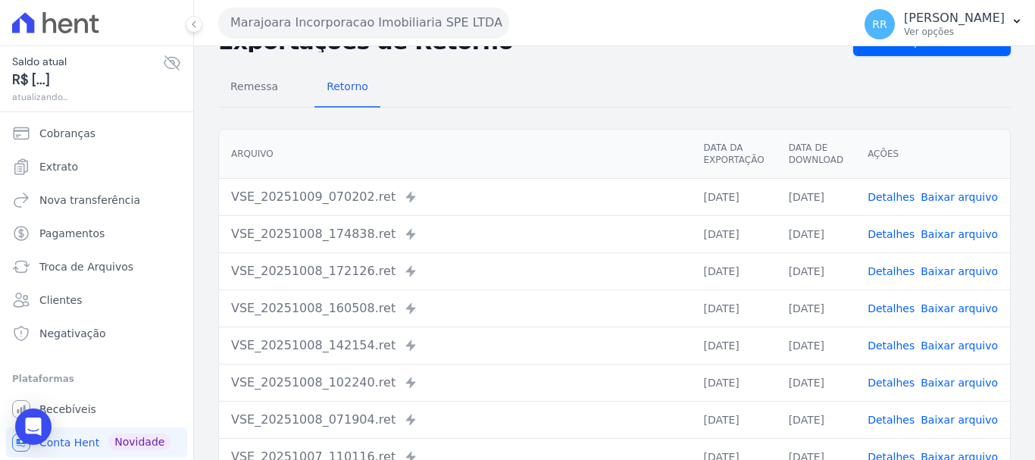
scroll to position [76, 0]
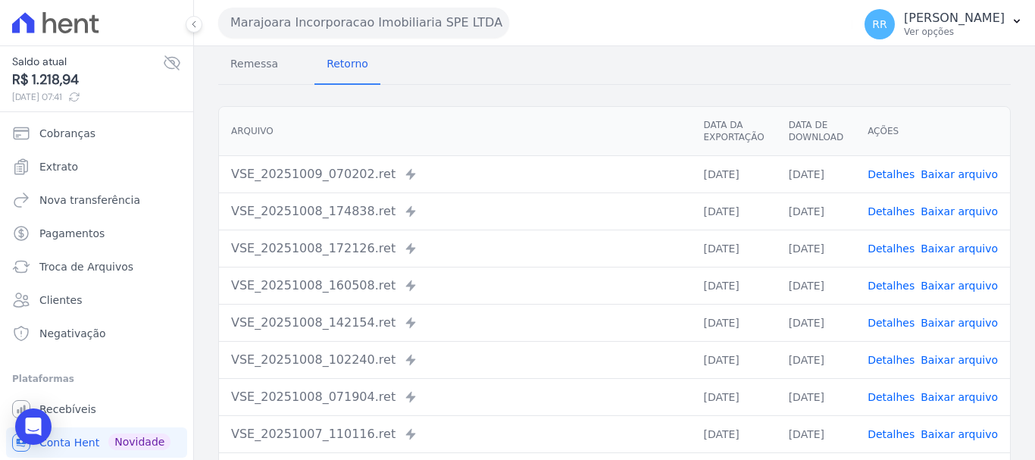
click at [897, 355] on link "Detalhes" at bounding box center [891, 360] width 47 height 12
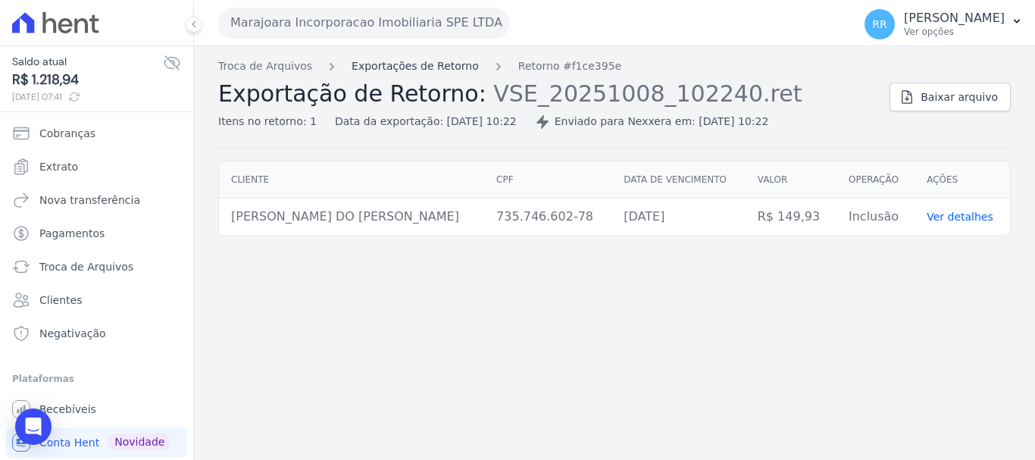
click at [392, 69] on link "Exportações de Retorno" at bounding box center [415, 66] width 127 height 16
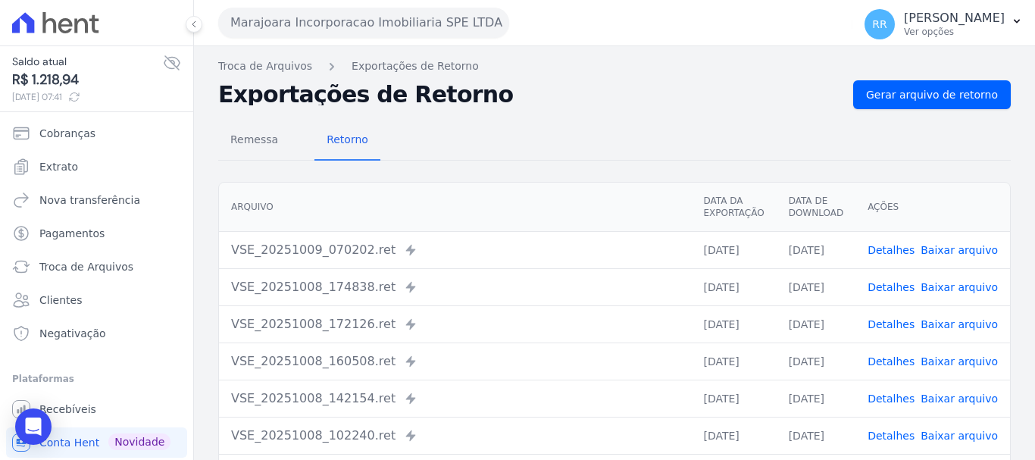
click at [892, 249] on link "Detalhes" at bounding box center [891, 250] width 47 height 12
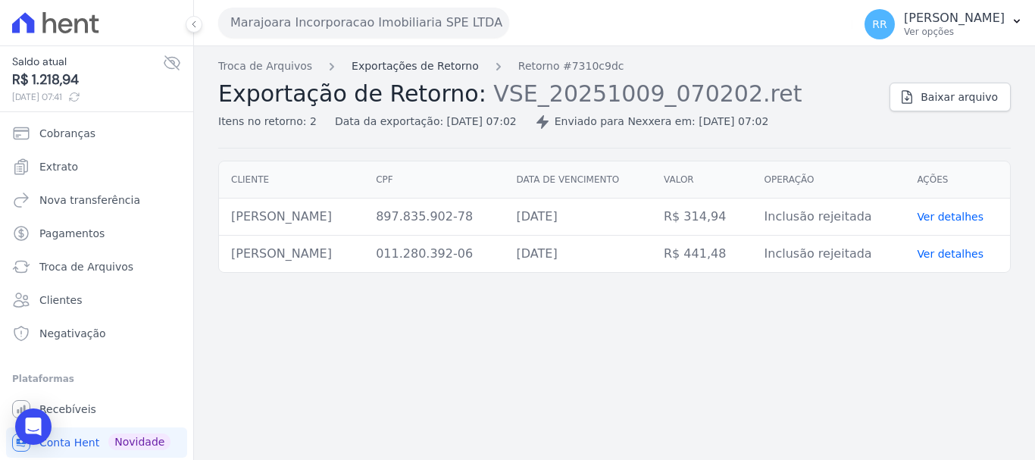
click at [411, 68] on link "Exportações de Retorno" at bounding box center [415, 66] width 127 height 16
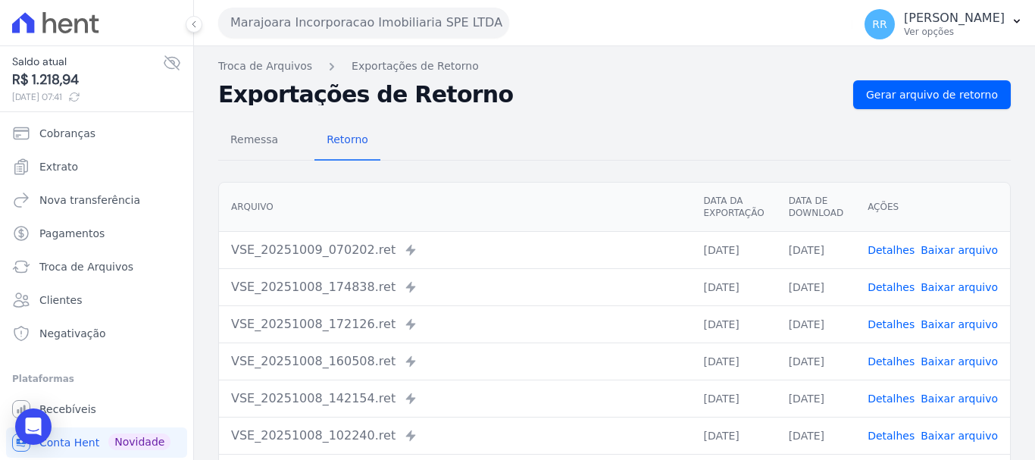
click at [896, 297] on td "Detalhes Baixar arquivo" at bounding box center [932, 286] width 155 height 37
click at [896, 284] on link "Detalhes" at bounding box center [891, 287] width 47 height 12
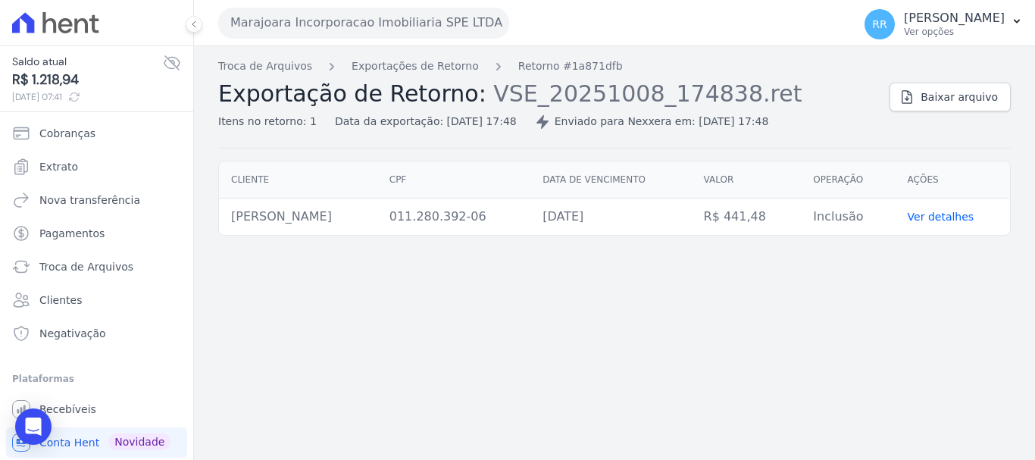
click at [394, 57] on div "Troca de Arquivos Exportações de Retorno Retorno #1a871dfb Exportação de Retorn…" at bounding box center [614, 253] width 841 height 414
click at [394, 61] on link "Exportações de Retorno" at bounding box center [415, 66] width 127 height 16
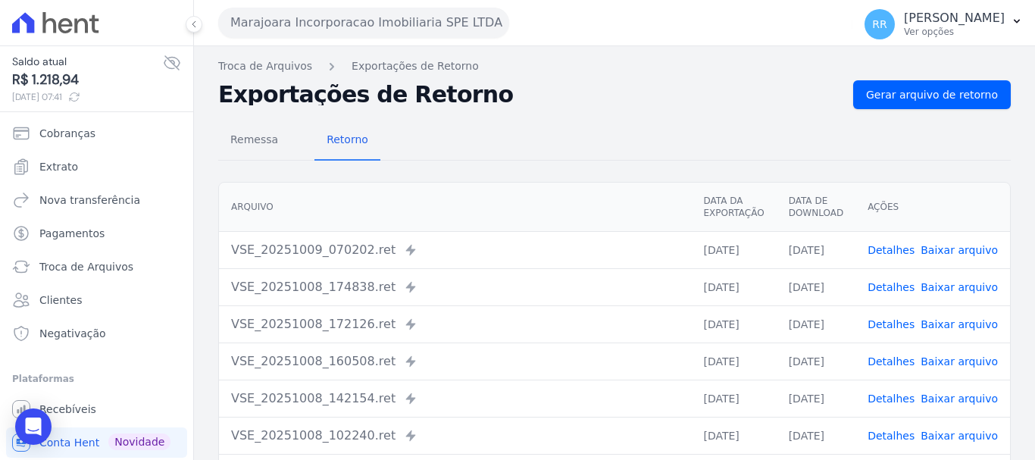
click at [902, 254] on link "Detalhes" at bounding box center [891, 250] width 47 height 12
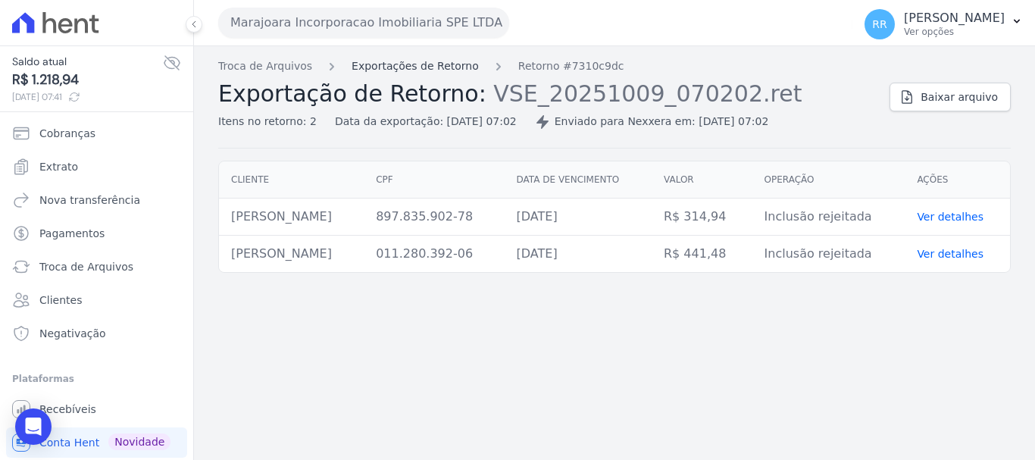
click at [404, 67] on link "Exportações de Retorno" at bounding box center [415, 66] width 127 height 16
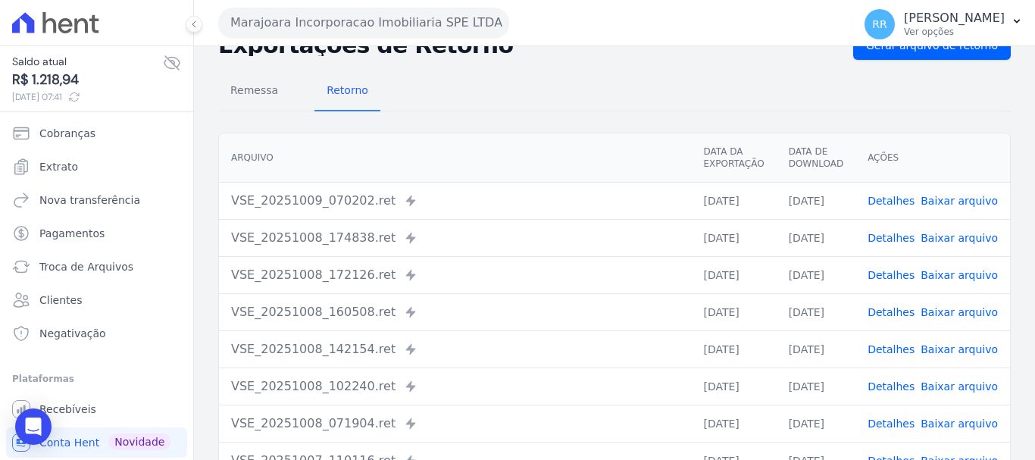
scroll to position [76, 0]
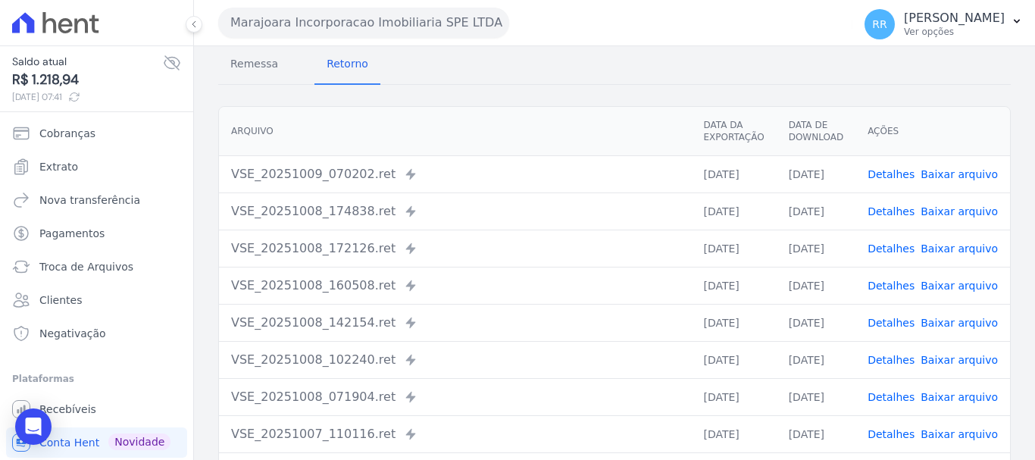
click at [886, 326] on link "Detalhes" at bounding box center [891, 323] width 47 height 12
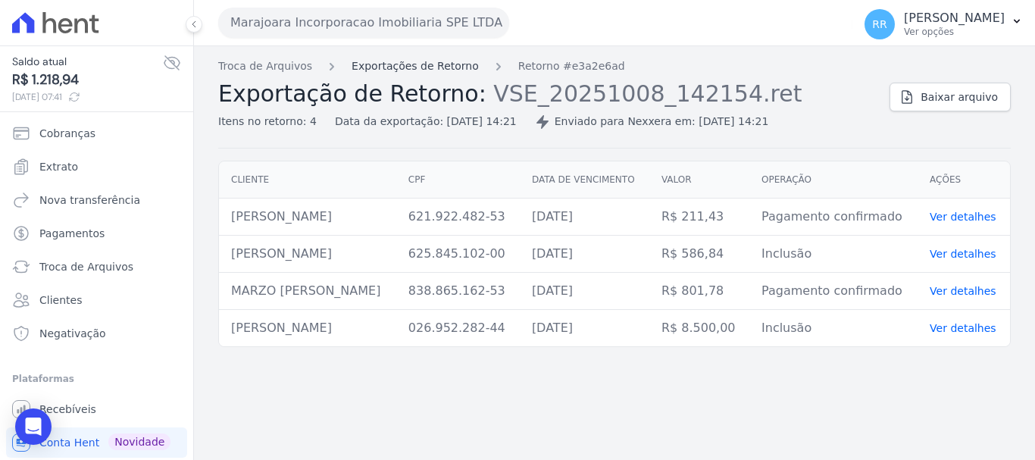
click at [439, 61] on link "Exportações de Retorno" at bounding box center [415, 66] width 127 height 16
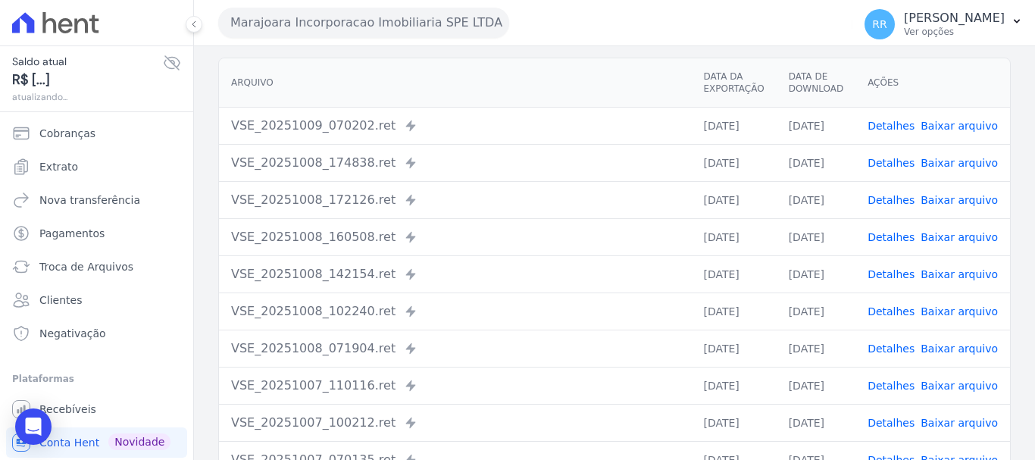
scroll to position [152, 0]
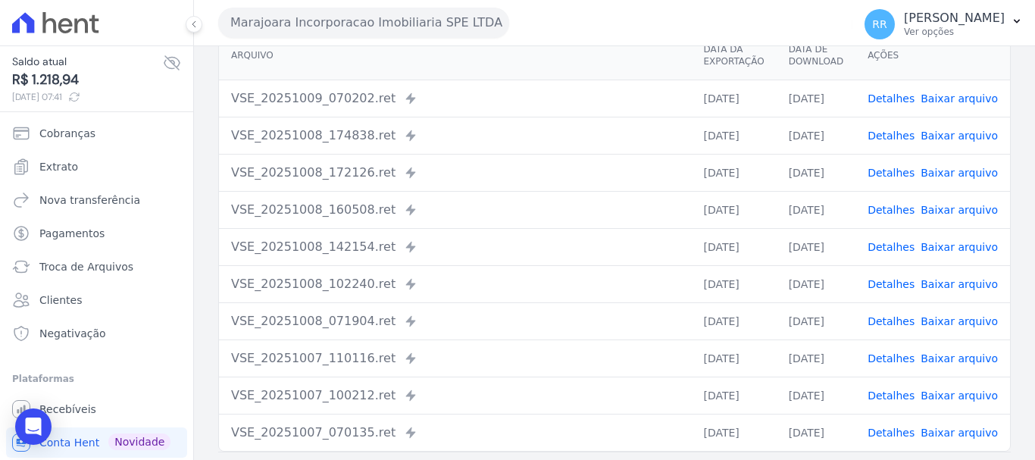
click at [904, 355] on link "Detalhes" at bounding box center [891, 358] width 47 height 12
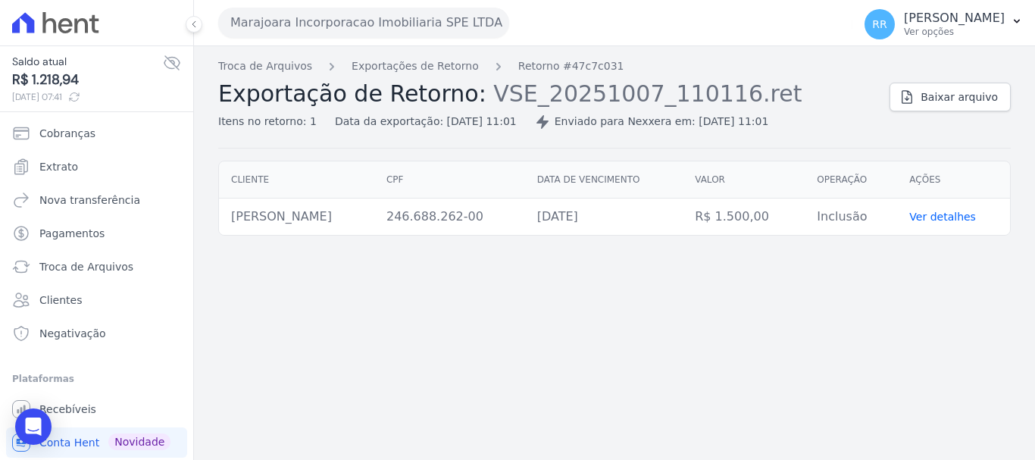
click at [433, 77] on div "Troca de Arquivos Exportações de Retorno Retorno #47c7c031 Exportação de Retorn…" at bounding box center [547, 93] width 659 height 71
click at [437, 68] on link "Exportações de Retorno" at bounding box center [415, 66] width 127 height 16
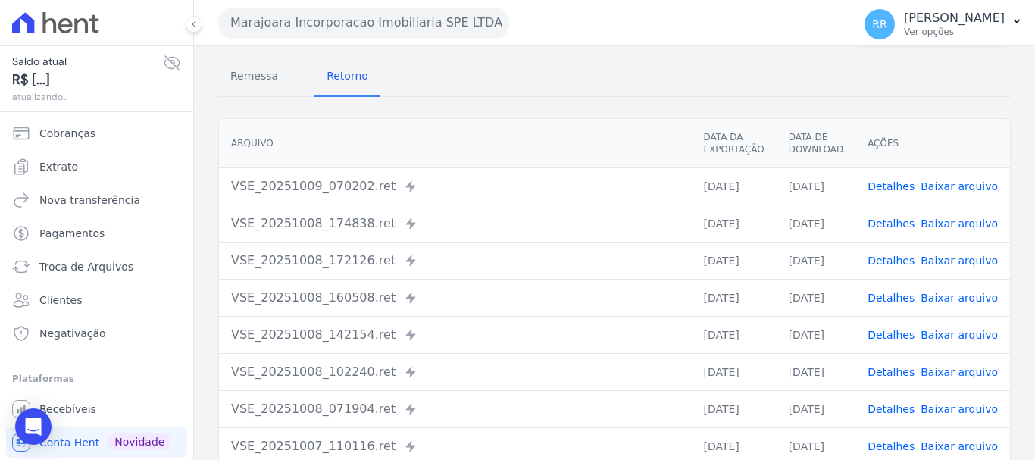
scroll to position [152, 0]
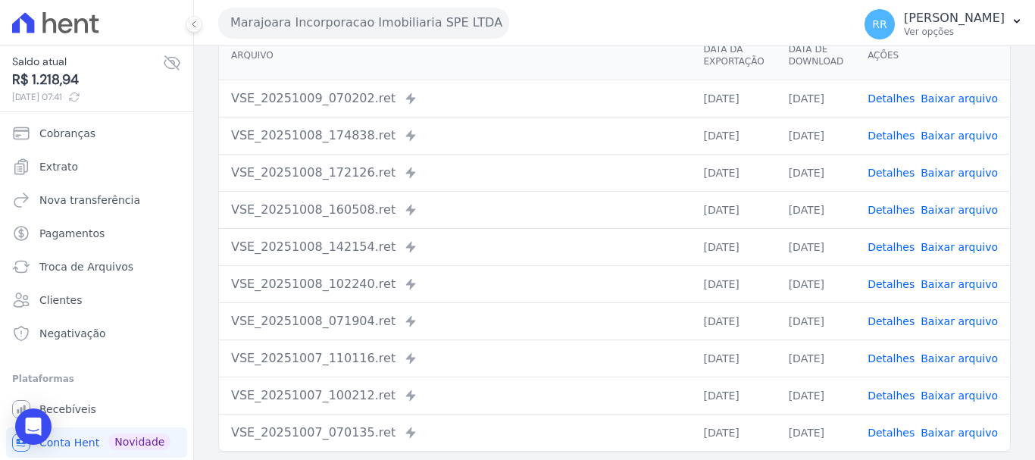
click at [898, 278] on link "Detalhes" at bounding box center [891, 284] width 47 height 12
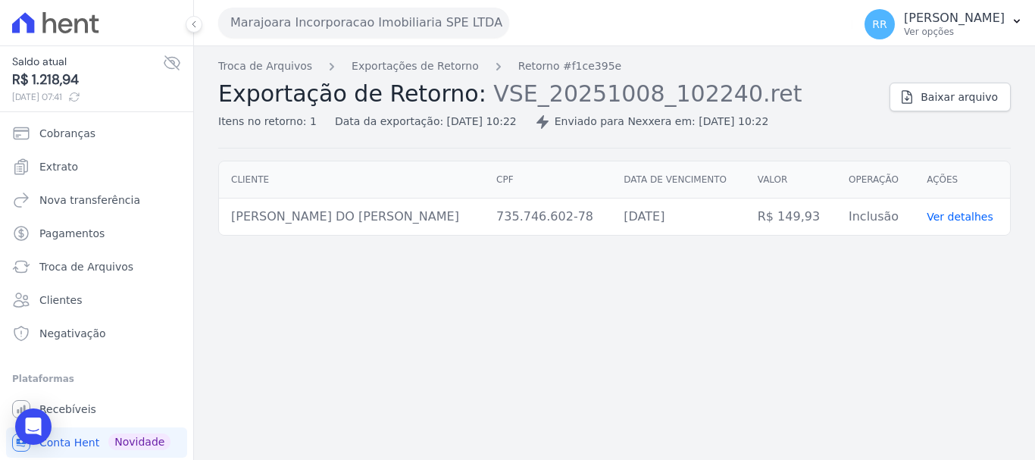
click at [347, 23] on button "Marajoara Incorporacao Imobiliaria SPE LTDA" at bounding box center [363, 23] width 291 height 30
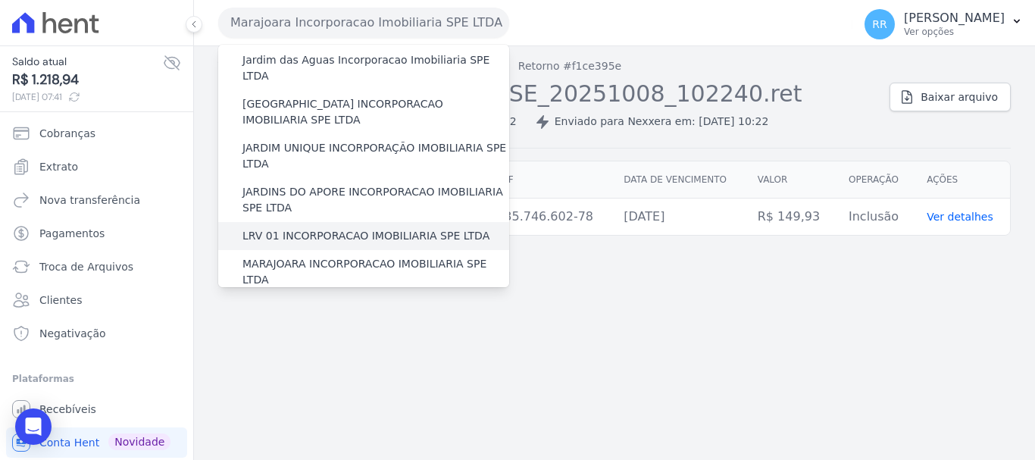
scroll to position [303, 0]
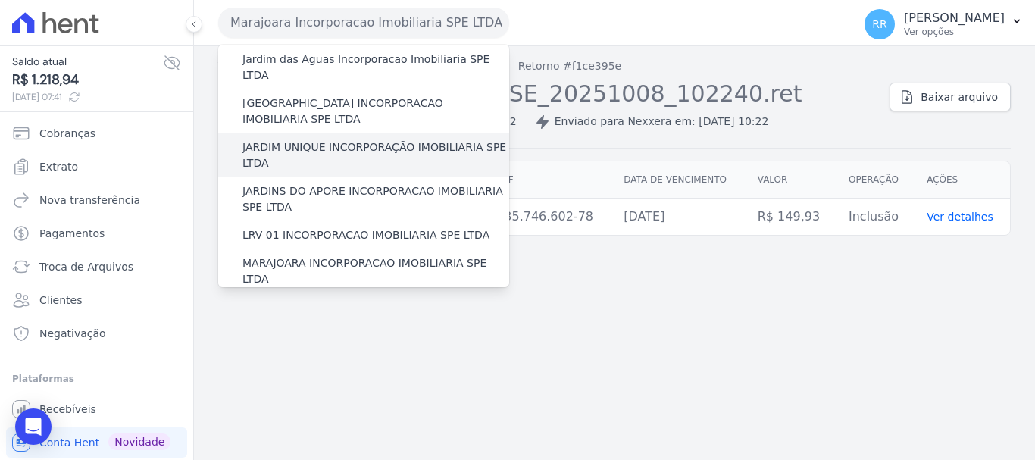
click at [330, 139] on label "JARDIM UNIQUE INCORPORAÇÃO IMOBILIARIA SPE LTDA" at bounding box center [375, 155] width 267 height 32
click at [0, 0] on input "JARDIM UNIQUE INCORPORAÇÃO IMOBILIARIA SPE LTDA" at bounding box center [0, 0] width 0 height 0
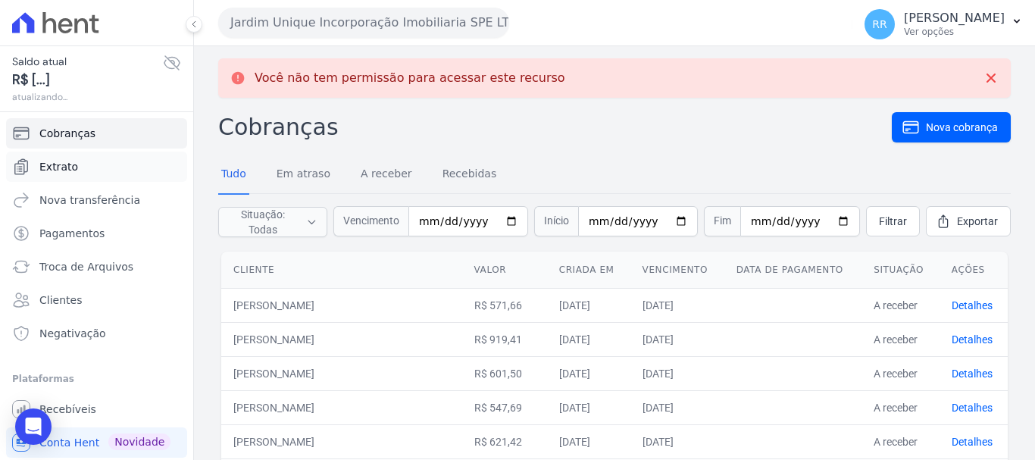
click at [89, 172] on link "Extrato" at bounding box center [96, 167] width 181 height 30
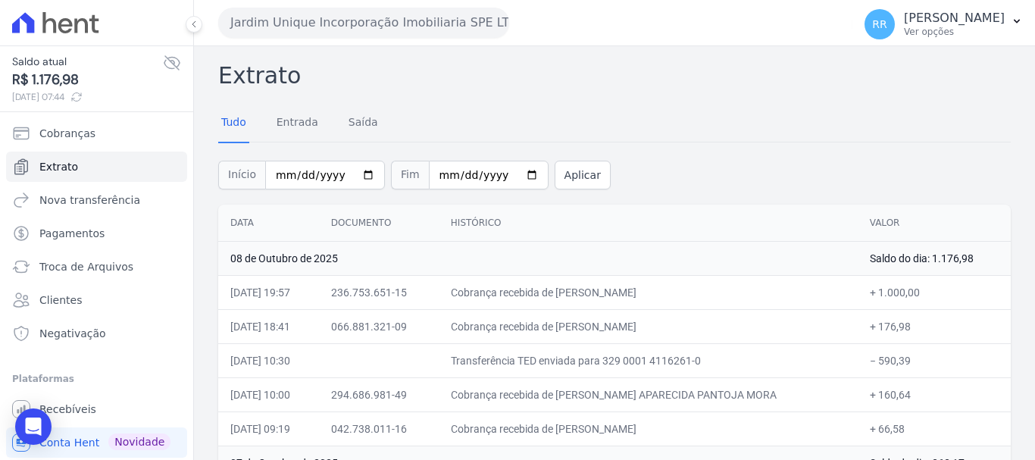
scroll to position [76, 0]
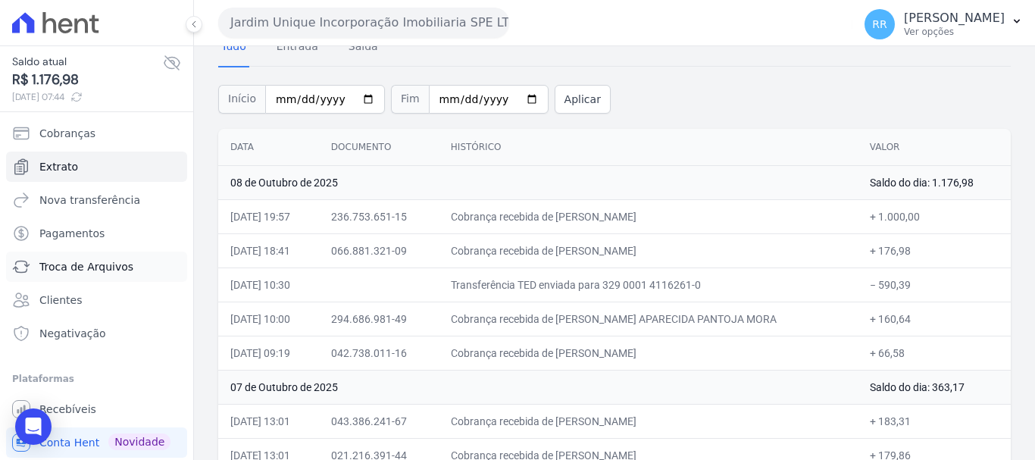
click at [89, 270] on span "Troca de Arquivos" at bounding box center [86, 266] width 94 height 15
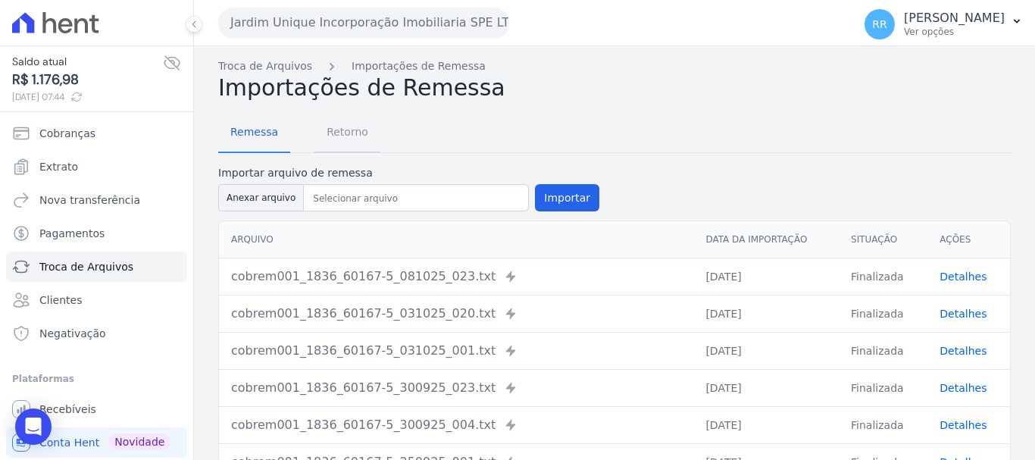
click at [352, 140] on span "Retorno" at bounding box center [347, 132] width 60 height 30
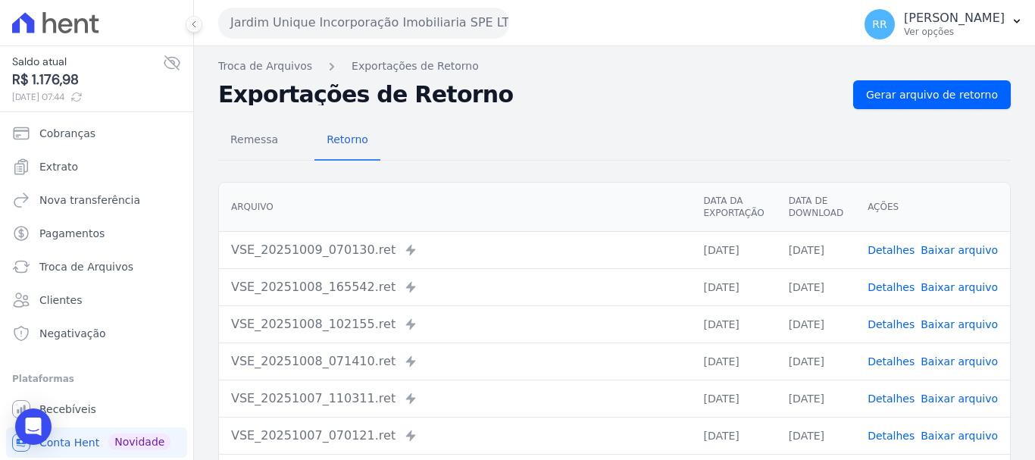
click at [891, 255] on link "Detalhes" at bounding box center [891, 250] width 47 height 12
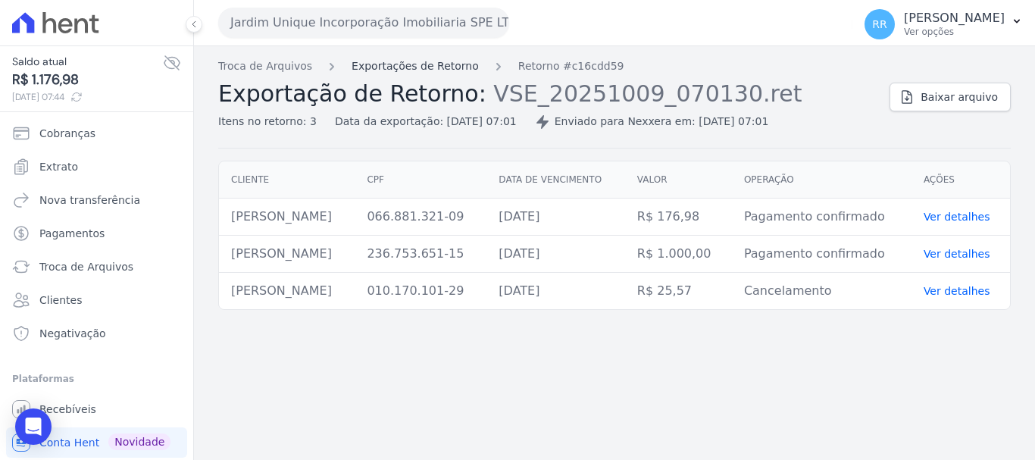
click at [429, 69] on link "Exportações de Retorno" at bounding box center [415, 66] width 127 height 16
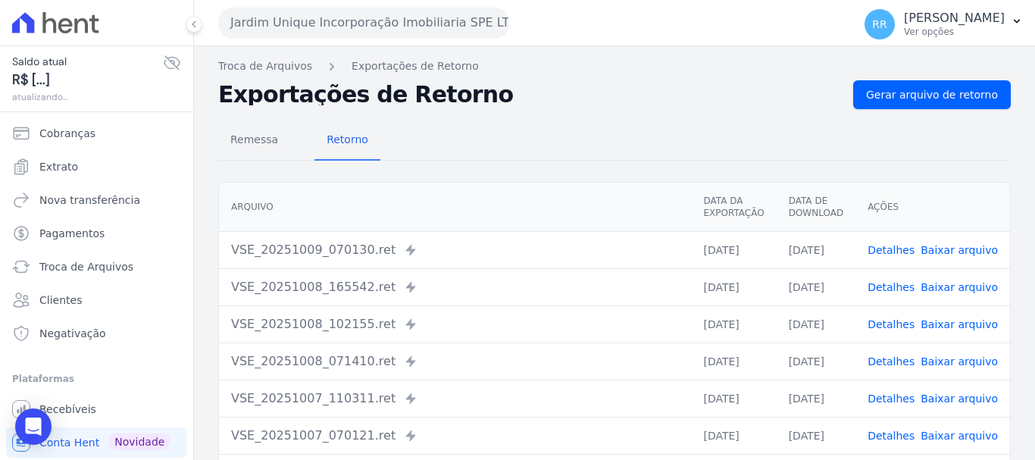
drag, startPoint x: 895, startPoint y: 284, endPoint x: 783, endPoint y: 254, distance: 115.4
click at [894, 285] on link "Detalhes" at bounding box center [891, 287] width 47 height 12
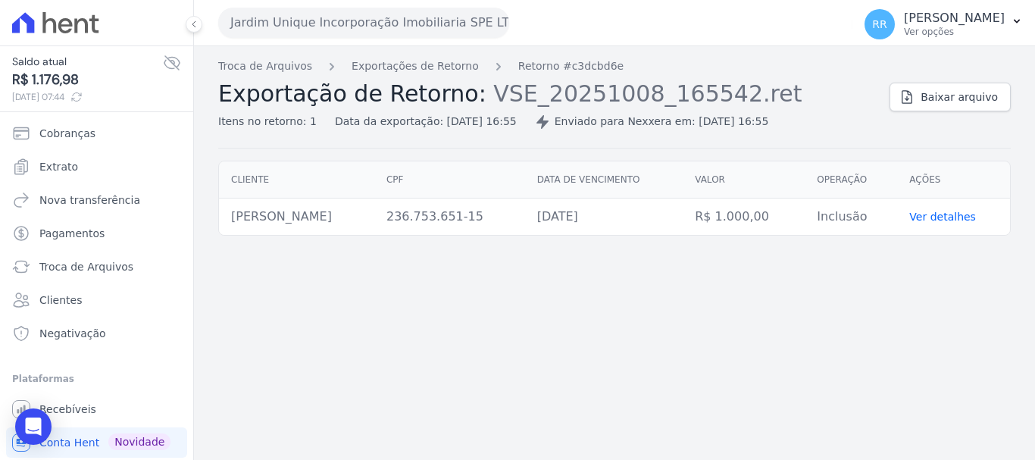
click at [388, 77] on div "Troca de Arquivos Exportações de Retorno Retorno #c3dcbd6e Exportação de Retorn…" at bounding box center [547, 93] width 659 height 71
click at [411, 67] on link "Exportações de Retorno" at bounding box center [415, 66] width 127 height 16
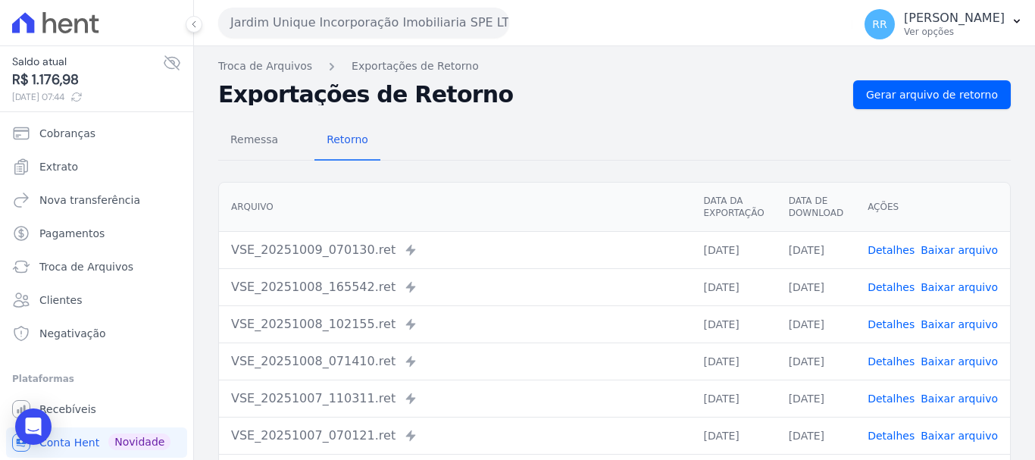
drag, startPoint x: 897, startPoint y: 328, endPoint x: 876, endPoint y: 316, distance: 24.4
click at [896, 327] on link "Detalhes" at bounding box center [891, 324] width 47 height 12
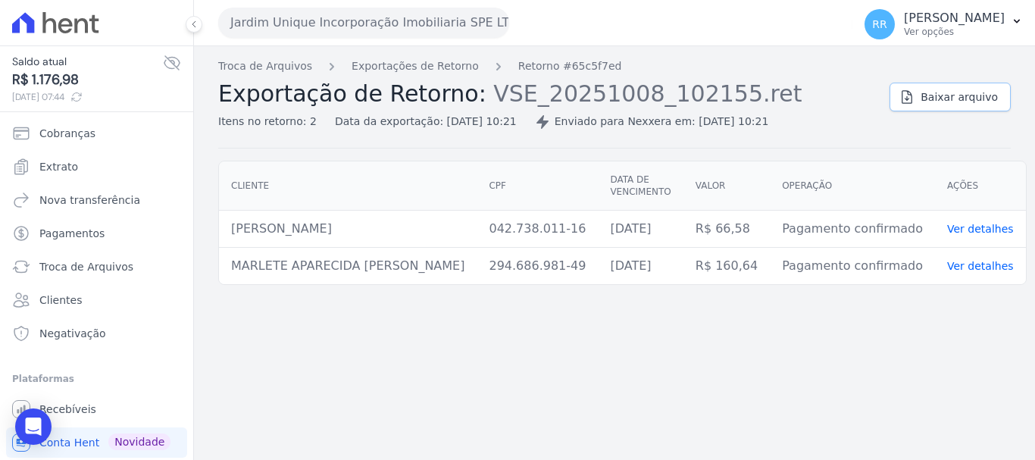
click at [936, 89] on span "Baixar arquivo" at bounding box center [959, 96] width 77 height 15
click at [427, 71] on link "Exportações de Retorno" at bounding box center [415, 66] width 127 height 16
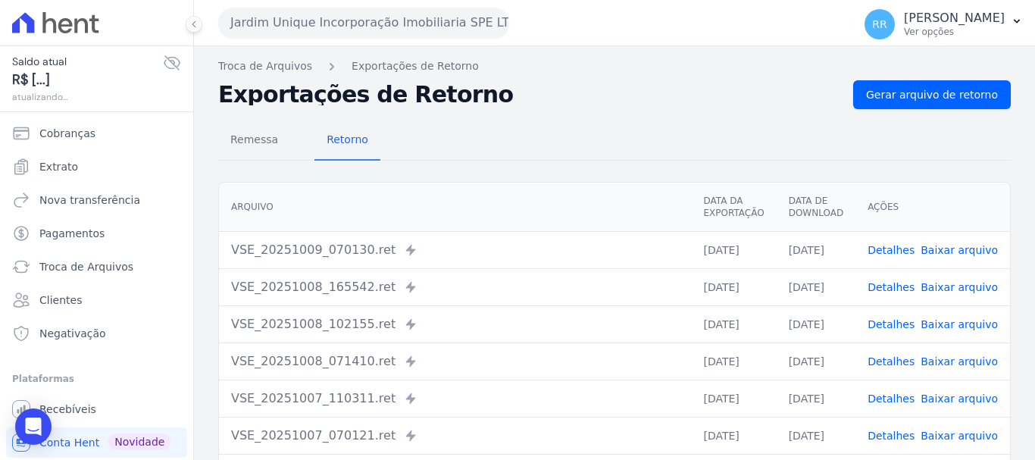
drag, startPoint x: 900, startPoint y: 363, endPoint x: 888, endPoint y: 362, distance: 12.1
click at [900, 363] on link "Detalhes" at bounding box center [891, 361] width 47 height 12
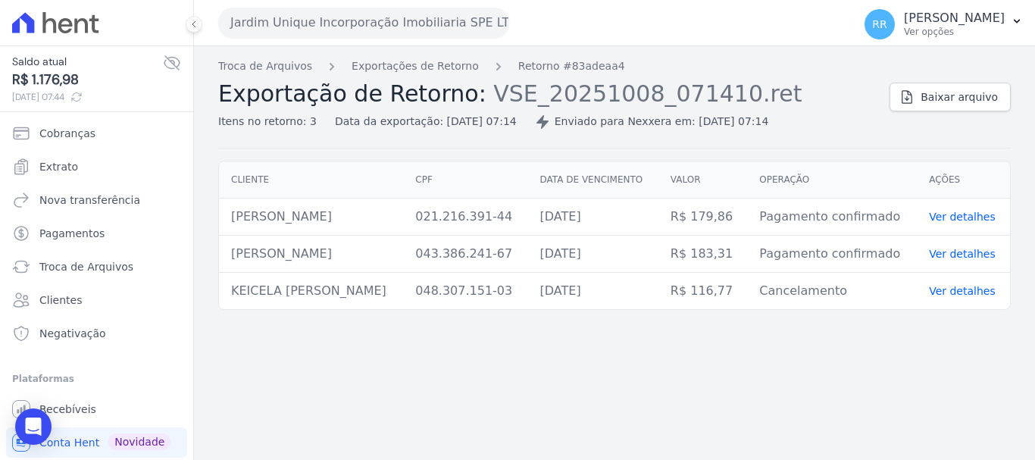
click at [315, 34] on button "Jardim Unique Incorporação Imobiliaria SPE LTDA" at bounding box center [363, 23] width 291 height 30
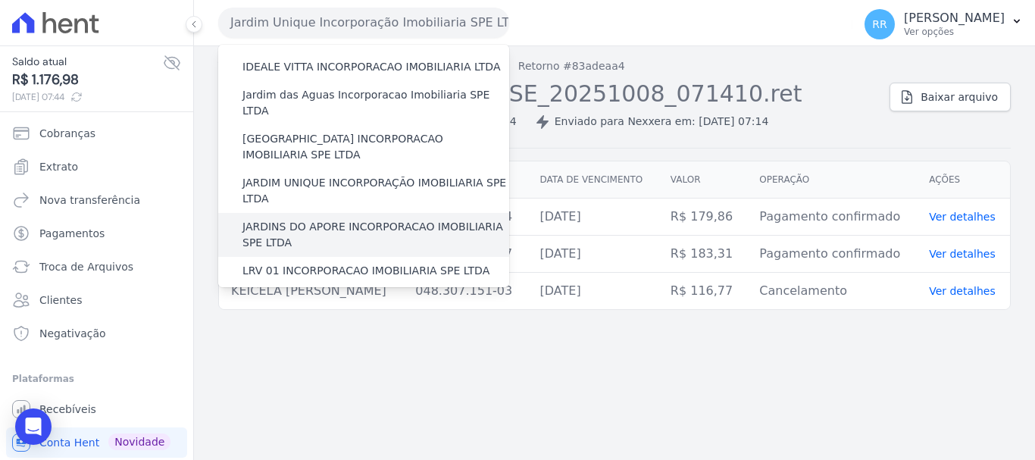
scroll to position [303, 0]
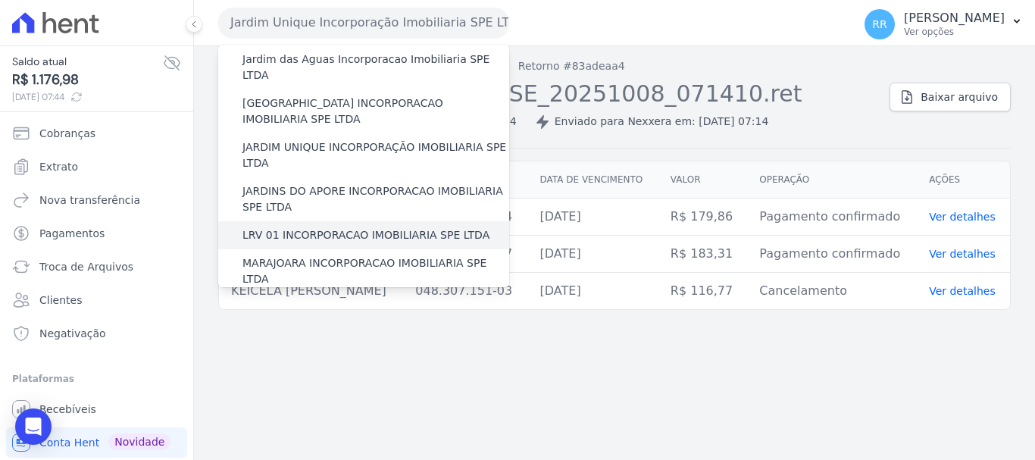
click at [305, 227] on label "LRV 01 INCORPORACAO IMOBILIARIA SPE LTDA" at bounding box center [365, 235] width 247 height 16
click at [0, 0] on input "LRV 01 INCORPORACAO IMOBILIARIA SPE LTDA" at bounding box center [0, 0] width 0 height 0
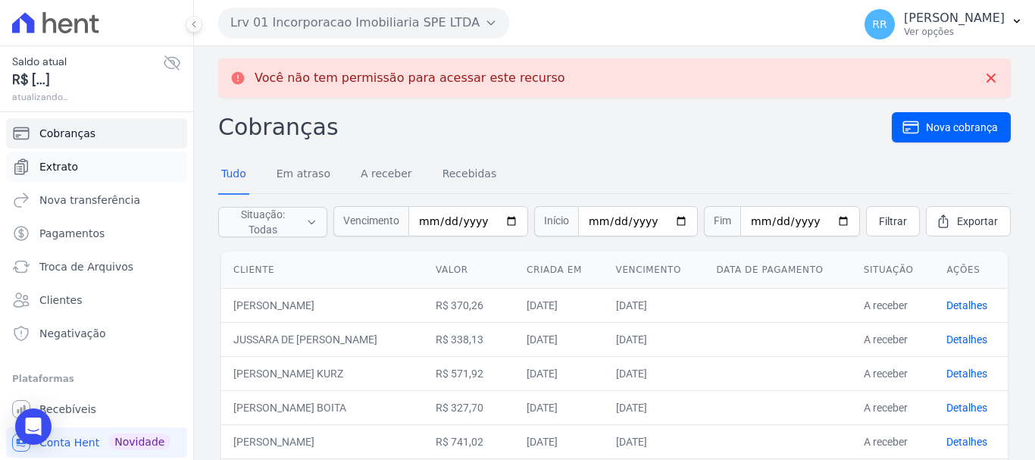
click at [83, 181] on link "Extrato" at bounding box center [96, 167] width 181 height 30
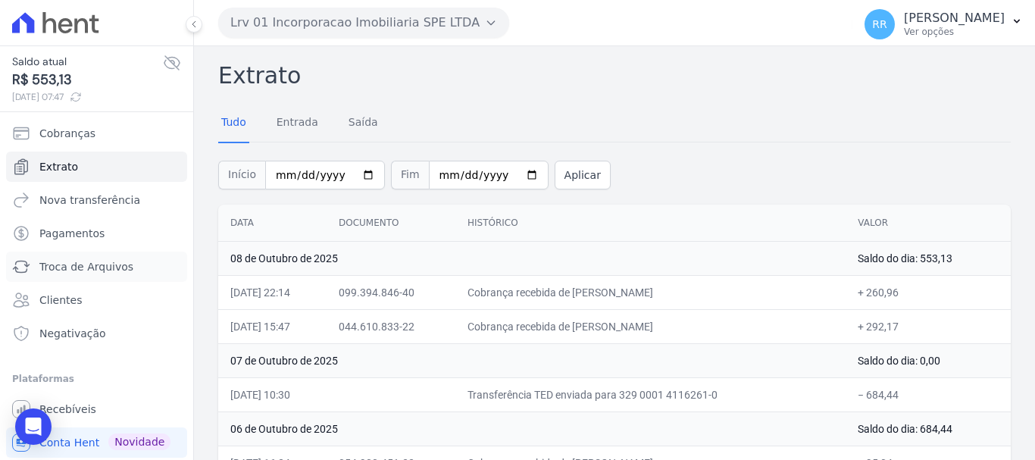
drag, startPoint x: 106, startPoint y: 267, endPoint x: 337, endPoint y: 196, distance: 241.8
click at [107, 267] on span "Troca de Arquivos" at bounding box center [86, 266] width 94 height 15
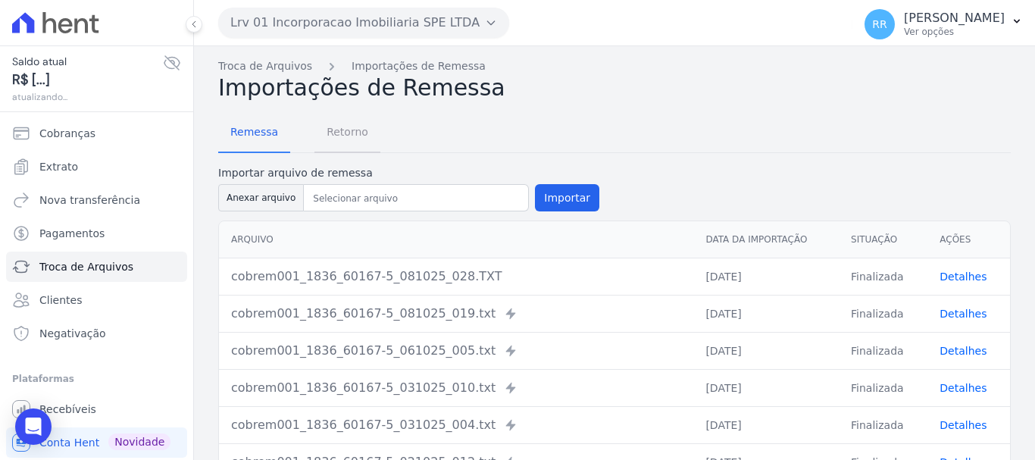
click at [355, 130] on span "Retorno" at bounding box center [347, 132] width 60 height 30
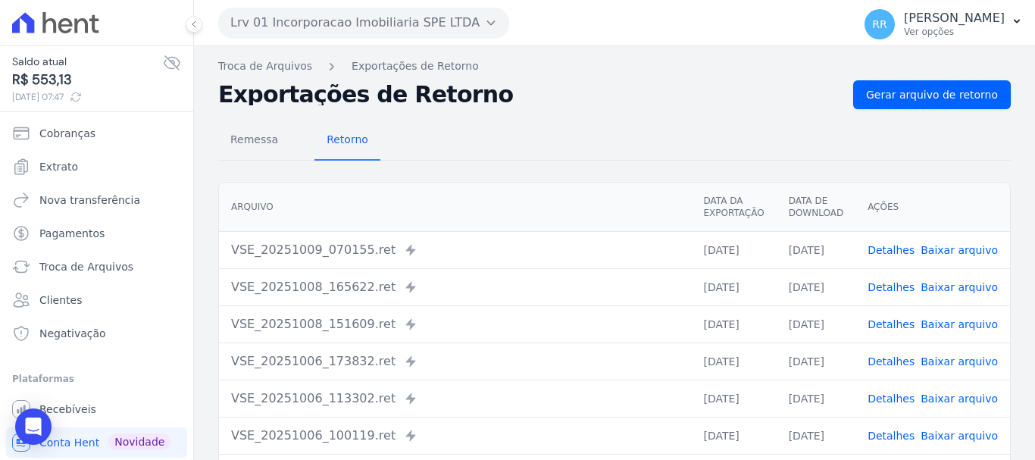
click at [881, 281] on link "Detalhes" at bounding box center [891, 287] width 47 height 12
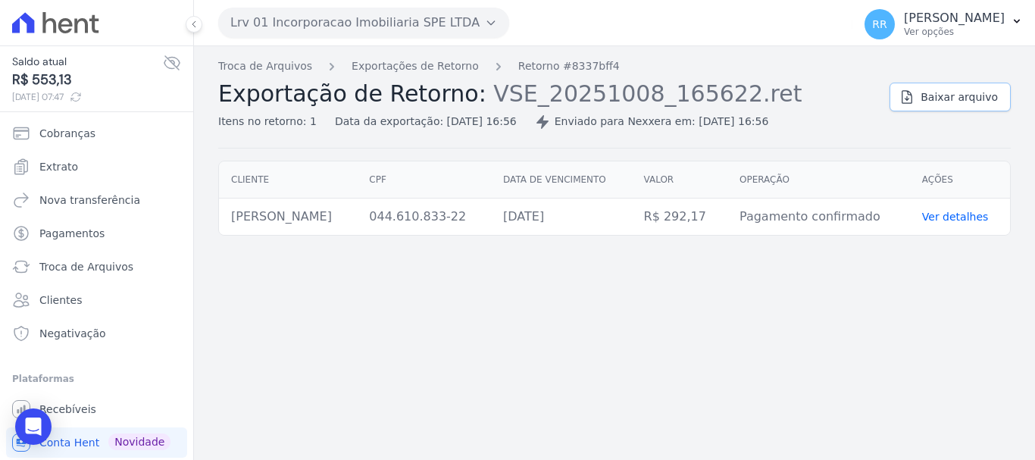
click at [947, 95] on span "Baixar arquivo" at bounding box center [959, 96] width 77 height 15
click at [342, 36] on button "Lrv 01 Incorporacao Imobiliaria SPE LTDA" at bounding box center [363, 23] width 291 height 30
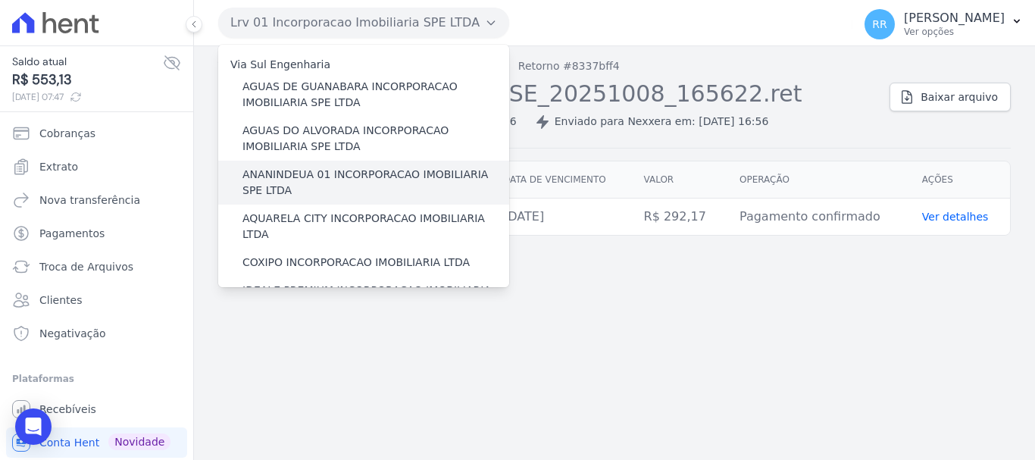
click at [288, 186] on label "ANANINDEUA 01 INCORPORACAO IMOBILIARIA SPE LTDA" at bounding box center [375, 183] width 267 height 32
click at [0, 0] on input "ANANINDEUA 01 INCORPORACAO IMOBILIARIA SPE LTDA" at bounding box center [0, 0] width 0 height 0
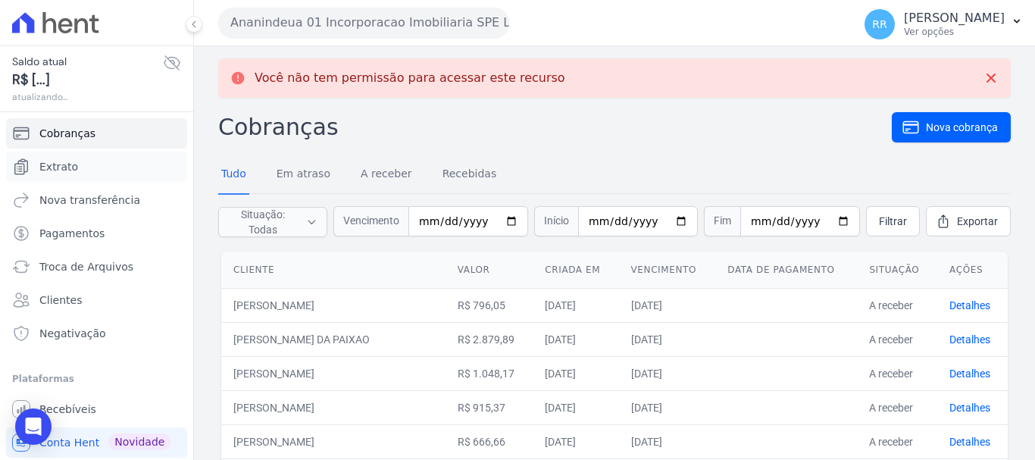
click at [66, 167] on span "Extrato" at bounding box center [58, 166] width 39 height 15
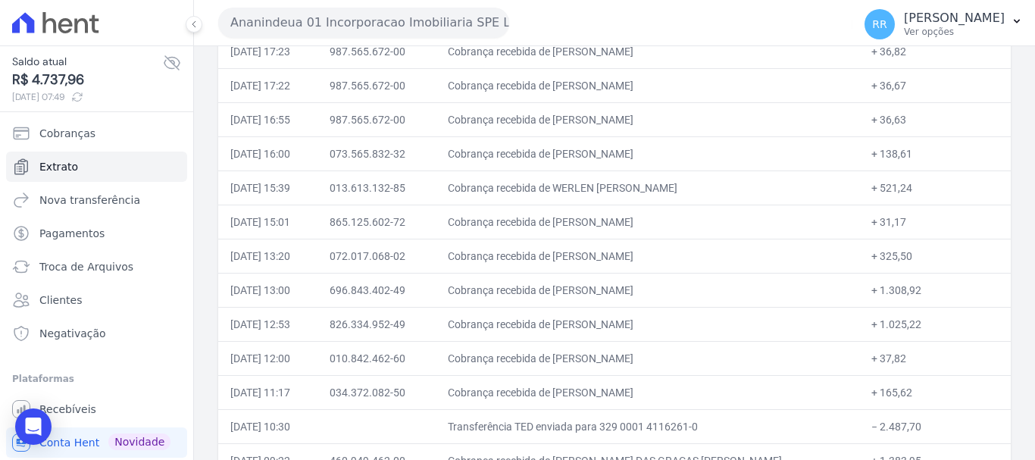
scroll to position [379, 0]
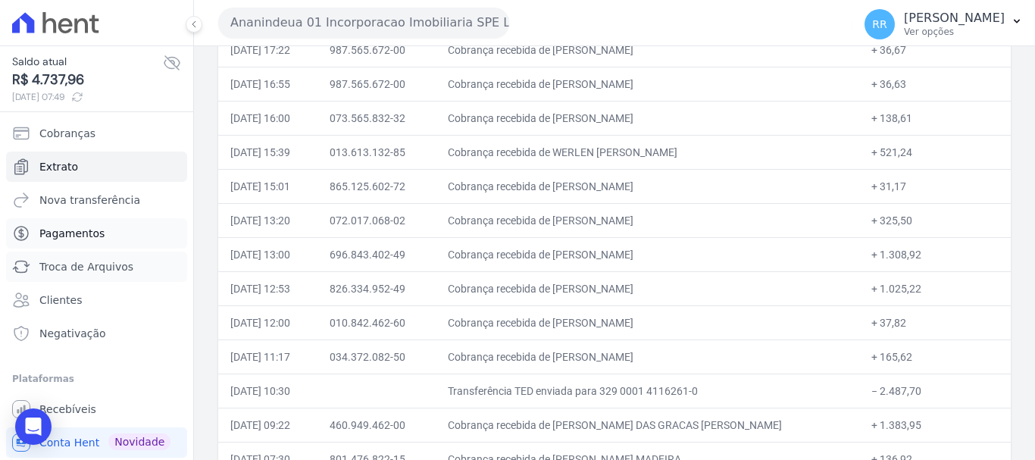
drag, startPoint x: 62, startPoint y: 260, endPoint x: 98, endPoint y: 247, distance: 38.6
click at [62, 260] on span "Troca de Arquivos" at bounding box center [86, 266] width 94 height 15
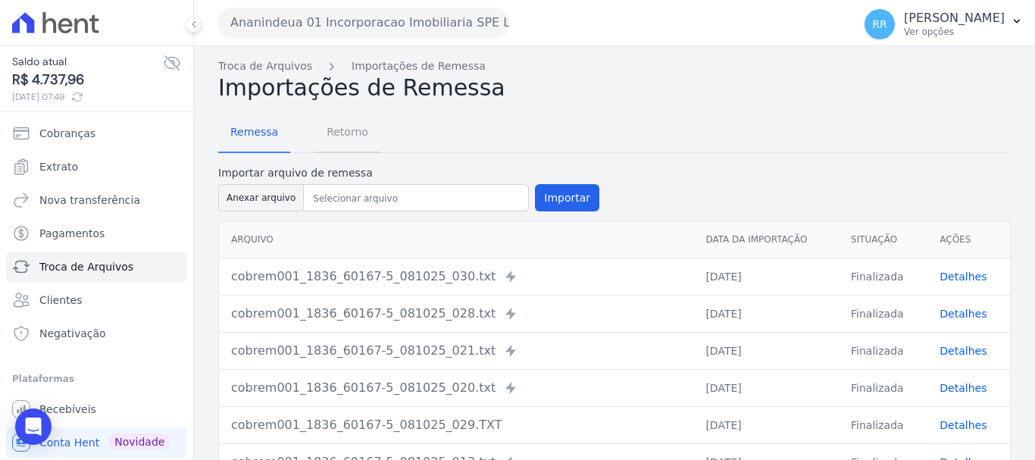
click at [352, 130] on span "Retorno" at bounding box center [347, 132] width 60 height 30
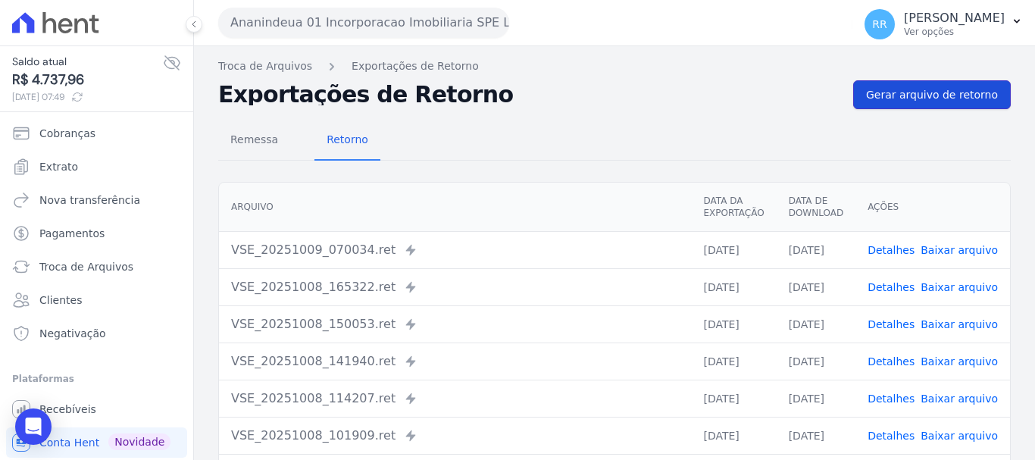
click at [943, 98] on span "Gerar arquivo de retorno" at bounding box center [932, 94] width 132 height 15
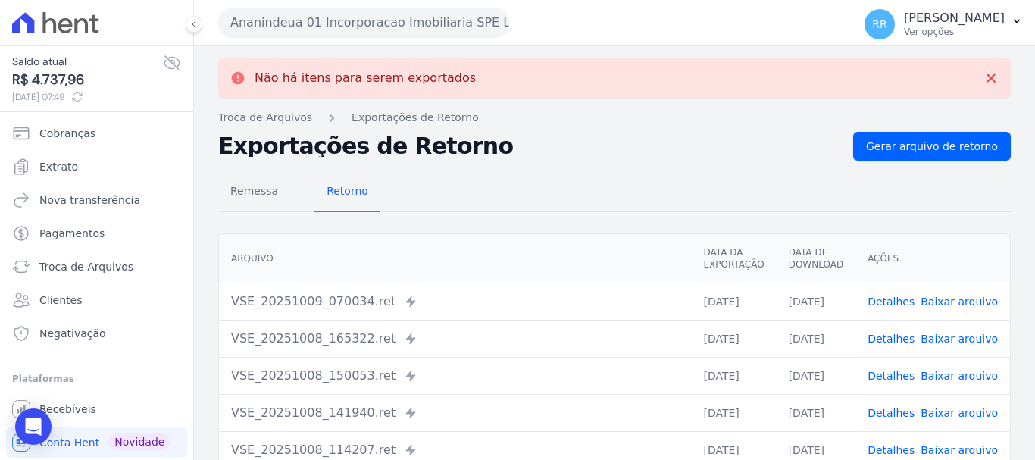
click at [892, 302] on link "Detalhes" at bounding box center [891, 301] width 47 height 12
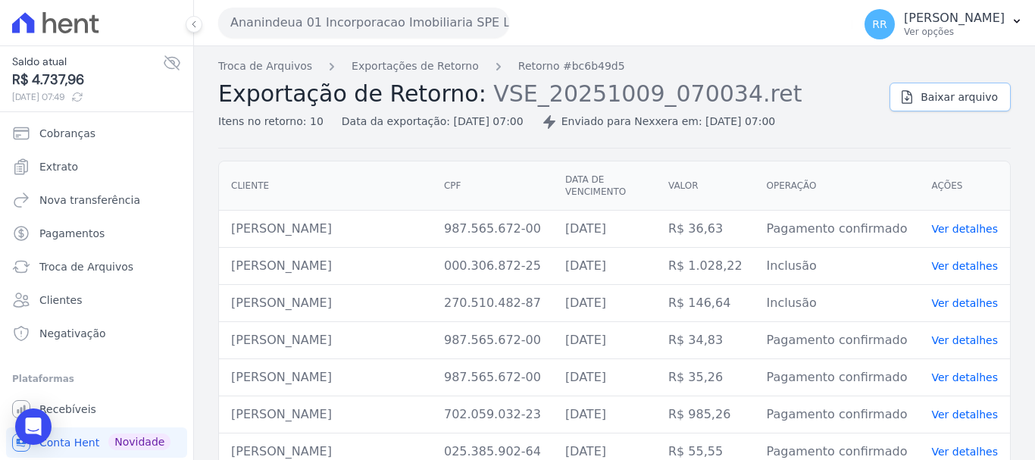
click at [929, 102] on span "Baixar arquivo" at bounding box center [959, 96] width 77 height 15
click at [443, 64] on link "Exportações de Retorno" at bounding box center [415, 66] width 127 height 16
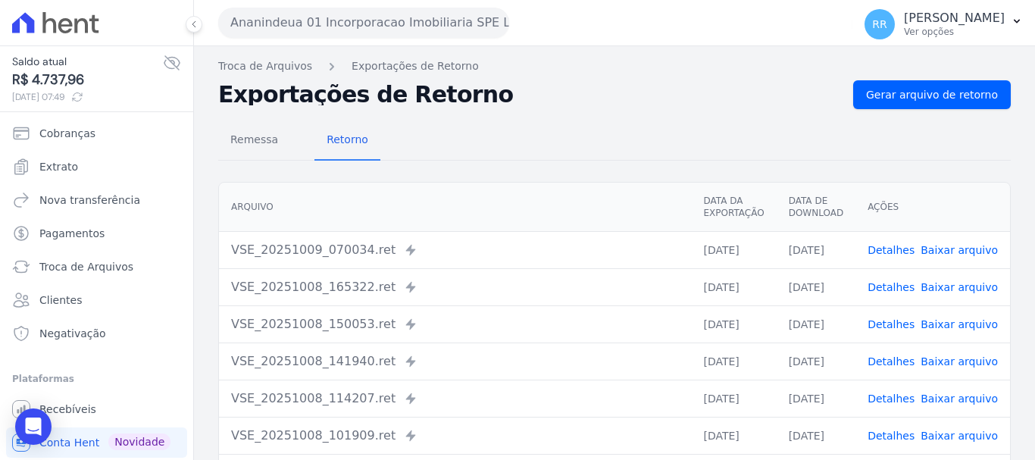
click at [901, 292] on link "Detalhes" at bounding box center [891, 287] width 47 height 12
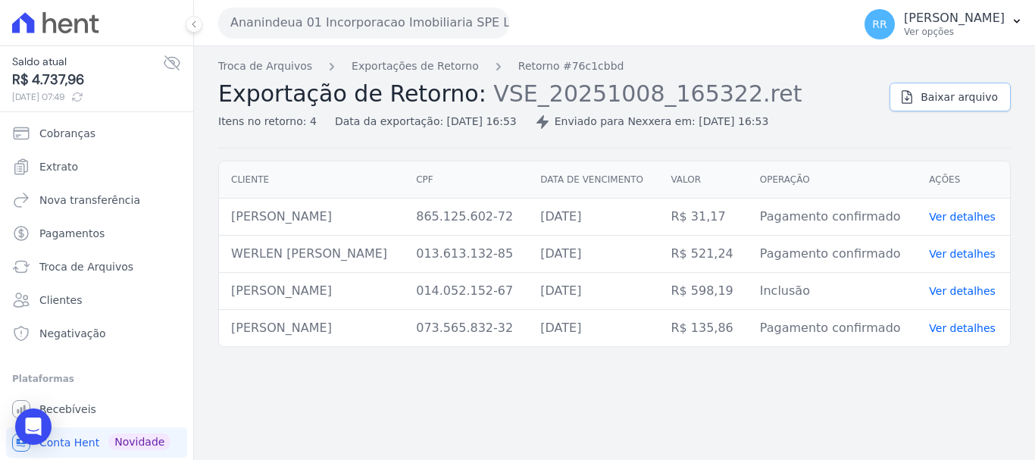
click at [931, 98] on span "Baixar arquivo" at bounding box center [959, 96] width 77 height 15
click at [608, 37] on div "Ananindeua 01 Incorporacao Imobiliaria SPE LTDA Via Sul Engenharia AGUAS DE [GE…" at bounding box center [532, 22] width 628 height 47
drag, startPoint x: 967, startPoint y: 85, endPoint x: 848, endPoint y: 96, distance: 119.5
click at [968, 86] on link "Baixar arquivo" at bounding box center [949, 97] width 121 height 29
click at [968, 96] on span "Baixar arquivo" at bounding box center [959, 96] width 77 height 15
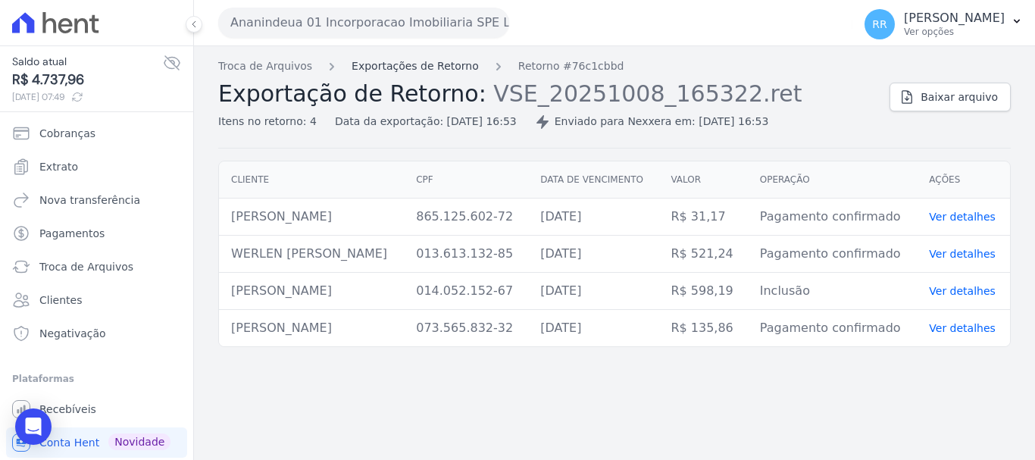
click at [435, 71] on link "Exportações de Retorno" at bounding box center [415, 66] width 127 height 16
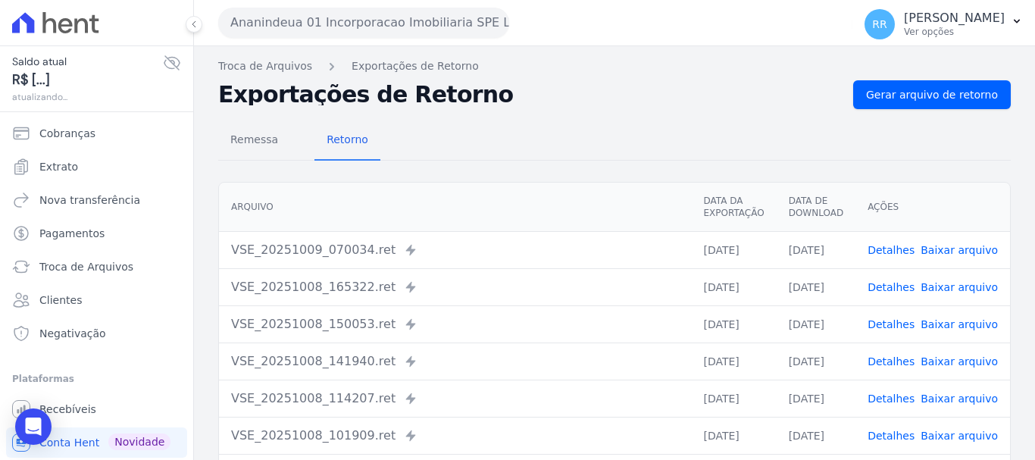
click at [891, 324] on link "Detalhes" at bounding box center [891, 324] width 47 height 12
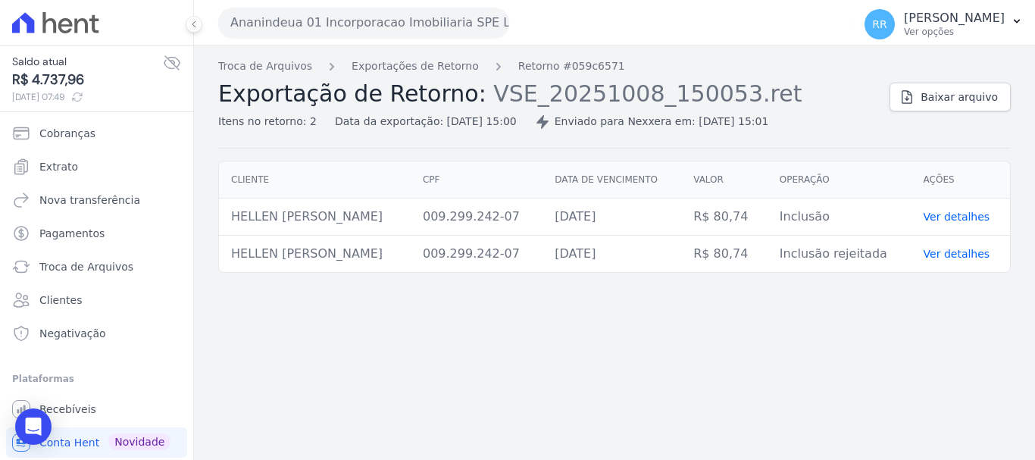
click at [921, 112] on div "Troca de Arquivos Exportações de Retorno Retorno #059c6571 Exportação de Retorn…" at bounding box center [614, 103] width 793 height 90
click at [914, 102] on icon at bounding box center [906, 96] width 15 height 15
click at [416, 77] on div "Troca de Arquivos Exportações de Retorno Retorno #059c6571 Exportação de Retorn…" at bounding box center [547, 93] width 659 height 71
click at [420, 62] on link "Exportações de Retorno" at bounding box center [415, 66] width 127 height 16
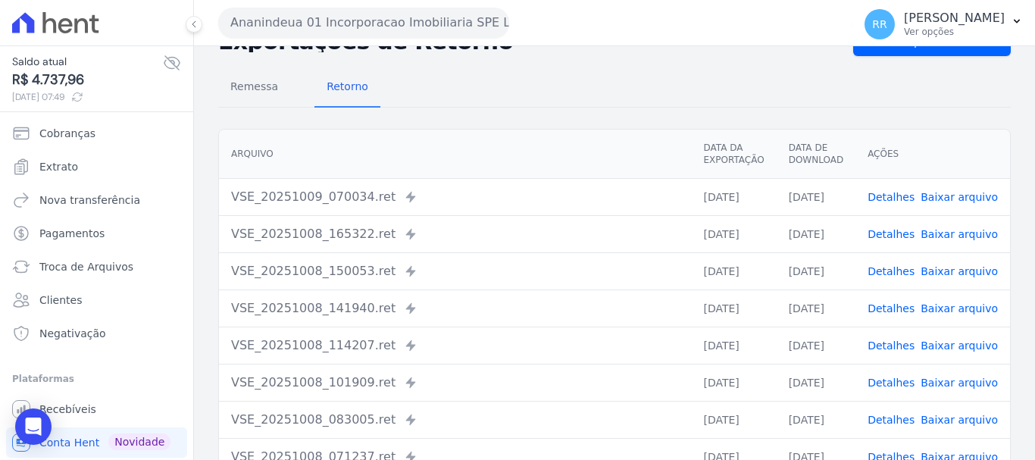
scroll to position [76, 0]
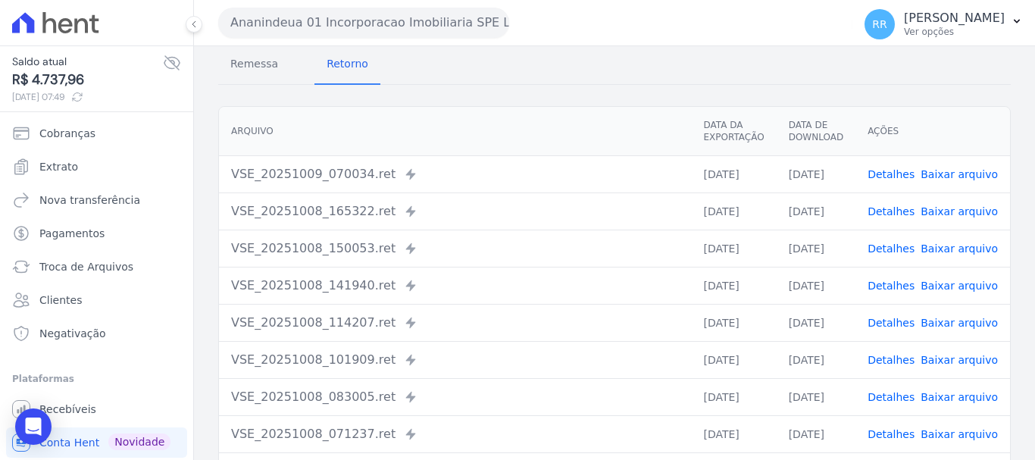
click at [899, 286] on link "Detalhes" at bounding box center [891, 286] width 47 height 12
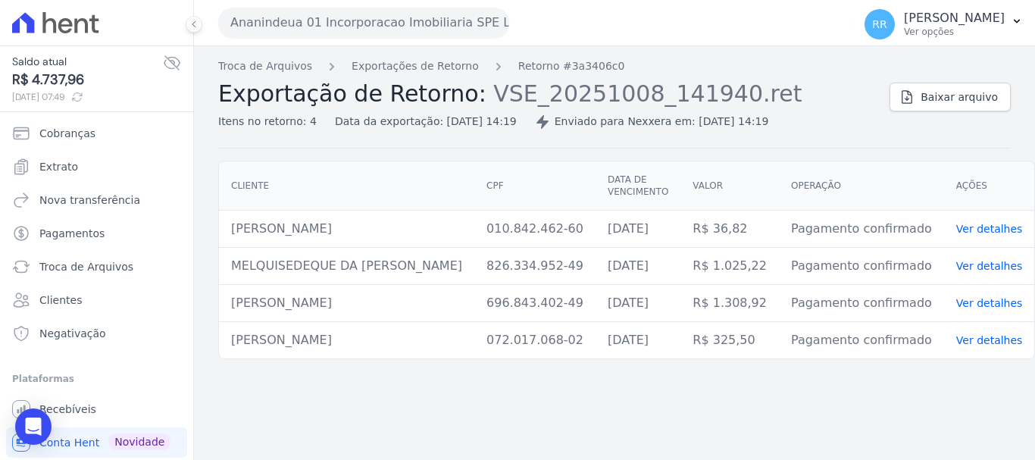
click at [417, 83] on span "Exportação de Retorno:" at bounding box center [352, 93] width 268 height 27
click at [417, 72] on link "Exportações de Retorno" at bounding box center [415, 66] width 127 height 16
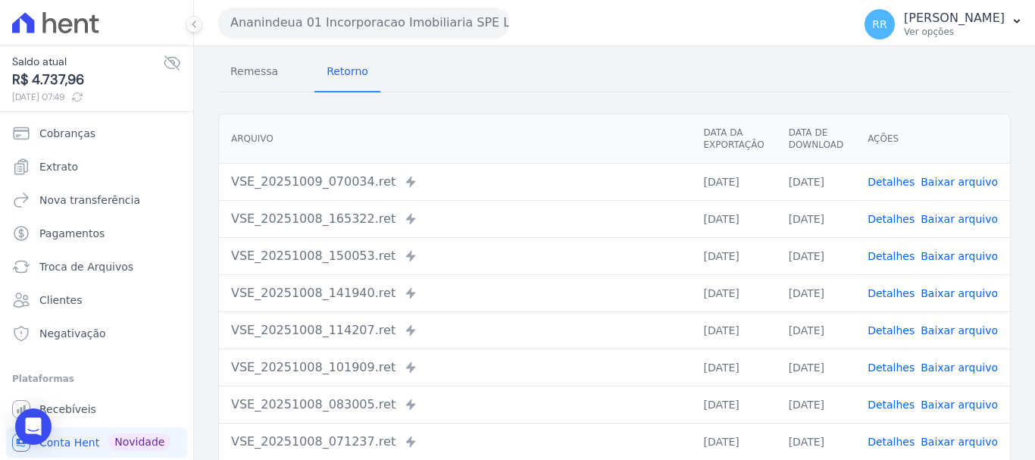
scroll to position [152, 0]
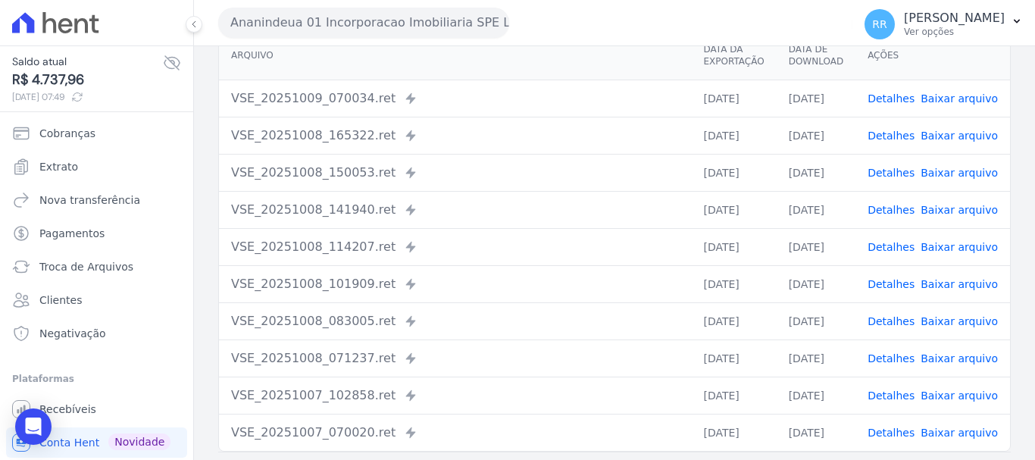
click at [889, 248] on link "Detalhes" at bounding box center [891, 247] width 47 height 12
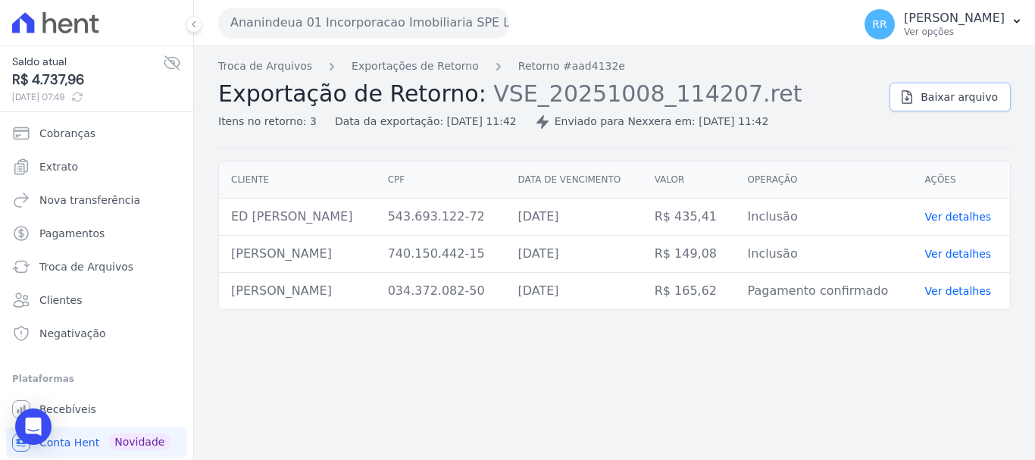
click at [960, 91] on span "Baixar arquivo" at bounding box center [959, 96] width 77 height 15
click at [445, 66] on link "Exportações de Retorno" at bounding box center [415, 66] width 127 height 16
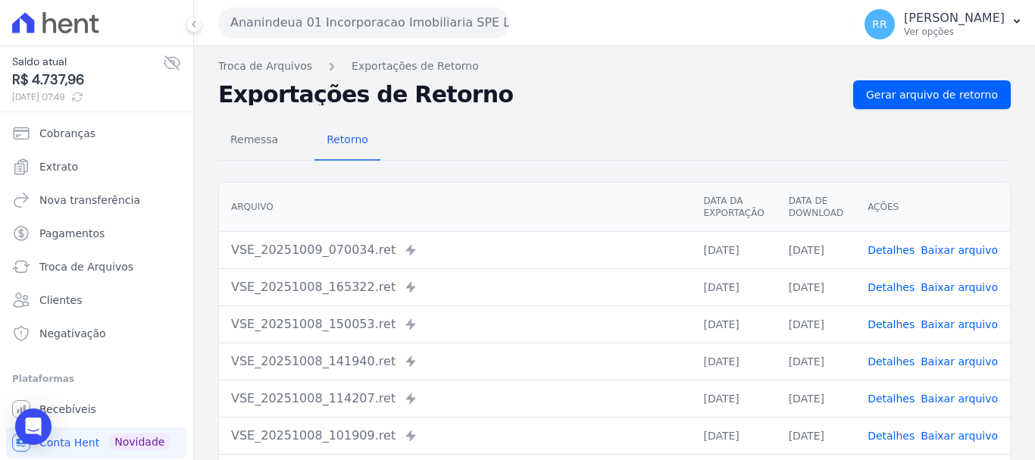
click at [893, 366] on link "Detalhes" at bounding box center [891, 361] width 47 height 12
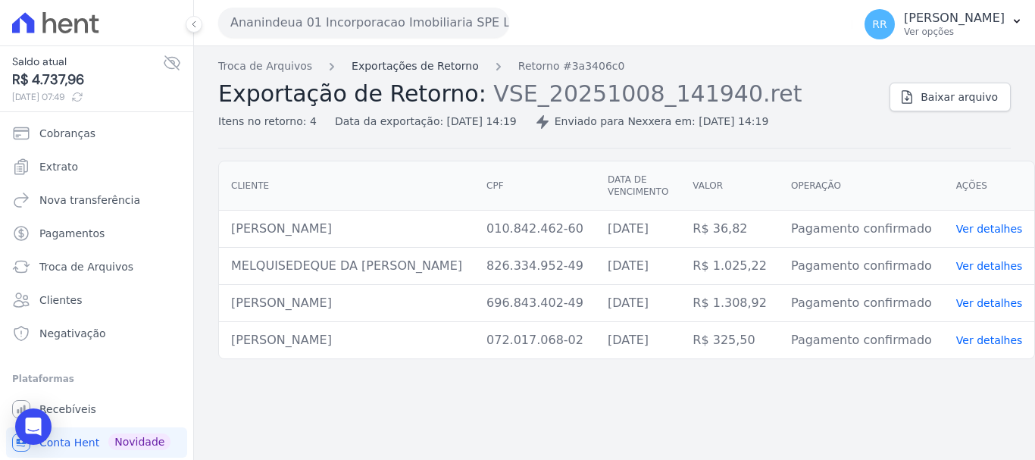
click at [408, 70] on link "Exportações de Retorno" at bounding box center [415, 66] width 127 height 16
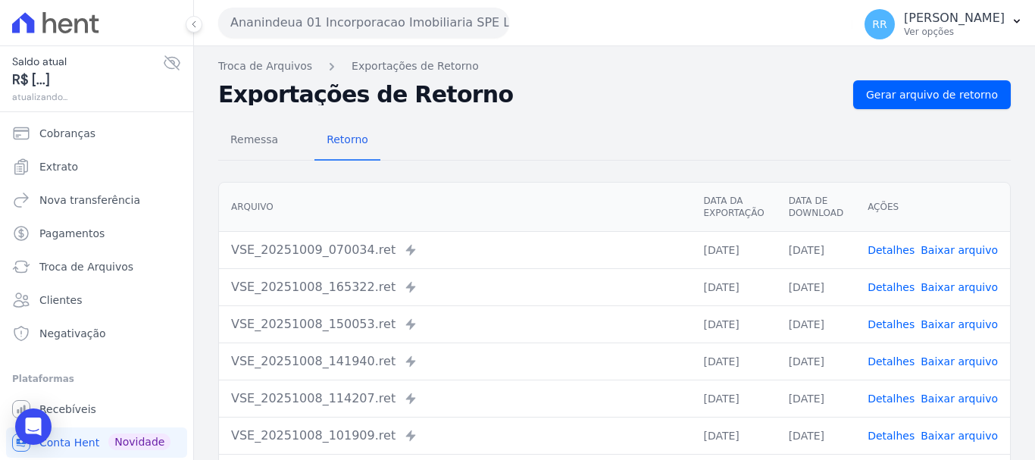
scroll to position [76, 0]
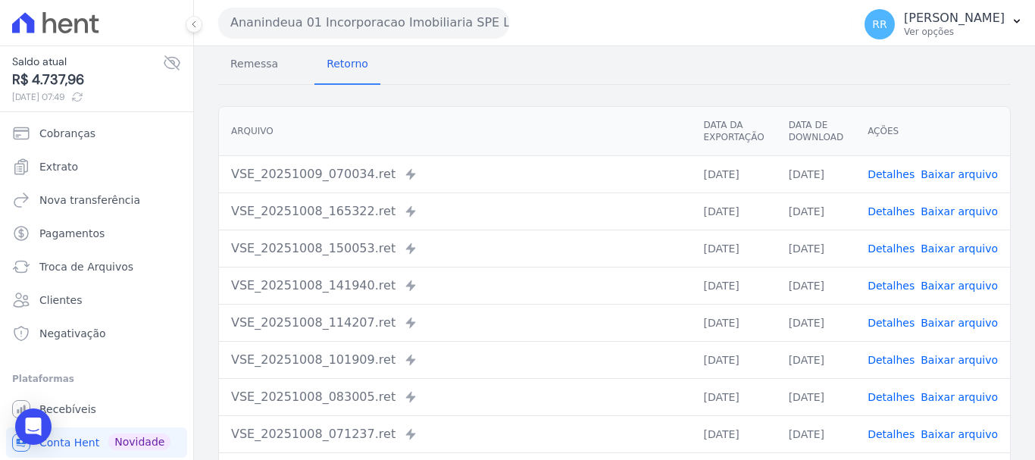
click at [898, 327] on link "Detalhes" at bounding box center [891, 323] width 47 height 12
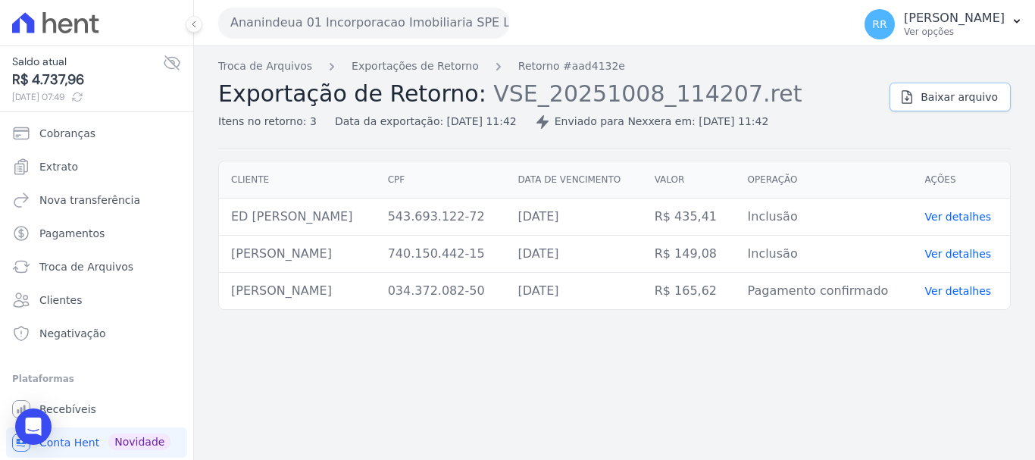
click at [976, 104] on span "Baixar arquivo" at bounding box center [959, 96] width 77 height 15
click at [378, 63] on link "Exportações de Retorno" at bounding box center [415, 66] width 127 height 16
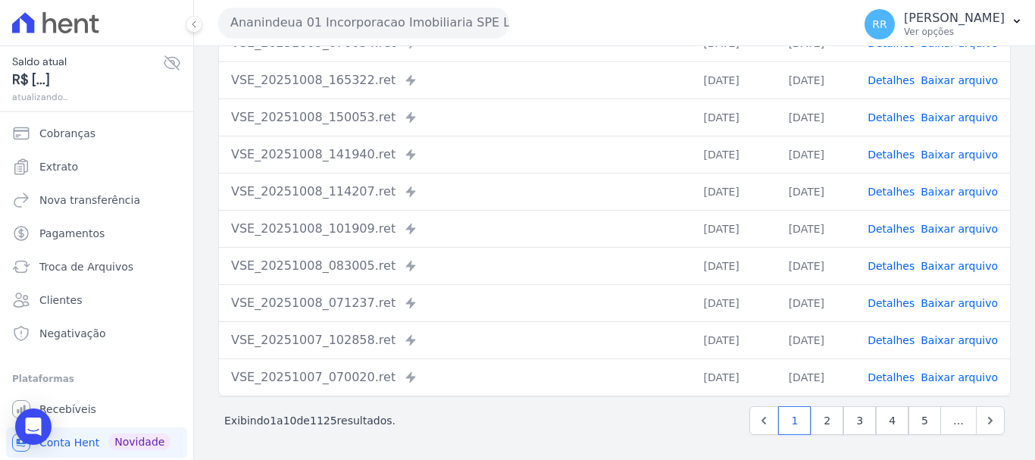
scroll to position [209, 0]
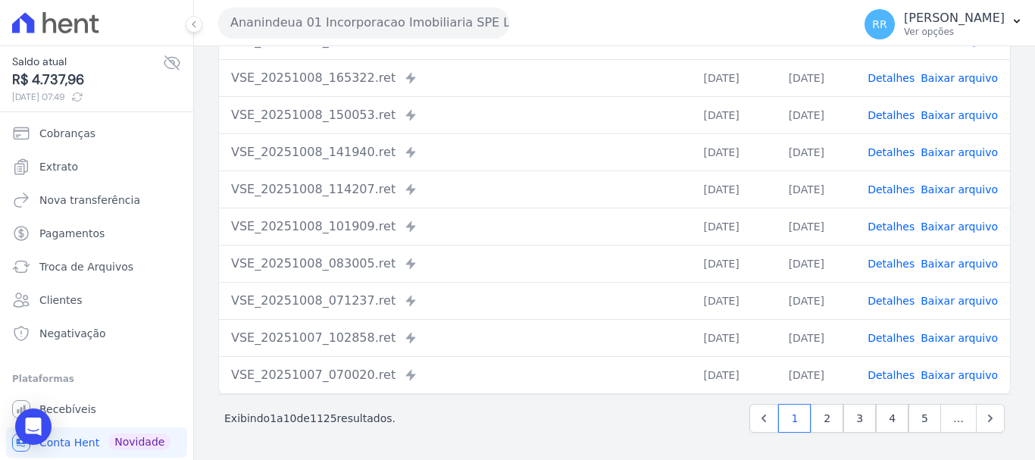
click at [676, 302] on div "VSE_20251008_071237.ret Enviado para Nexxera em: [DATE] 07:12" at bounding box center [455, 301] width 448 height 18
click at [896, 229] on link "Detalhes" at bounding box center [891, 226] width 47 height 12
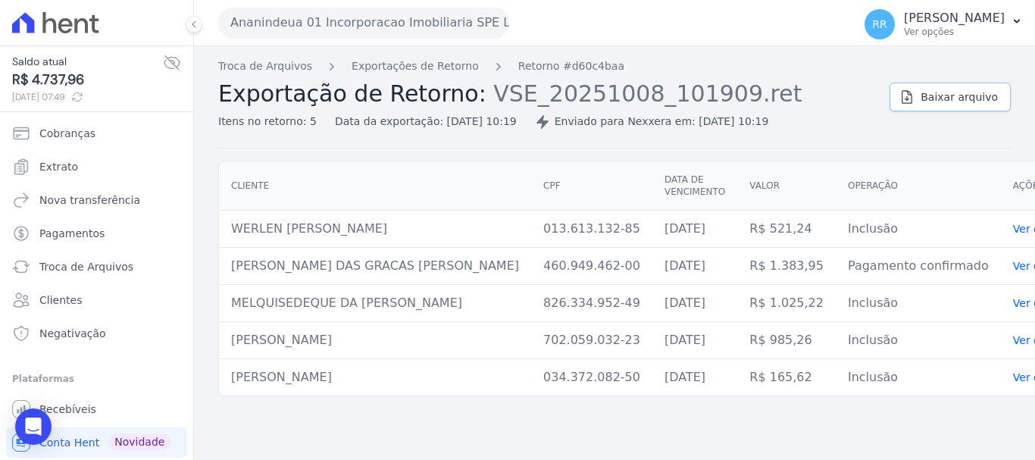
click at [958, 98] on span "Baixar arquivo" at bounding box center [959, 96] width 77 height 15
click at [447, 66] on link "Exportações de Retorno" at bounding box center [415, 66] width 127 height 16
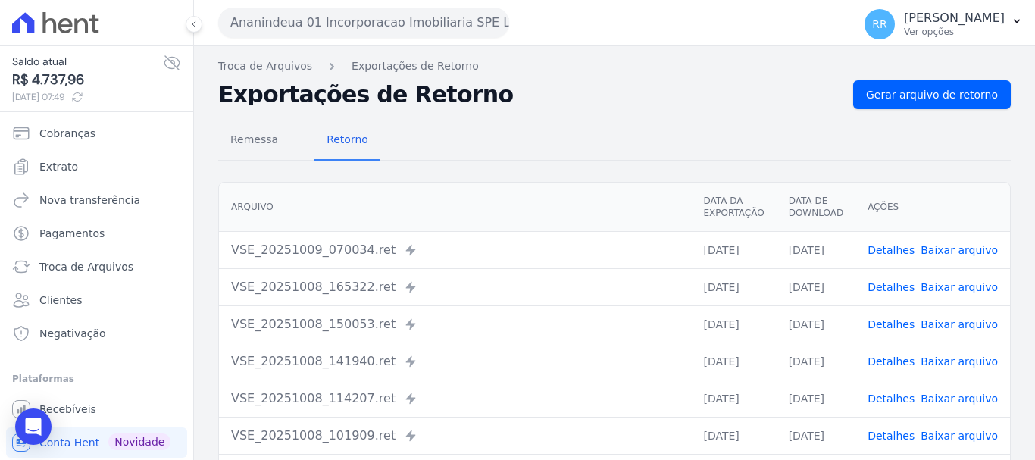
scroll to position [76, 0]
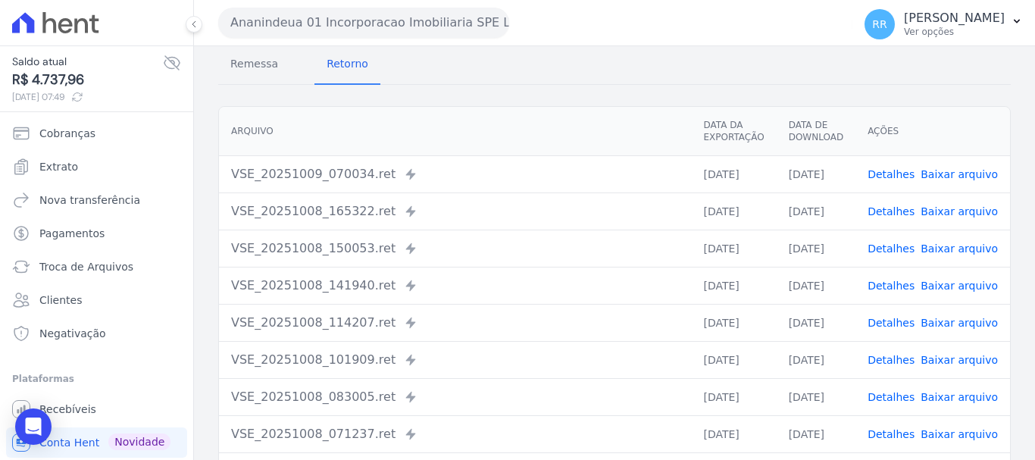
click at [890, 362] on link "Detalhes" at bounding box center [891, 360] width 47 height 12
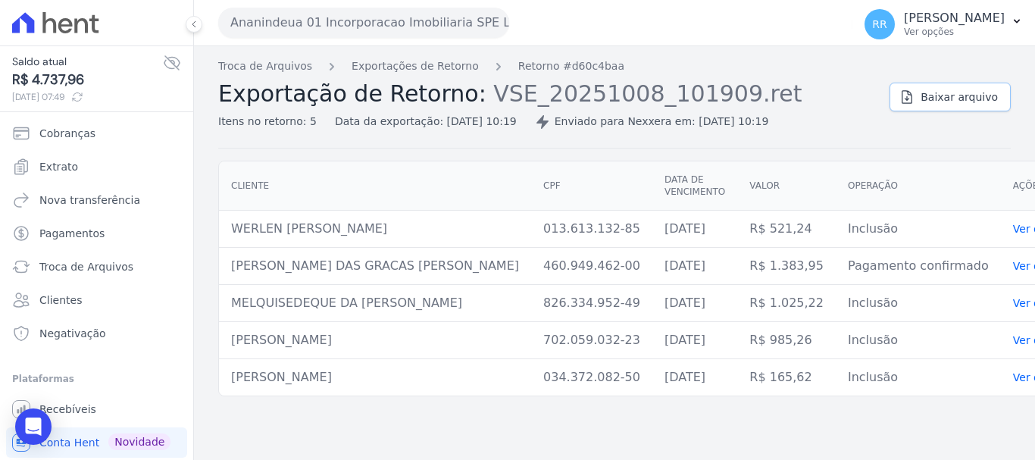
click at [961, 96] on span "Baixar arquivo" at bounding box center [959, 96] width 77 height 15
click at [403, 65] on link "Exportações de Retorno" at bounding box center [415, 66] width 127 height 16
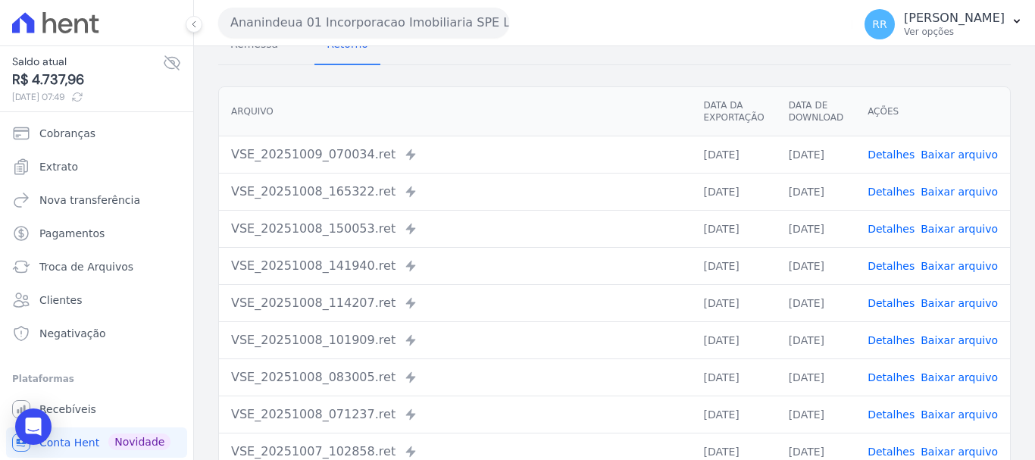
scroll to position [152, 0]
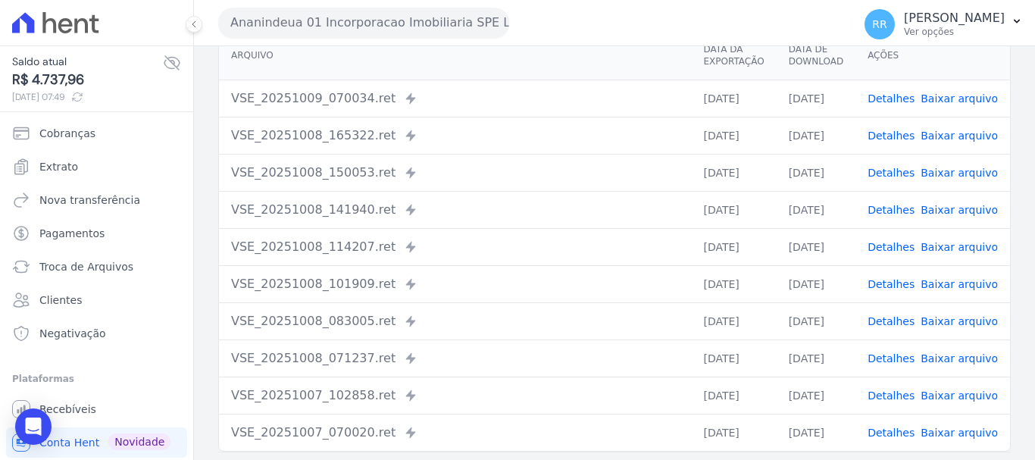
click at [899, 355] on link "Detalhes" at bounding box center [891, 358] width 47 height 12
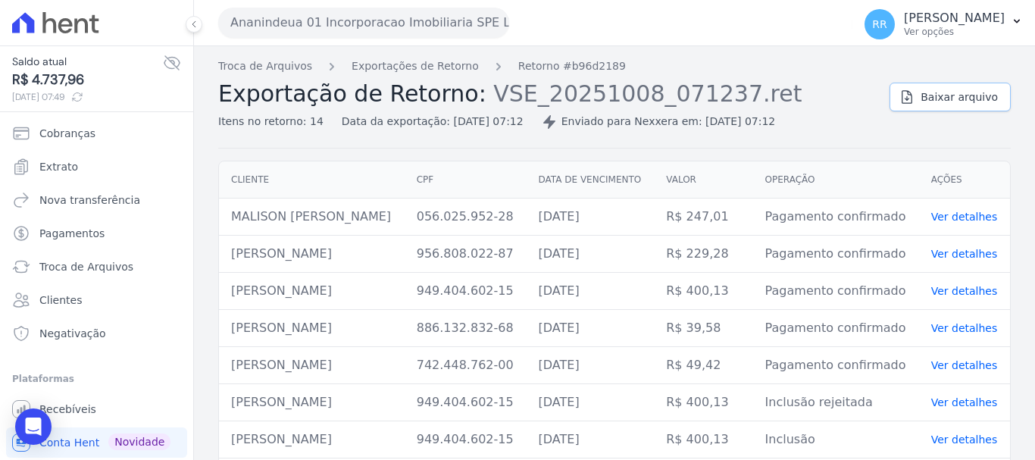
click at [949, 101] on span "Baixar arquivo" at bounding box center [959, 96] width 77 height 15
click at [892, 106] on link "Baixar arquivo" at bounding box center [949, 97] width 121 height 29
drag, startPoint x: 399, startPoint y: 68, endPoint x: 390, endPoint y: 72, distance: 9.8
click at [399, 68] on link "Exportações de Retorno" at bounding box center [415, 66] width 127 height 16
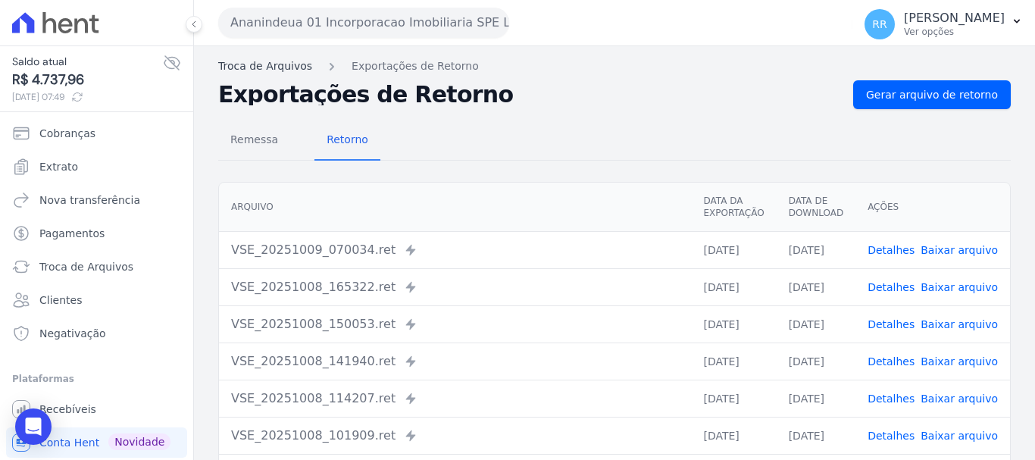
click at [298, 67] on link "Troca de Arquivos" at bounding box center [265, 66] width 94 height 16
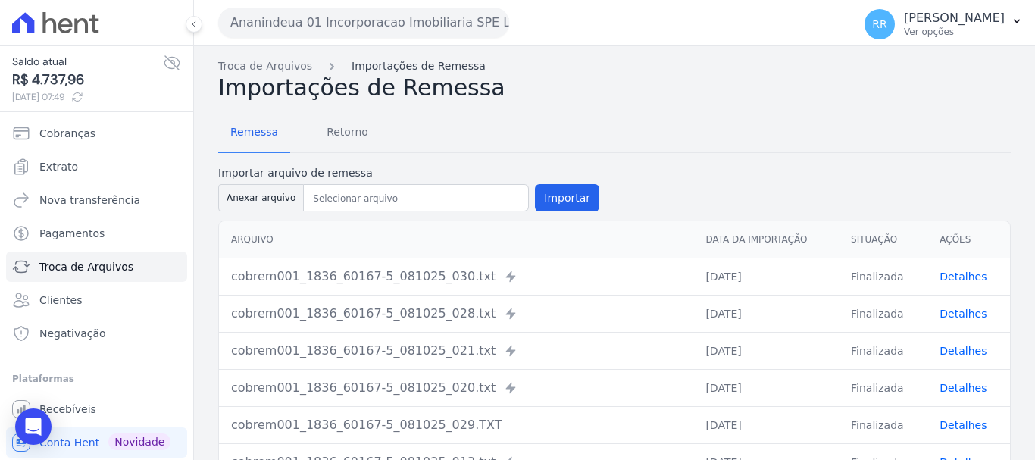
click at [382, 64] on link "Importações de Remessa" at bounding box center [419, 66] width 134 height 16
click at [358, 130] on span "Retorno" at bounding box center [347, 132] width 60 height 30
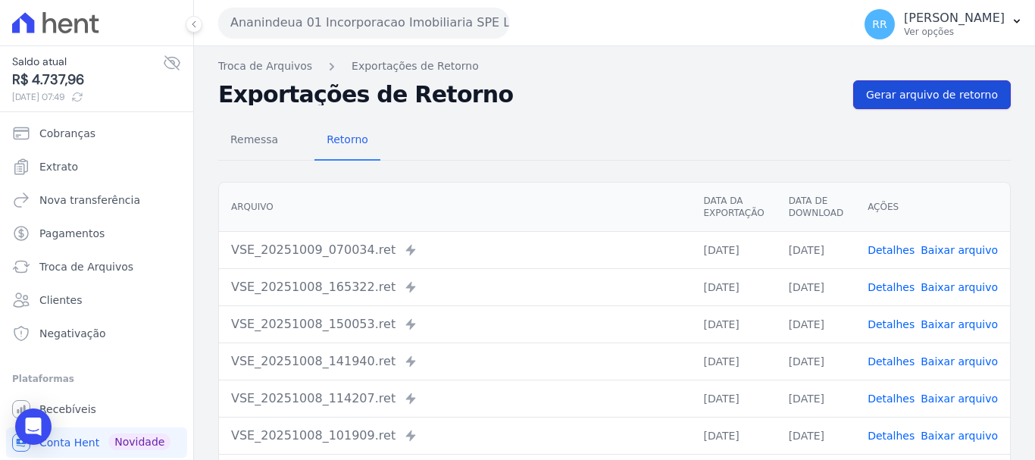
click at [914, 92] on span "Gerar arquivo de retorno" at bounding box center [932, 94] width 132 height 15
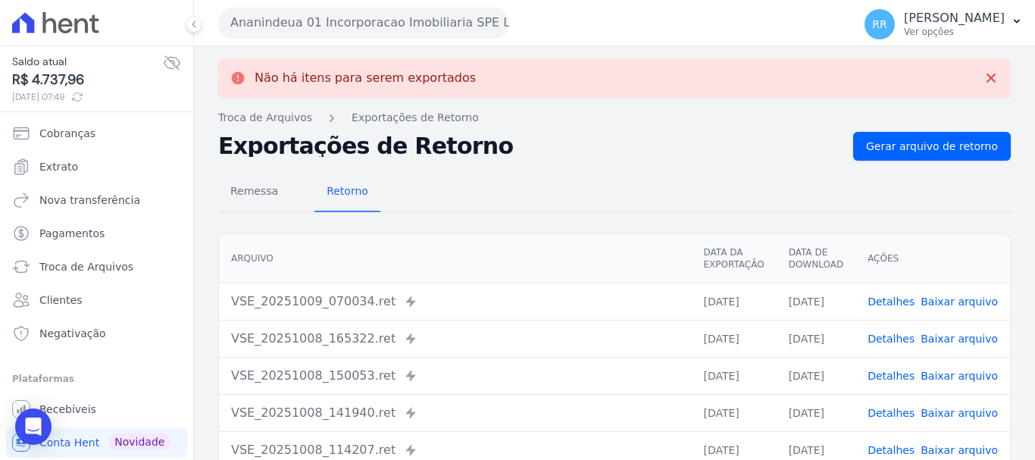
click at [908, 301] on link "Detalhes" at bounding box center [891, 301] width 47 height 12
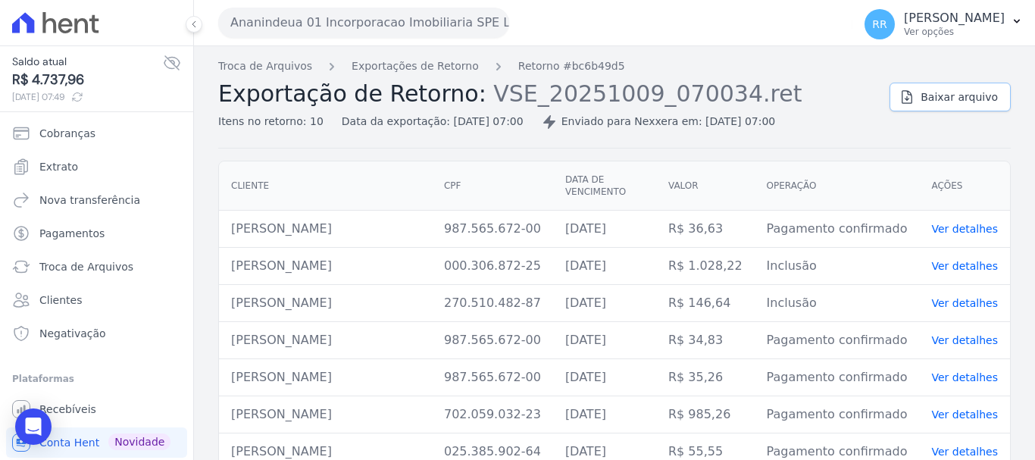
click at [931, 101] on span "Baixar arquivo" at bounding box center [959, 96] width 77 height 15
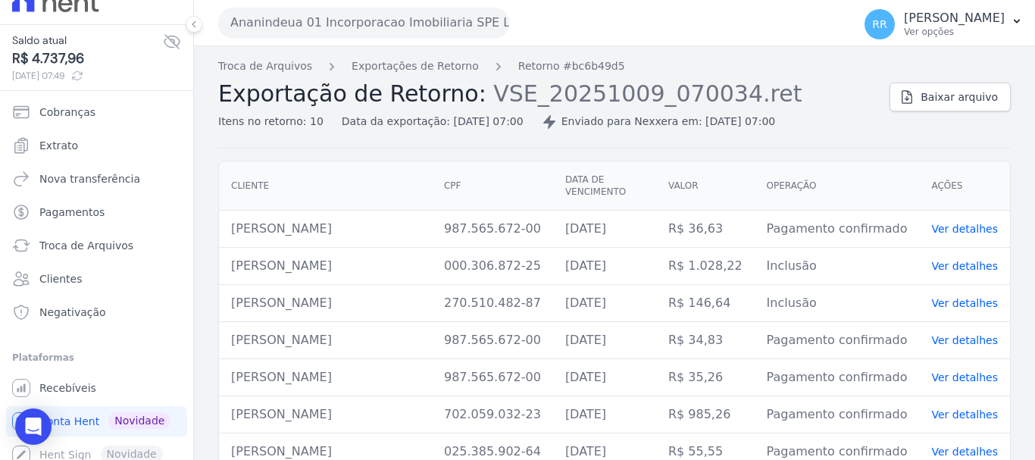
scroll to position [31, 0]
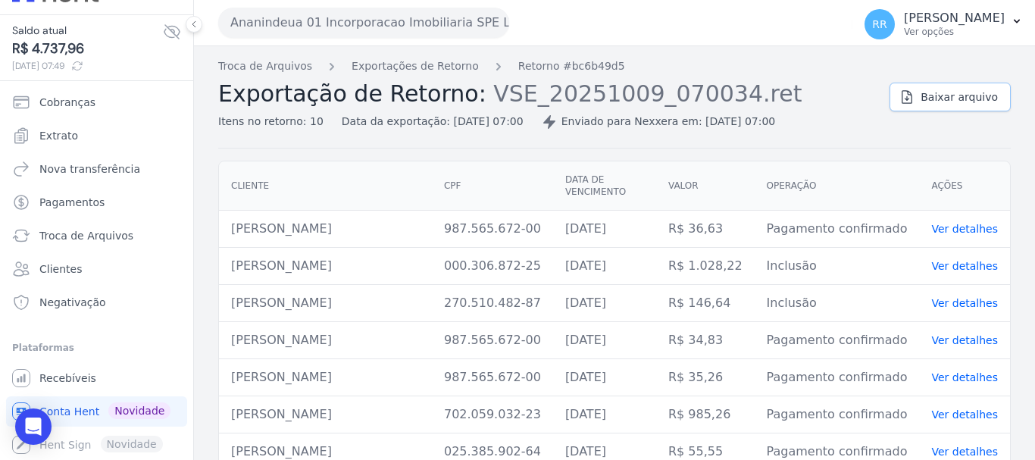
drag, startPoint x: 957, startPoint y: 91, endPoint x: 941, endPoint y: 100, distance: 18.3
click at [957, 91] on span "Baixar arquivo" at bounding box center [959, 96] width 77 height 15
click at [64, 134] on span "Extrato" at bounding box center [58, 135] width 39 height 15
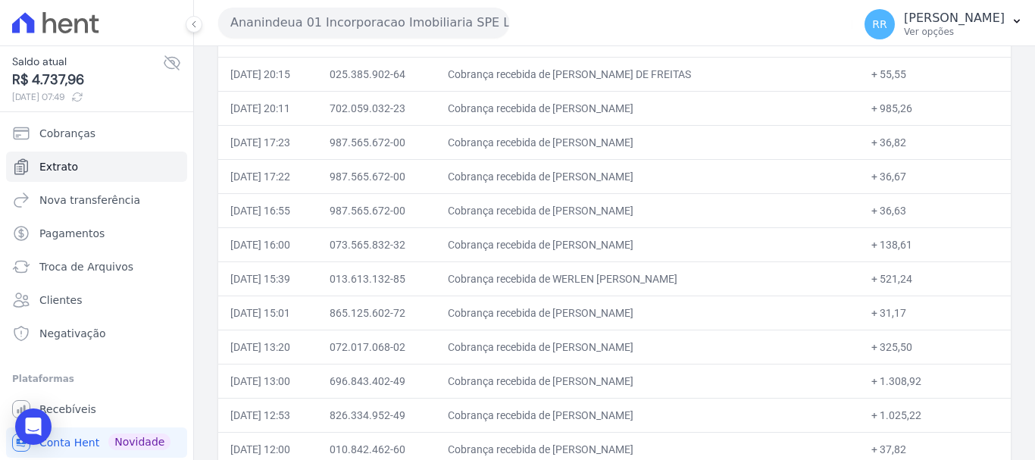
scroll to position [242, 0]
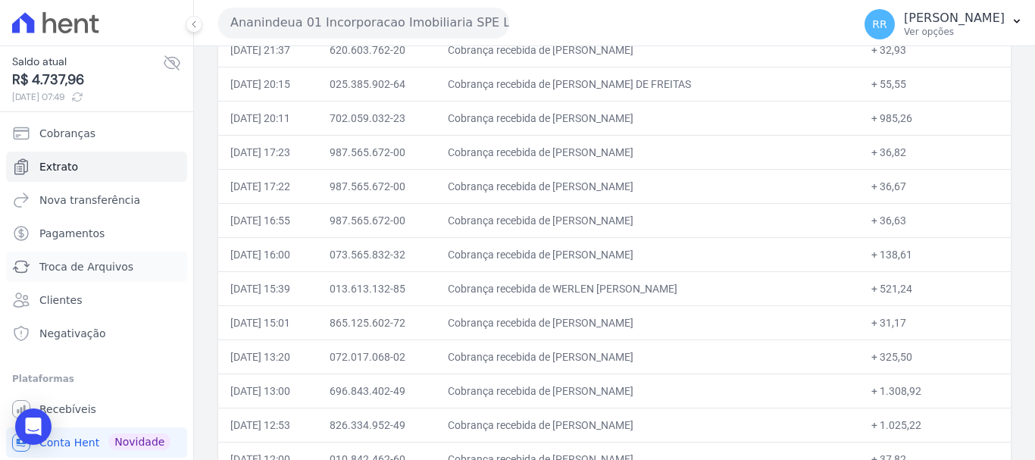
drag, startPoint x: 76, startPoint y: 259, endPoint x: 189, endPoint y: 206, distance: 125.4
click at [76, 259] on span "Troca de Arquivos" at bounding box center [86, 266] width 94 height 15
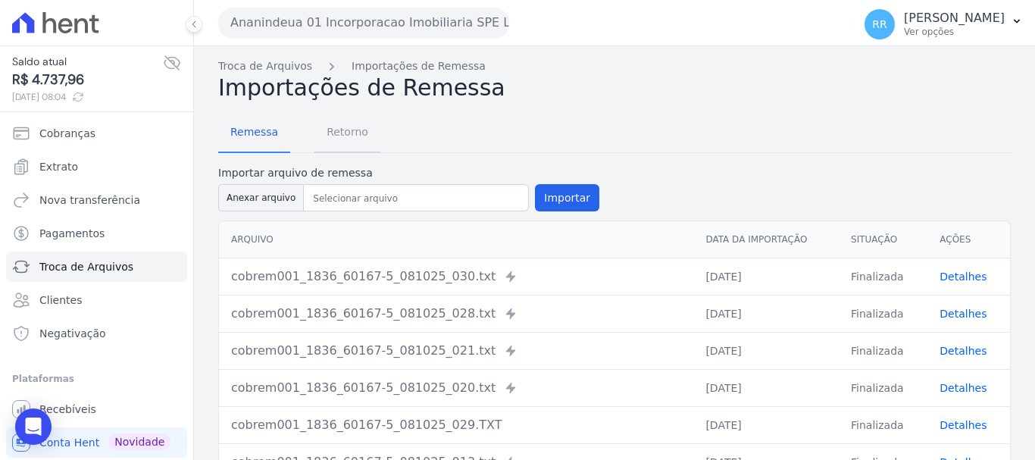
click at [345, 135] on span "Retorno" at bounding box center [347, 132] width 60 height 30
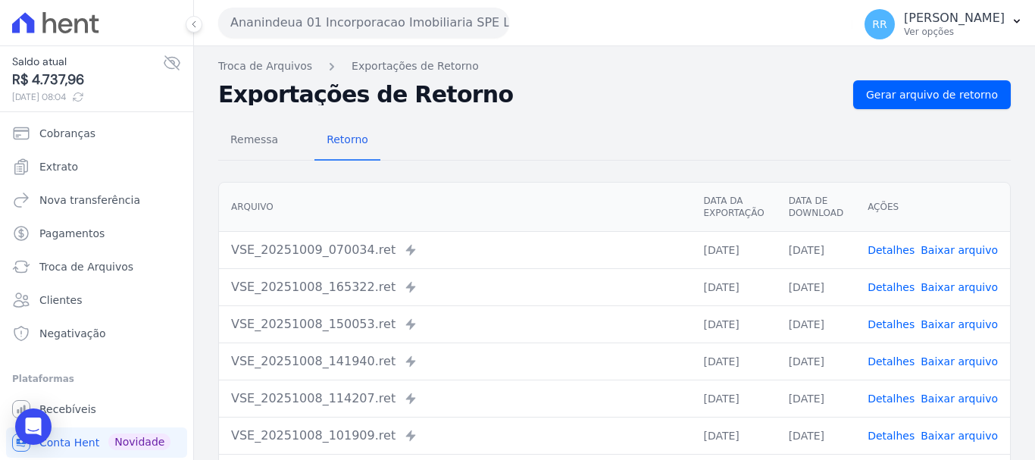
scroll to position [76, 0]
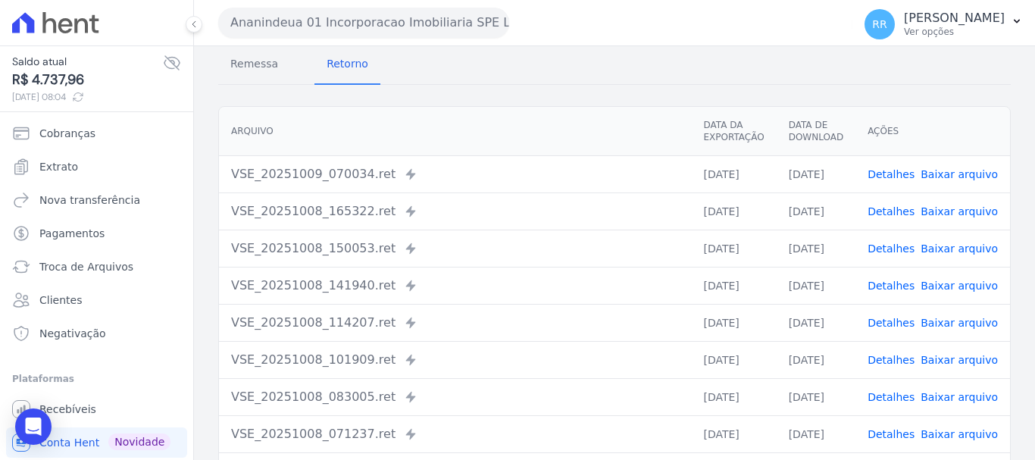
click at [895, 180] on link "Detalhes" at bounding box center [891, 174] width 47 height 12
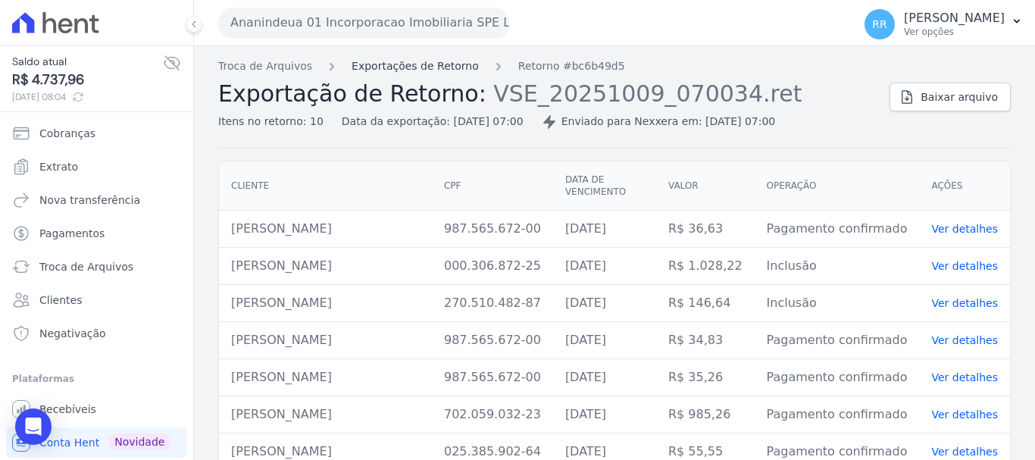
click at [452, 71] on link "Exportações de Retorno" at bounding box center [415, 66] width 127 height 16
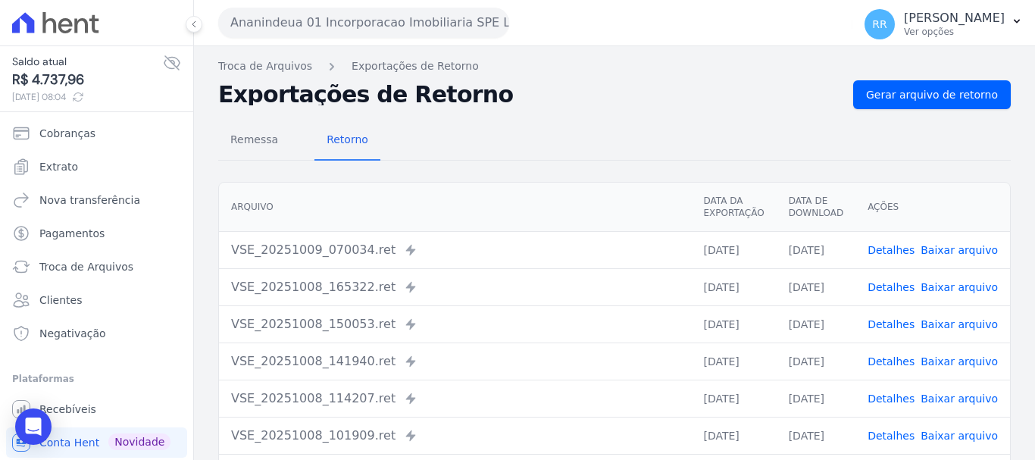
click at [896, 294] on span "Detalhes" at bounding box center [891, 287] width 47 height 15
click at [892, 286] on link "Detalhes" at bounding box center [891, 287] width 47 height 12
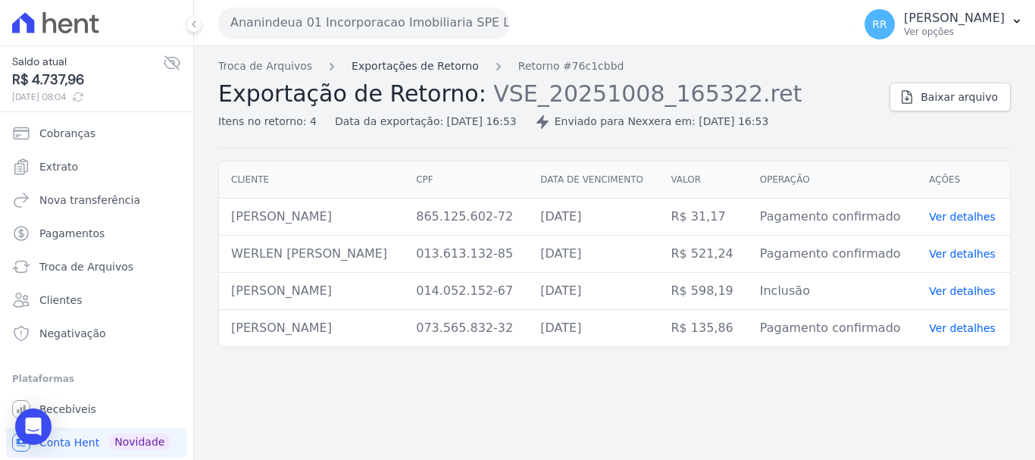
click at [392, 62] on link "Exportações de Retorno" at bounding box center [415, 66] width 127 height 16
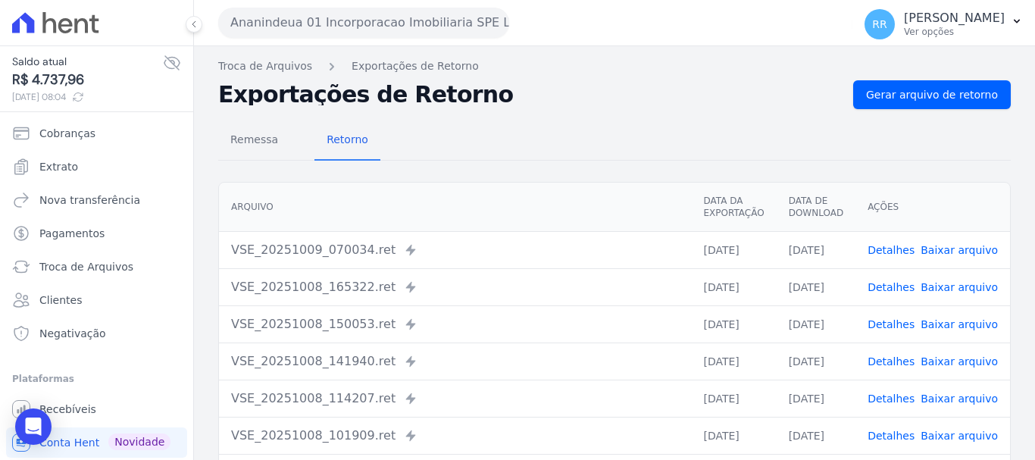
click at [881, 318] on link "Detalhes" at bounding box center [891, 324] width 47 height 12
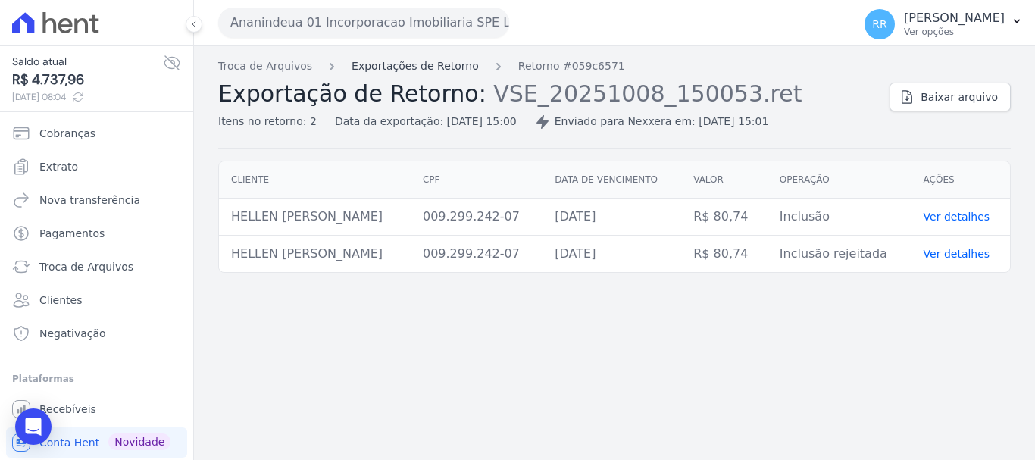
click at [454, 61] on link "Exportações de Retorno" at bounding box center [415, 66] width 127 height 16
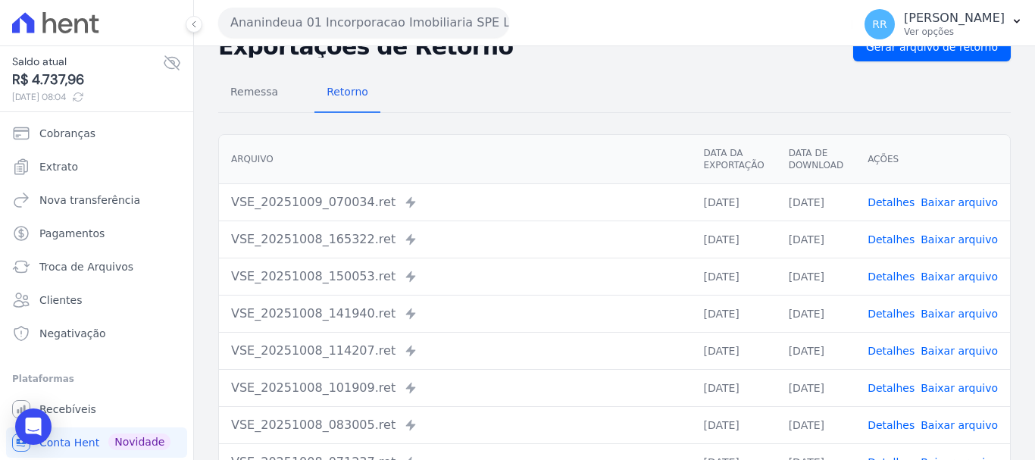
scroll to position [76, 0]
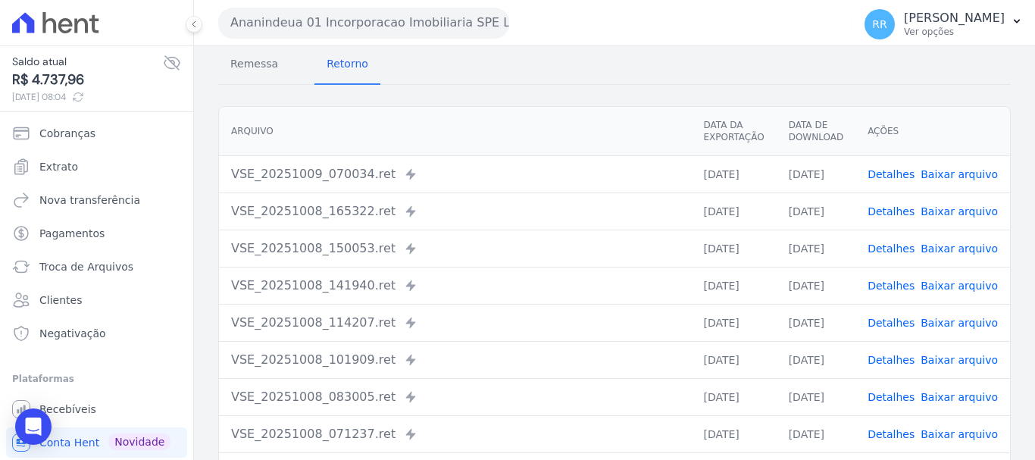
click at [882, 327] on link "Detalhes" at bounding box center [891, 323] width 47 height 12
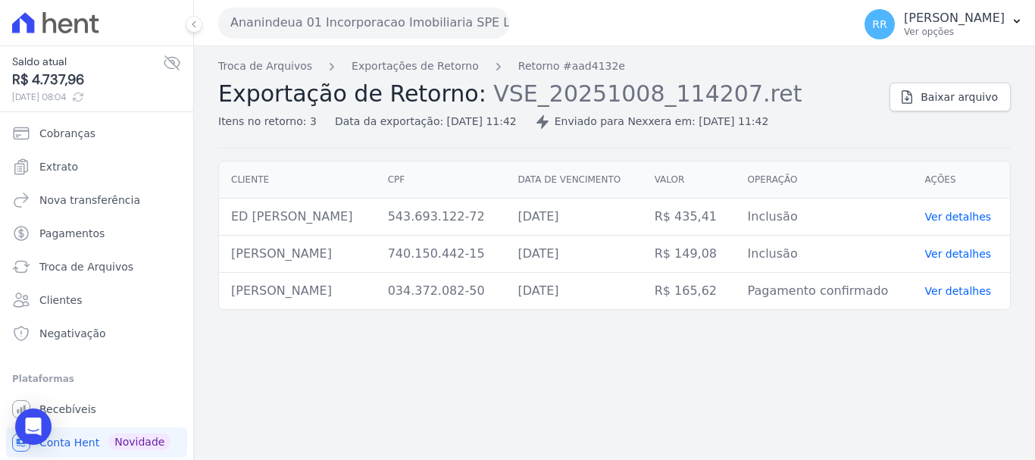
click at [420, 83] on span "Exportação de Retorno:" at bounding box center [352, 93] width 268 height 27
click at [427, 67] on link "Exportações de Retorno" at bounding box center [415, 66] width 127 height 16
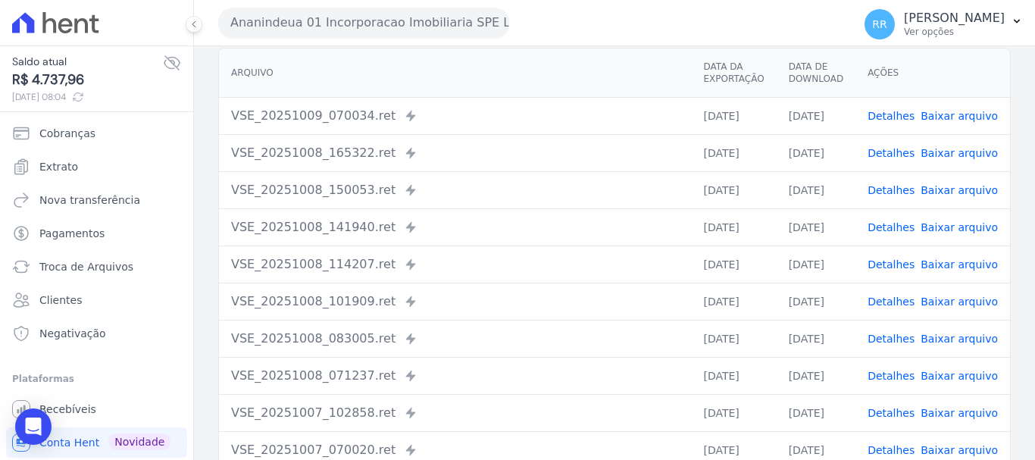
scroll to position [152, 0]
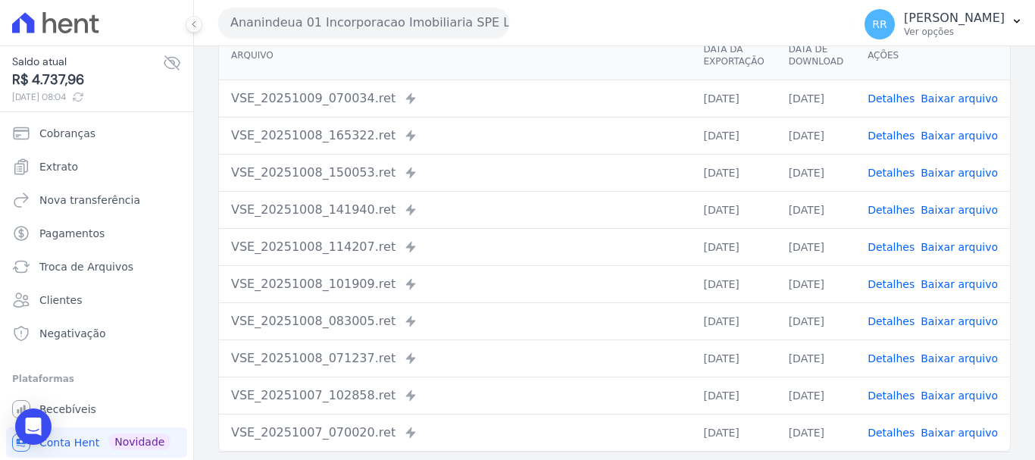
click at [892, 315] on link "Detalhes" at bounding box center [891, 321] width 47 height 12
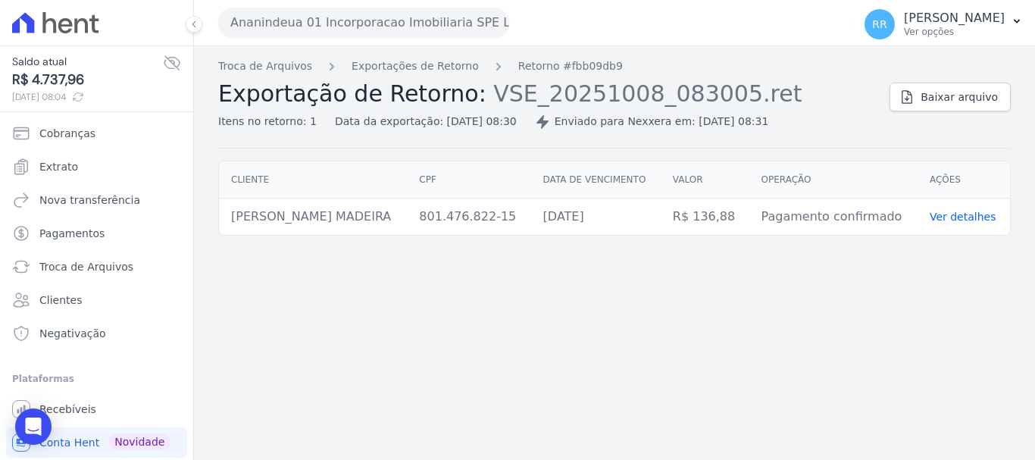
click at [438, 74] on div "Troca de Arquivos Exportações de Retorno Retorno #fbb09db9 Exportação de Retorn…" at bounding box center [547, 93] width 659 height 71
click at [438, 73] on link "Exportações de Retorno" at bounding box center [415, 66] width 127 height 16
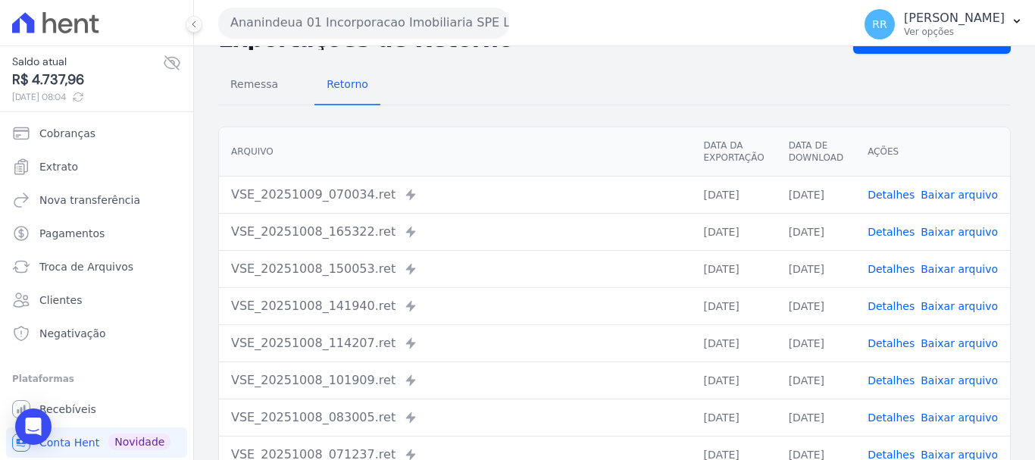
scroll to position [152, 0]
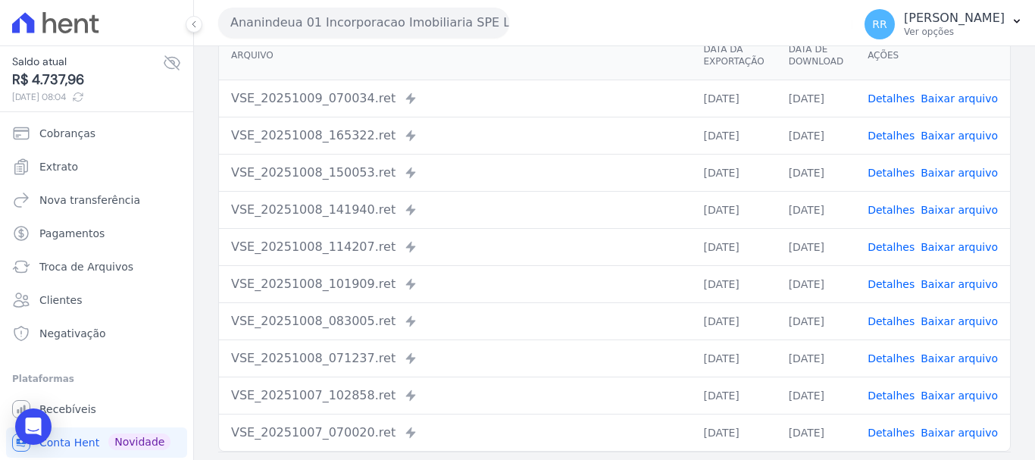
click at [880, 362] on link "Detalhes" at bounding box center [891, 358] width 47 height 12
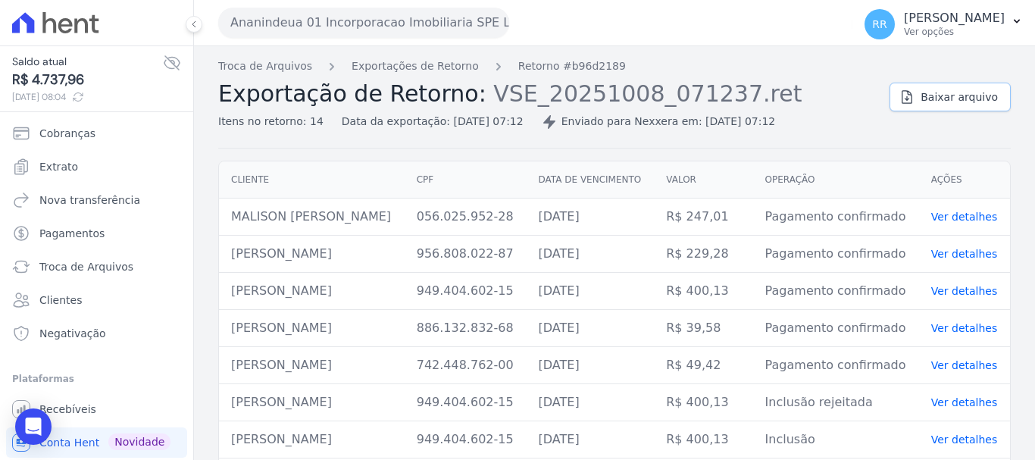
click at [957, 102] on span "Baixar arquivo" at bounding box center [959, 96] width 77 height 15
click at [444, 73] on link "Exportações de Retorno" at bounding box center [415, 66] width 127 height 16
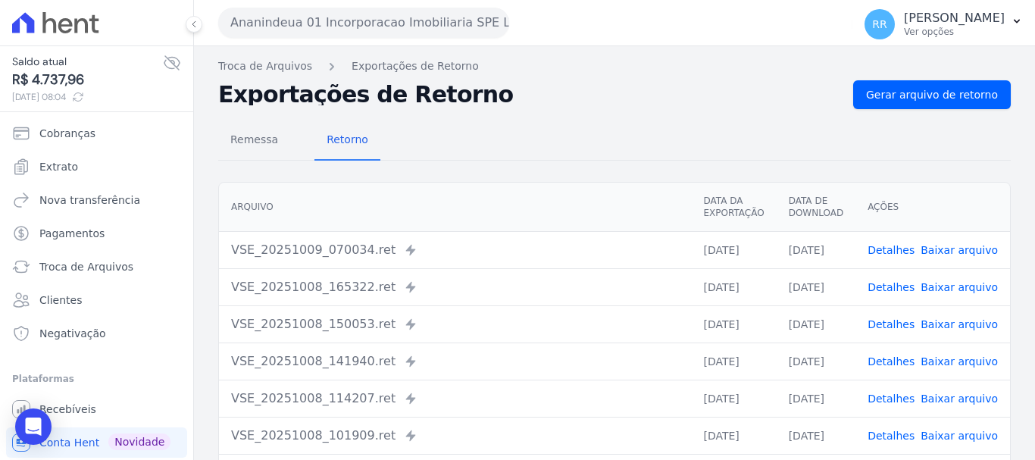
click at [493, 256] on div "VSE_20251009_070034.ret Enviado para Nexxera em: [DATE] 07:00" at bounding box center [455, 250] width 448 height 18
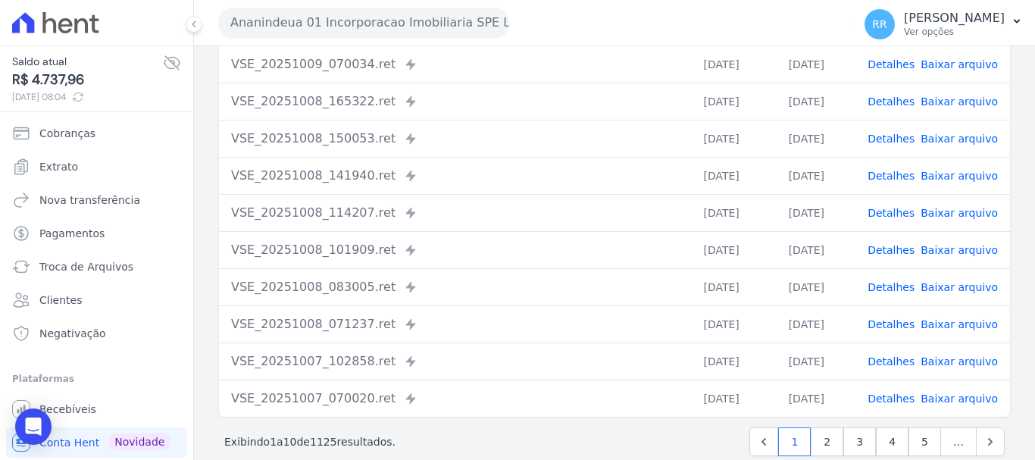
scroll to position [209, 0]
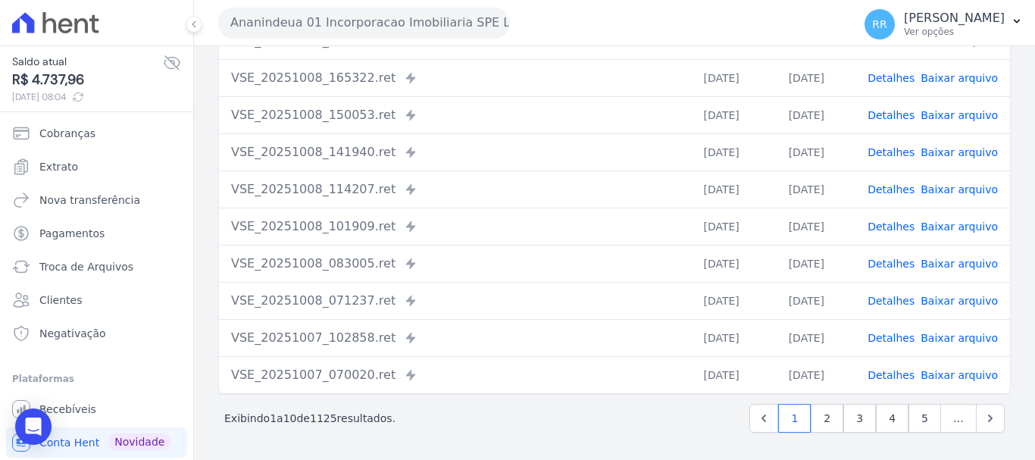
click at [893, 381] on link "Detalhes" at bounding box center [891, 375] width 47 height 12
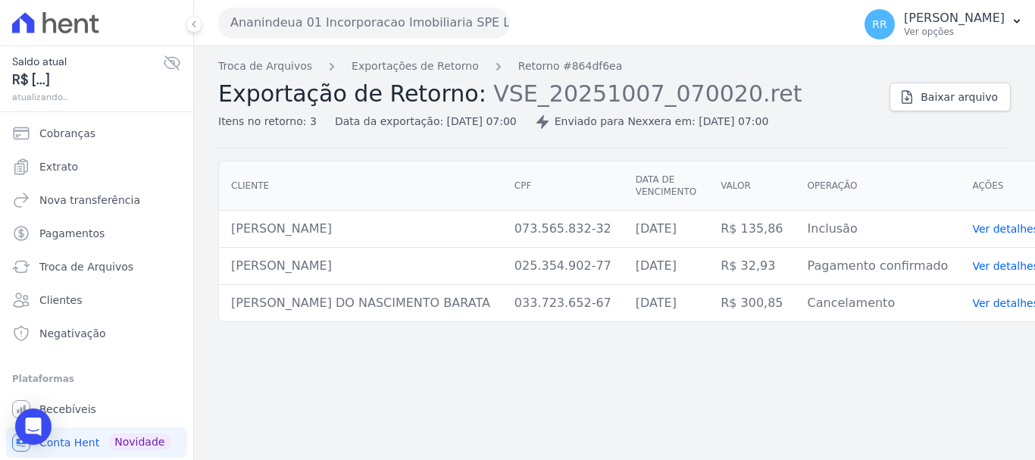
click at [893, 381] on div "Troca de Arquivos Exportações de Retorno Retorno #864df6ea Exportação de Retorn…" at bounding box center [614, 253] width 841 height 414
click at [431, 66] on link "Exportações de Retorno" at bounding box center [415, 66] width 127 height 16
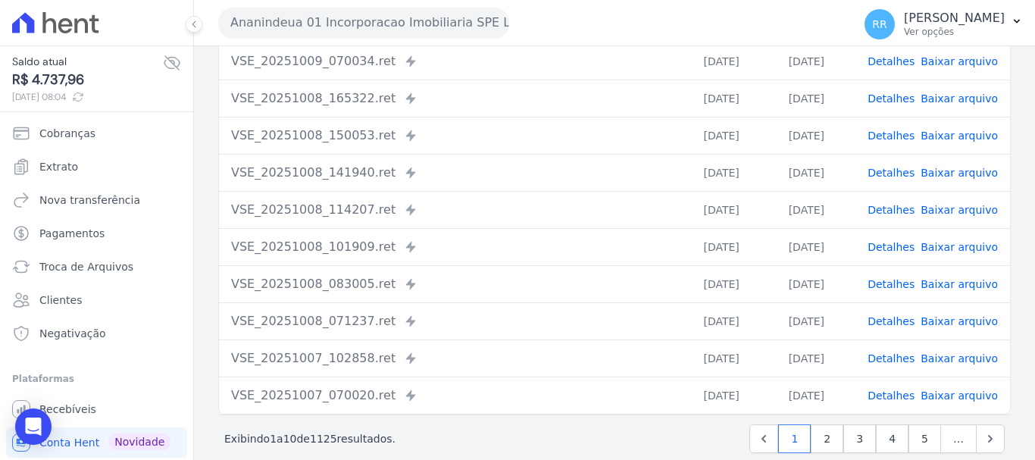
scroll to position [209, 0]
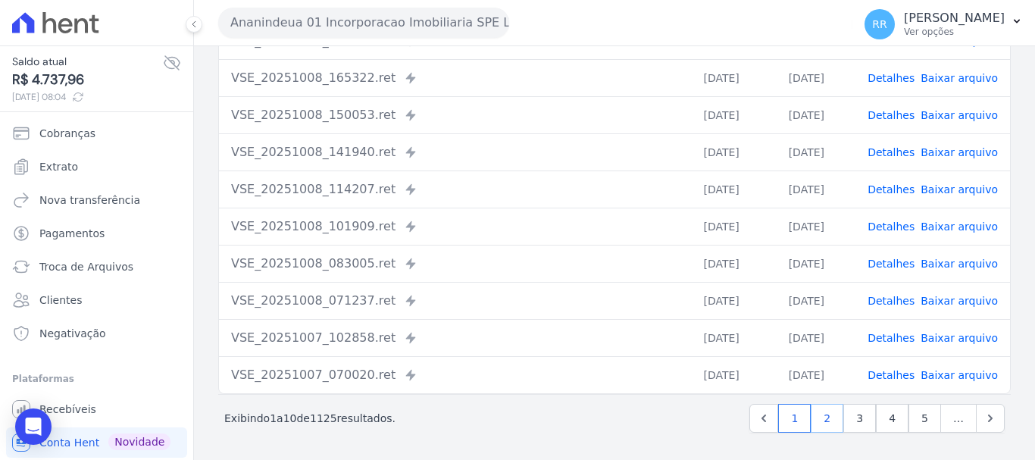
click at [825, 423] on link "2" at bounding box center [827, 418] width 33 height 29
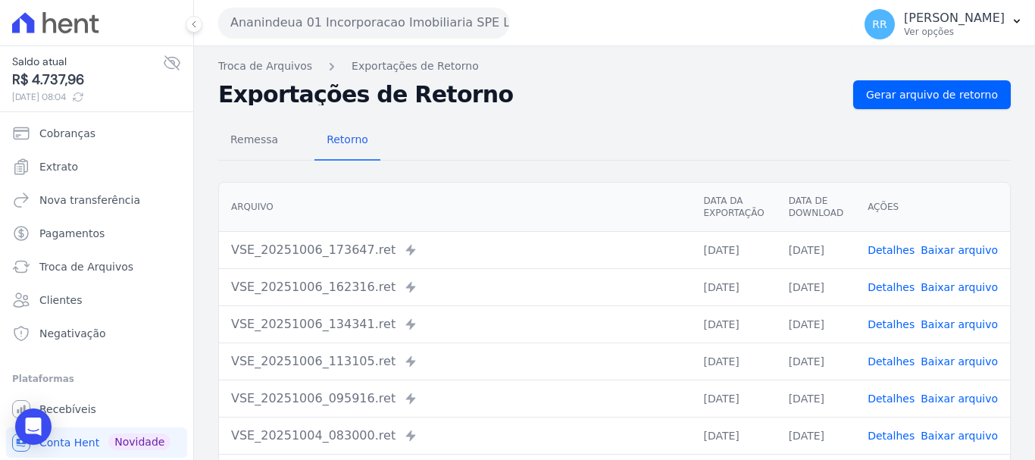
click at [892, 245] on link "Detalhes" at bounding box center [891, 250] width 47 height 12
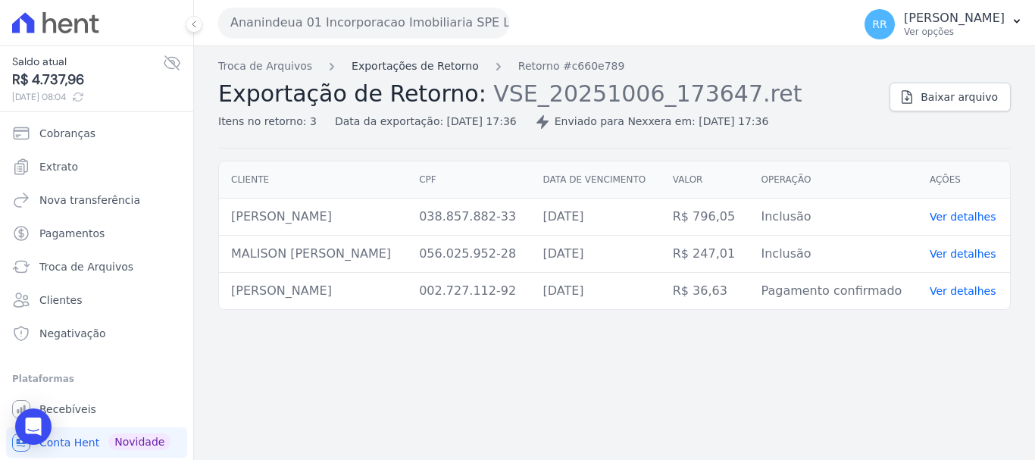
click at [439, 63] on link "Exportações de Retorno" at bounding box center [415, 66] width 127 height 16
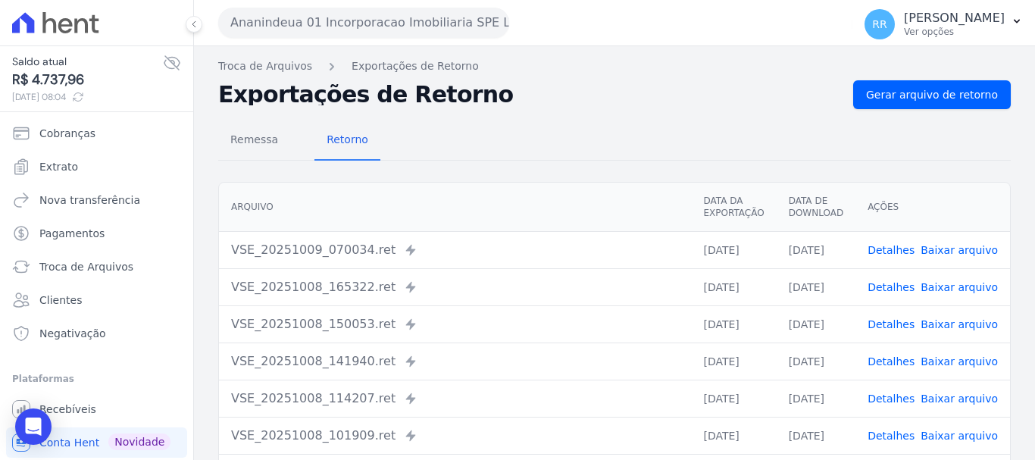
click at [883, 287] on link "Detalhes" at bounding box center [891, 287] width 47 height 12
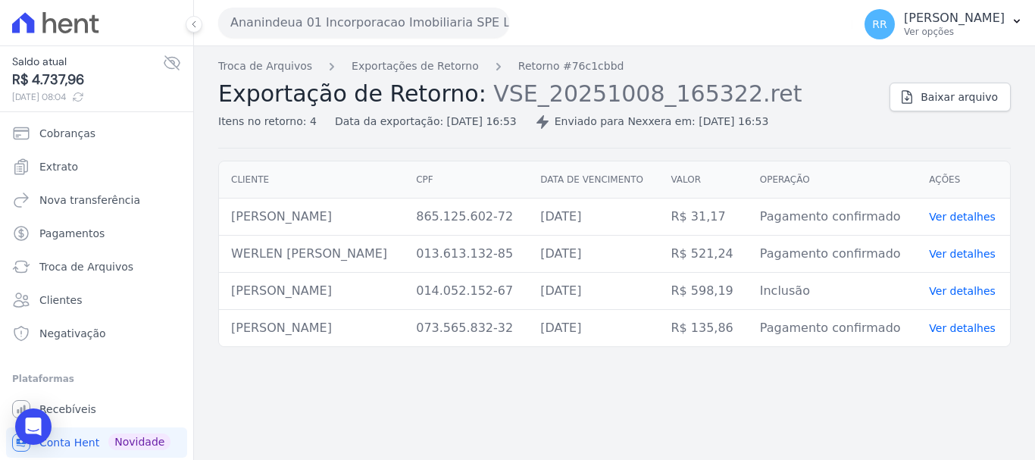
click at [397, 77] on div "Troca de Arquivos Exportações de Retorno Retorno #76c1cbbd Exportação de Retorn…" at bounding box center [547, 93] width 659 height 71
click at [399, 67] on link "Exportações de Retorno" at bounding box center [415, 66] width 127 height 16
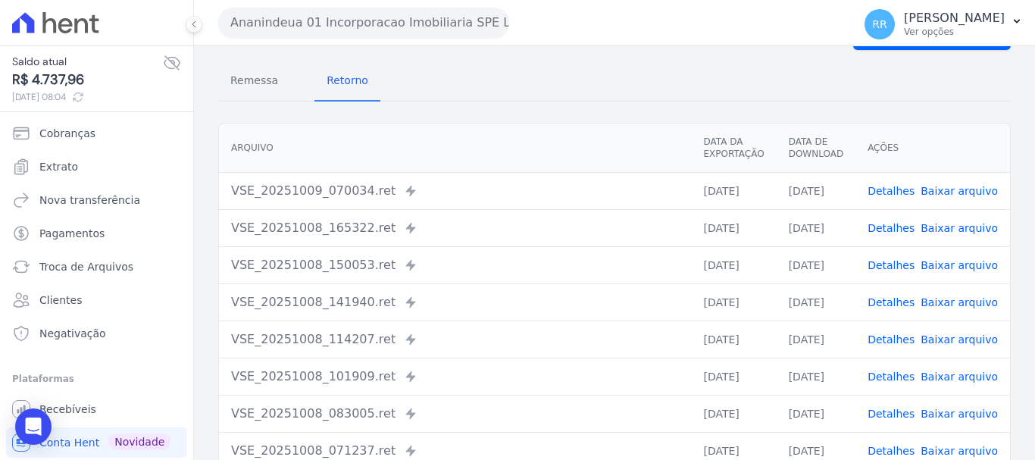
scroll to position [58, 0]
click at [879, 190] on link "Detalhes" at bounding box center [891, 192] width 47 height 12
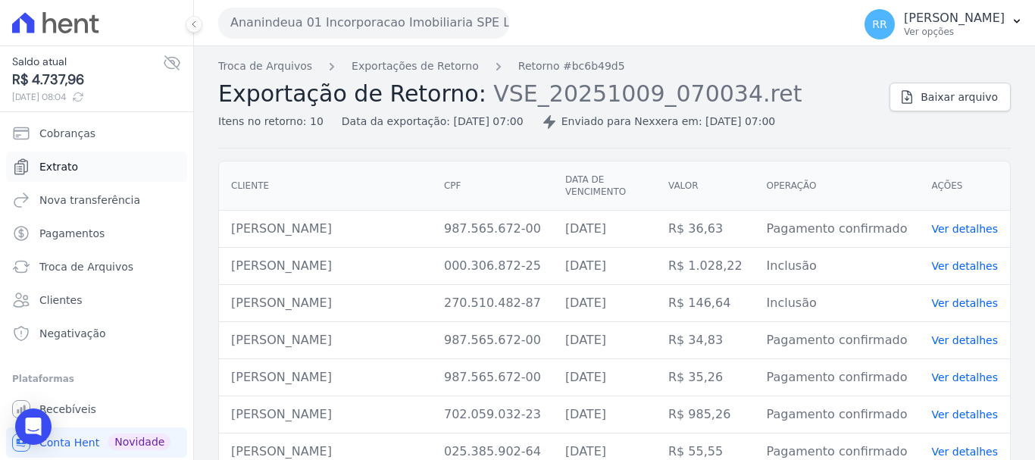
click at [60, 167] on span "Extrato" at bounding box center [58, 166] width 39 height 15
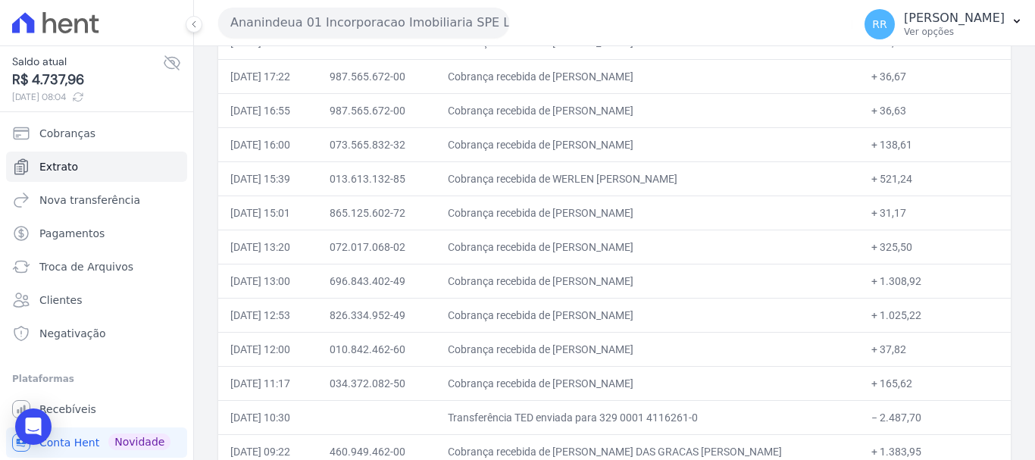
scroll to position [379, 0]
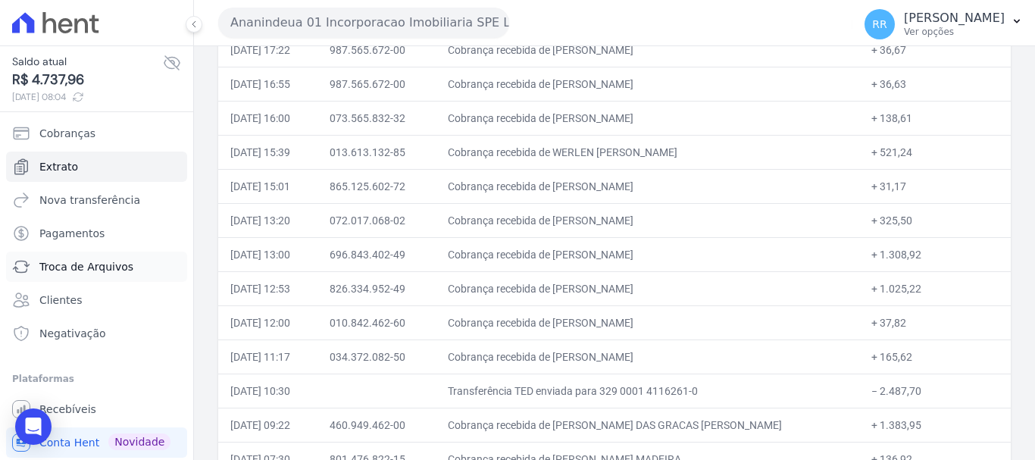
click at [78, 264] on span "Troca de Arquivos" at bounding box center [86, 266] width 94 height 15
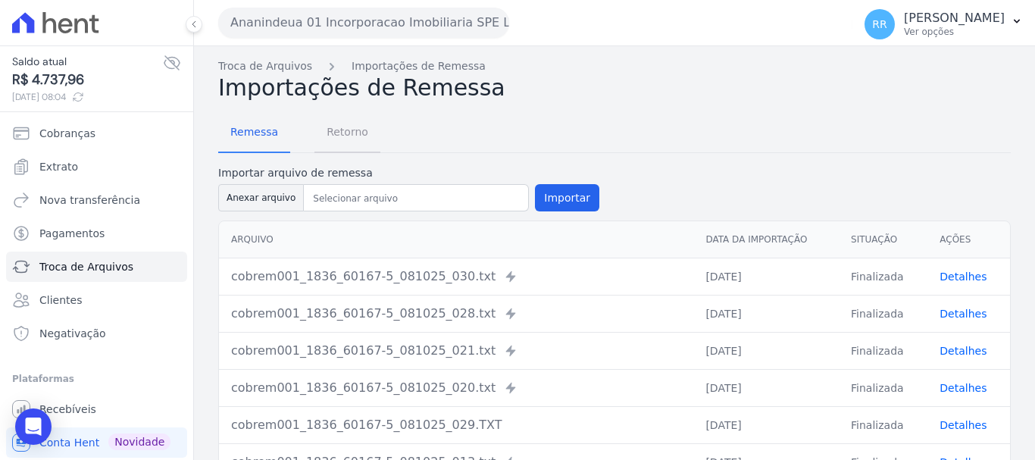
click at [336, 125] on span "Retorno" at bounding box center [347, 132] width 60 height 30
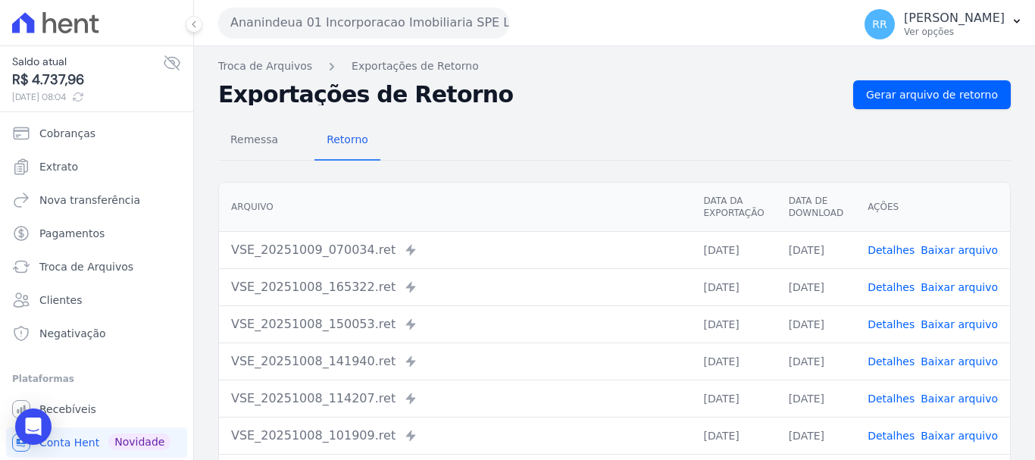
click at [909, 247] on link "Detalhes" at bounding box center [891, 250] width 47 height 12
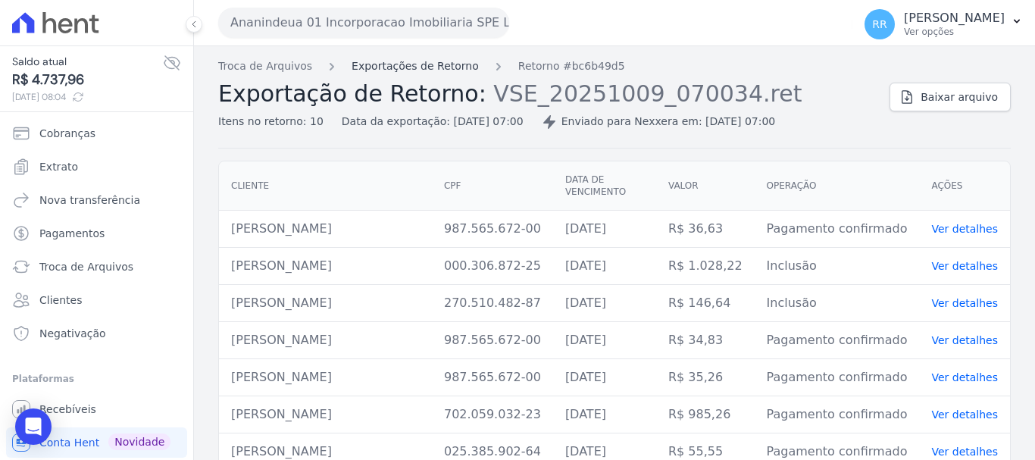
click at [433, 64] on link "Exportações de Retorno" at bounding box center [415, 66] width 127 height 16
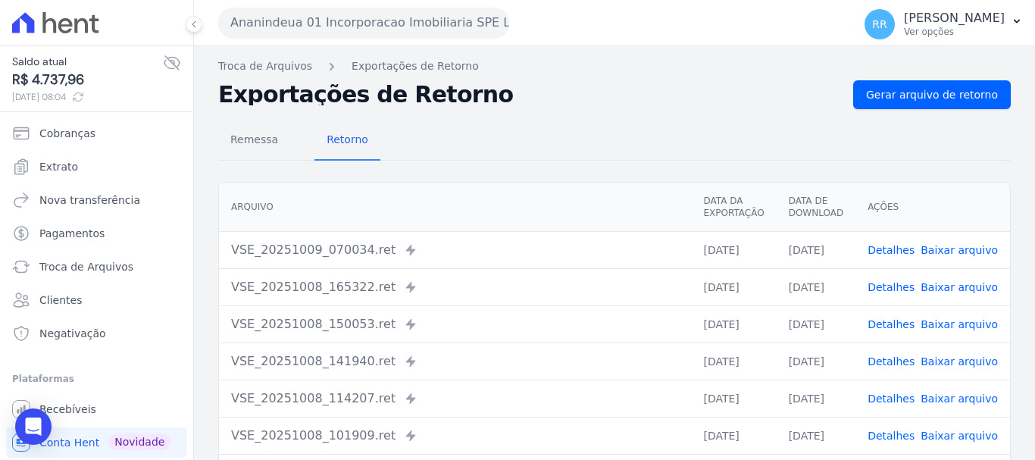
drag, startPoint x: 892, startPoint y: 291, endPoint x: 864, endPoint y: 293, distance: 27.4
click at [892, 291] on link "Detalhes" at bounding box center [891, 287] width 47 height 12
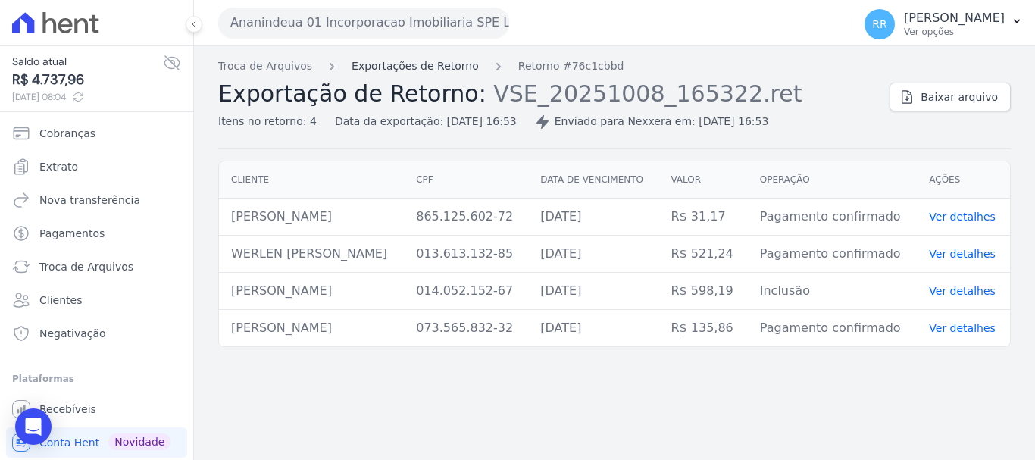
click at [430, 70] on link "Exportações de Retorno" at bounding box center [415, 66] width 127 height 16
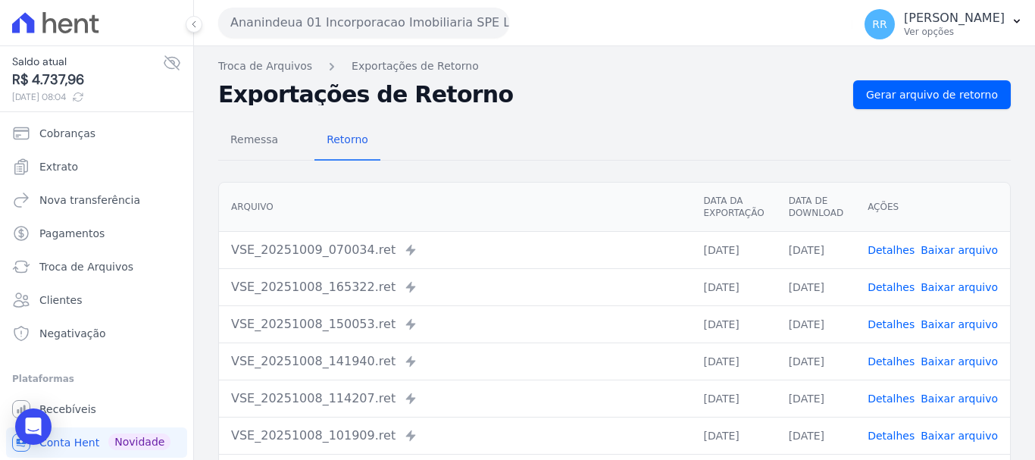
click at [884, 327] on link "Detalhes" at bounding box center [891, 324] width 47 height 12
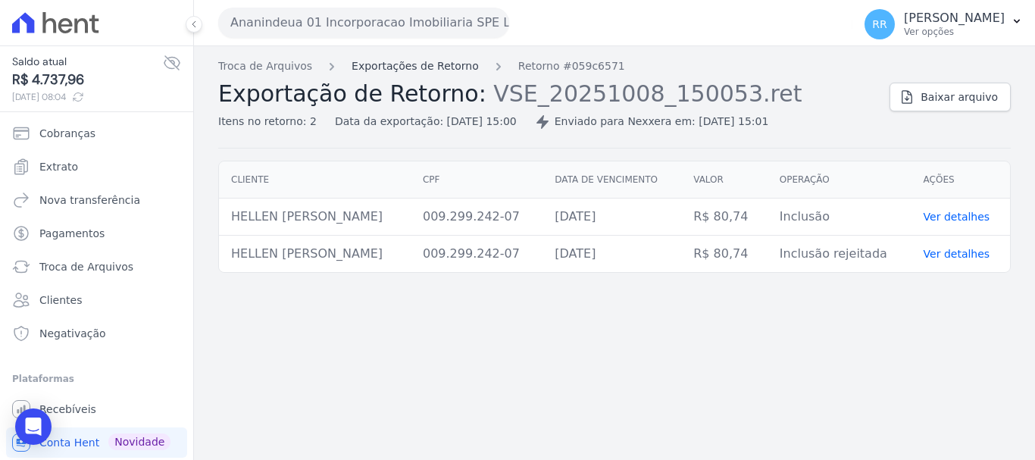
click at [405, 64] on link "Exportações de Retorno" at bounding box center [415, 66] width 127 height 16
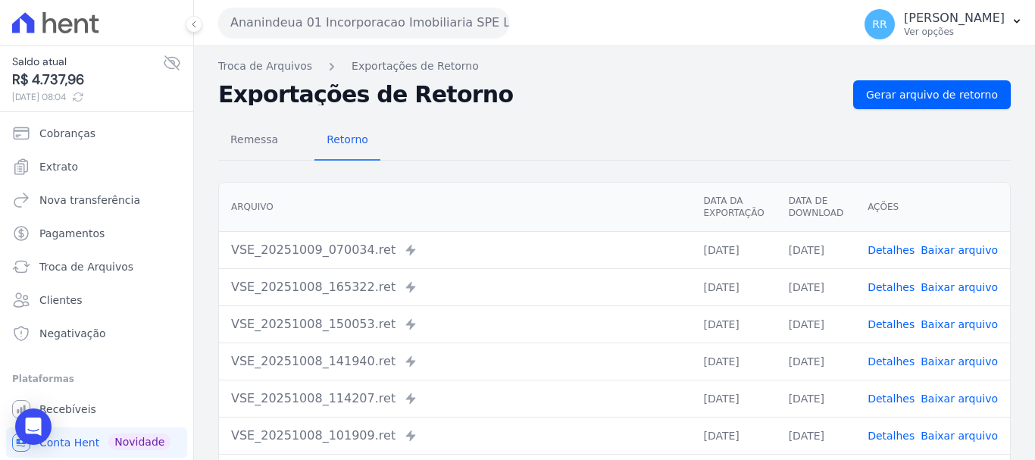
click at [889, 367] on link "Detalhes" at bounding box center [891, 361] width 47 height 12
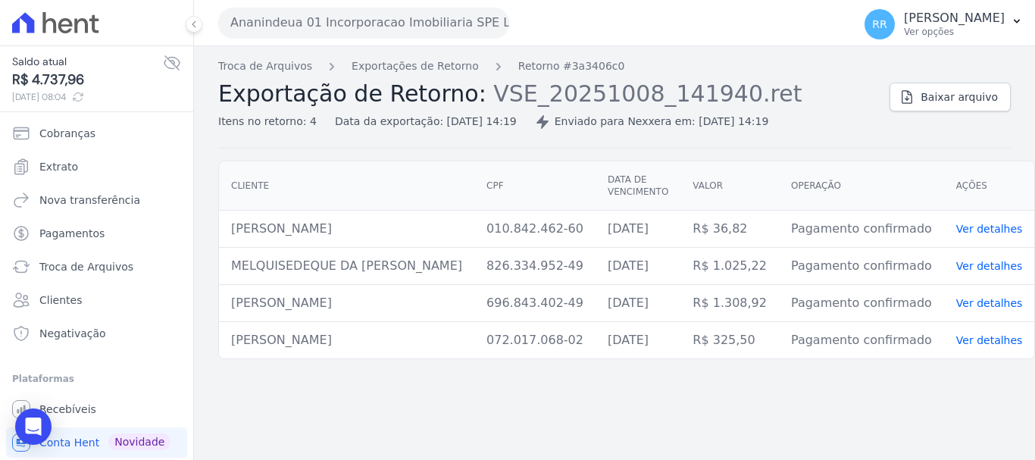
click at [889, 367] on div "Troca de Arquivos Exportações de Retorno Retorno #3a3406c0 Exportação de Retorn…" at bounding box center [614, 253] width 841 height 414
click at [955, 94] on span "Baixar arquivo" at bounding box center [959, 96] width 77 height 15
